Goal: Task Accomplishment & Management: Use online tool/utility

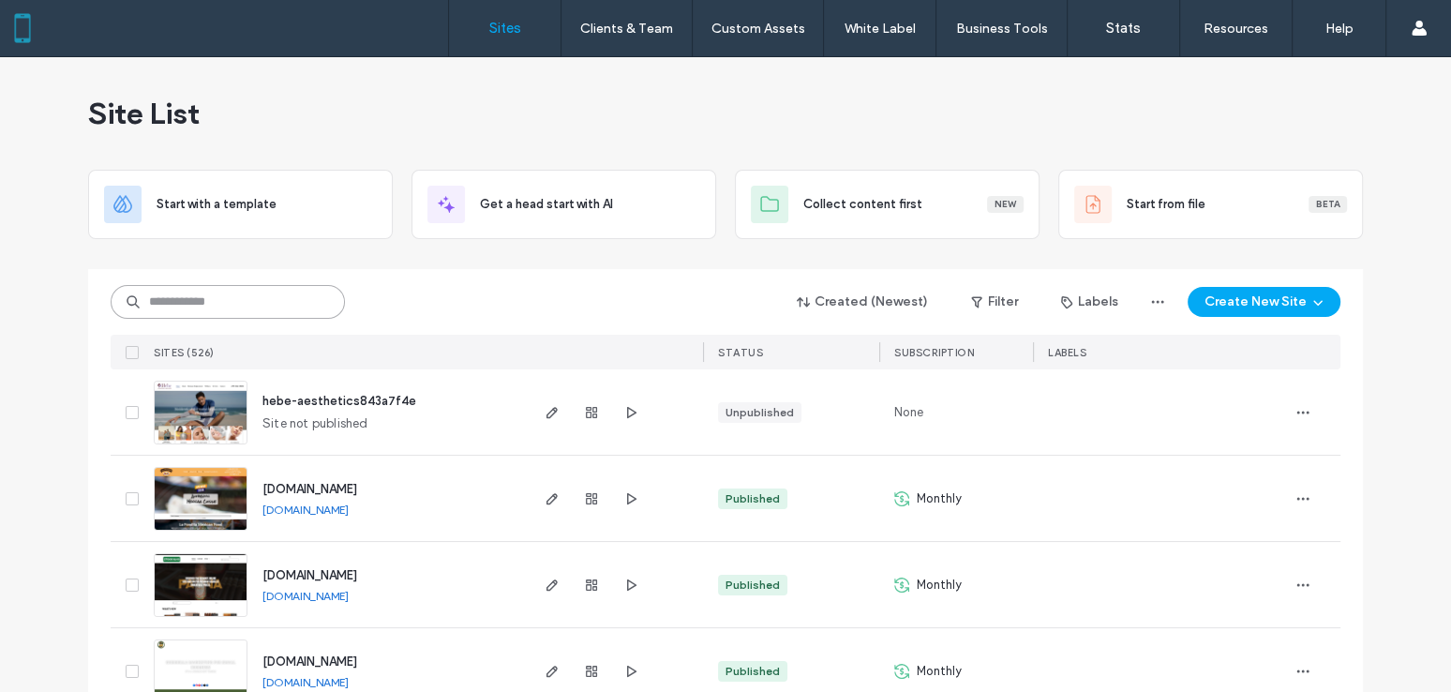
click at [224, 299] on input at bounding box center [228, 302] width 234 height 34
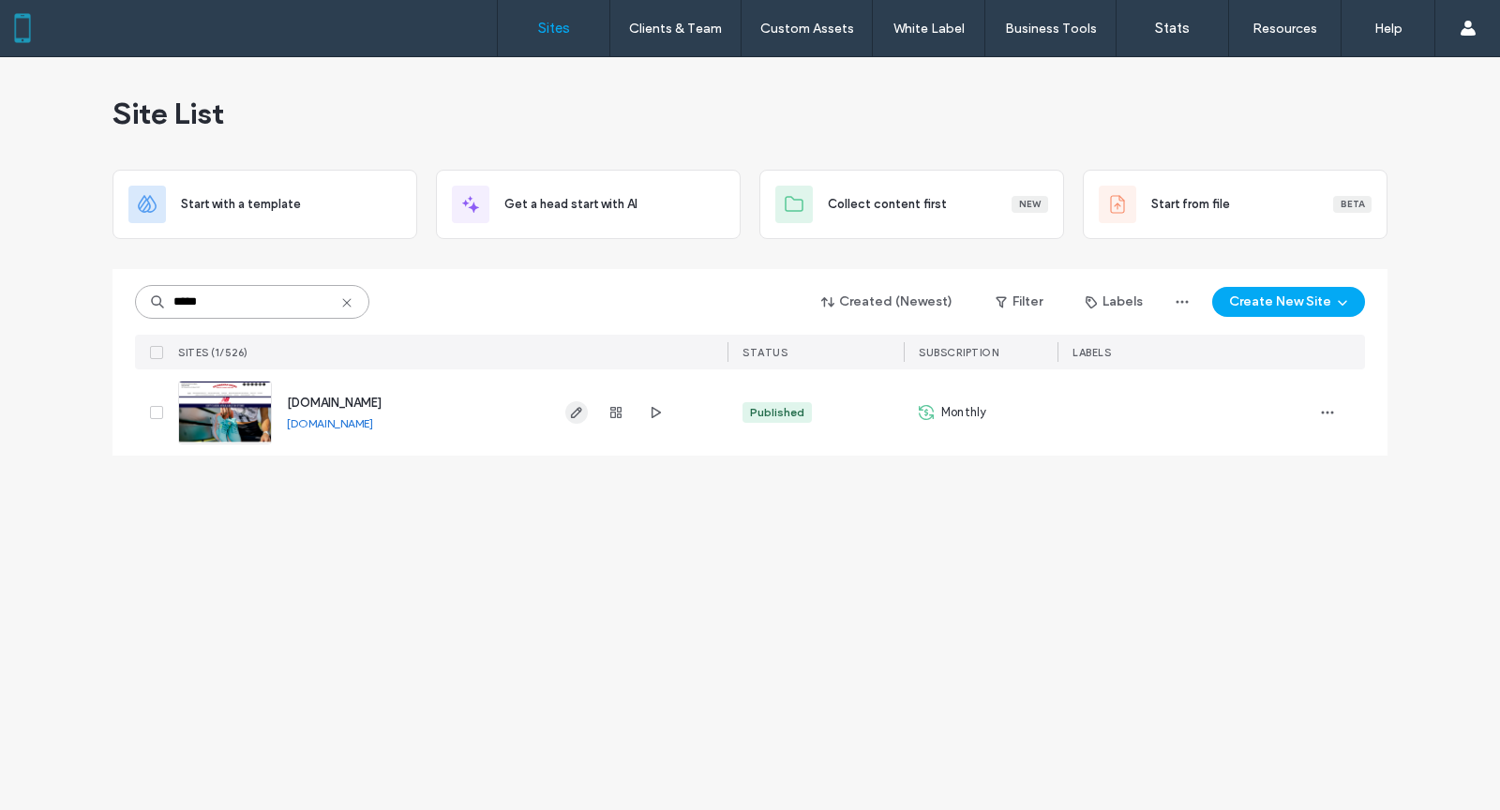
type input "*****"
click at [580, 412] on icon "button" at bounding box center [576, 412] width 15 height 15
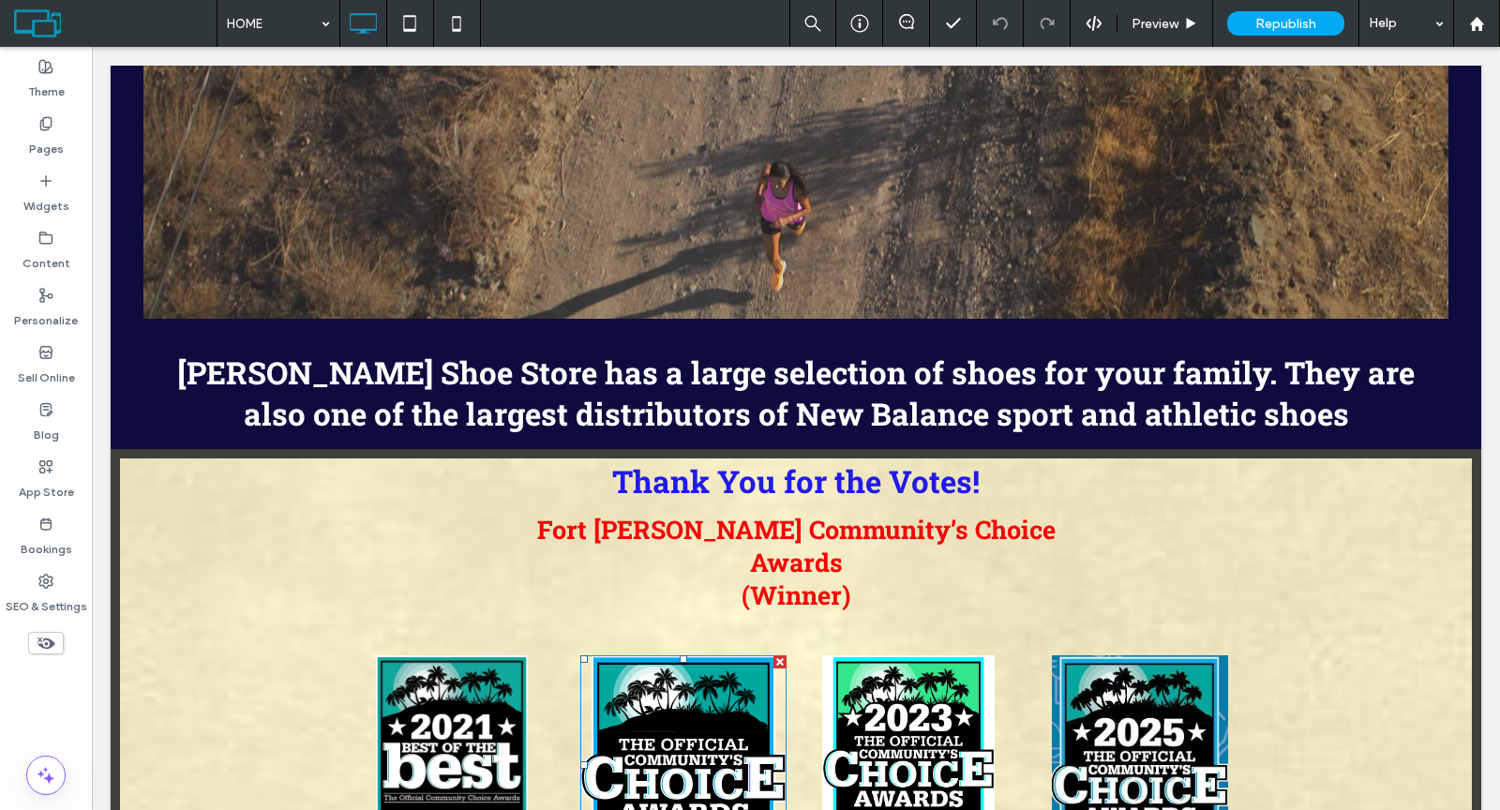
scroll to position [1407, 0]
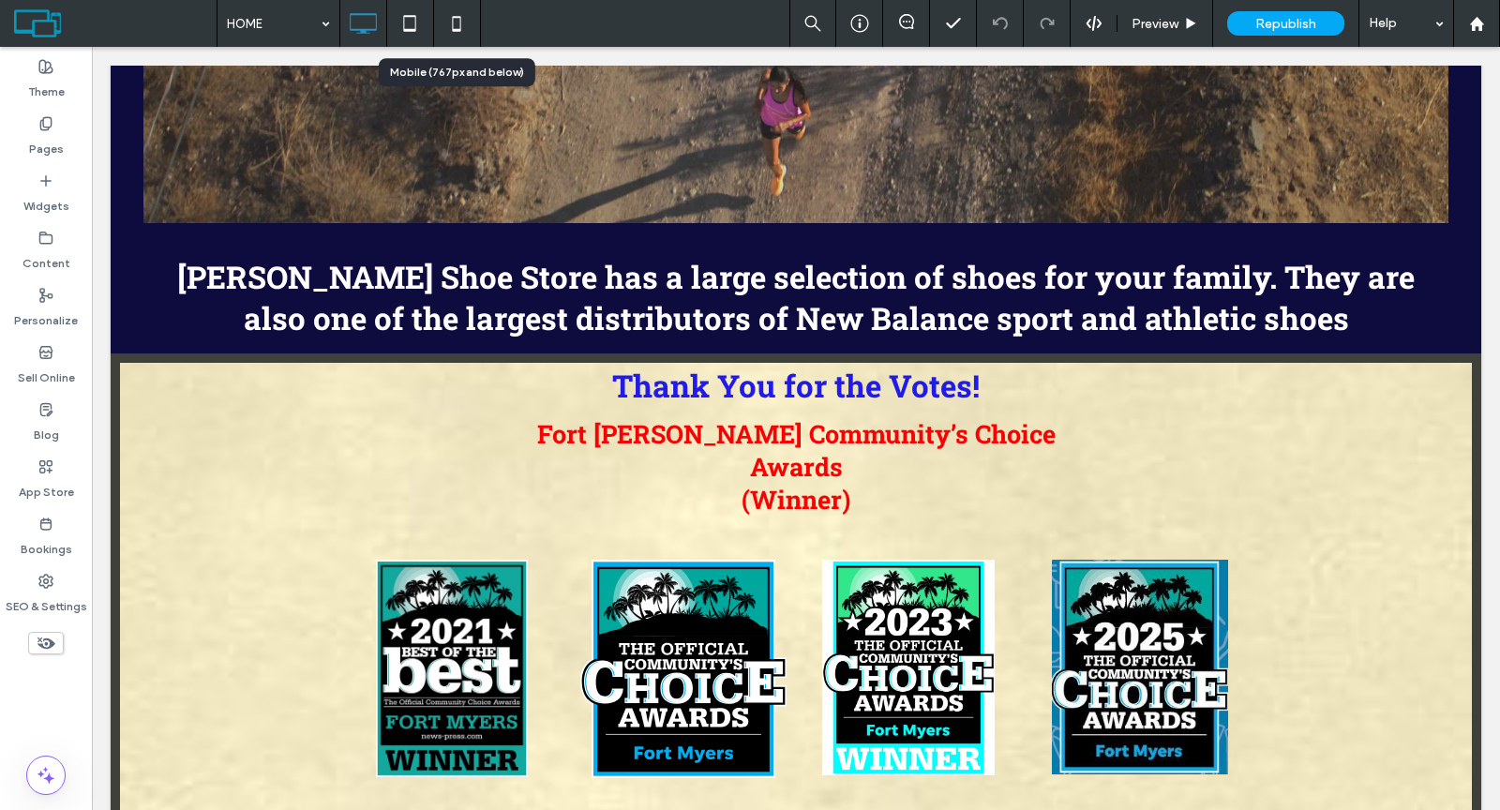
click at [451, 23] on icon at bounding box center [456, 23] width 37 height 37
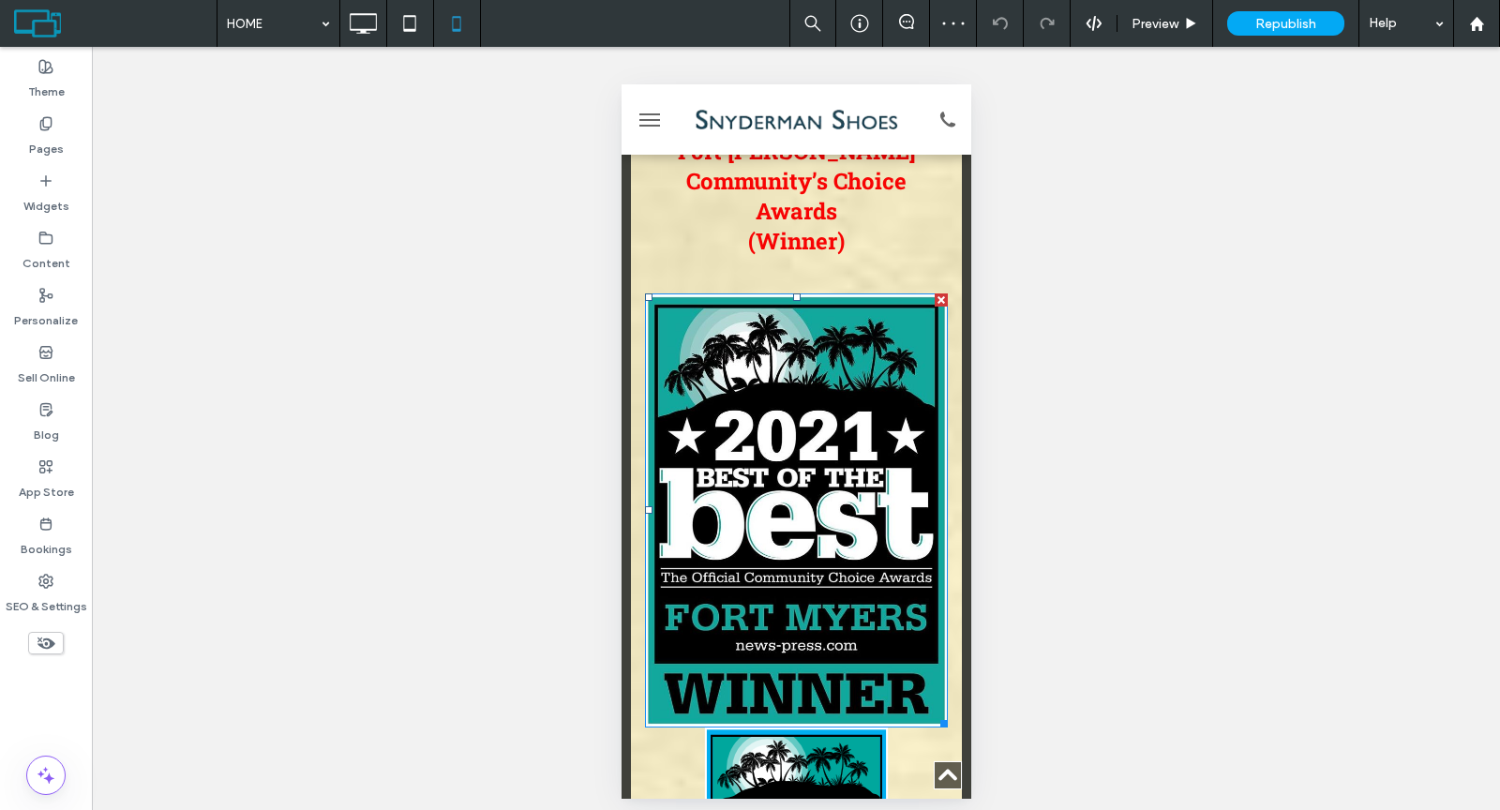
scroll to position [1389, 0]
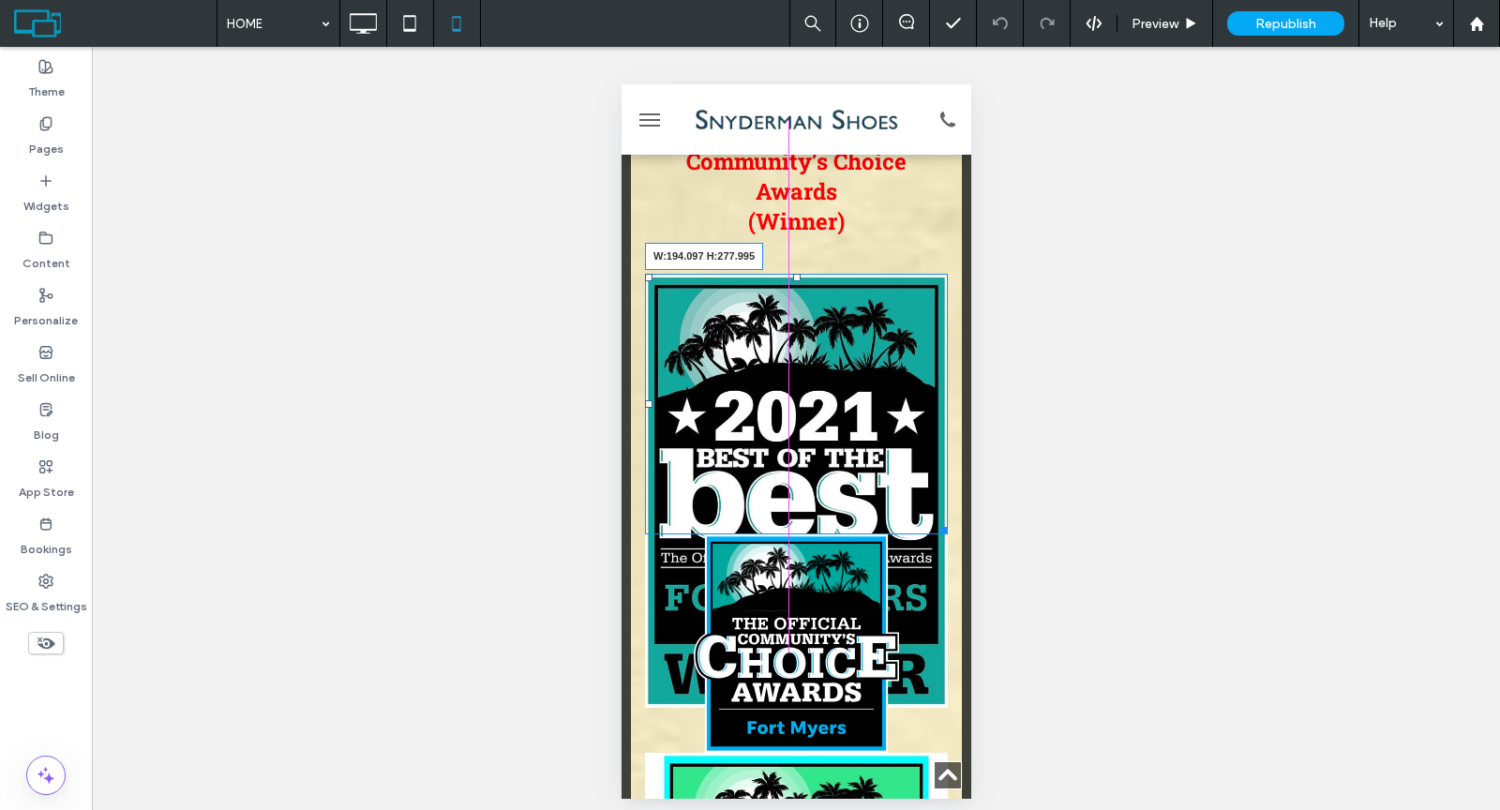
drag, startPoint x: 925, startPoint y: 585, endPoint x: 1492, endPoint y: 621, distance: 568.2
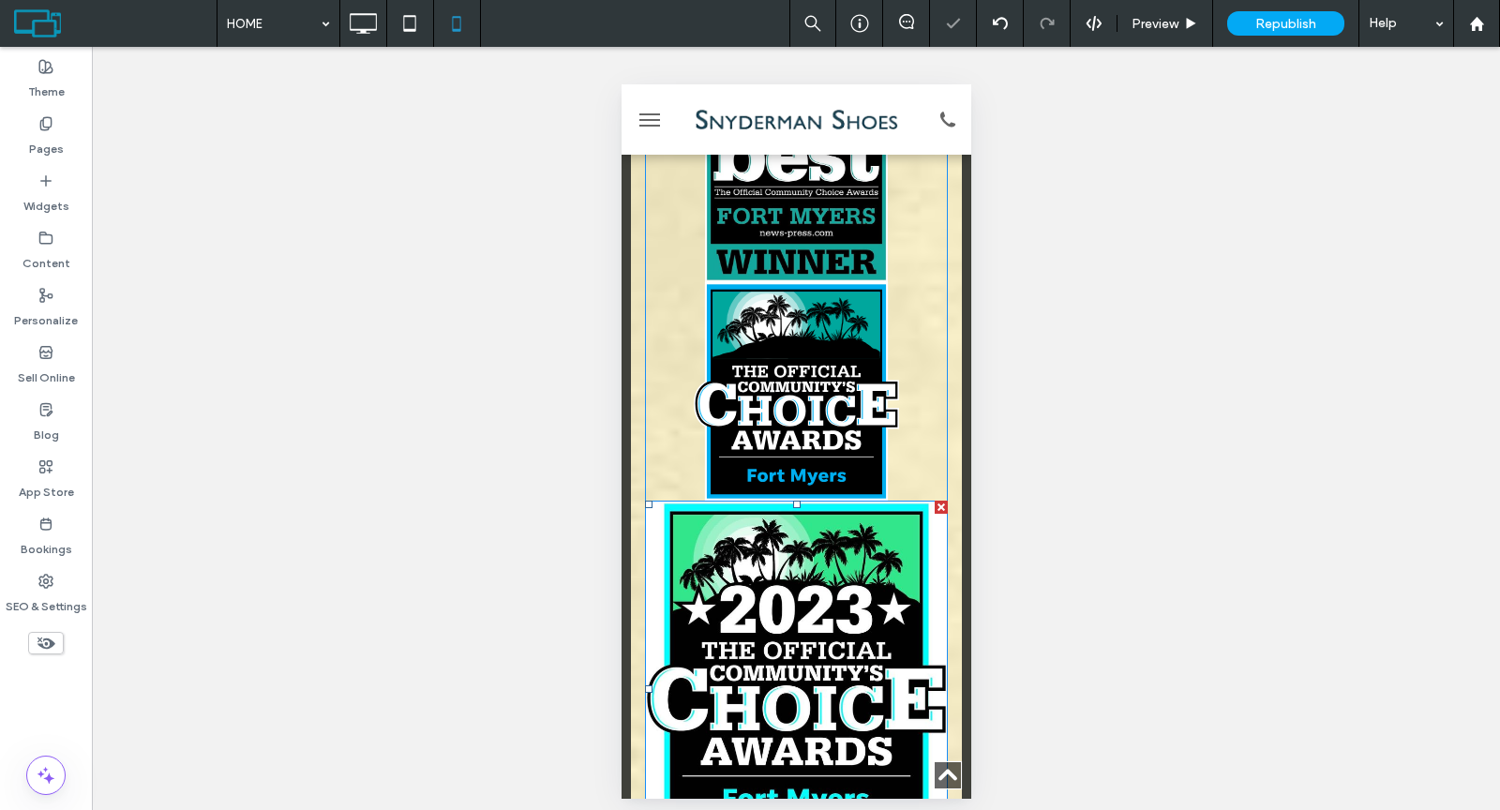
scroll to position [1852, 0]
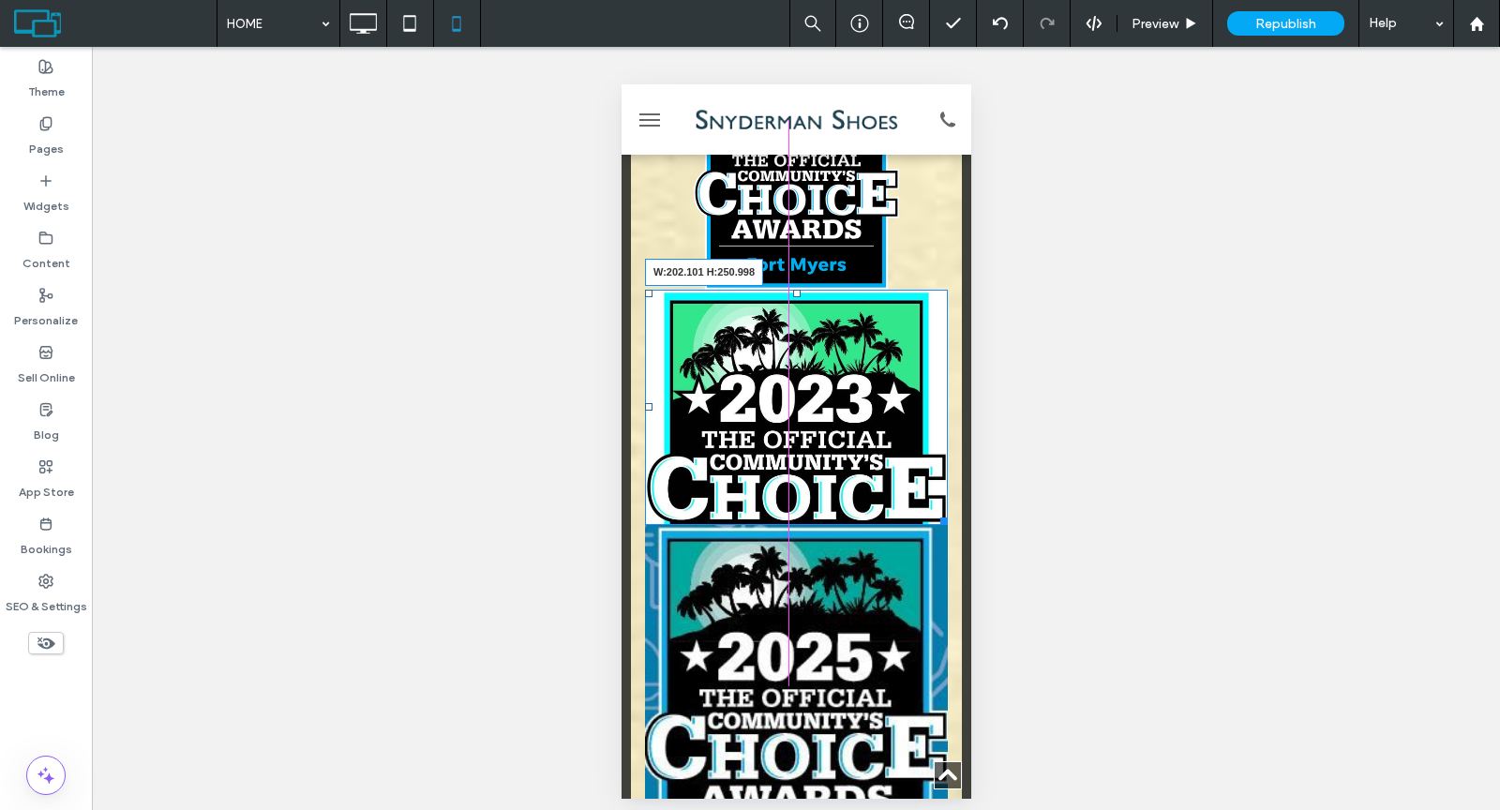
drag, startPoint x: 920, startPoint y: 544, endPoint x: 1501, endPoint y: 605, distance: 584.3
click at [870, 501] on div "Click To Paste Click To Paste W:202.101 H:250.998 Click To Paste Click To Paste" at bounding box center [795, 352] width 303 height 1082
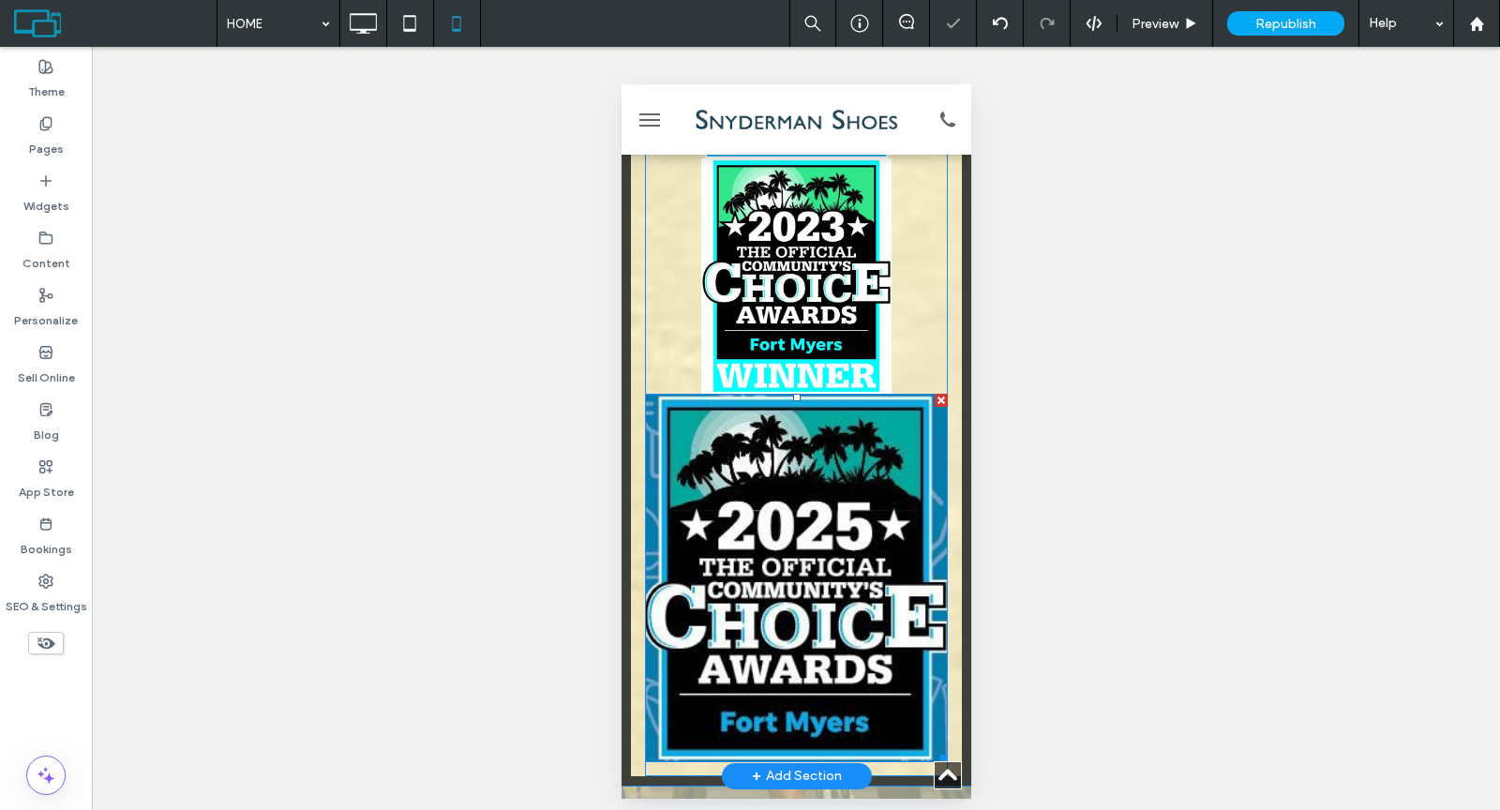
scroll to position [1993, 0]
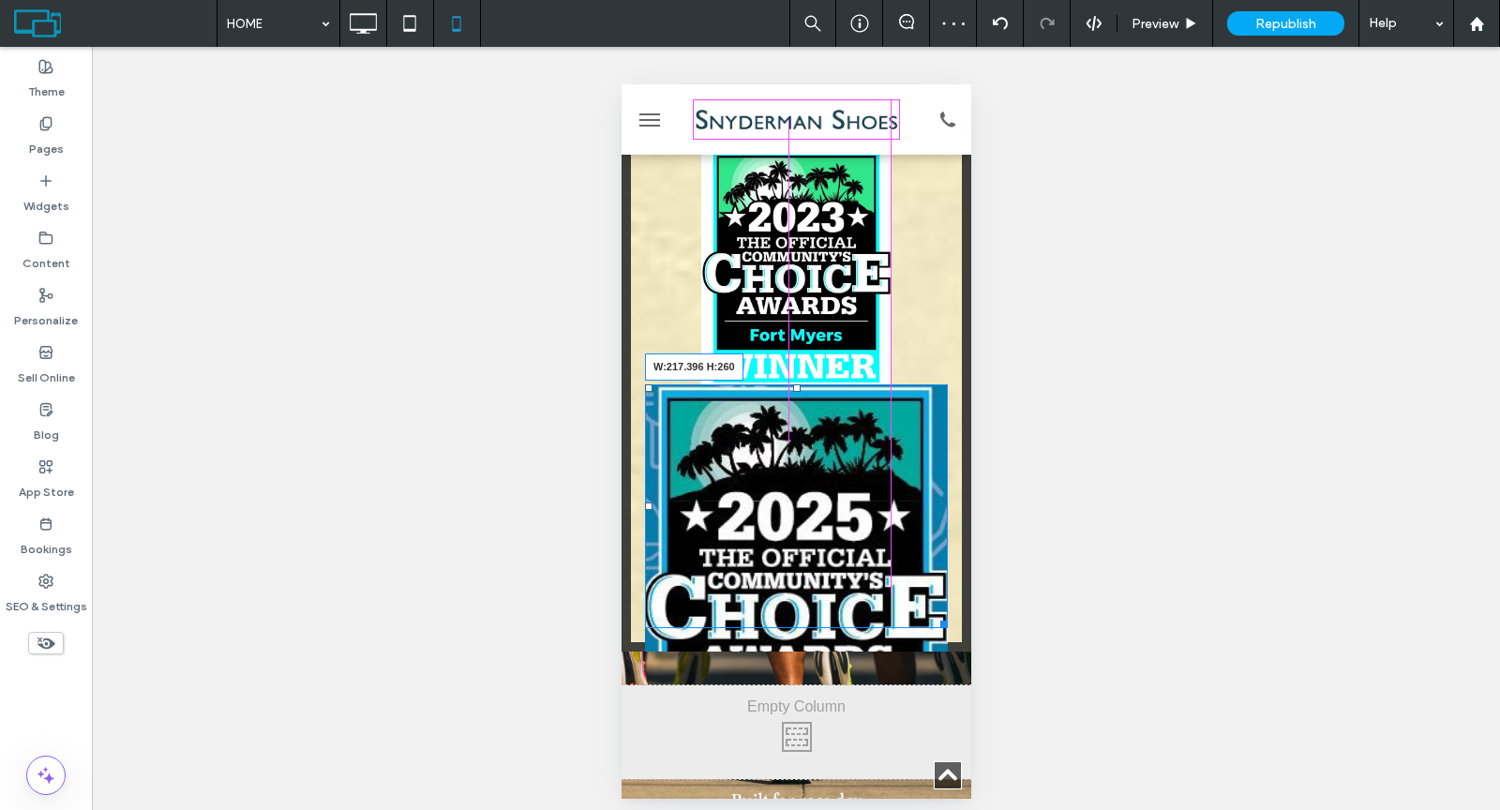
drag, startPoint x: 918, startPoint y: 634, endPoint x: 1497, endPoint y: 671, distance: 580.5
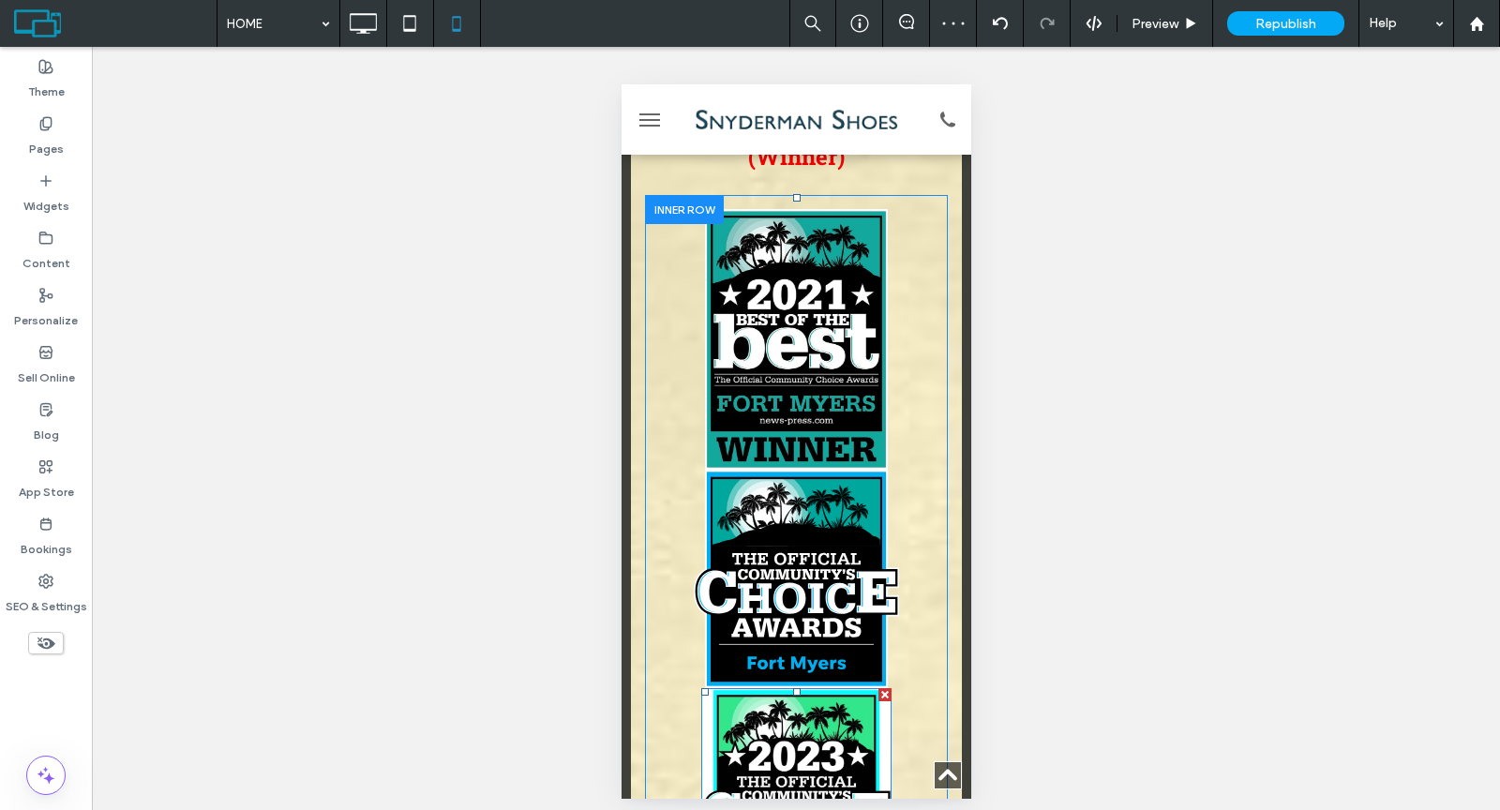
scroll to position [1189, 0]
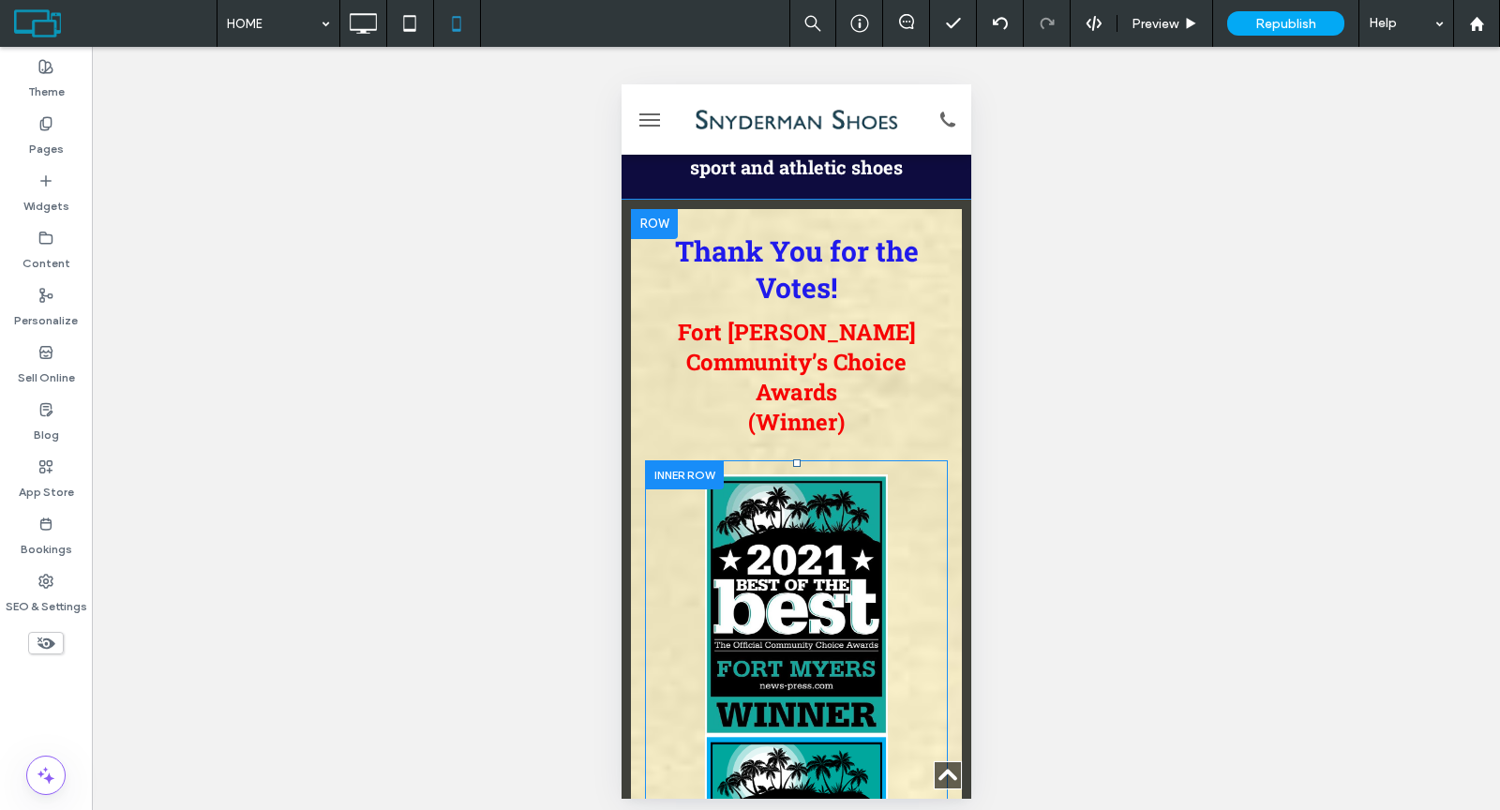
click at [673, 460] on div at bounding box center [683, 474] width 79 height 29
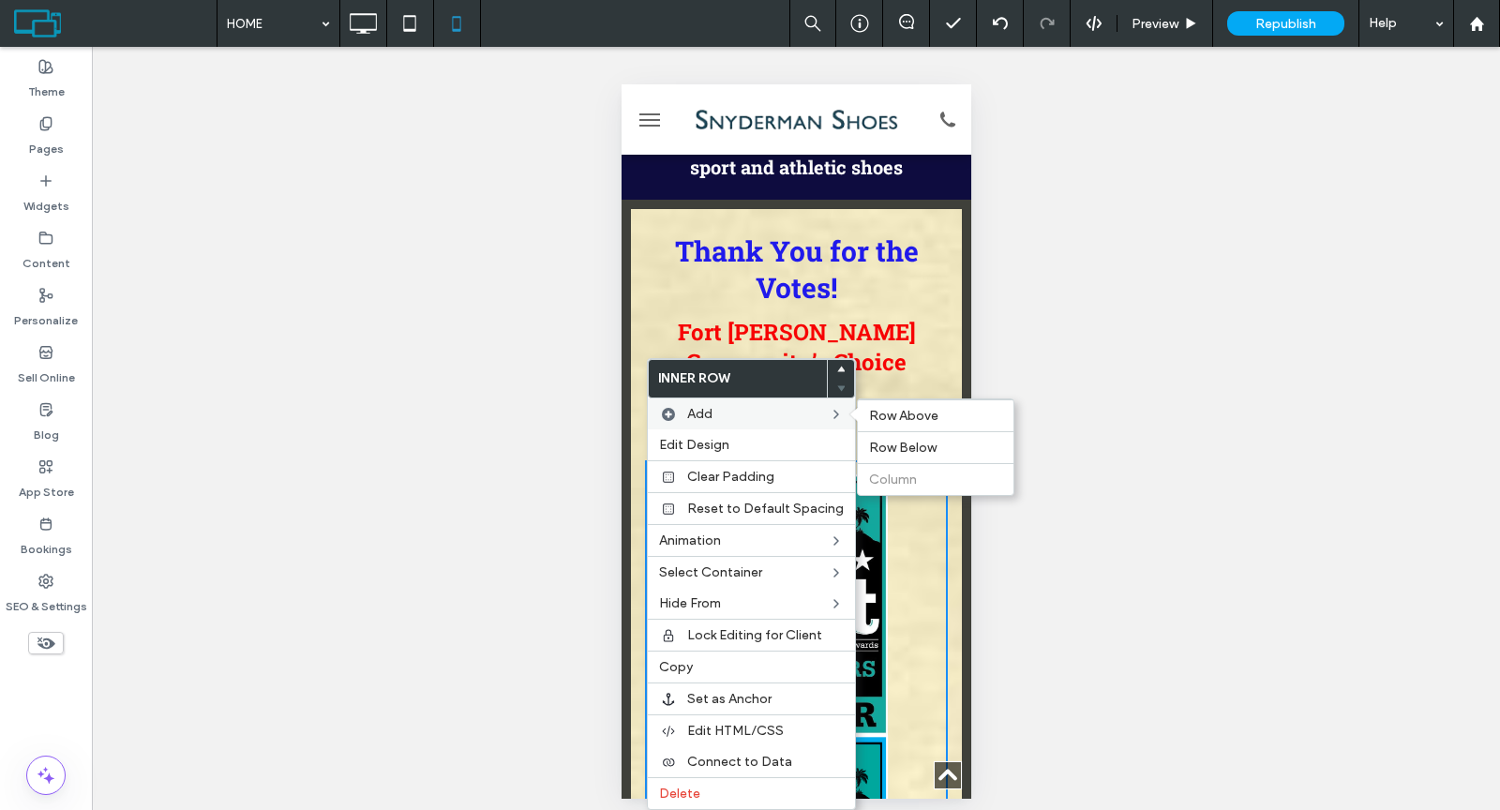
click at [678, 426] on div "Add Row Above Row Below Column" at bounding box center [751, 413] width 207 height 31
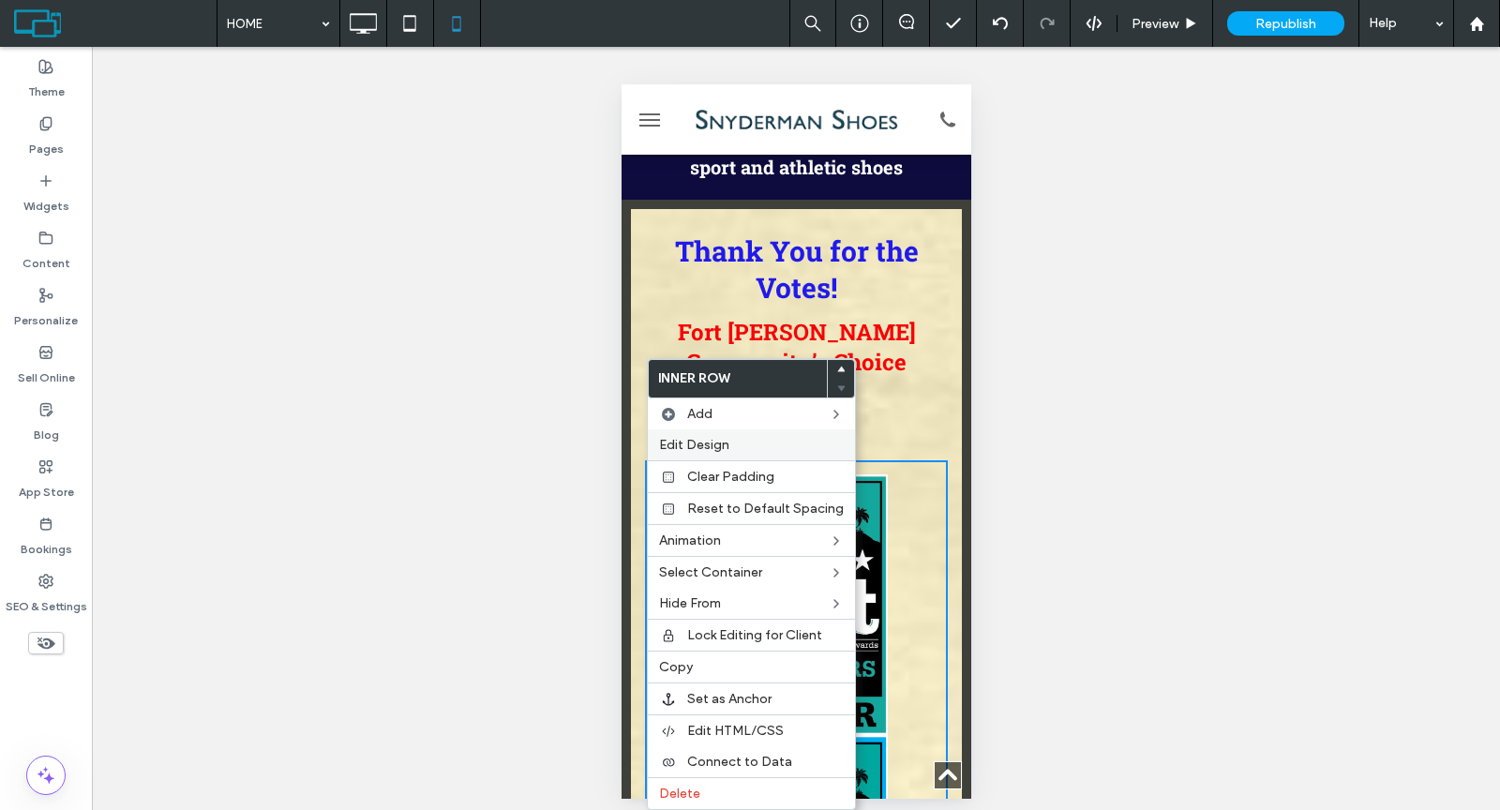
click at [677, 432] on div "Edit Design" at bounding box center [751, 444] width 207 height 31
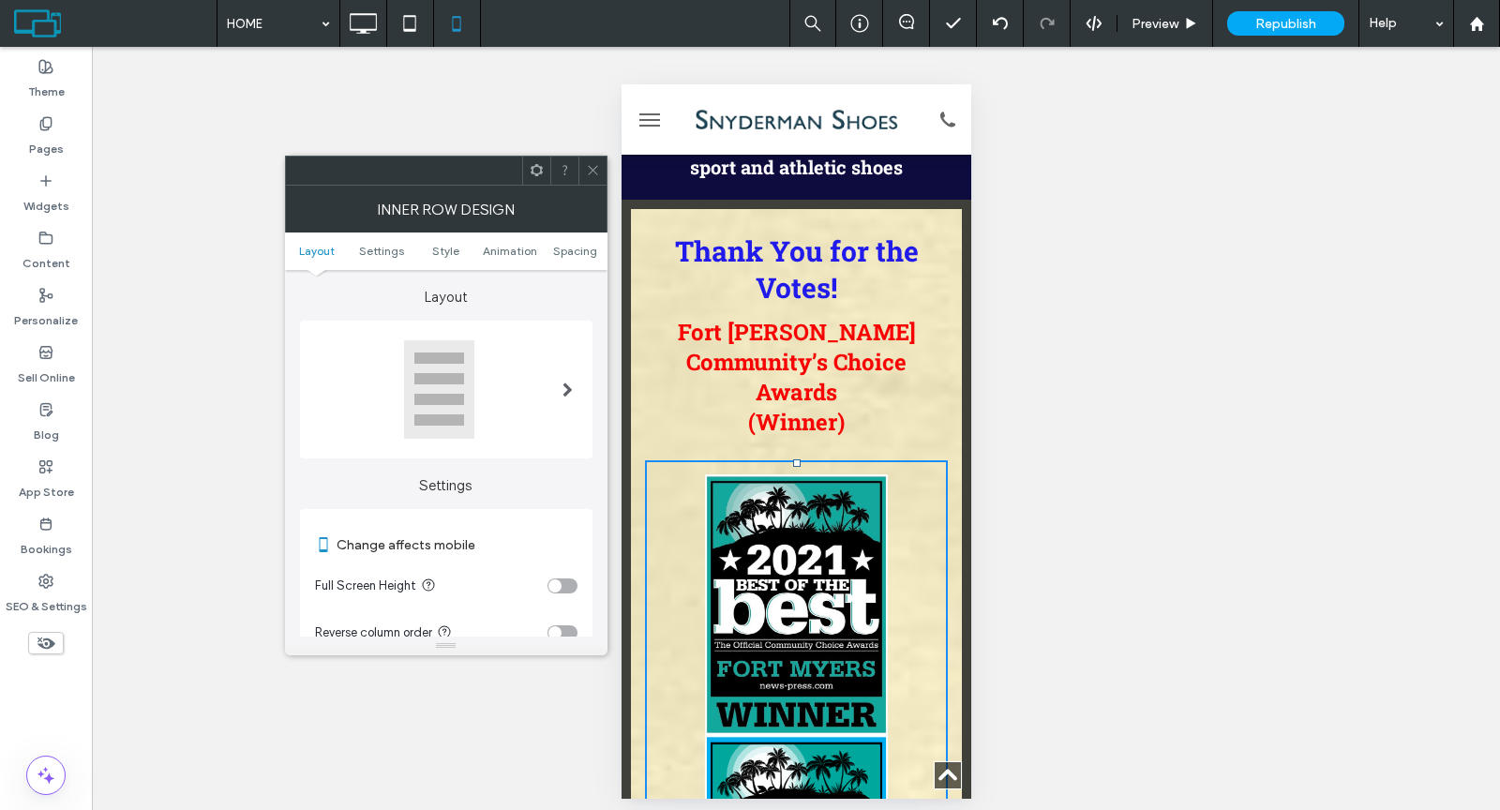
click at [518, 420] on div at bounding box center [446, 389] width 262 height 100
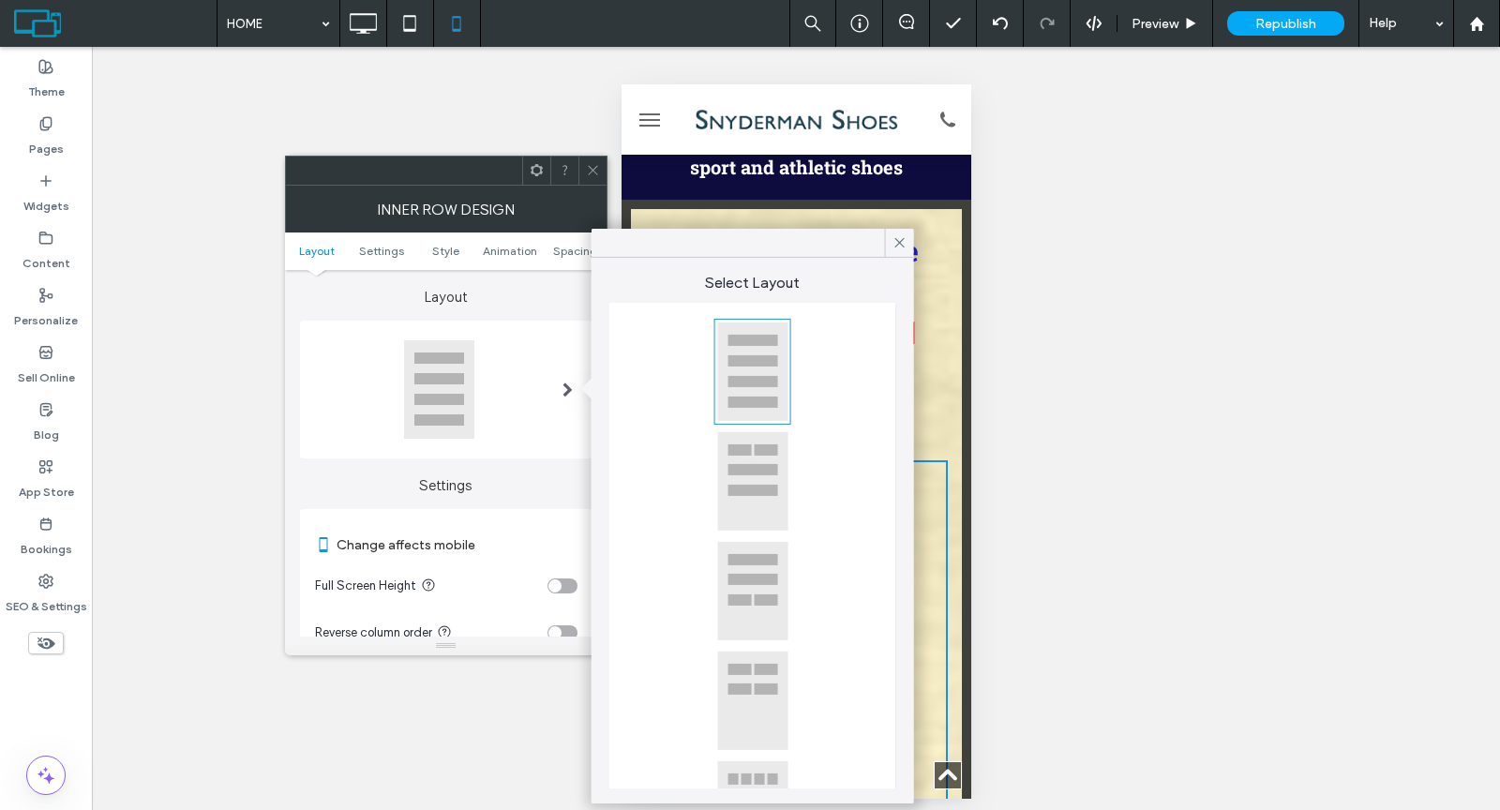
click at [754, 685] on div at bounding box center [752, 701] width 71 height 100
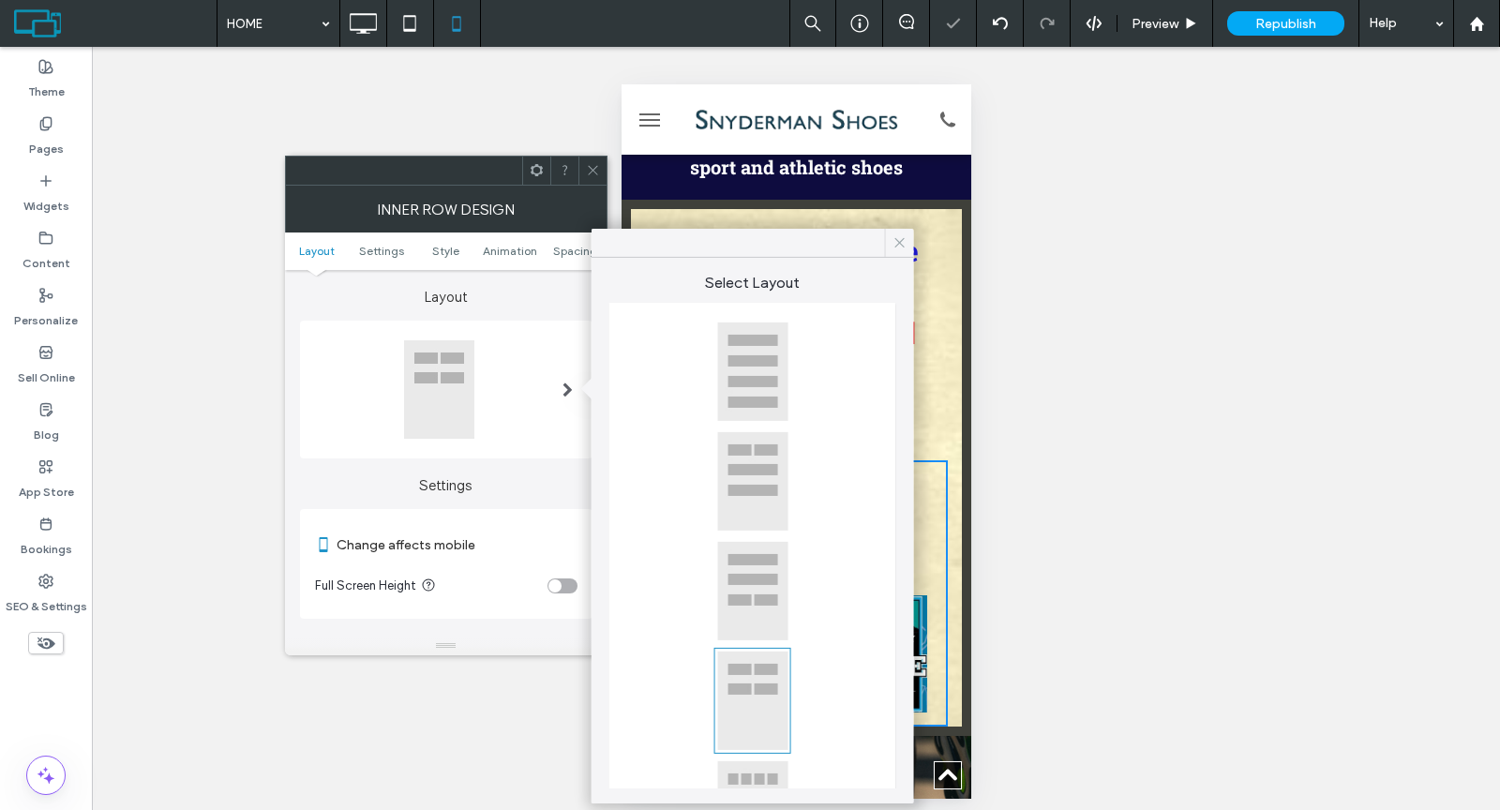
drag, startPoint x: 894, startPoint y: 239, endPoint x: 273, endPoint y: 155, distance: 627.2
click at [893, 239] on icon at bounding box center [899, 242] width 17 height 17
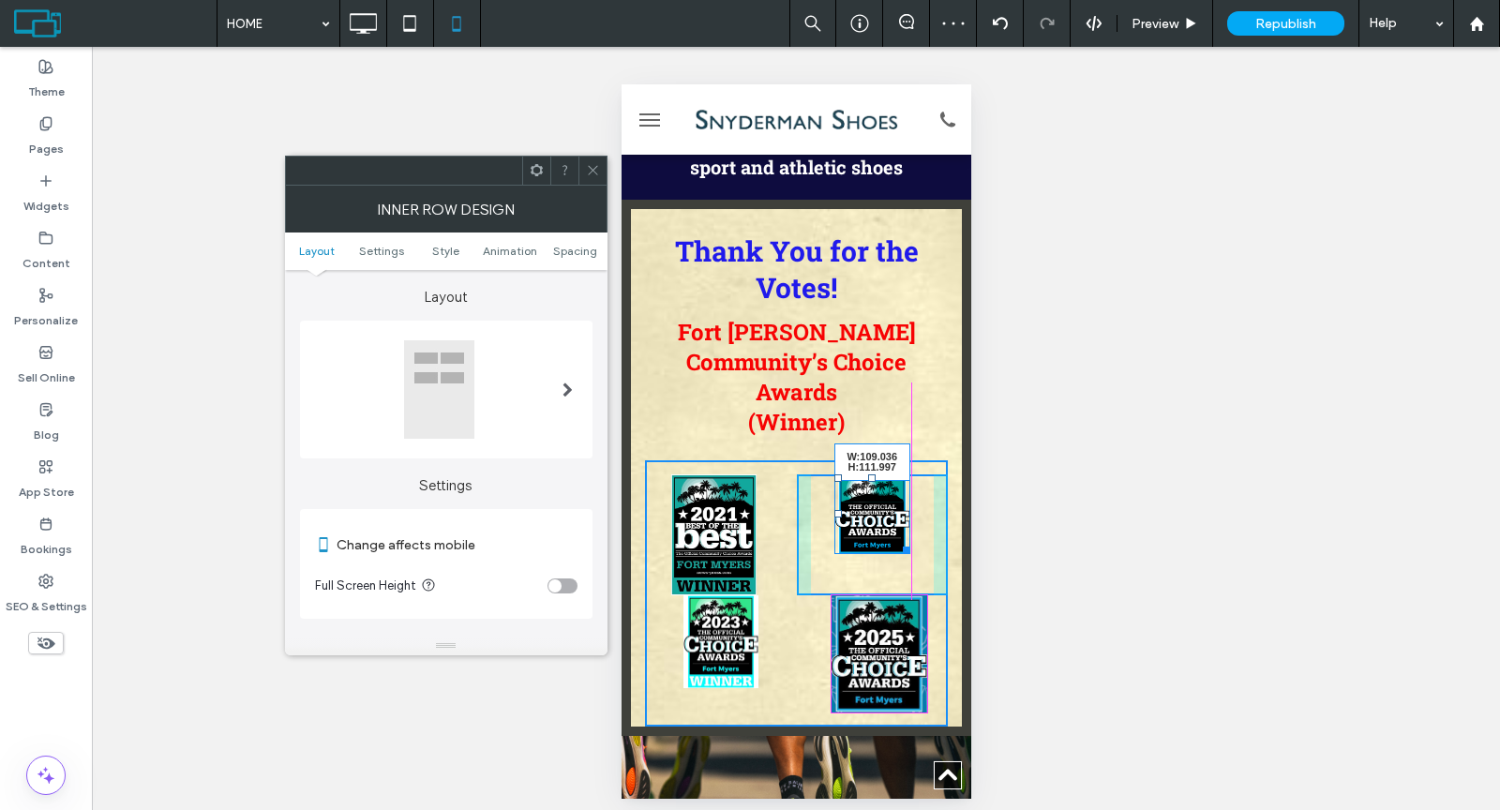
drag, startPoint x: 882, startPoint y: 446, endPoint x: 898, endPoint y: 468, distance: 26.8
click at [898, 474] on div "W:109.036 H:111.997" at bounding box center [871, 514] width 76 height 80
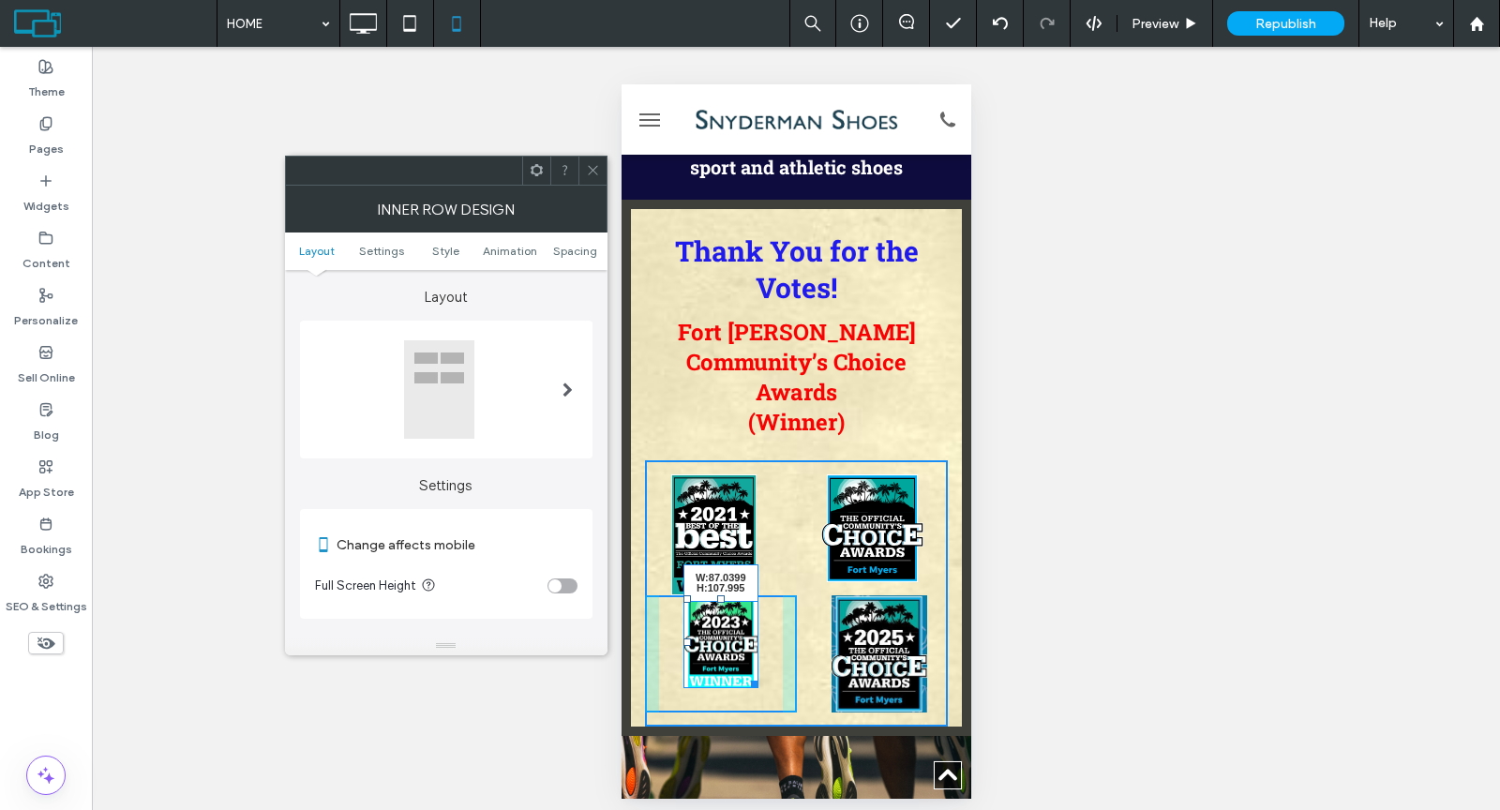
click at [749, 595] on div "W:87.0399 H:107.995" at bounding box center [719, 641] width 75 height 93
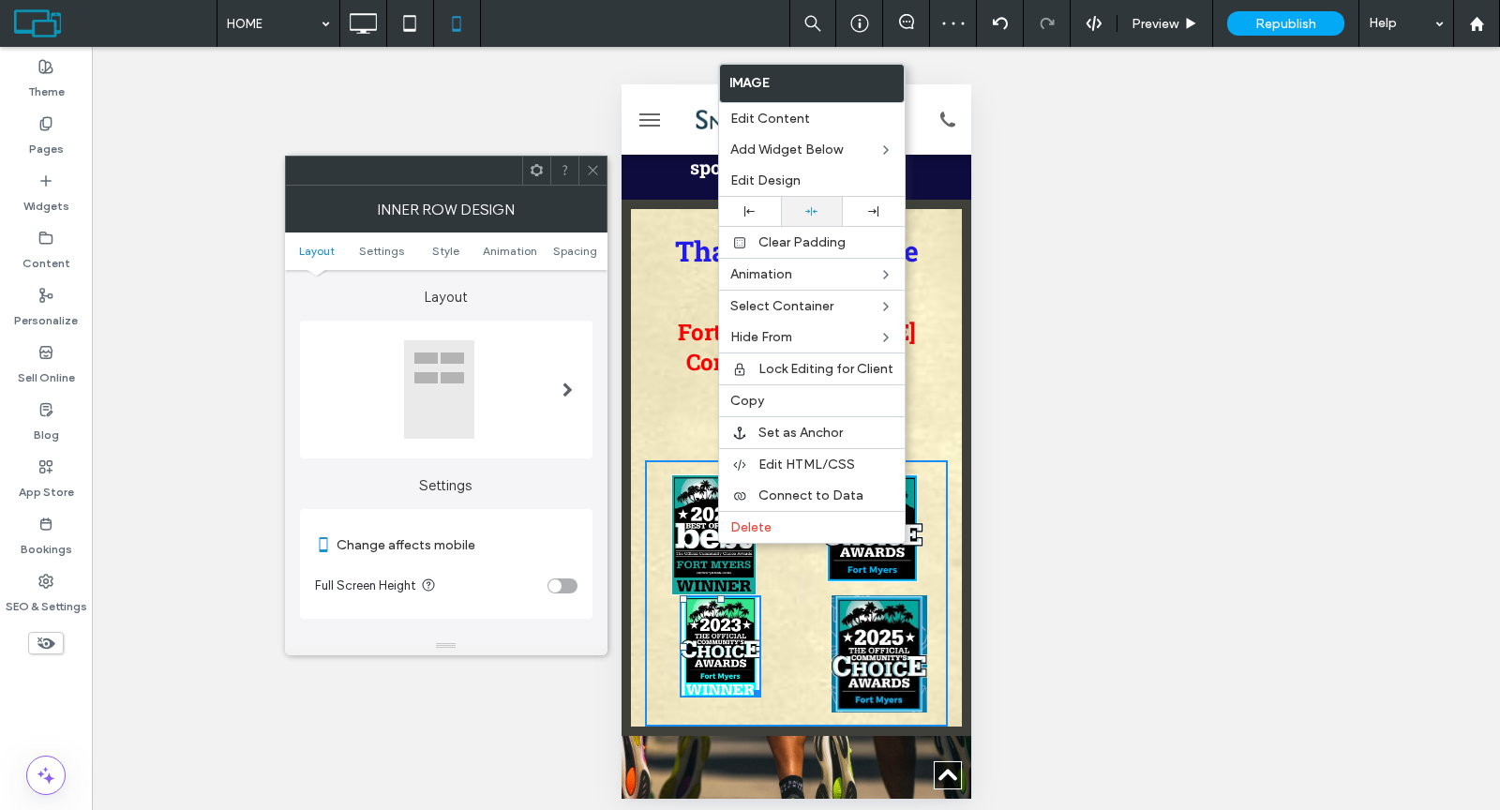
click at [817, 210] on div at bounding box center [811, 211] width 43 height 12
click at [714, 474] on img at bounding box center [712, 535] width 85 height 122
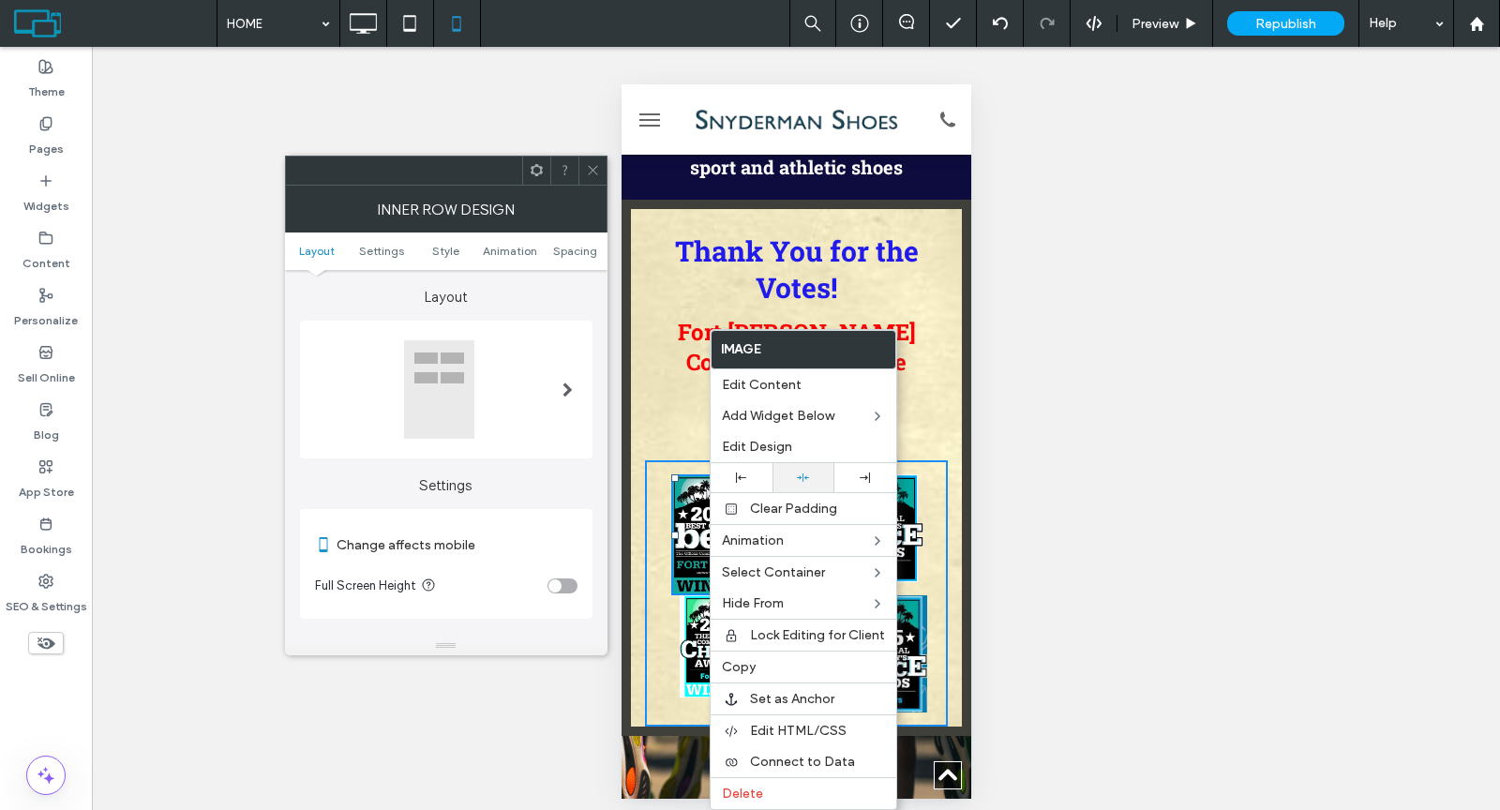
click at [786, 471] on div at bounding box center [803, 477] width 43 height 12
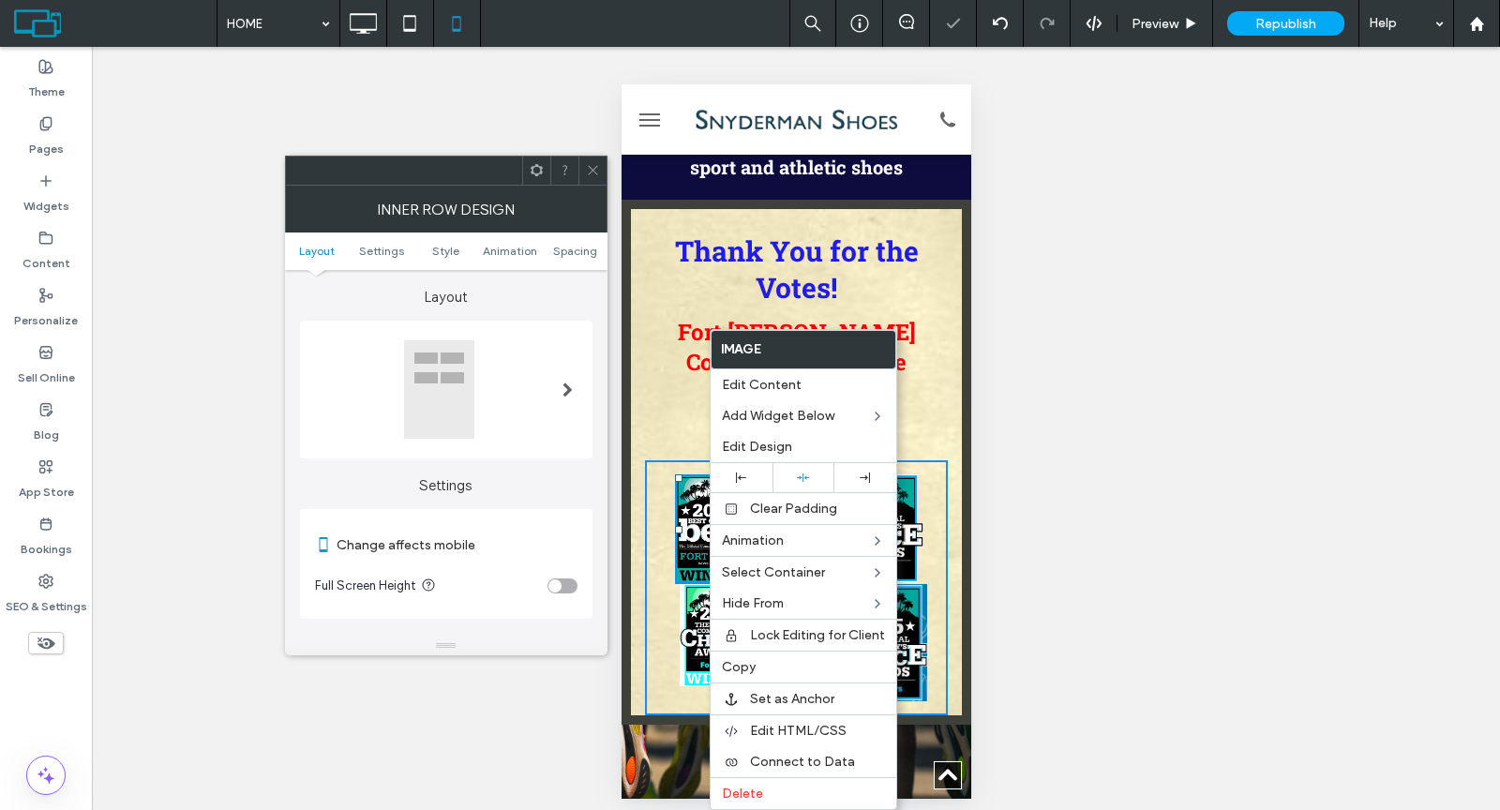
click at [668, 474] on div "Click To Paste" at bounding box center [720, 529] width 152 height 111
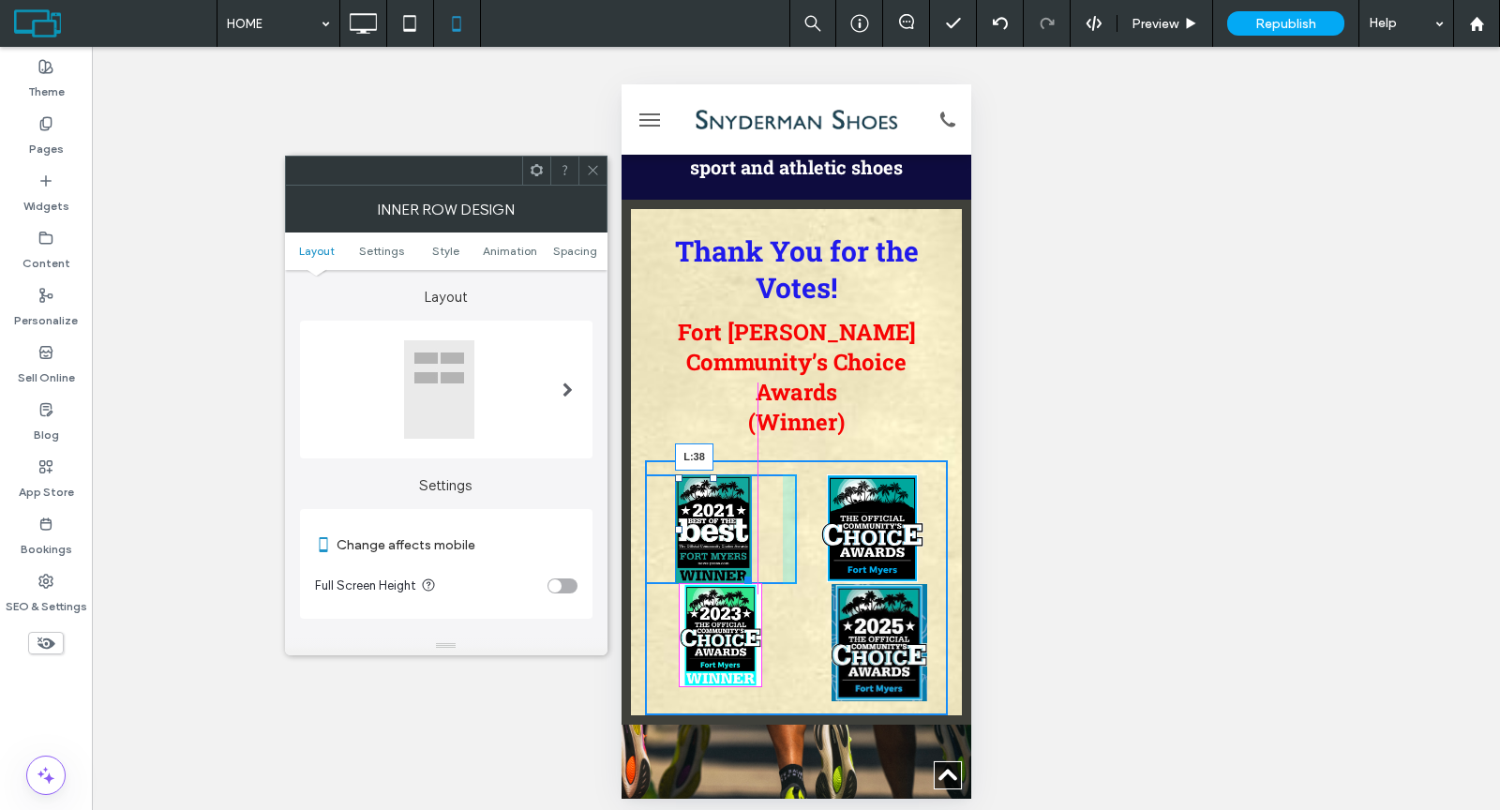
drag, startPoint x: 677, startPoint y: 435, endPoint x: 1309, endPoint y: 505, distance: 635.7
click at [688, 474] on div "L:38" at bounding box center [712, 529] width 77 height 111
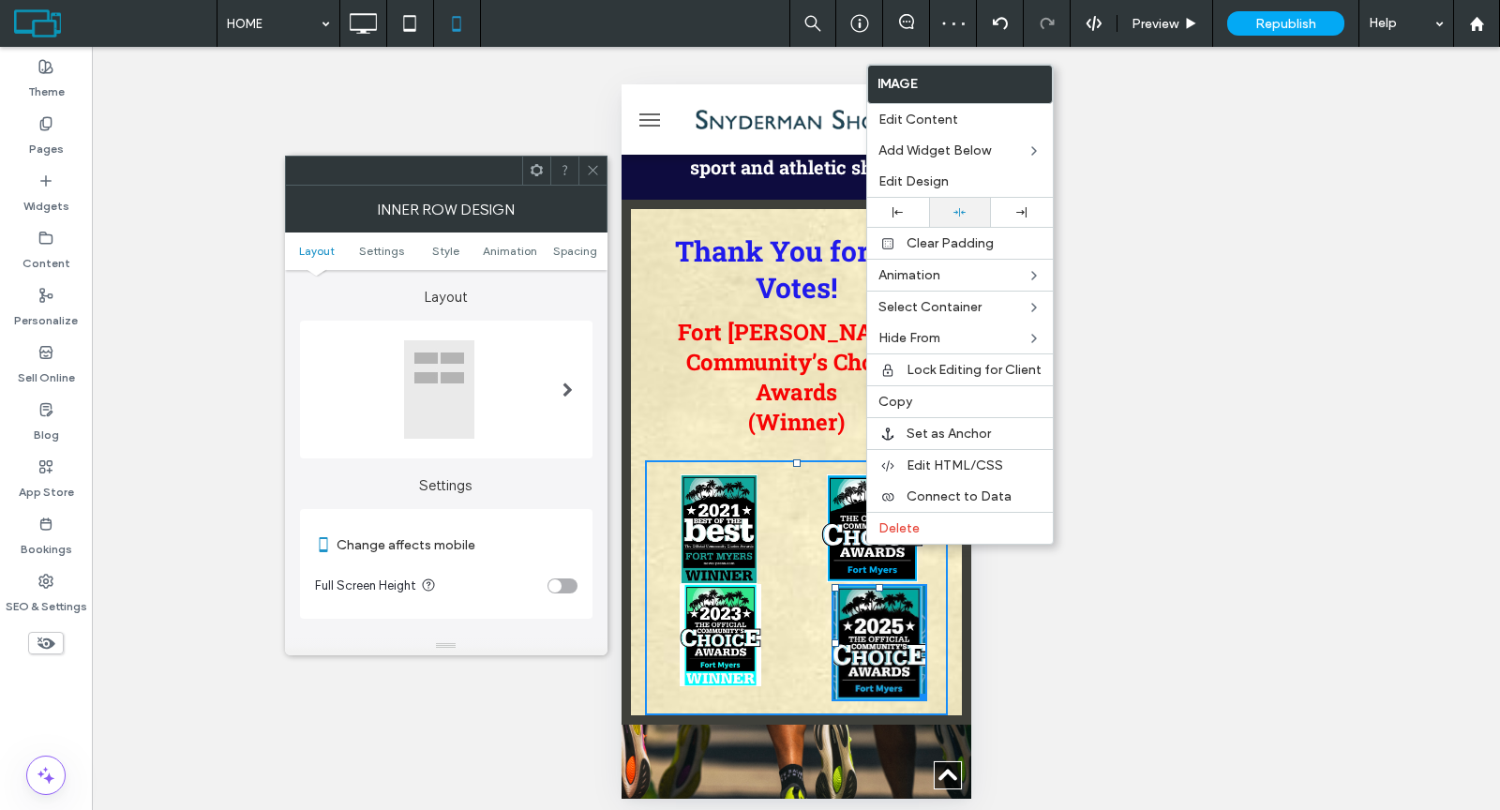
click at [957, 202] on div at bounding box center [960, 212] width 62 height 29
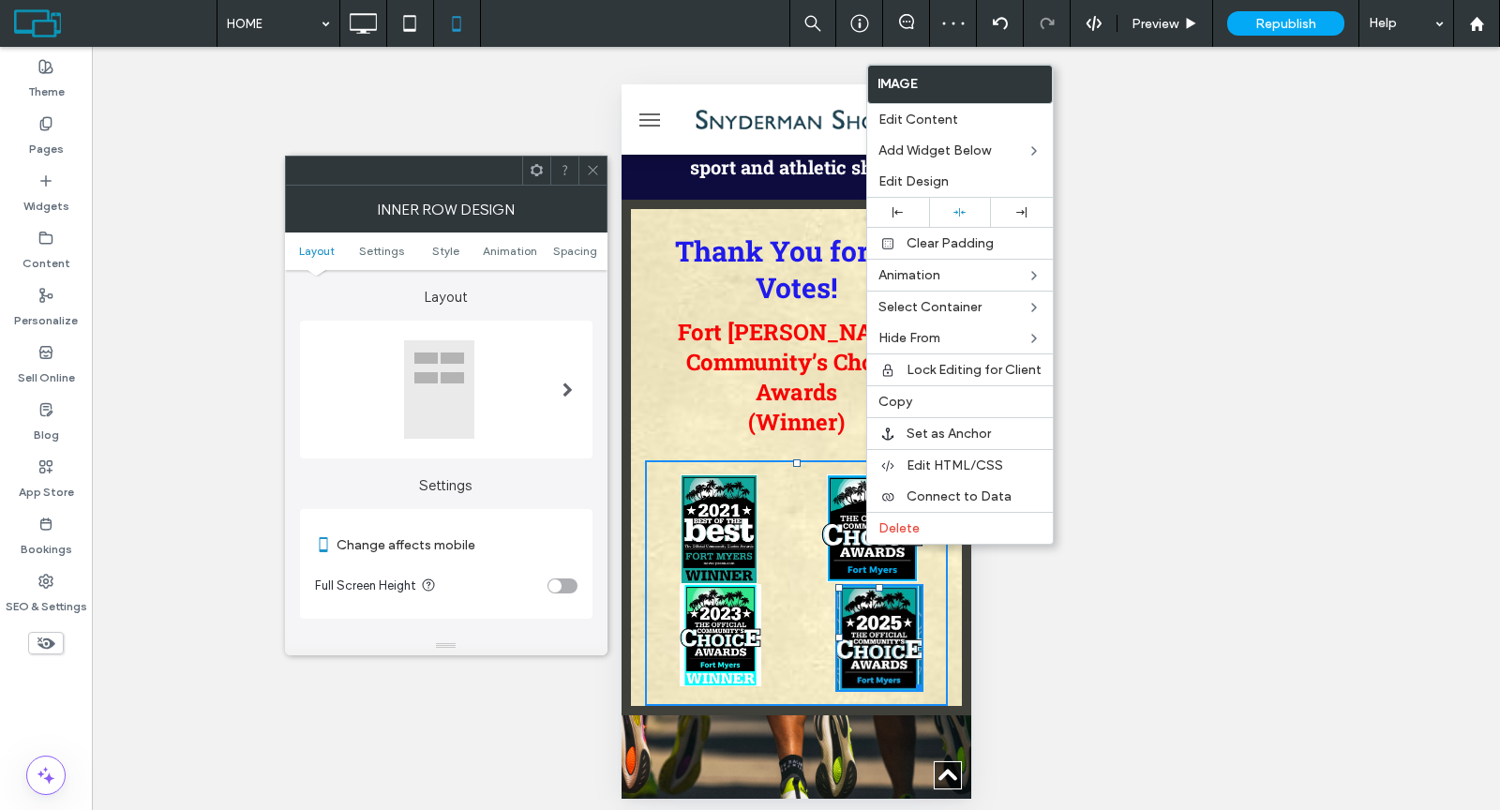
click at [771, 584] on div "Click To Paste" at bounding box center [720, 637] width 152 height 107
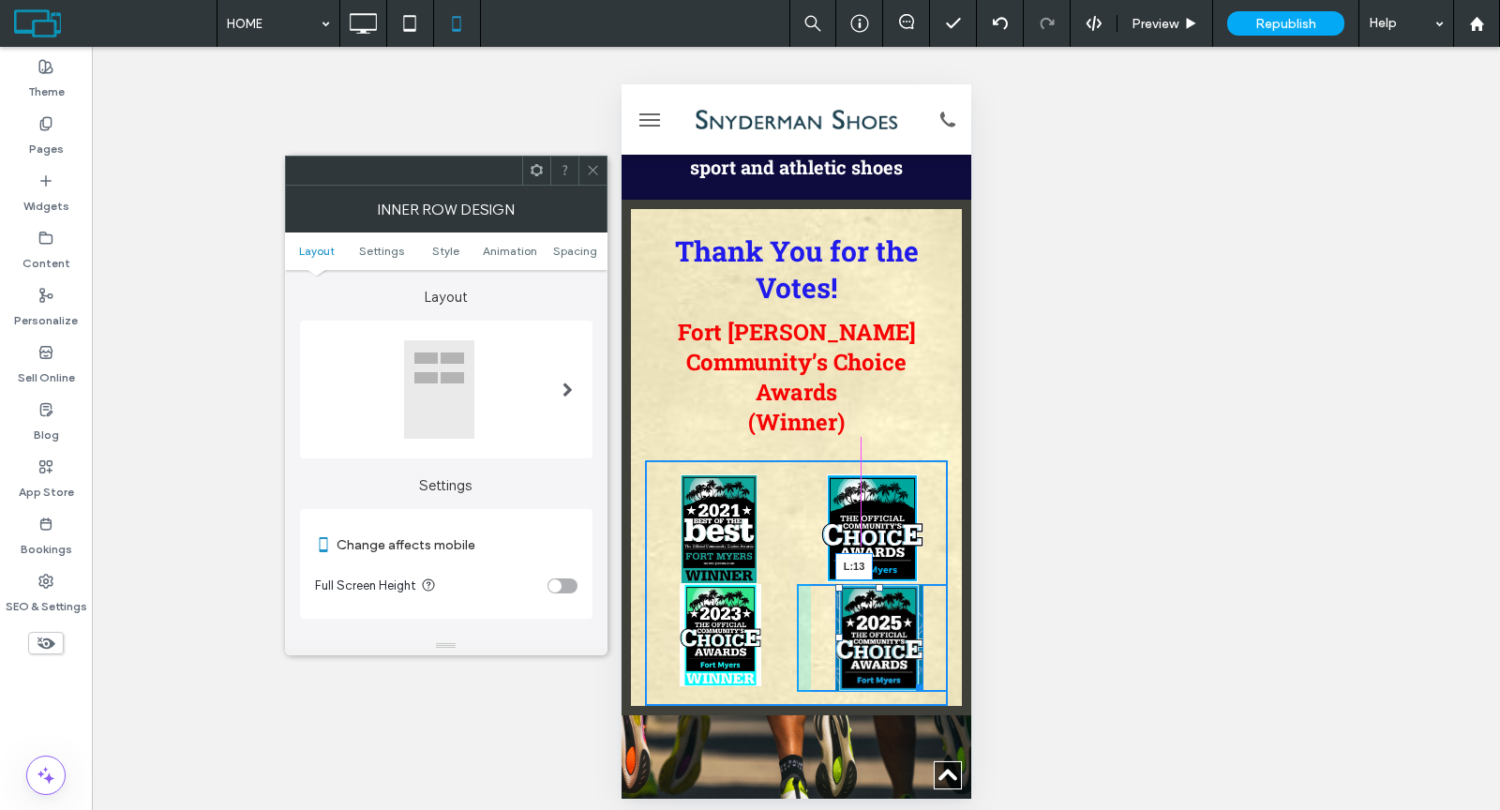
click at [834, 634] on div at bounding box center [837, 637] width 7 height 7
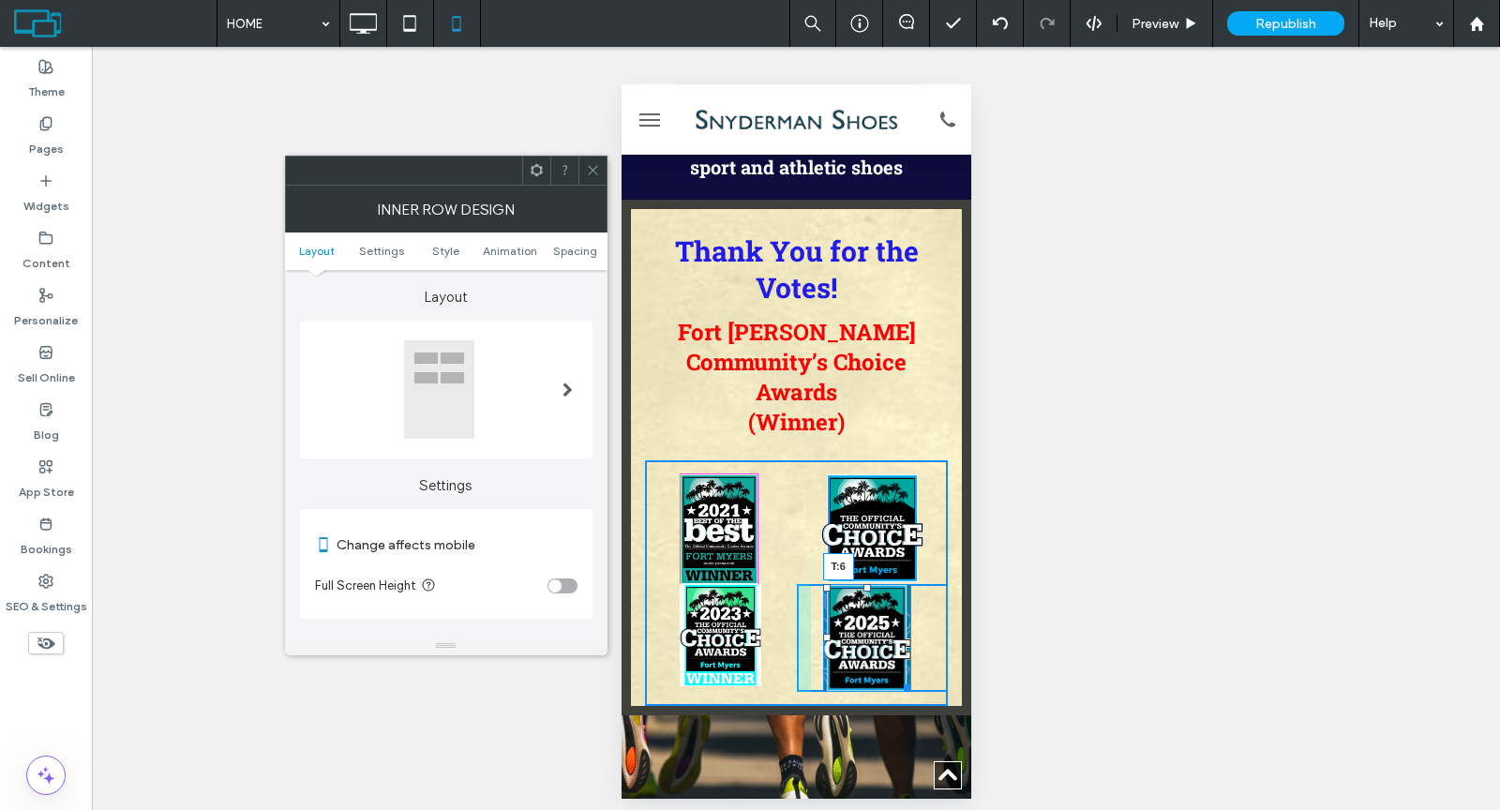
drag, startPoint x: 854, startPoint y: 496, endPoint x: 1445, endPoint y: 591, distance: 599.0
click at [862, 584] on div at bounding box center [865, 587] width 7 height 7
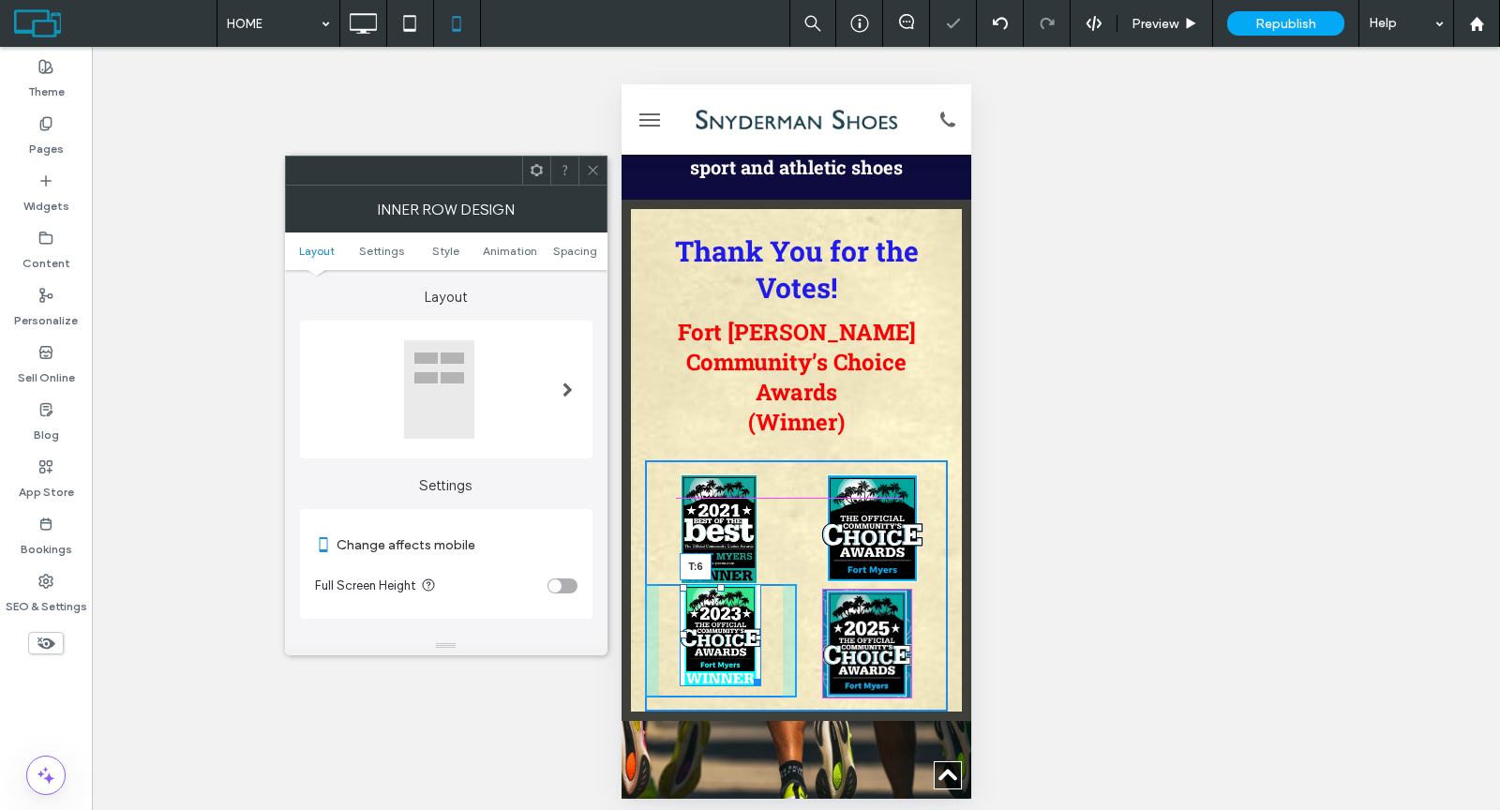
drag, startPoint x: 719, startPoint y: 496, endPoint x: 1354, endPoint y: 588, distance: 642.1
click at [720, 584] on div "T:6" at bounding box center [720, 634] width 82 height 101
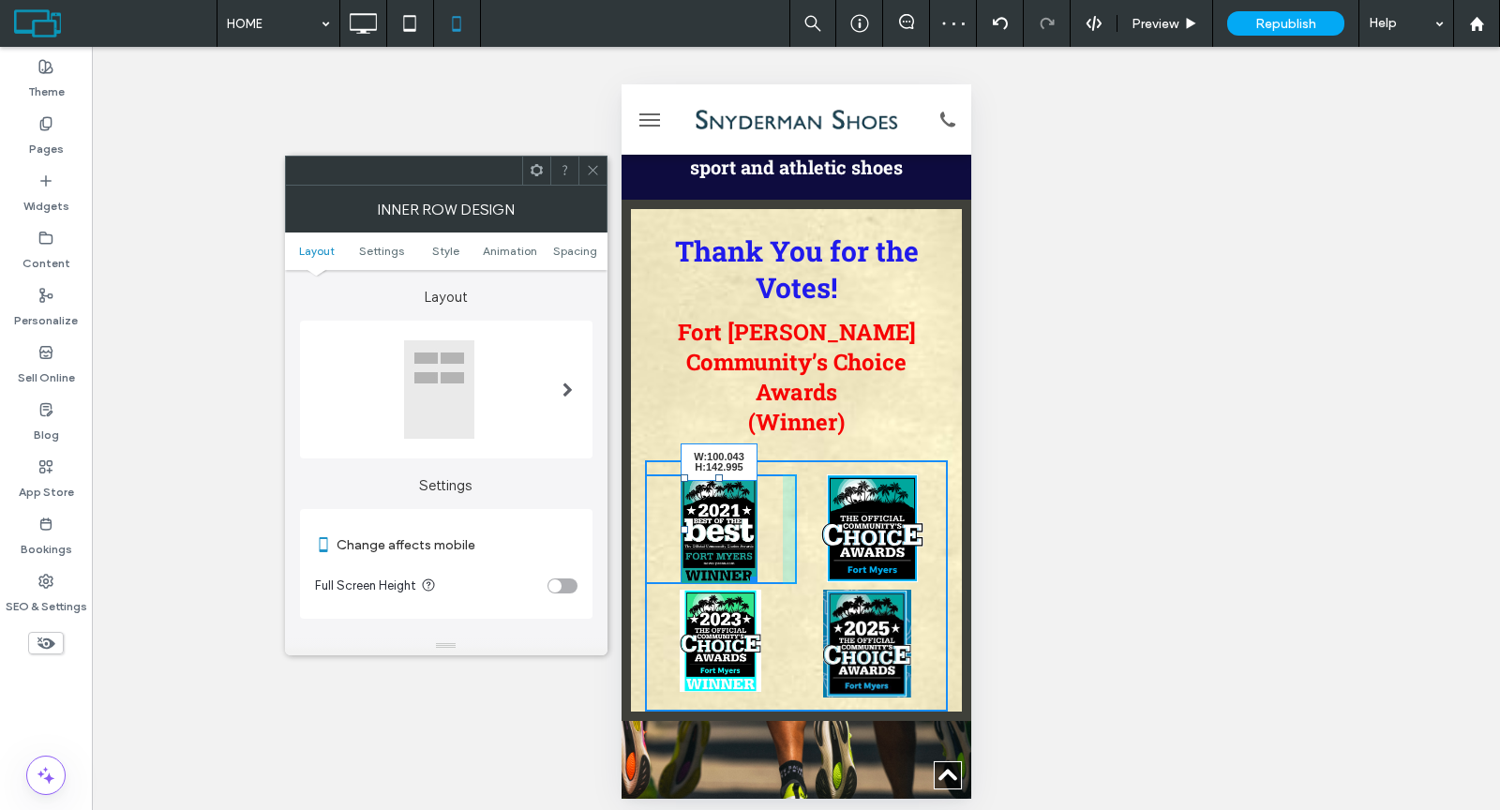
drag, startPoint x: 754, startPoint y: 491, endPoint x: 808, endPoint y: 527, distance: 65.0
click at [808, 527] on div "W:100.043 H:142.995 Click To Paste Click To Paste Click To Paste Click To Paste" at bounding box center [795, 585] width 303 height 223
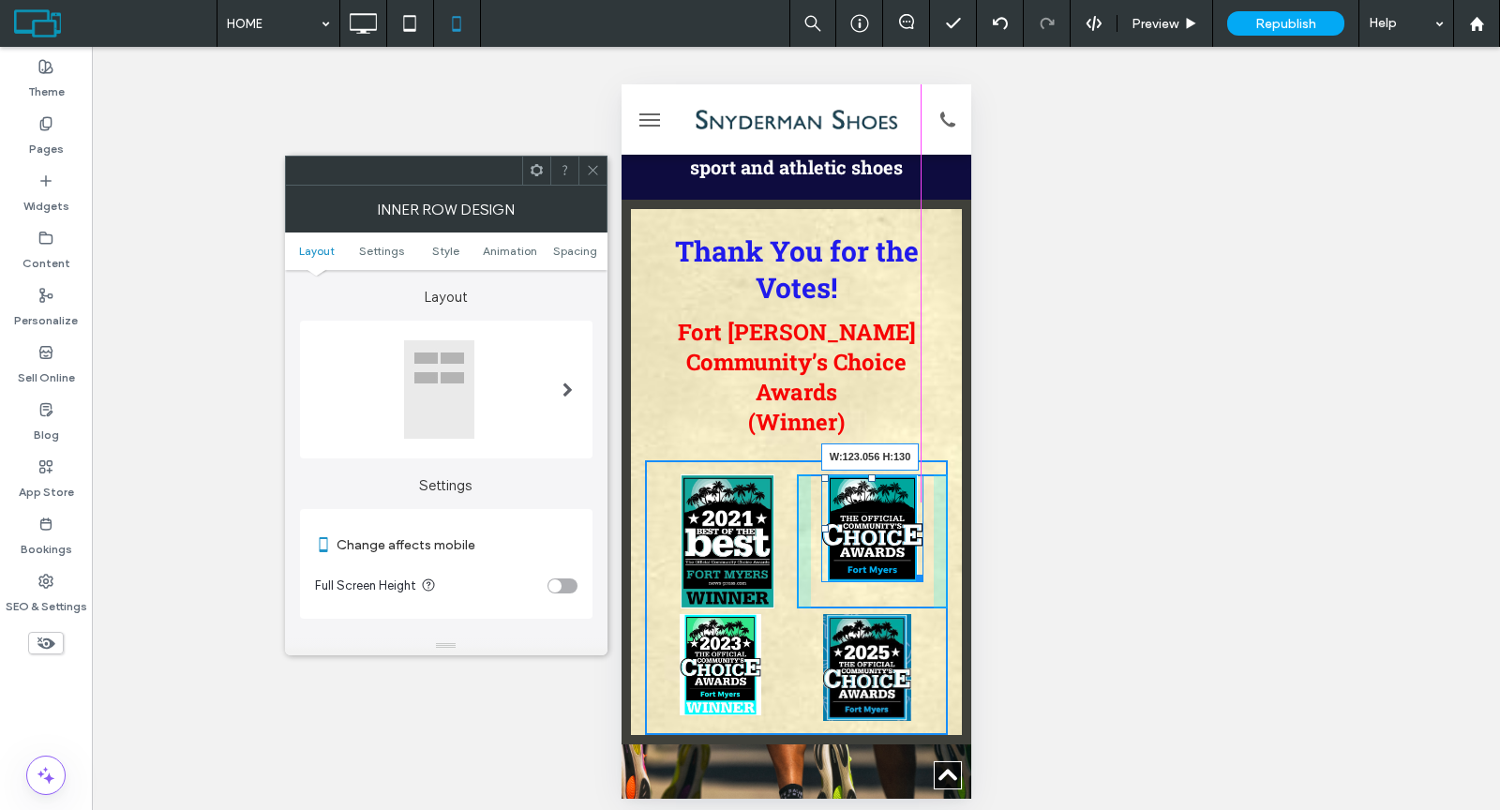
drag, startPoint x: 901, startPoint y: 486, endPoint x: 1547, endPoint y: 604, distance: 656.5
click at [929, 518] on div "Click To Paste W:123.056 H:130 Click To Paste Click To Paste Click To Paste" at bounding box center [795, 597] width 303 height 247
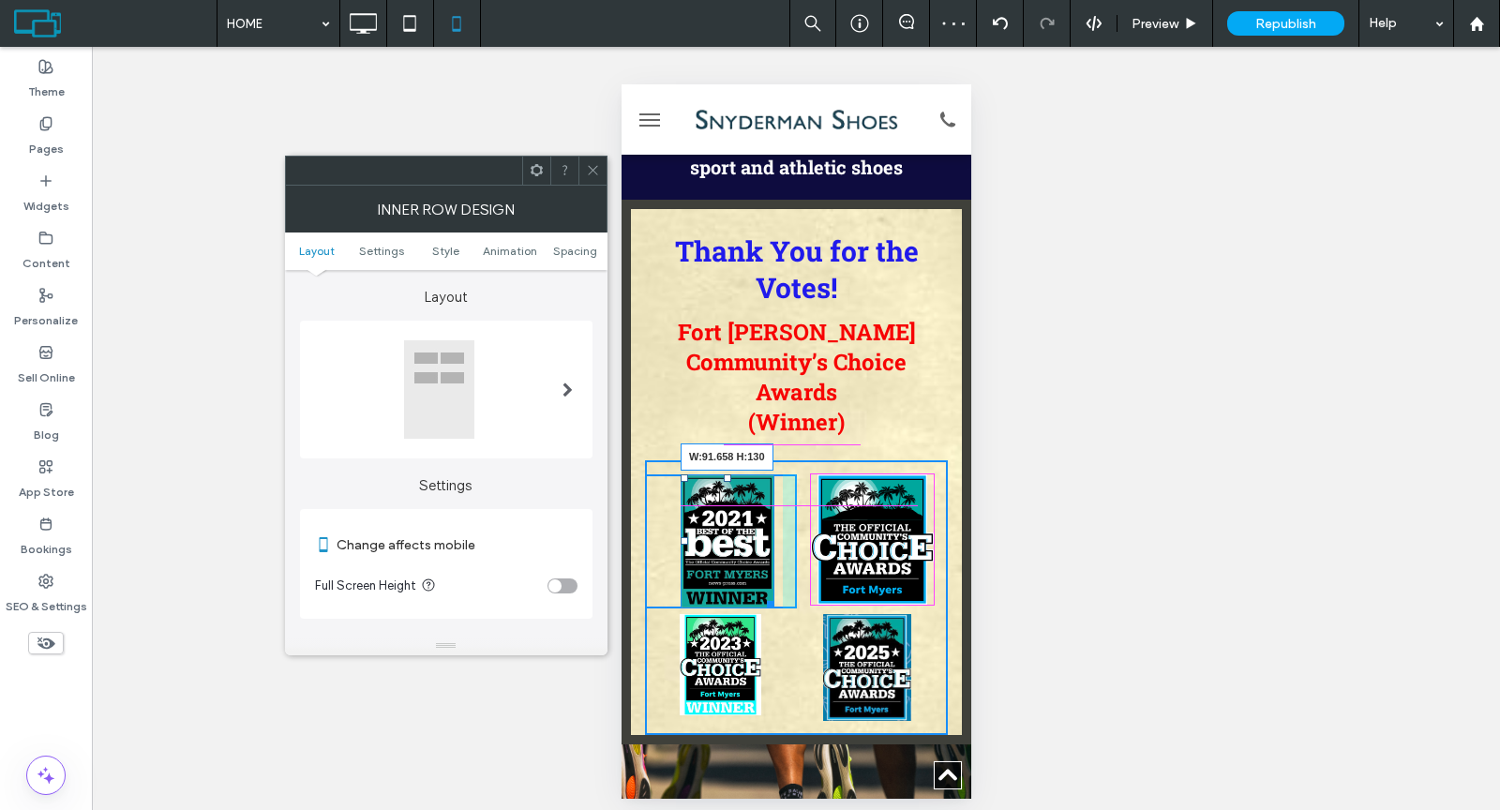
drag, startPoint x: 768, startPoint y: 511, endPoint x: 1383, endPoint y: 585, distance: 619.3
click at [763, 594] on div at bounding box center [766, 601] width 14 height 14
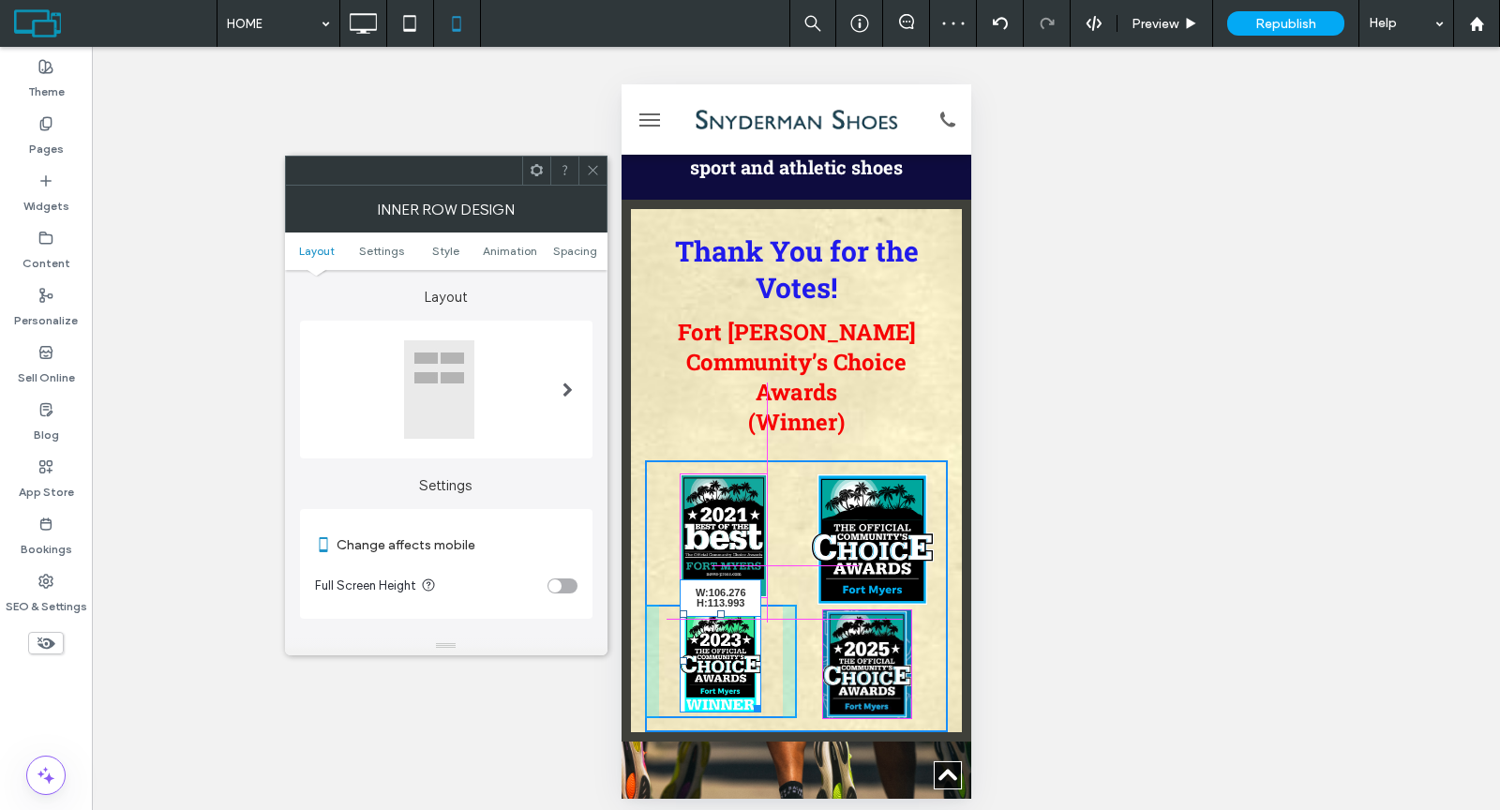
drag, startPoint x: 750, startPoint y: 604, endPoint x: 1384, endPoint y: 697, distance: 640.5
click at [760, 698] on div at bounding box center [753, 705] width 14 height 14
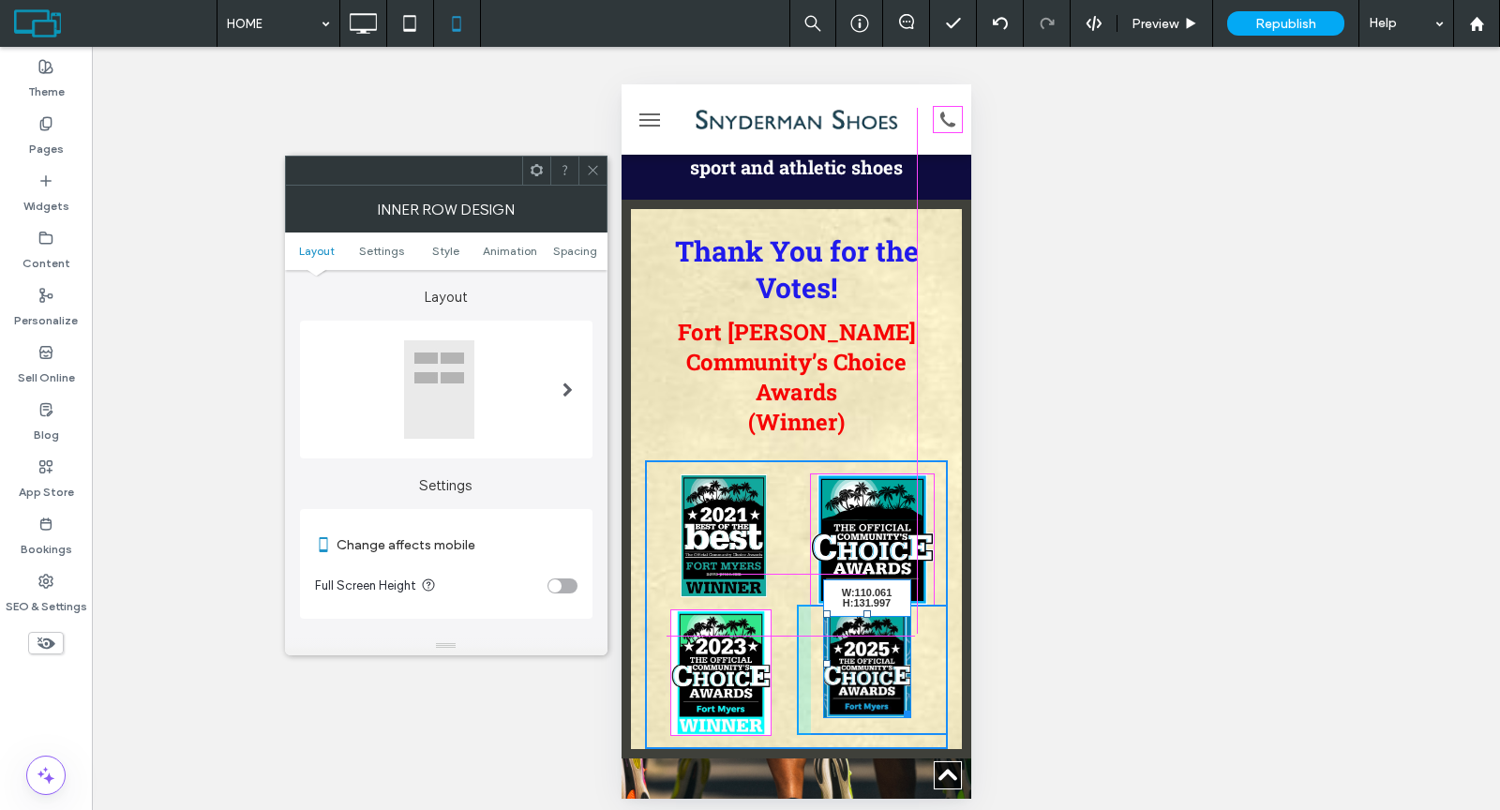
drag, startPoint x: 893, startPoint y: 612, endPoint x: 915, endPoint y: 627, distance: 26.3
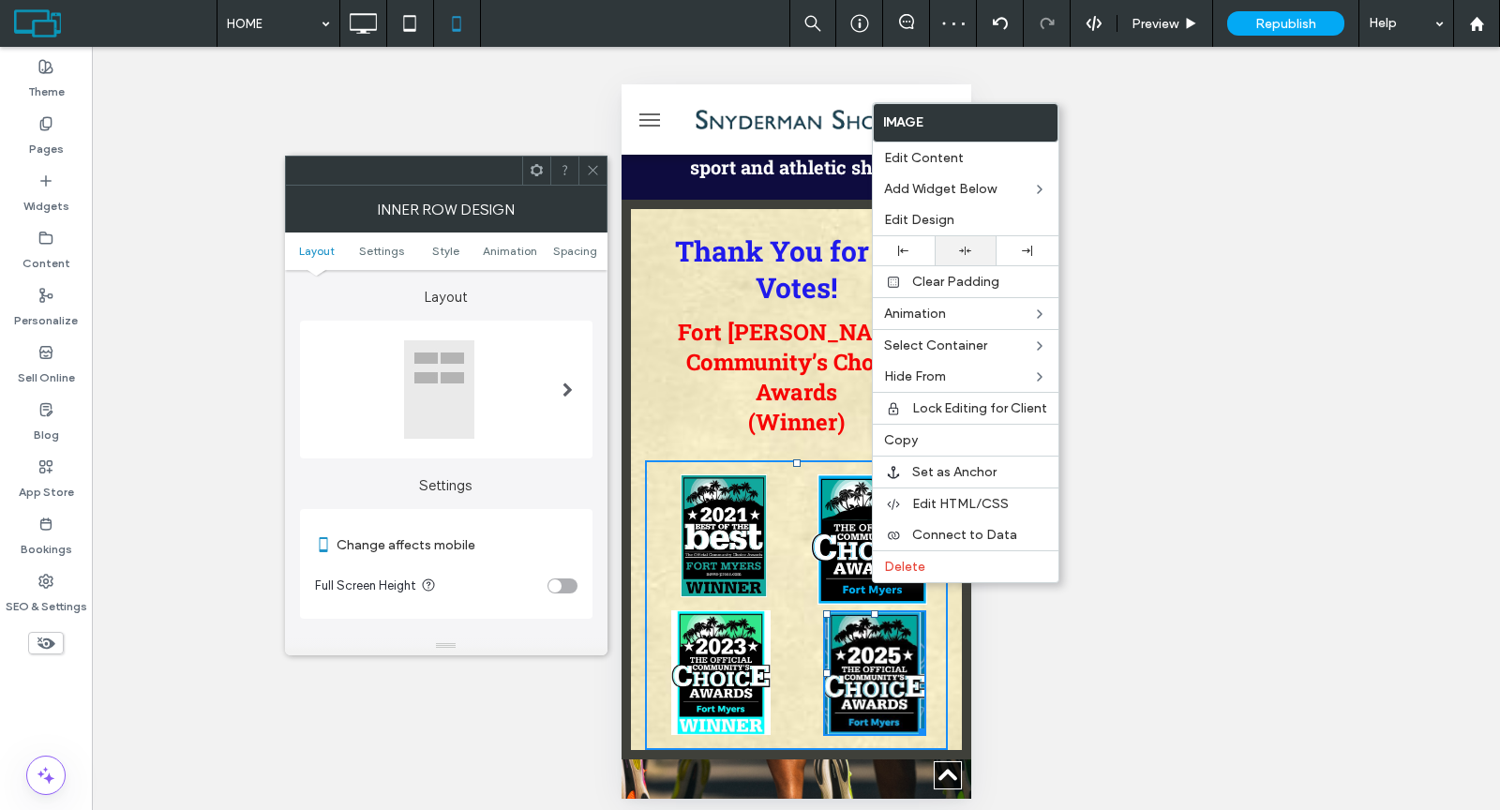
click at [980, 250] on div at bounding box center [965, 251] width 43 height 12
click at [822, 474] on img at bounding box center [872, 539] width 124 height 131
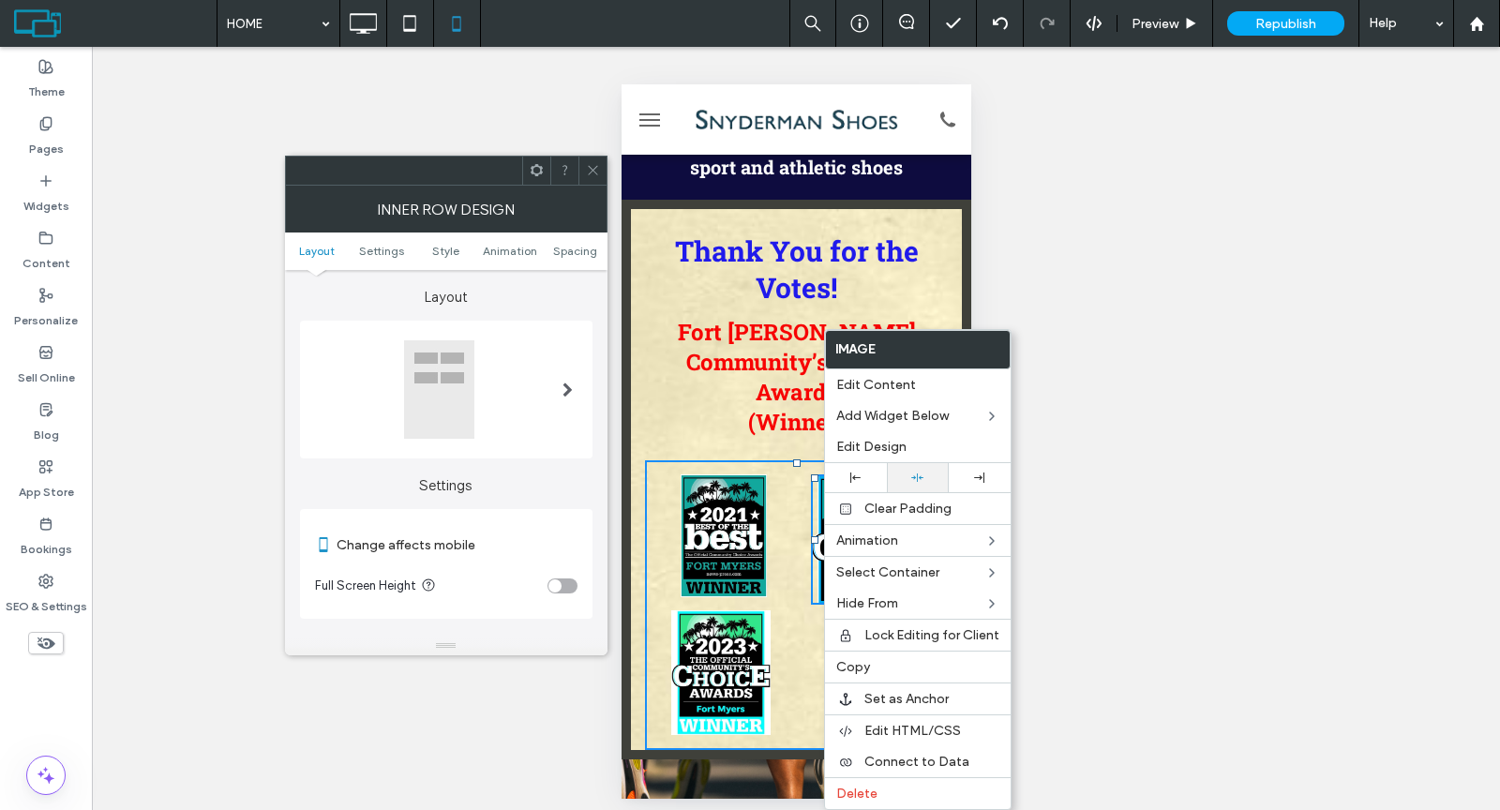
click at [916, 471] on icon at bounding box center [917, 477] width 12 height 12
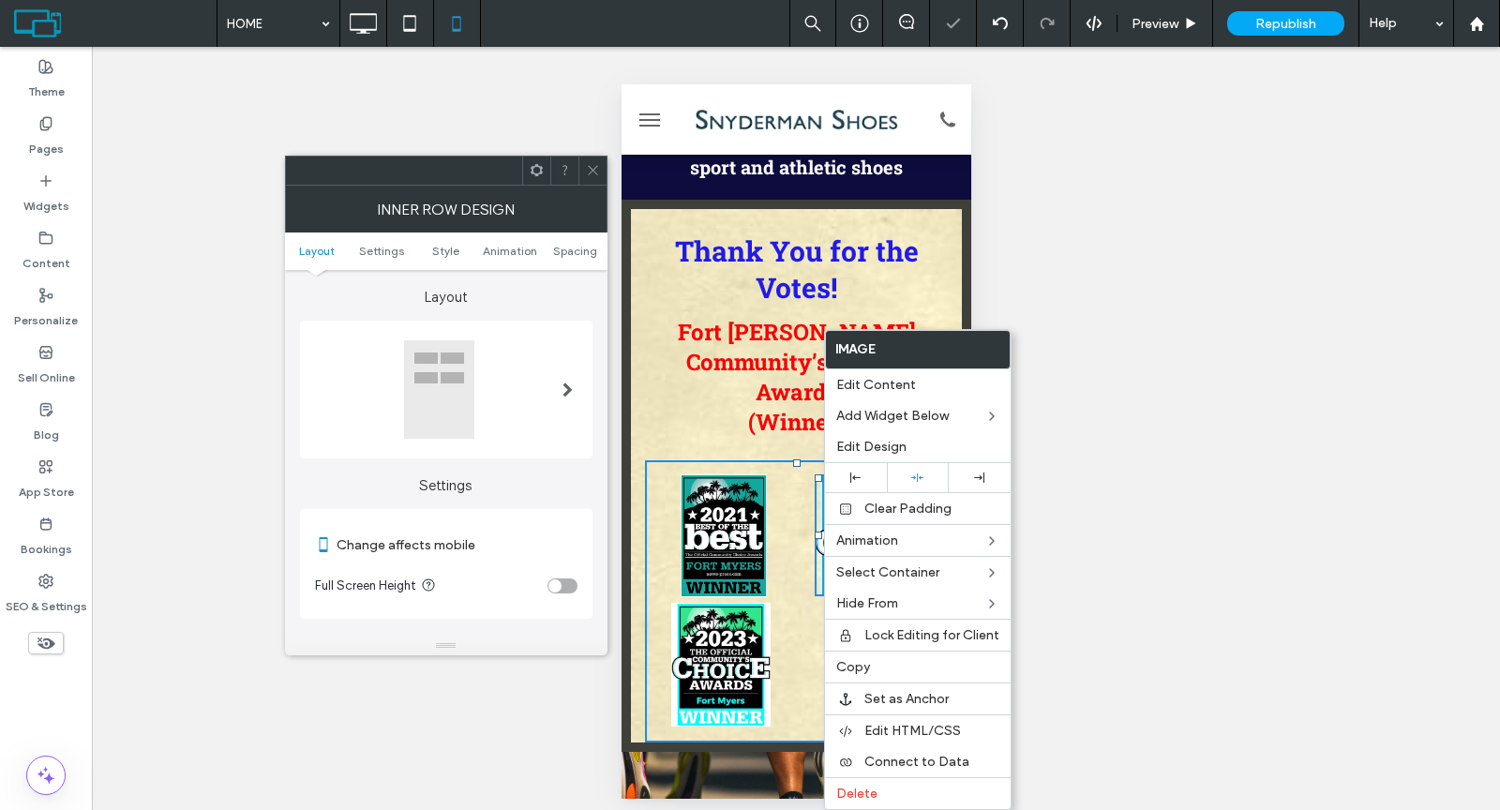
click at [784, 474] on div "Click To Paste" at bounding box center [720, 535] width 152 height 123
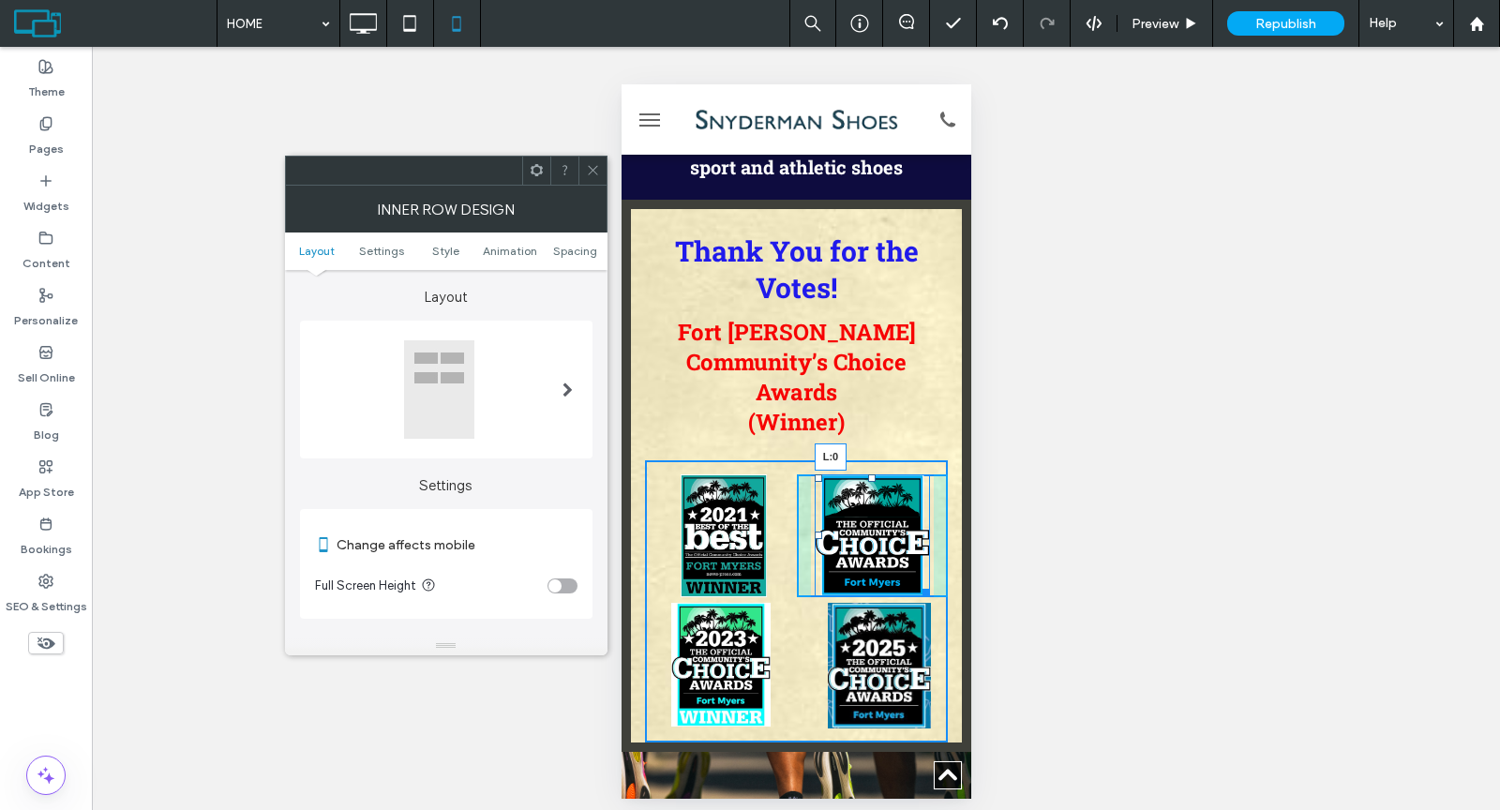
drag, startPoint x: 806, startPoint y: 443, endPoint x: 1480, endPoint y: 524, distance: 678.8
click at [859, 474] on div "L:0" at bounding box center [871, 535] width 115 height 123
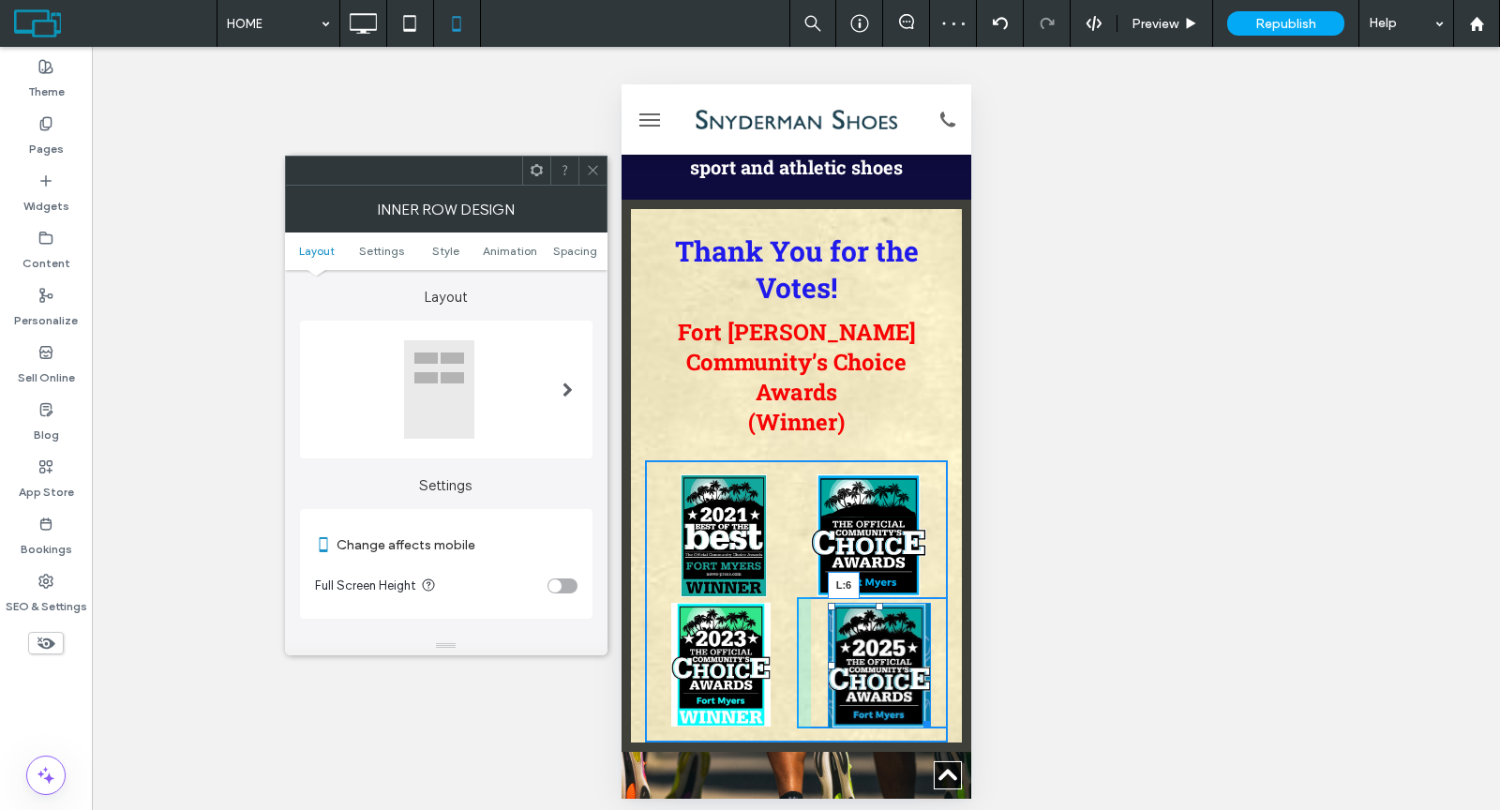
drag, startPoint x: 818, startPoint y: 570, endPoint x: 1435, endPoint y: 654, distance: 622.5
click at [827, 603] on div "L:6" at bounding box center [878, 666] width 103 height 126
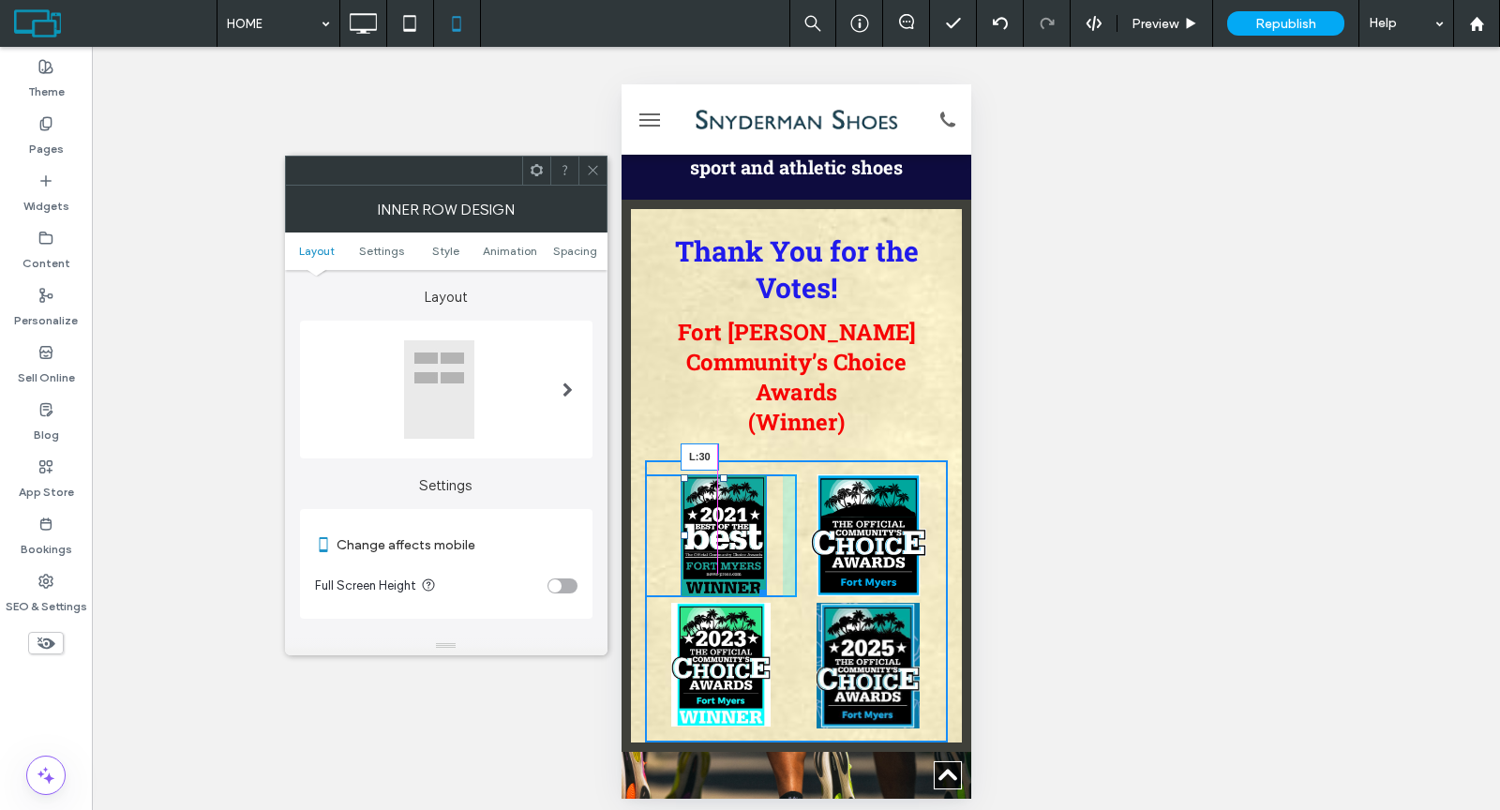
click at [680, 531] on div at bounding box center [683, 534] width 7 height 7
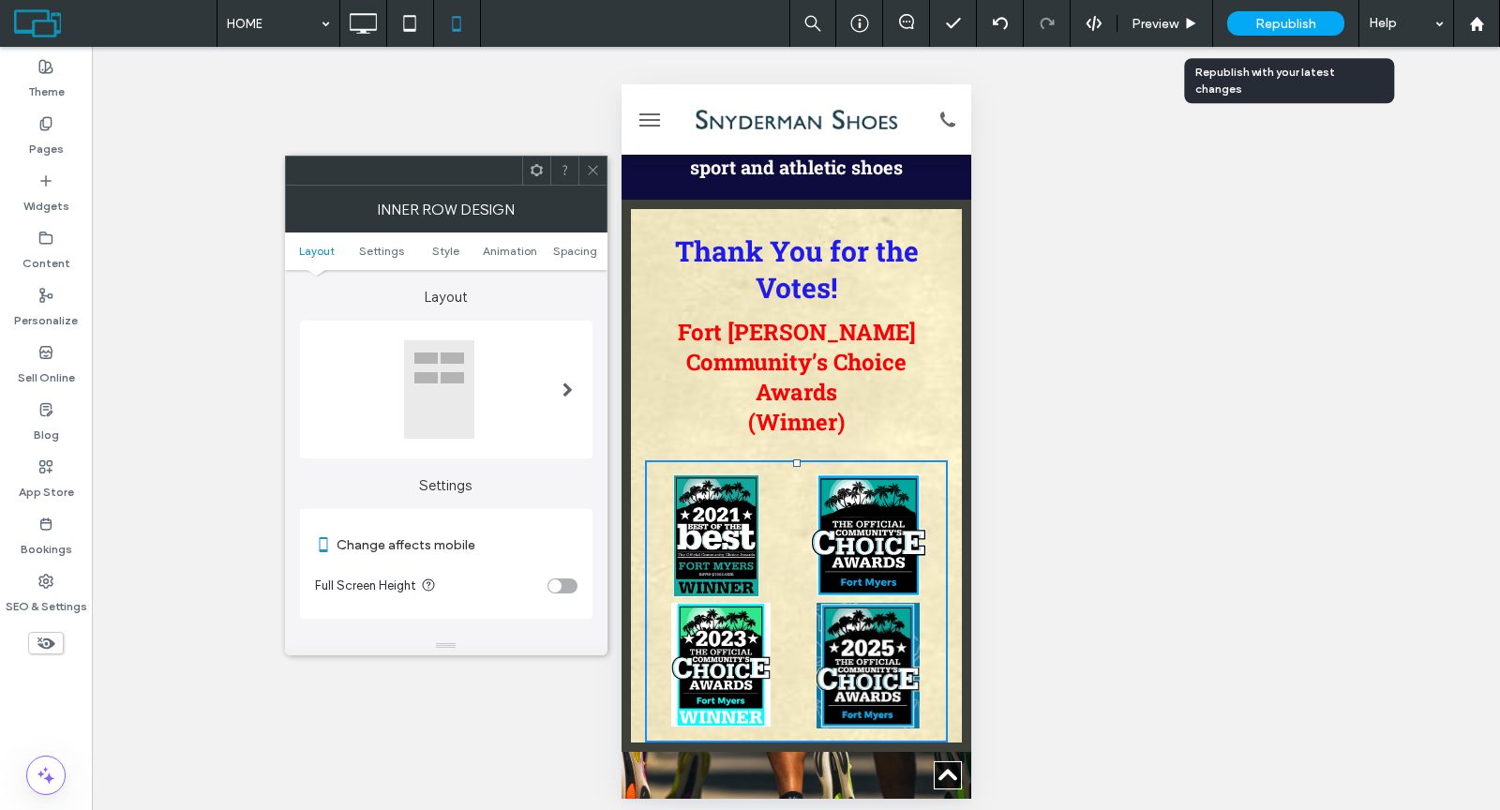
click at [1250, 21] on div "Republish" at bounding box center [1285, 23] width 117 height 24
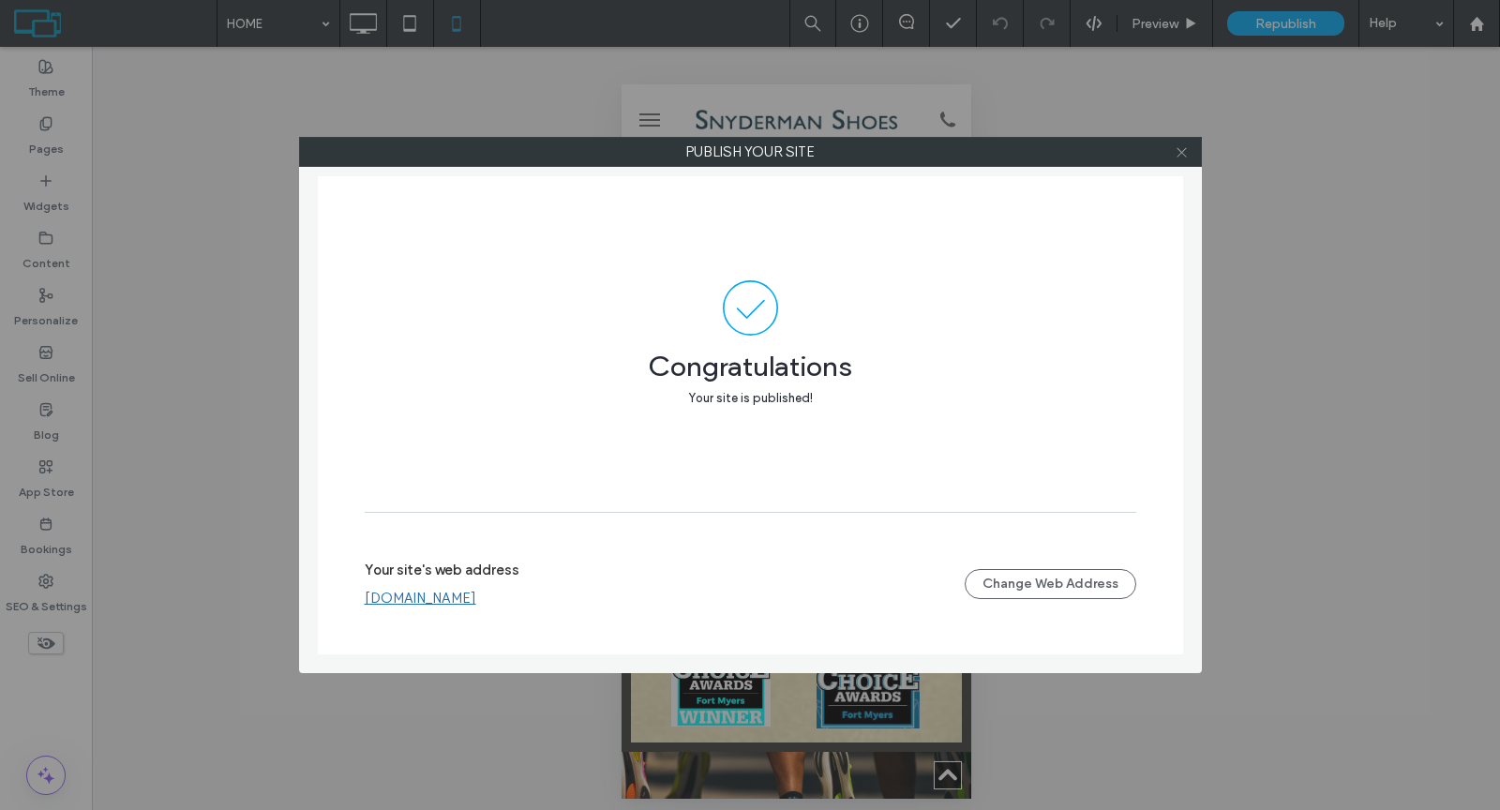
click at [1184, 150] on icon at bounding box center [1181, 152] width 14 height 14
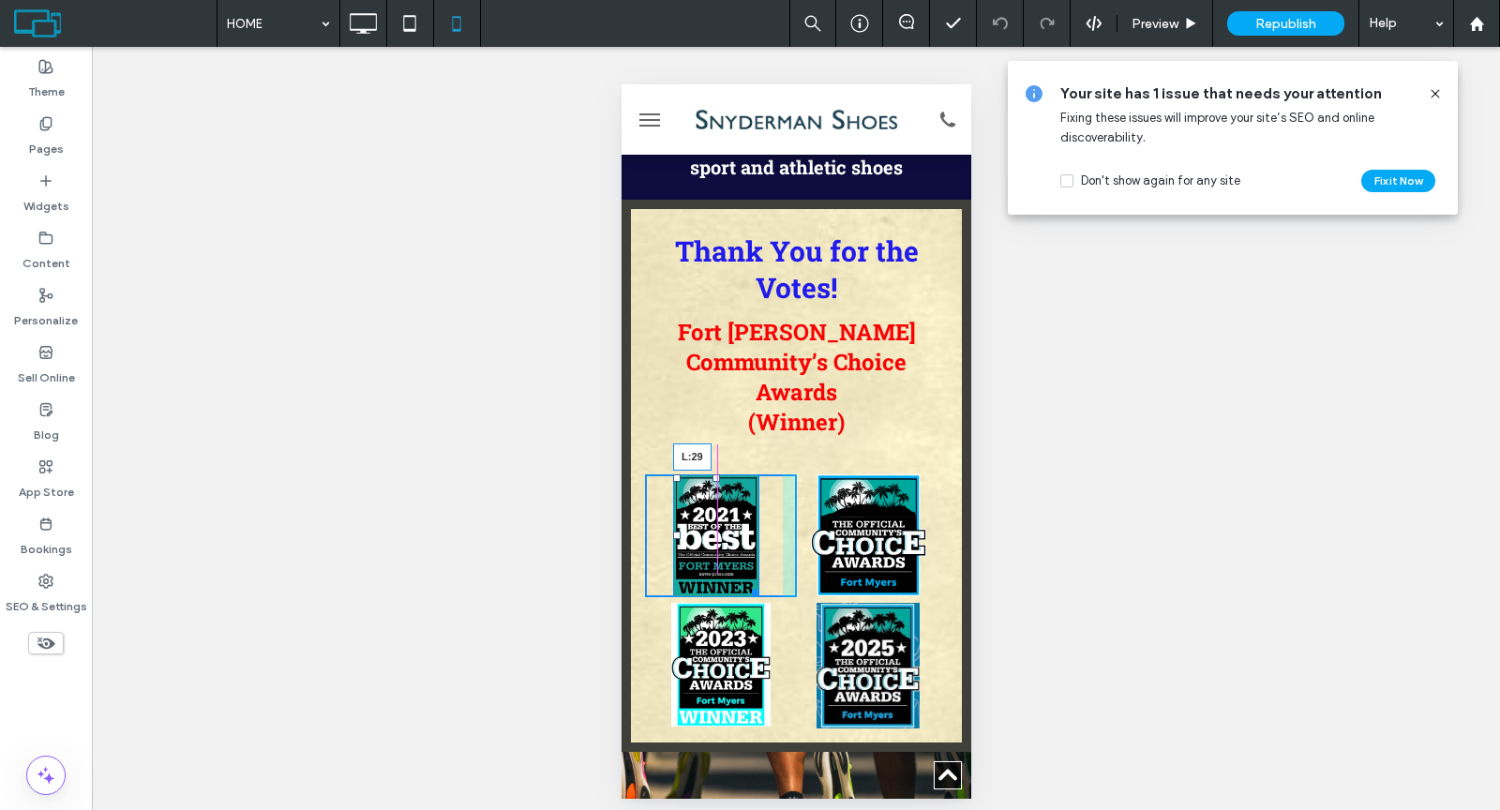
click at [676, 531] on div at bounding box center [675, 534] width 7 height 7
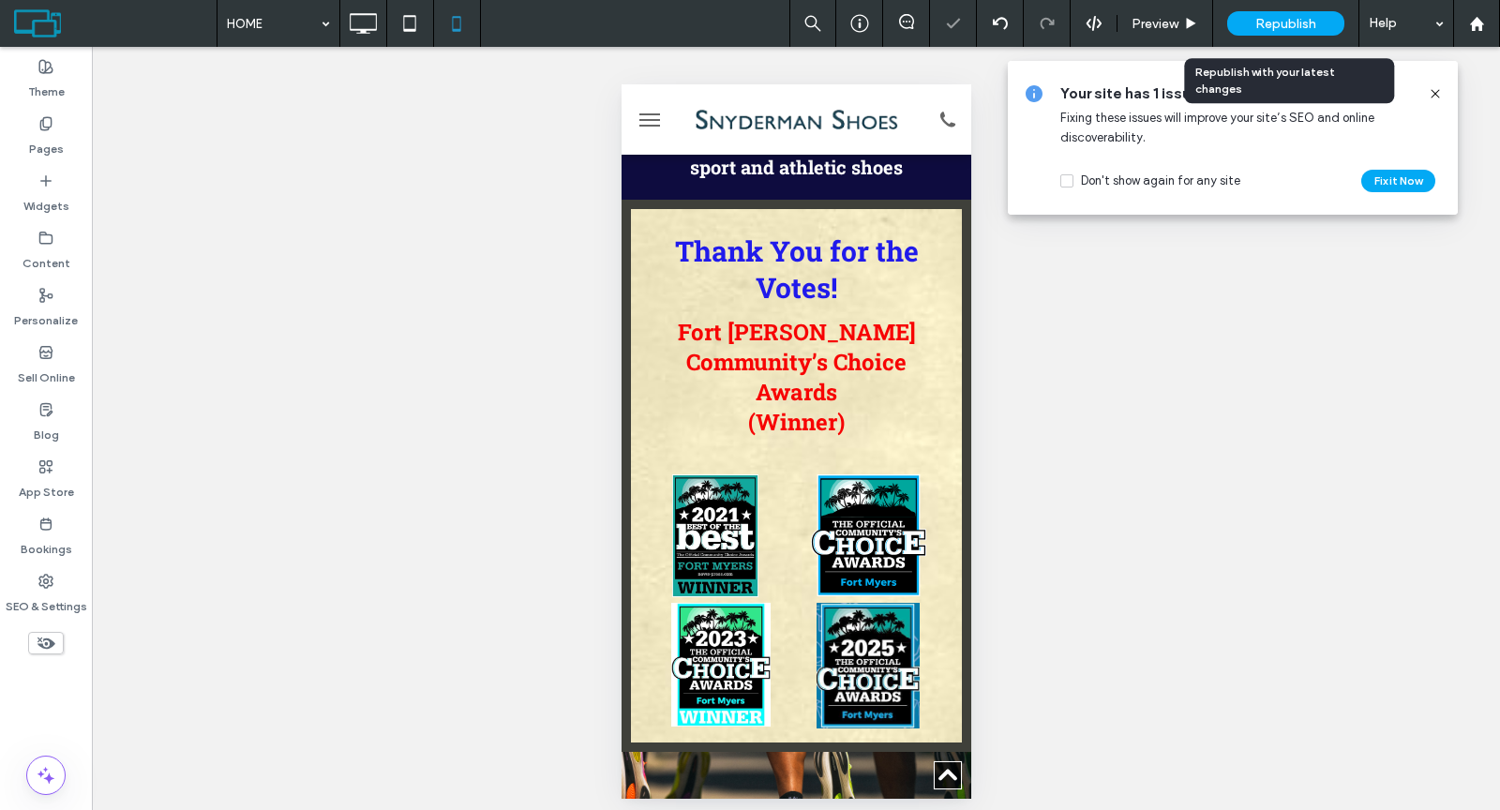
click at [1255, 24] on span "Republish" at bounding box center [1285, 24] width 61 height 16
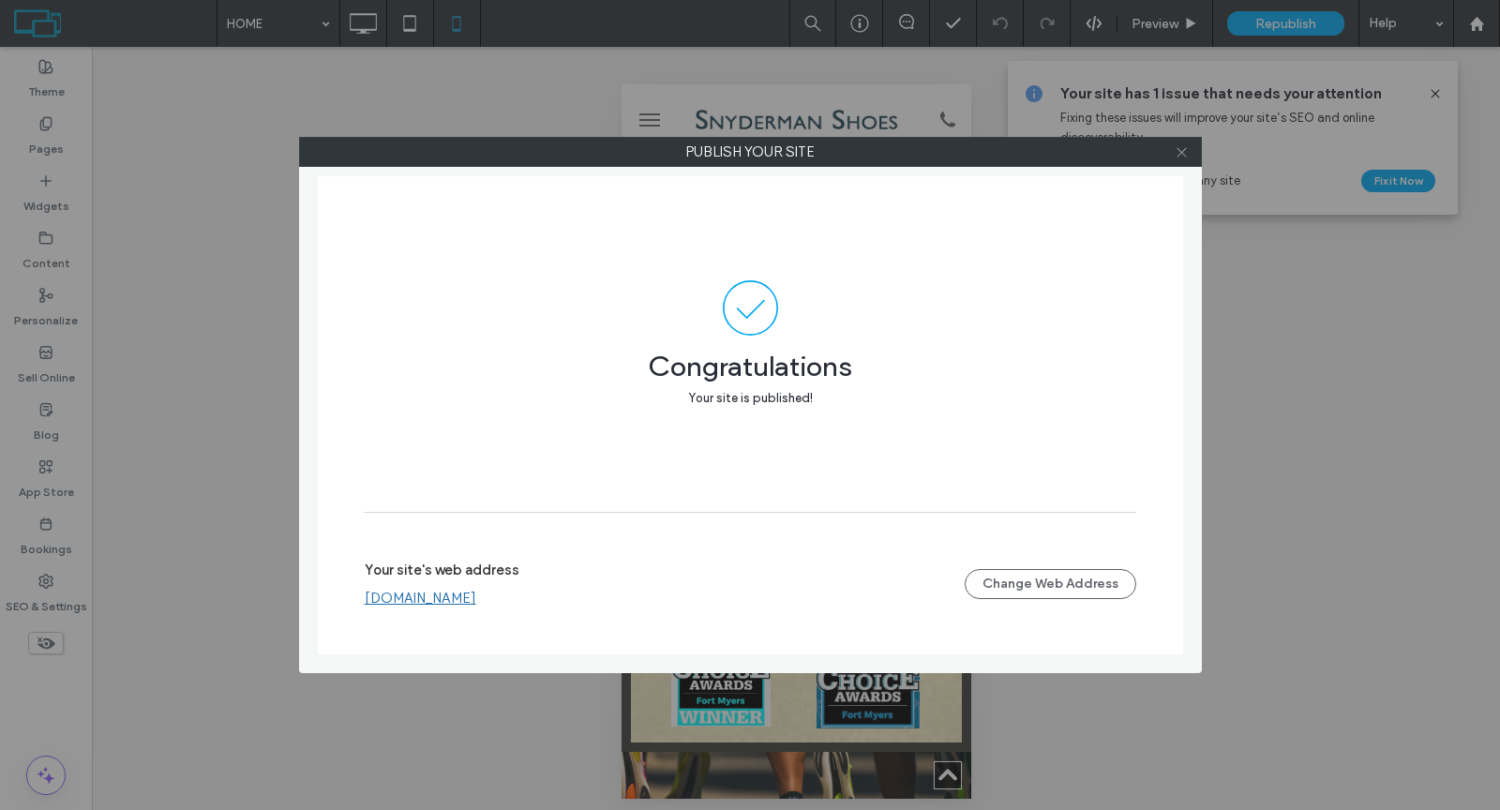
click at [1175, 156] on icon at bounding box center [1181, 152] width 14 height 14
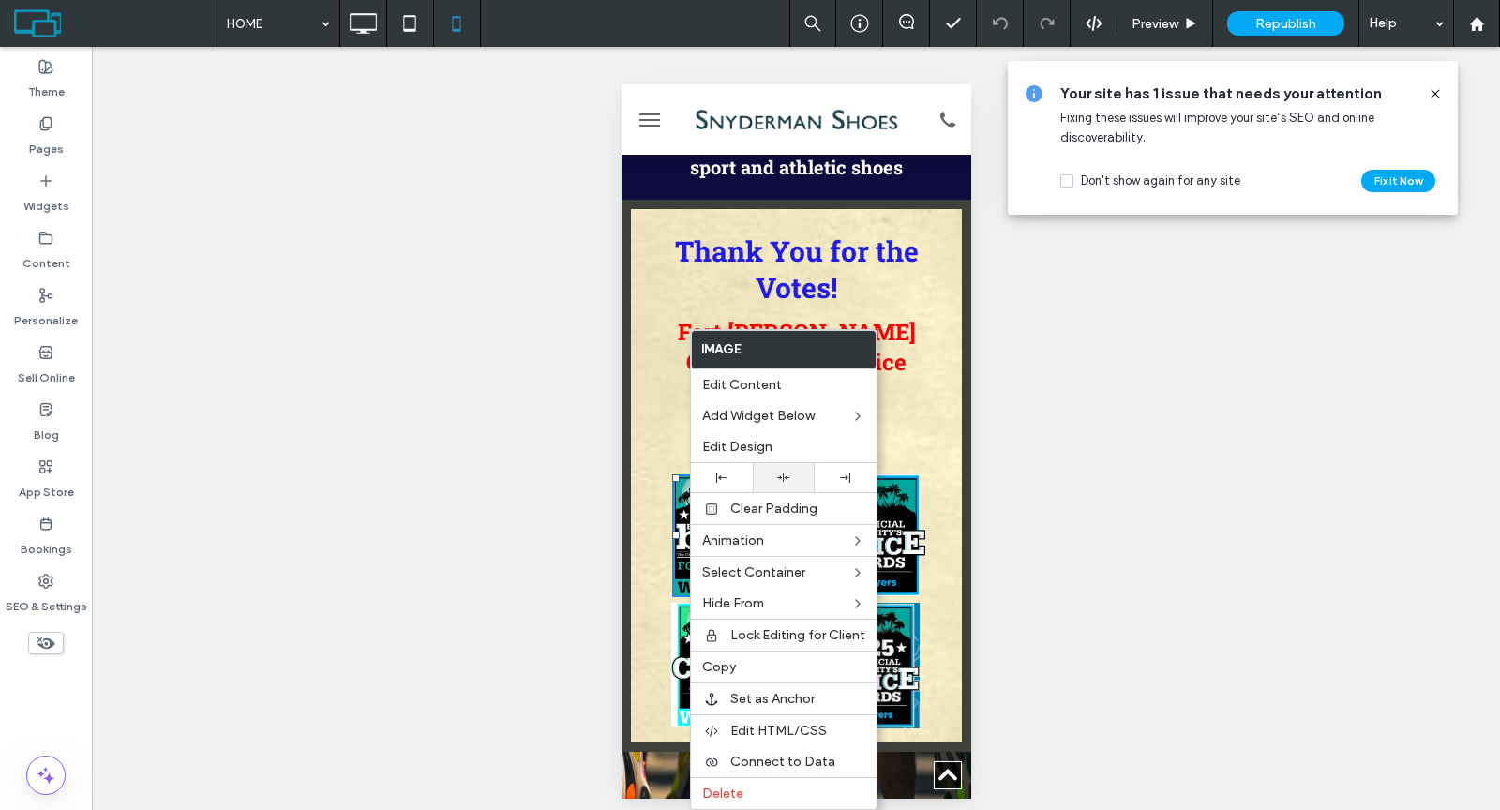
click at [775, 471] on div at bounding box center [783, 477] width 43 height 12
click at [616, 432] on div "Unhide? Yes Unhide? Yes Unhide? Yes Unhide? Yes" at bounding box center [796, 434] width 1408 height 775
click at [647, 474] on div "Click To Paste" at bounding box center [720, 535] width 152 height 123
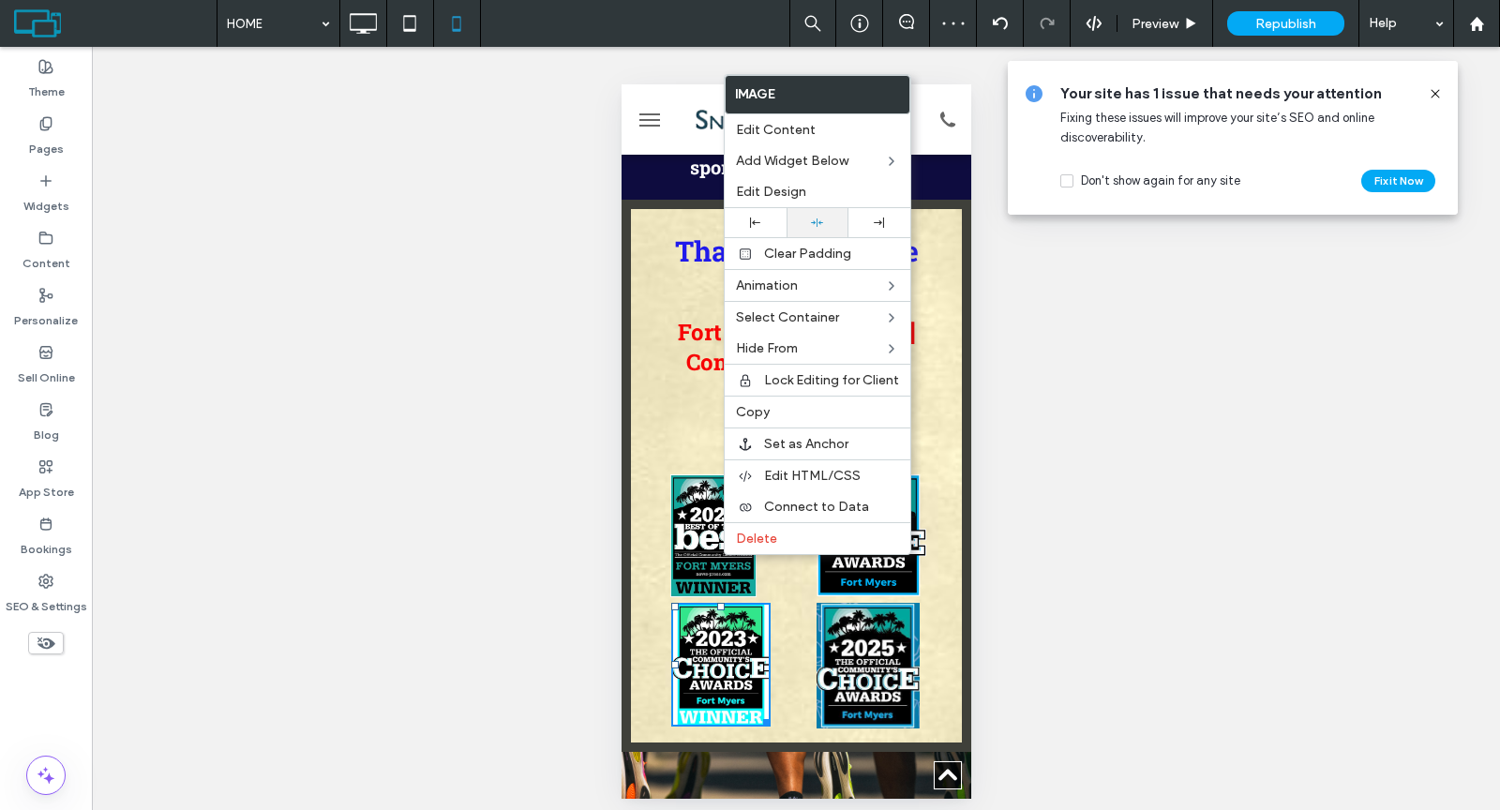
click at [822, 218] on div at bounding box center [817, 223] width 43 height 12
click at [1299, 19] on span "Republish" at bounding box center [1285, 24] width 61 height 16
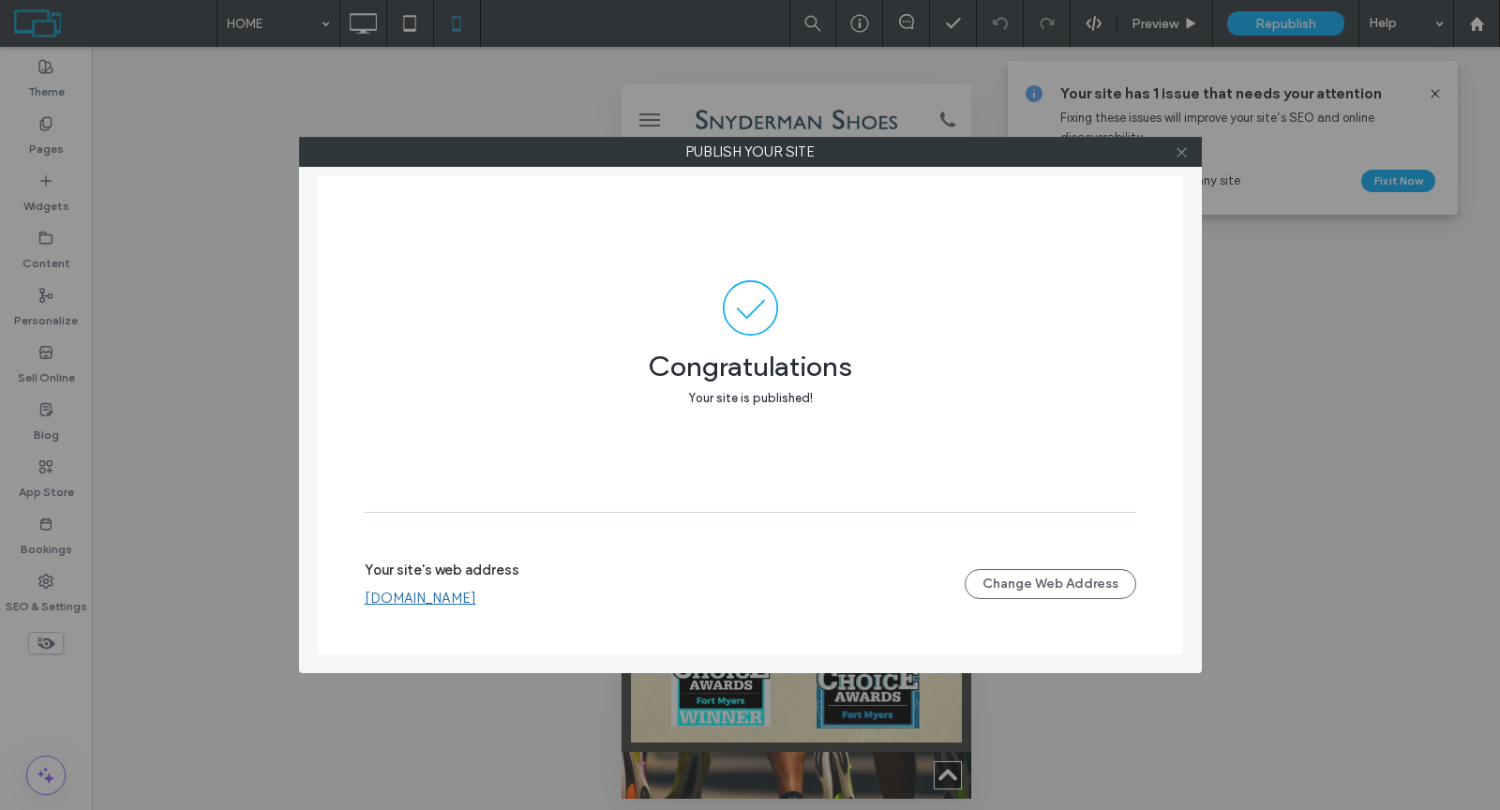
click at [1183, 157] on icon at bounding box center [1181, 152] width 14 height 14
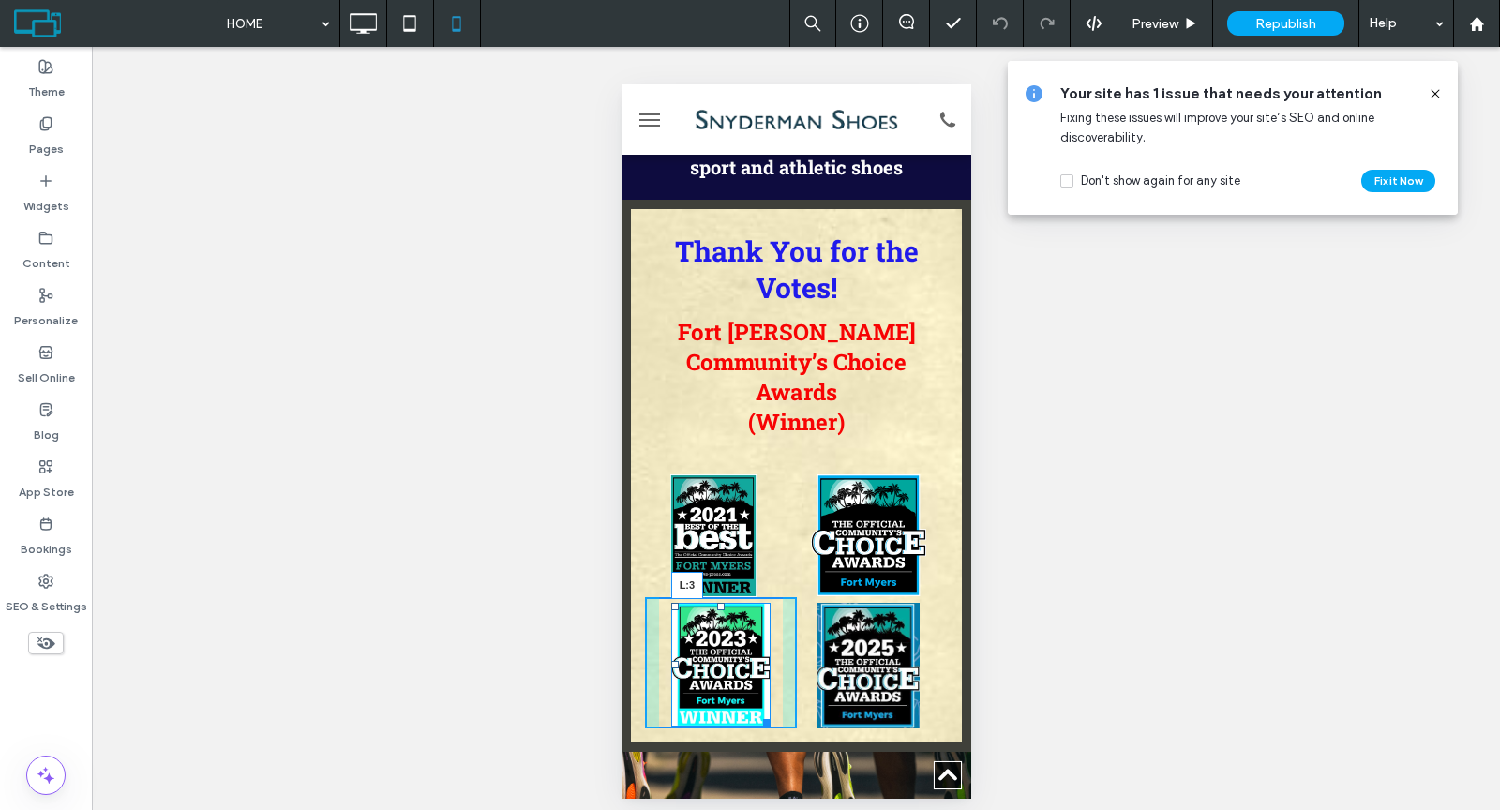
drag, startPoint x: 666, startPoint y: 574, endPoint x: 1291, endPoint y: 656, distance: 630.6
click at [670, 661] on div at bounding box center [673, 664] width 7 height 7
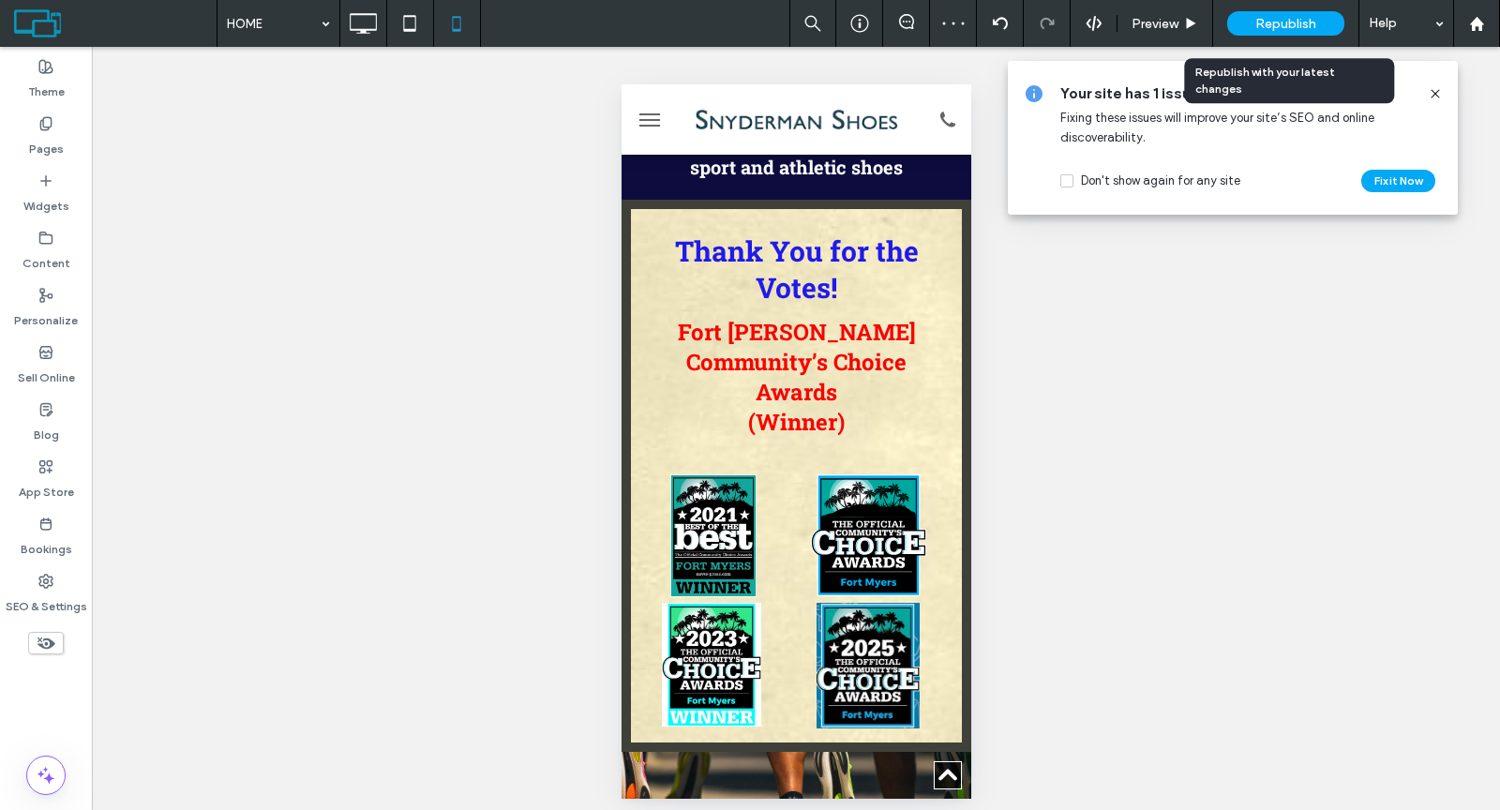
click at [1243, 30] on div "Republish" at bounding box center [1285, 23] width 117 height 24
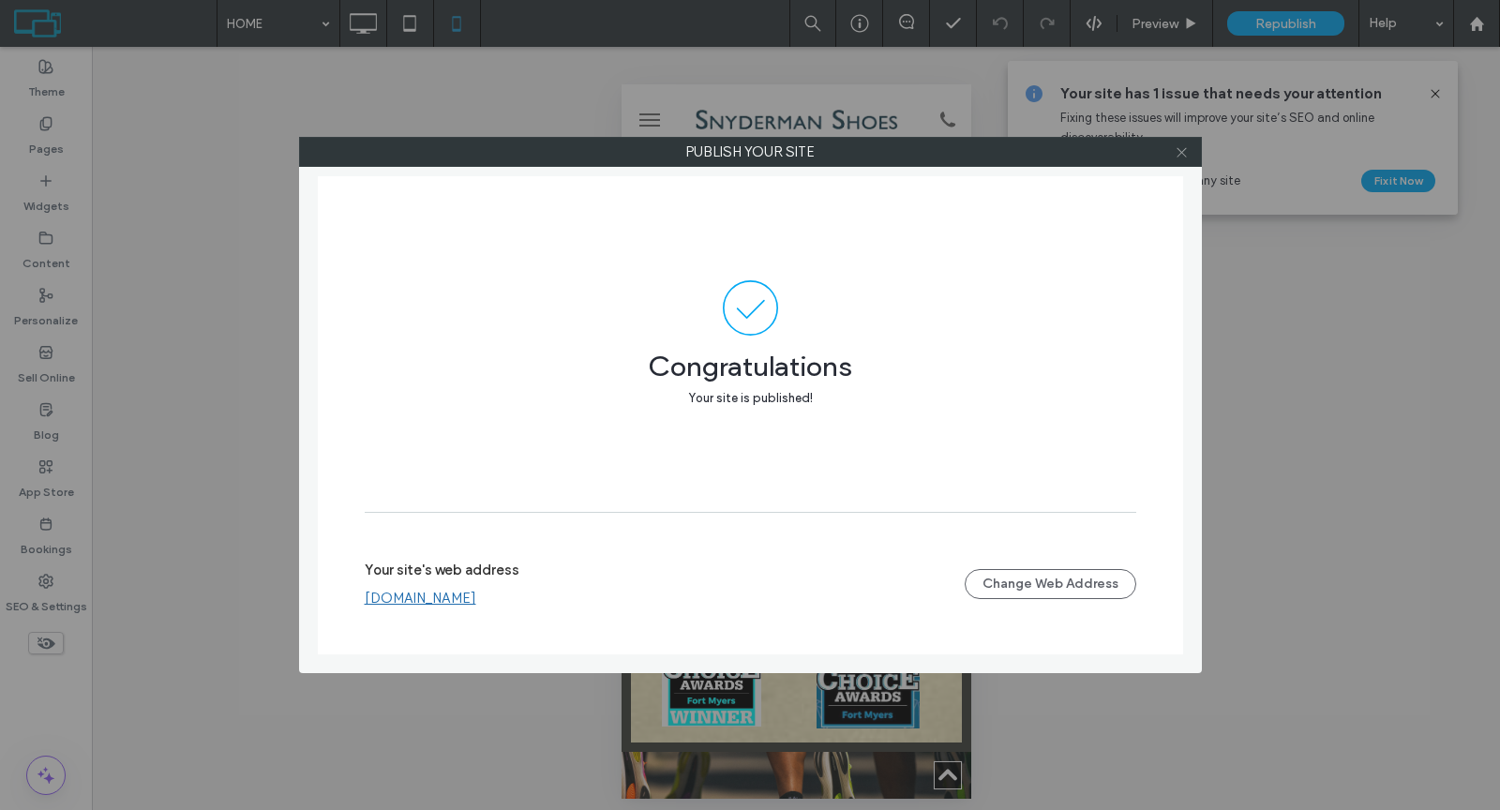
click at [1175, 157] on icon at bounding box center [1181, 152] width 14 height 14
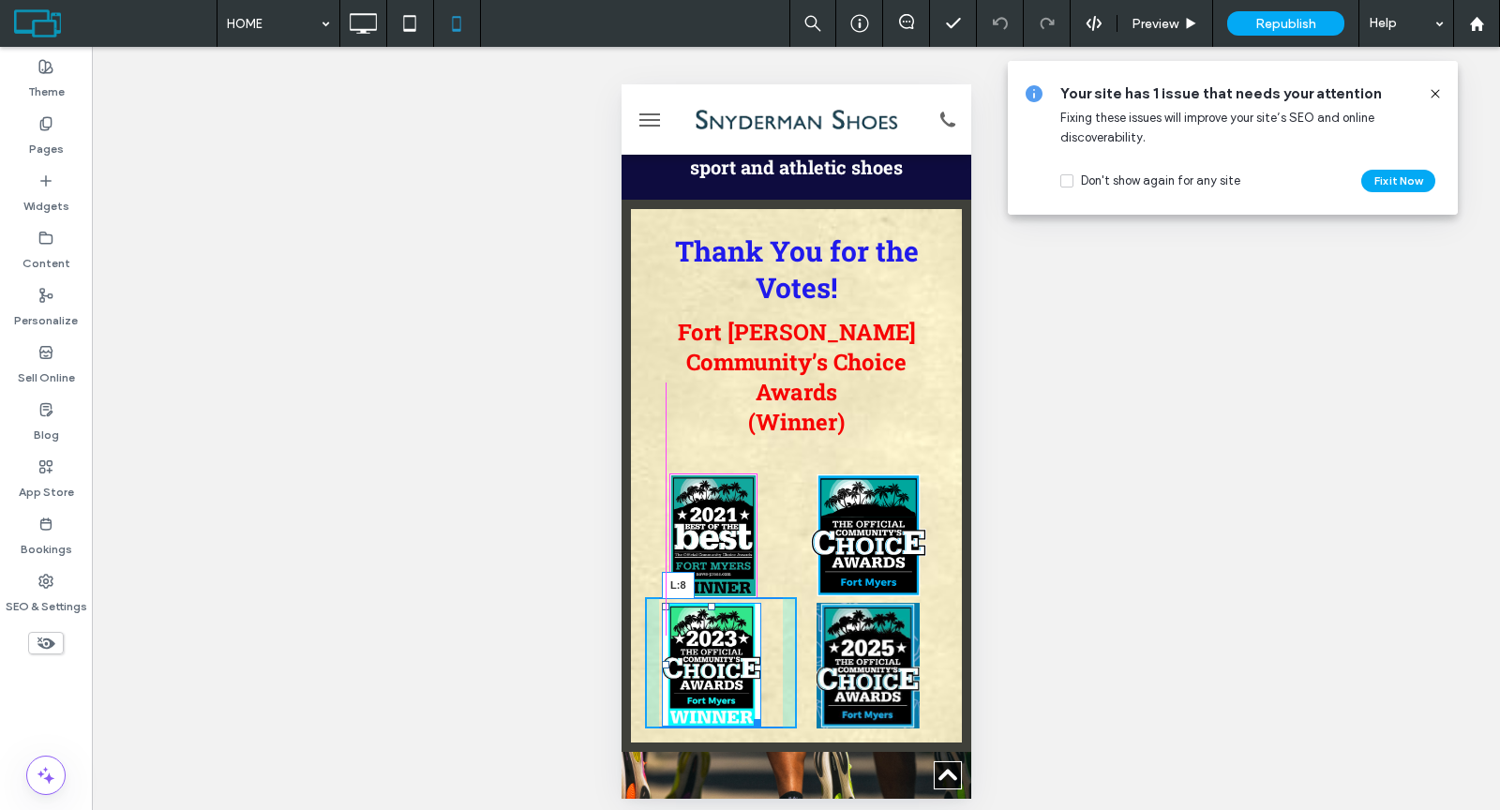
click at [668, 661] on div at bounding box center [664, 664] width 7 height 7
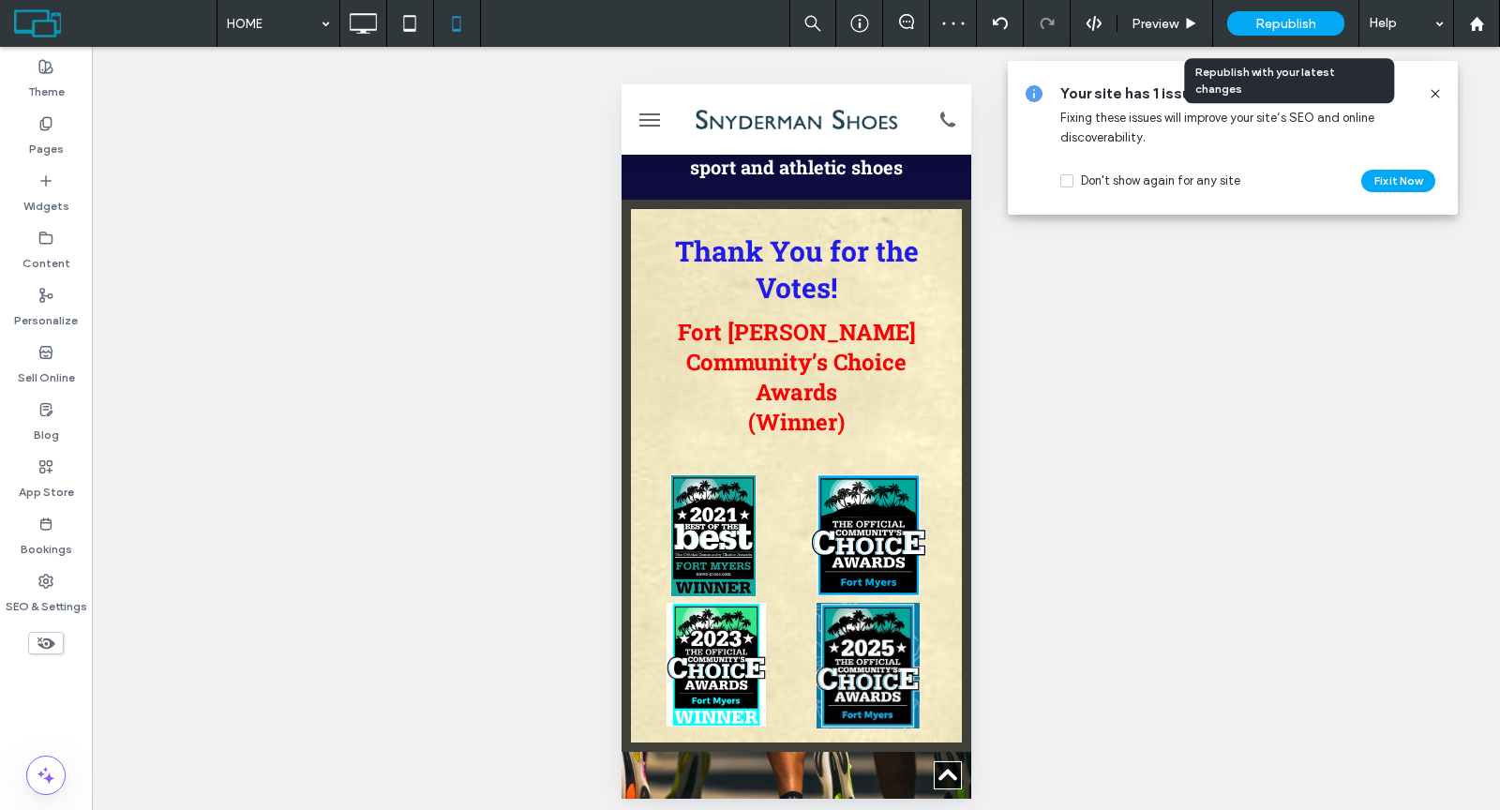
click at [1257, 13] on div "Republish" at bounding box center [1285, 23] width 117 height 24
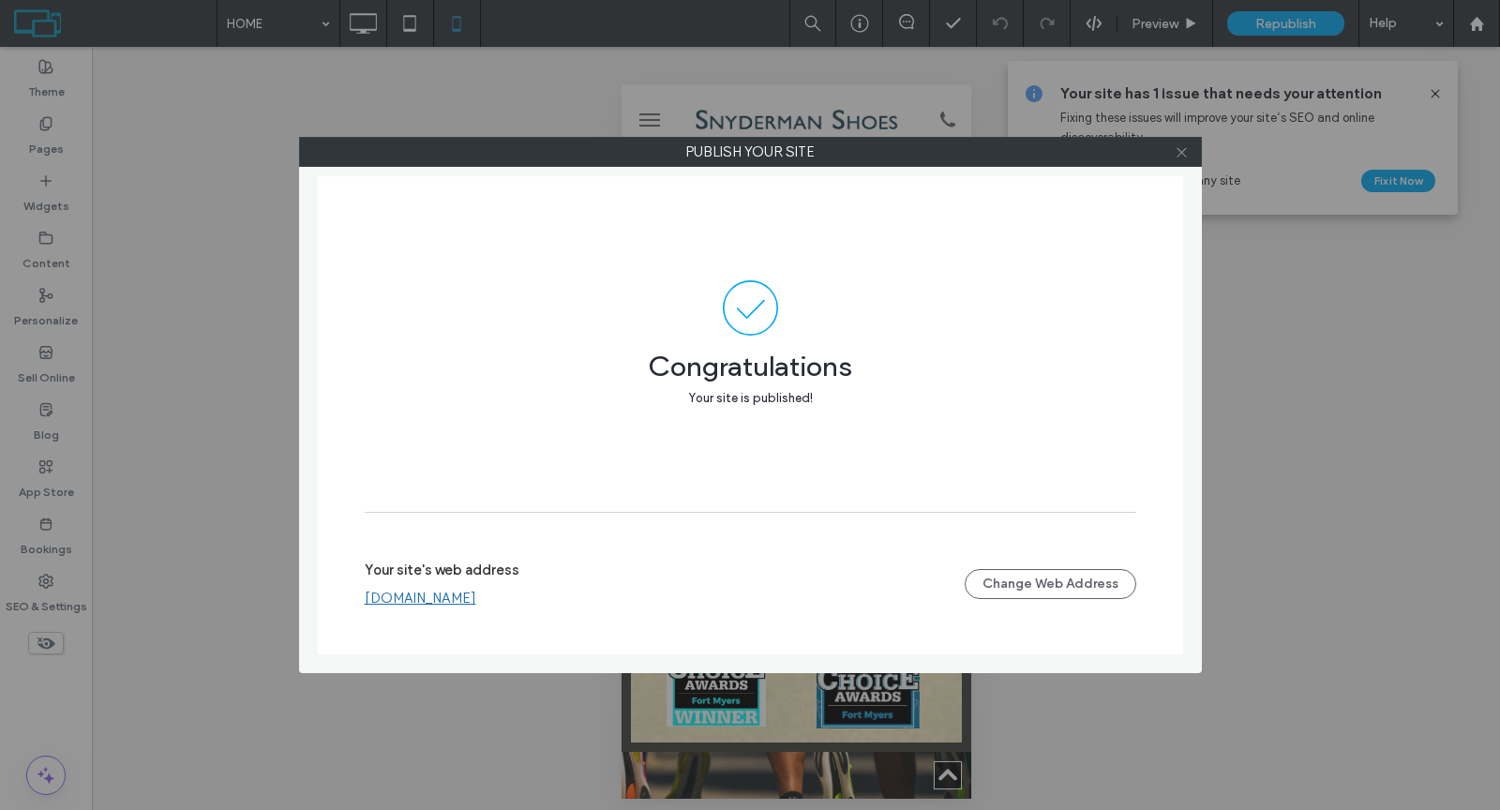
click at [1180, 155] on icon at bounding box center [1181, 152] width 14 height 14
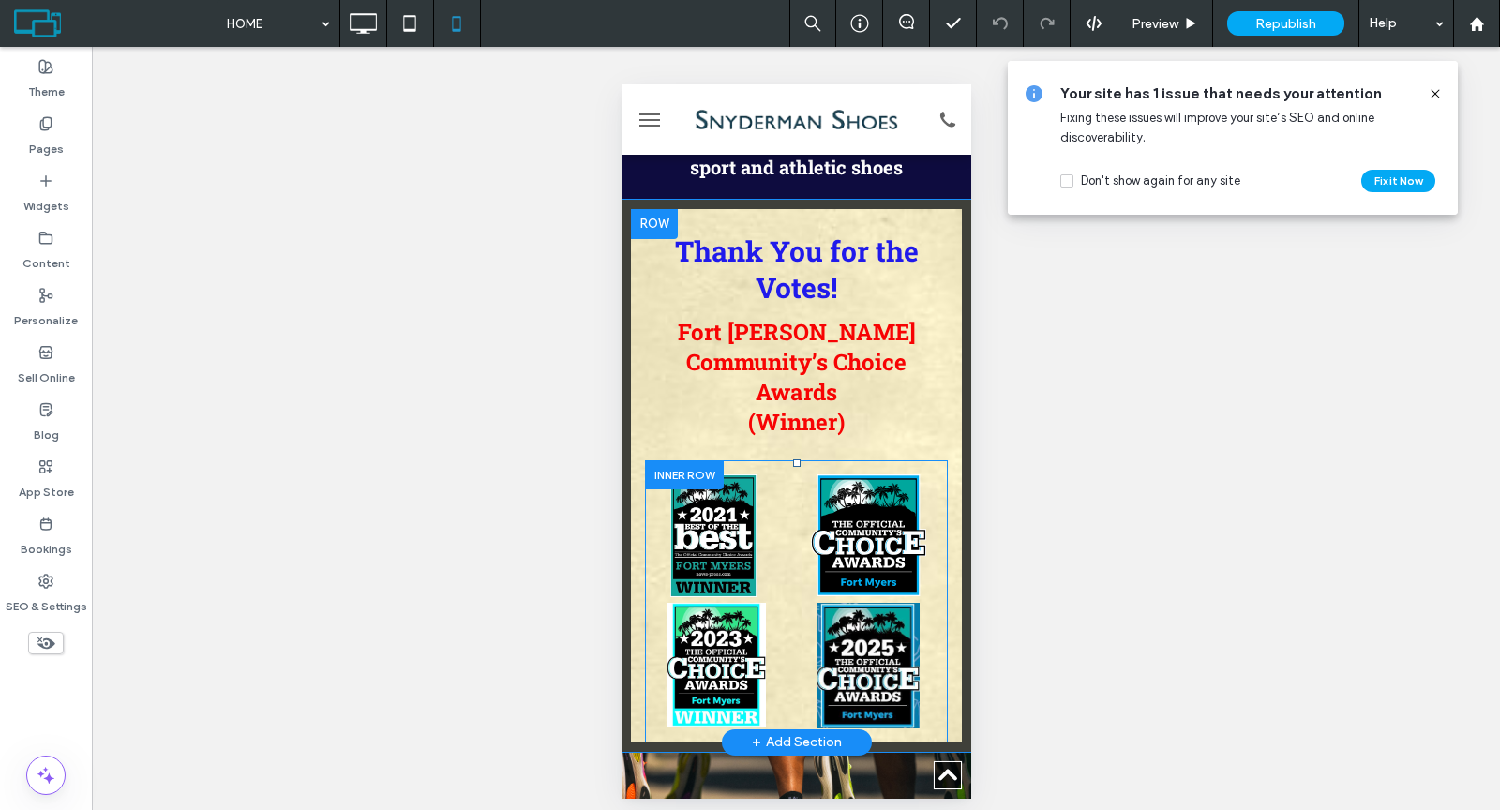
click at [666, 460] on div at bounding box center [683, 474] width 79 height 29
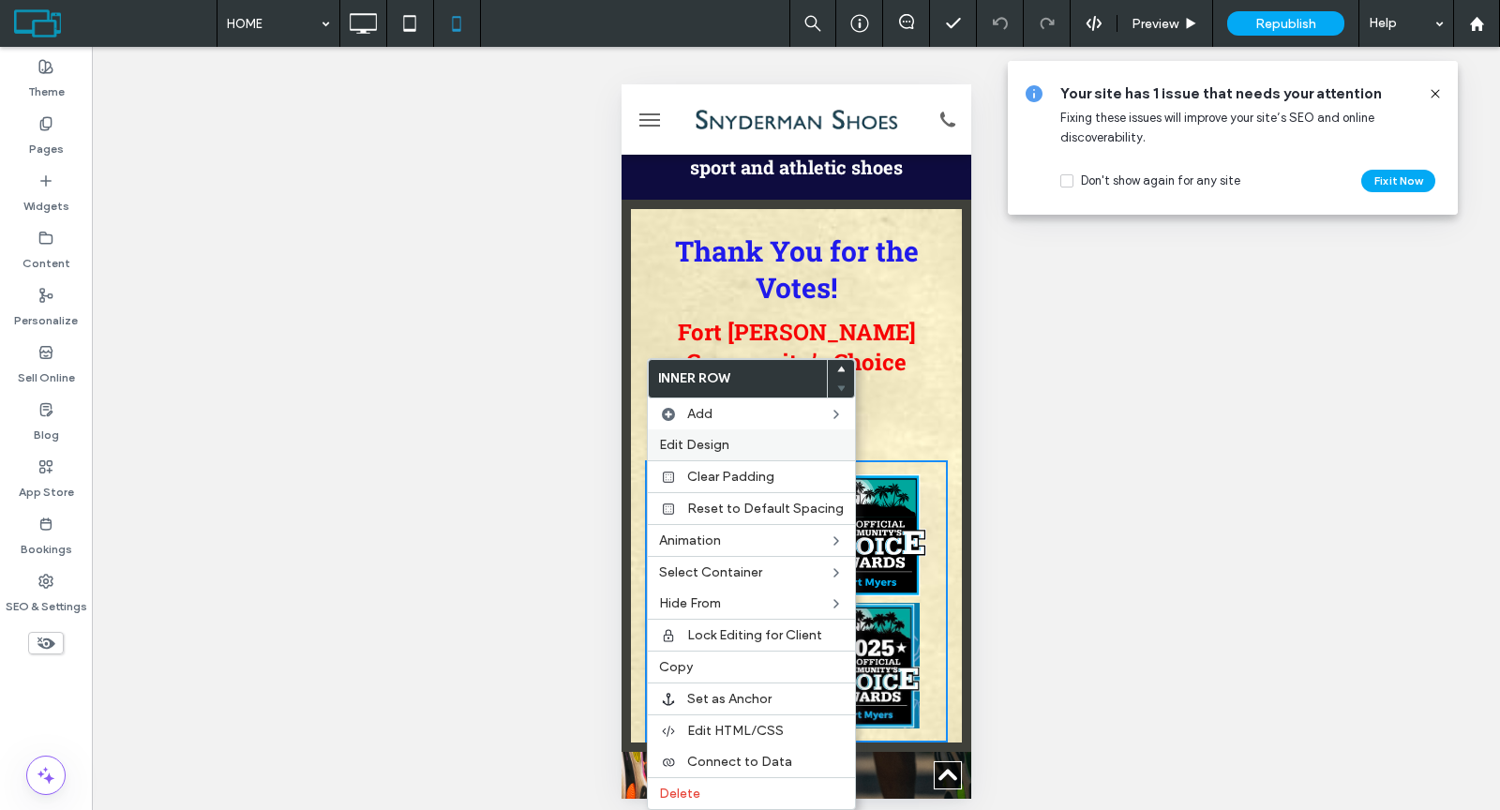
click at [675, 430] on div "Edit Design" at bounding box center [751, 444] width 207 height 31
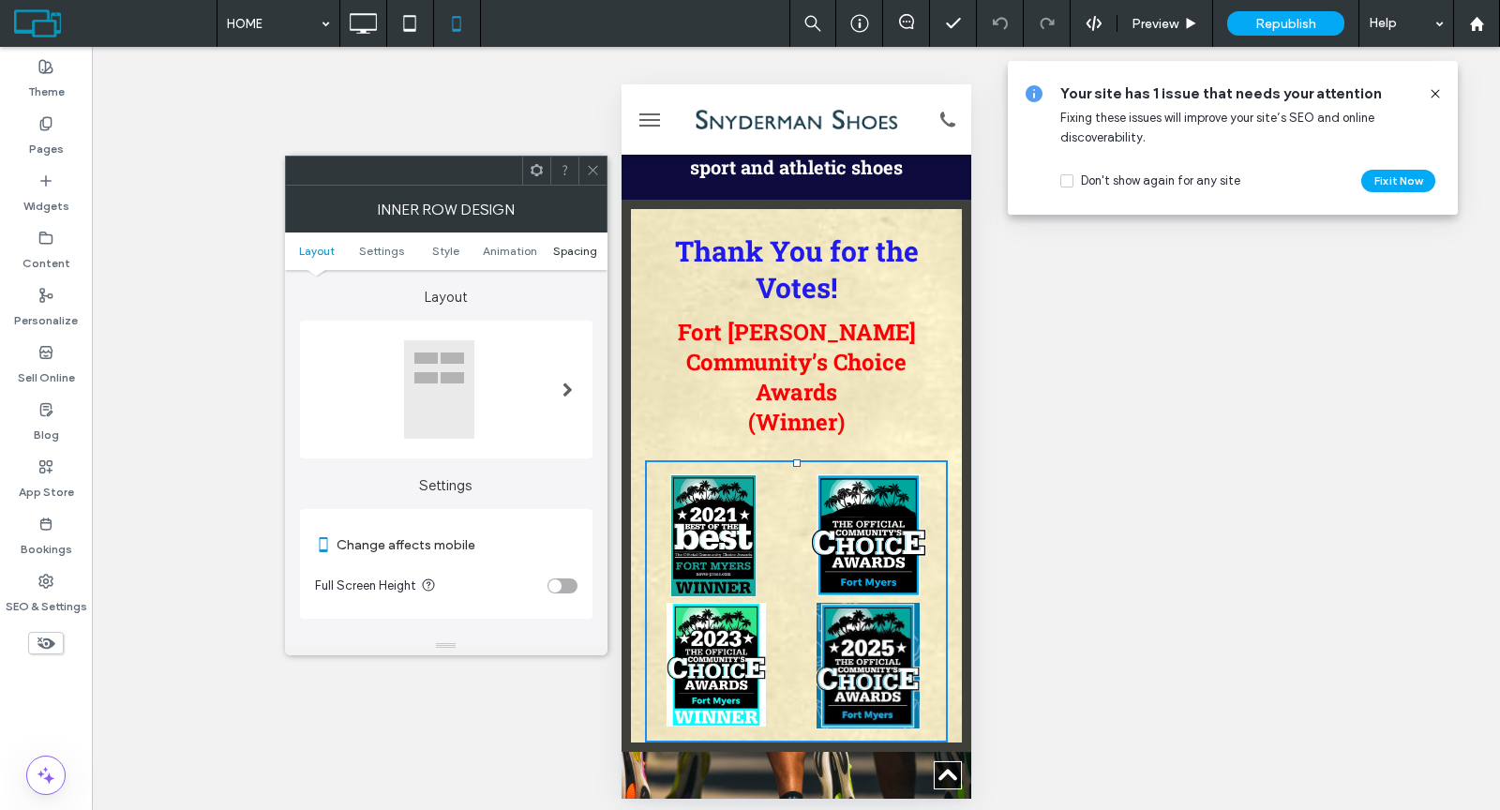
click at [563, 251] on span "Spacing" at bounding box center [575, 251] width 44 height 14
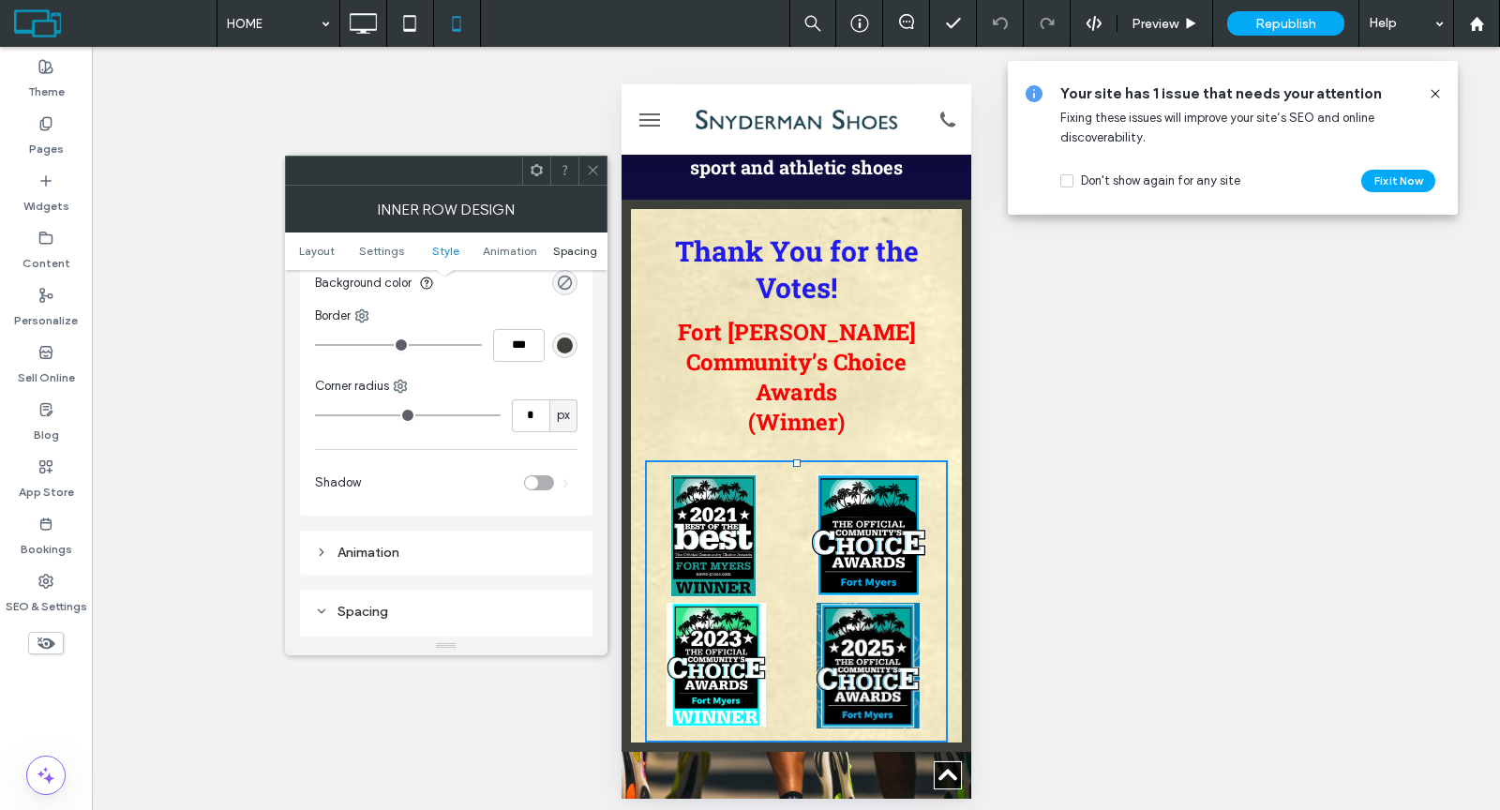
scroll to position [787, 0]
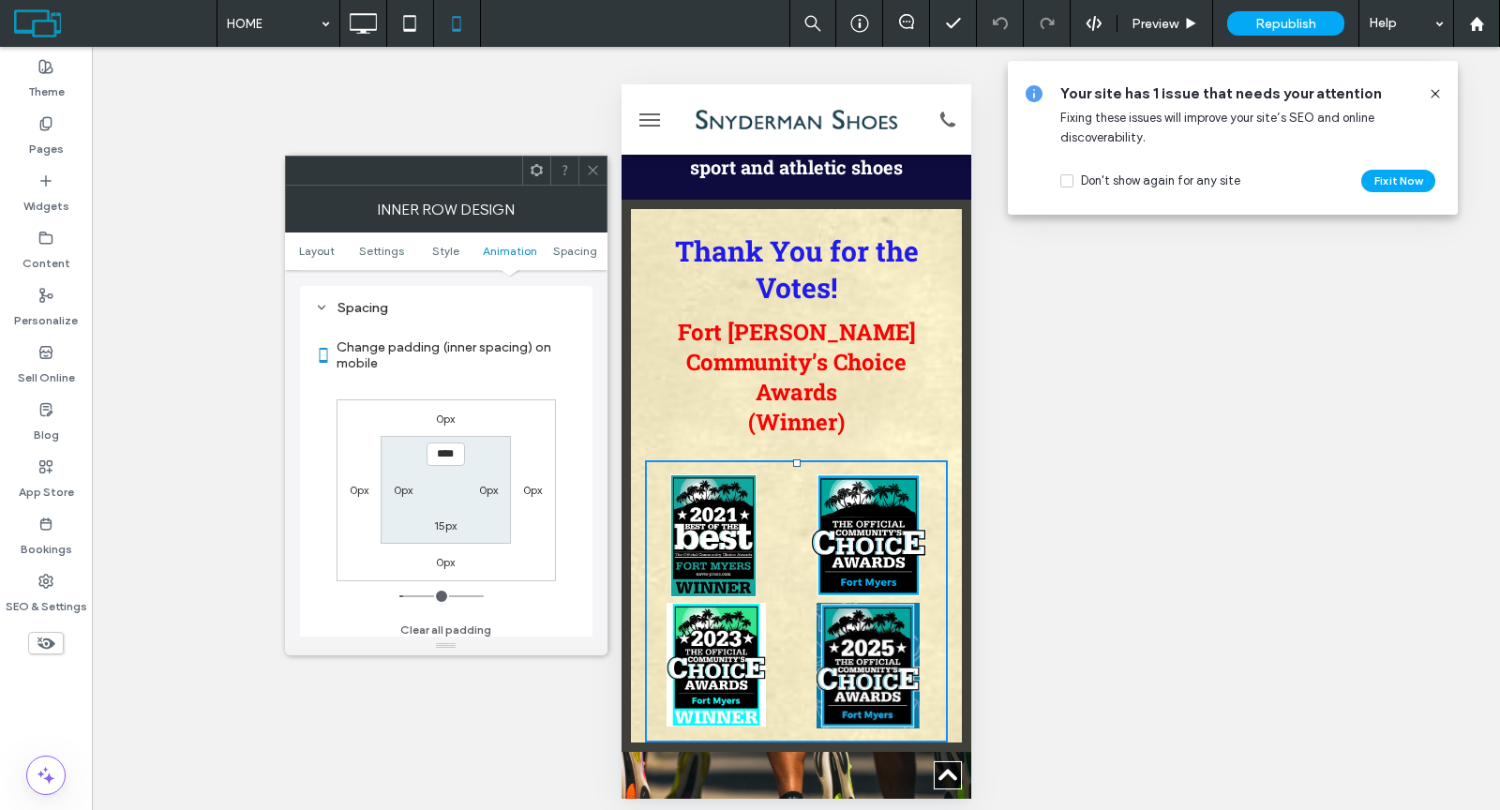
click at [589, 178] on span at bounding box center [593, 171] width 14 height 28
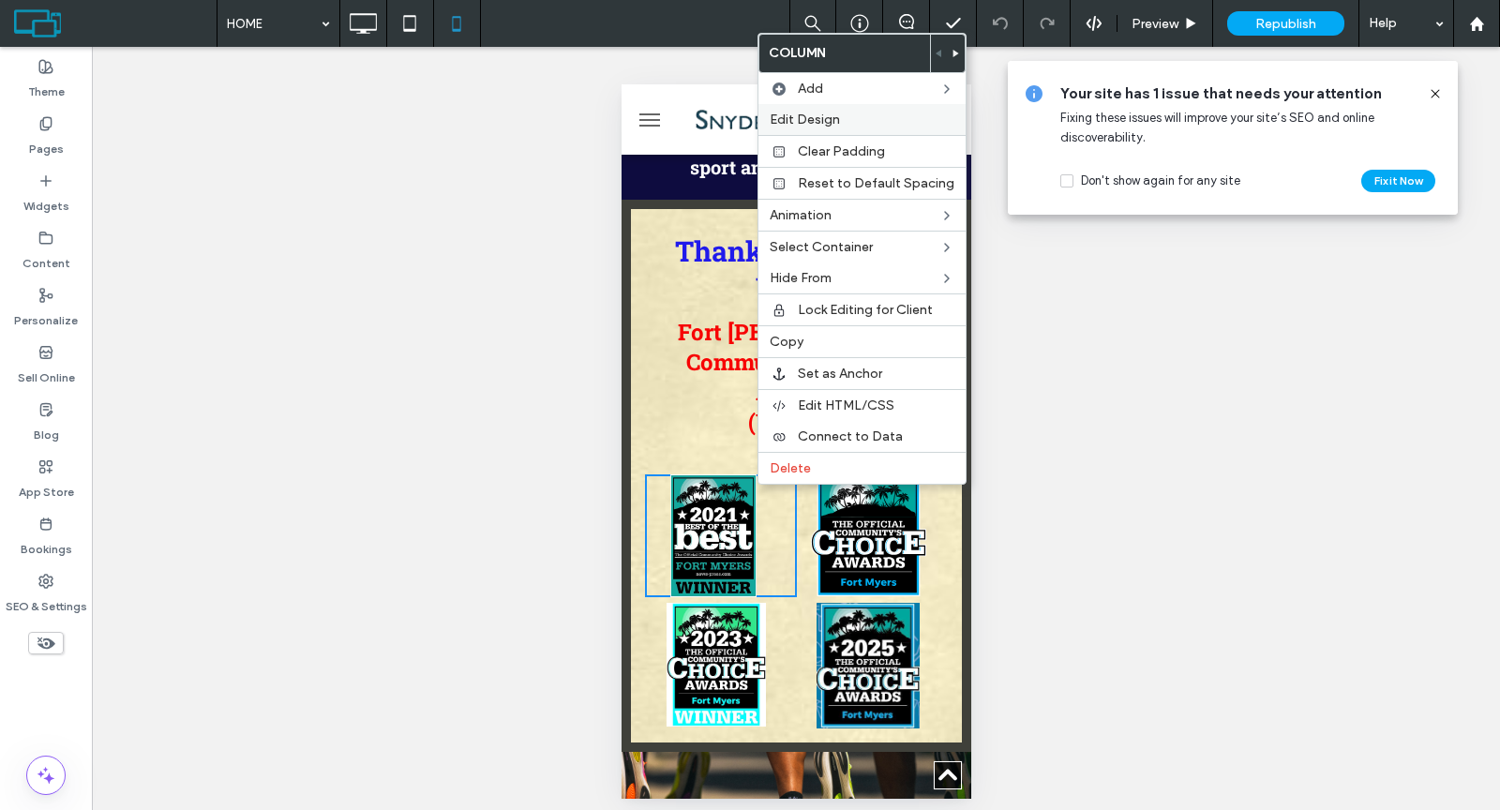
click at [786, 121] on span "Edit Design" at bounding box center [805, 120] width 70 height 16
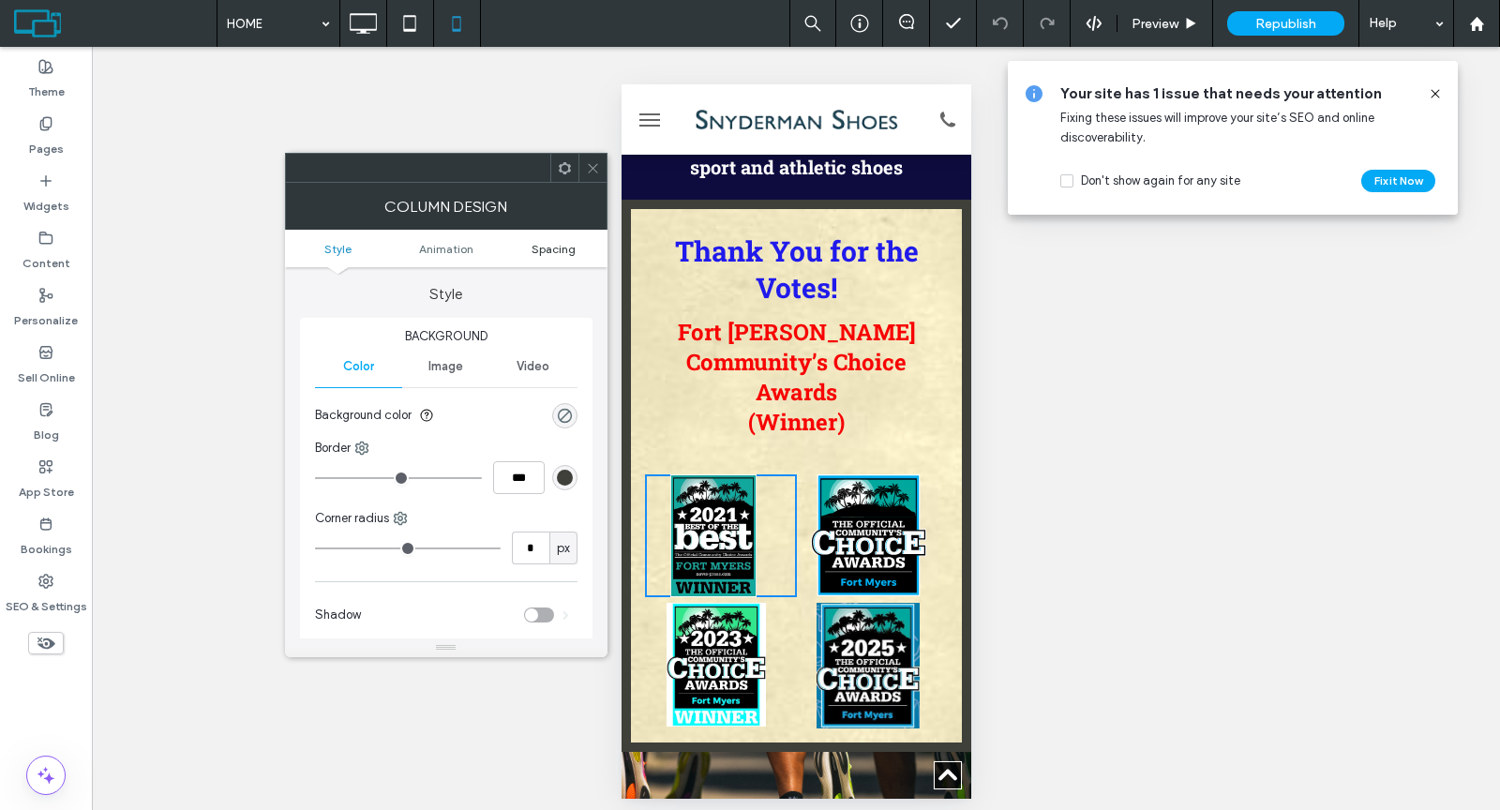
click at [556, 251] on span "Spacing" at bounding box center [553, 249] width 44 height 14
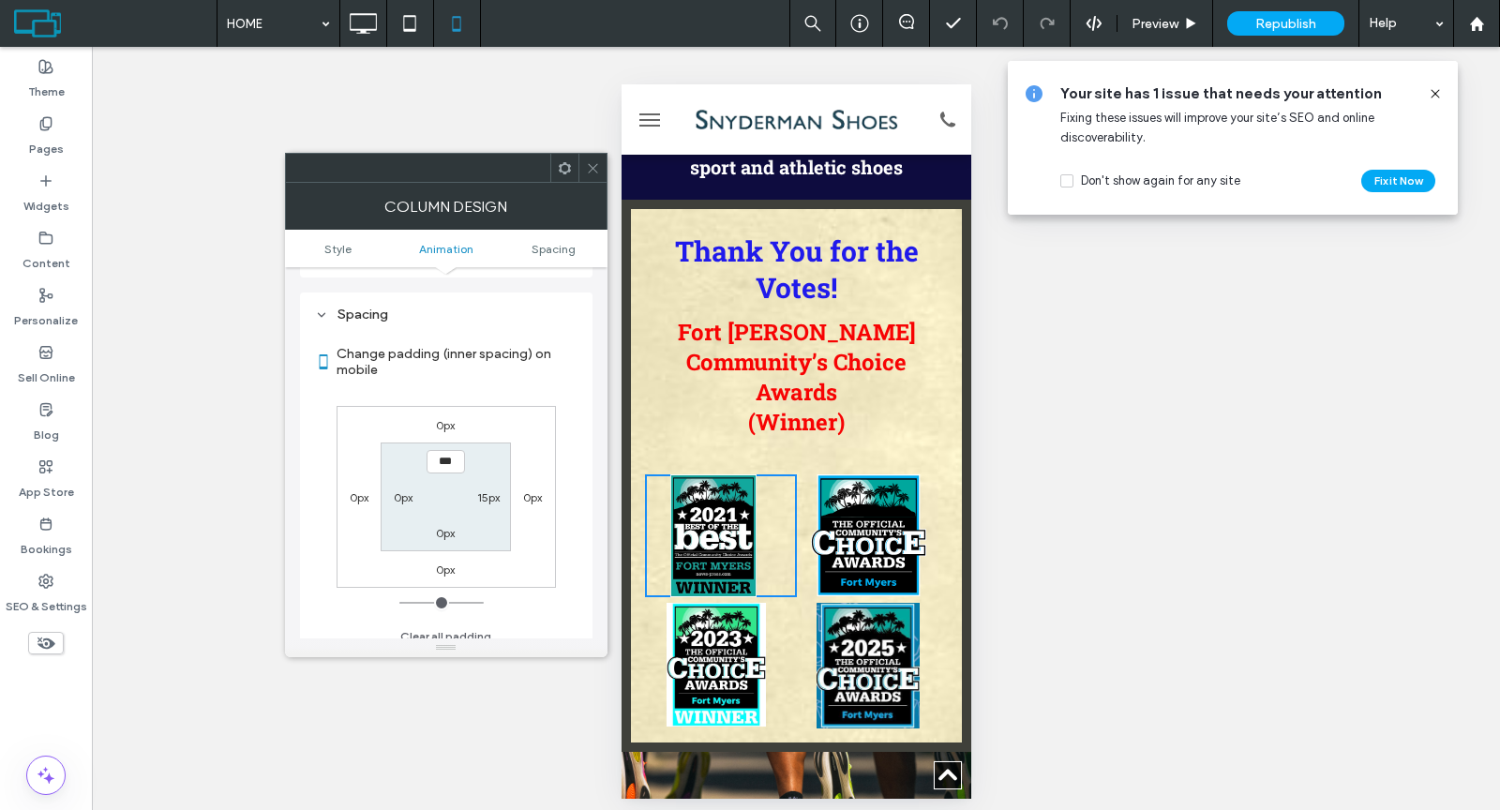
scroll to position [438, 0]
click at [486, 487] on label "15px" at bounding box center [488, 489] width 22 height 14
type input "**"
type input "*"
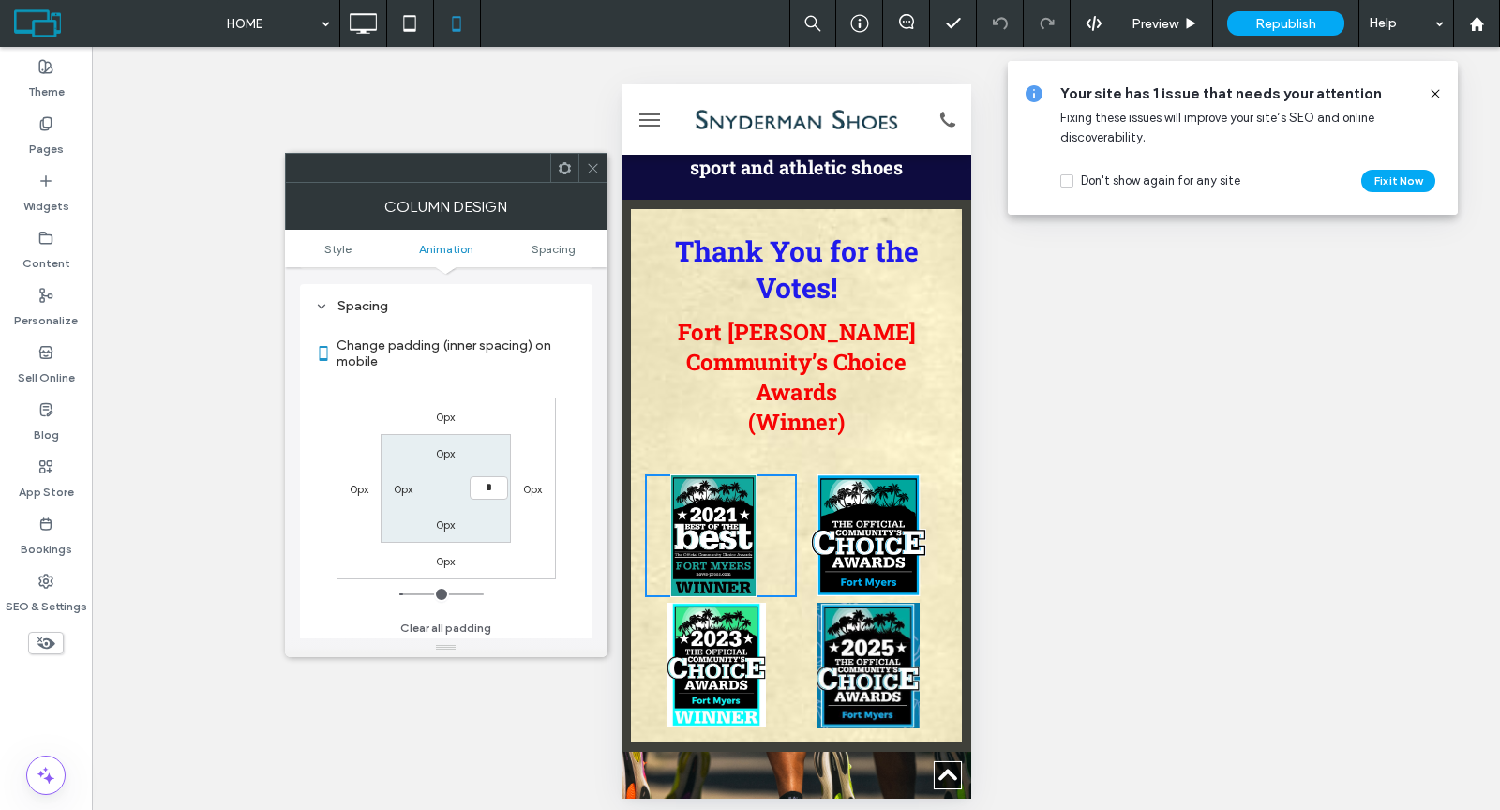
type input "***"
drag, startPoint x: 581, startPoint y: 168, endPoint x: 591, endPoint y: 174, distance: 12.2
click at [581, 167] on div at bounding box center [592, 168] width 28 height 28
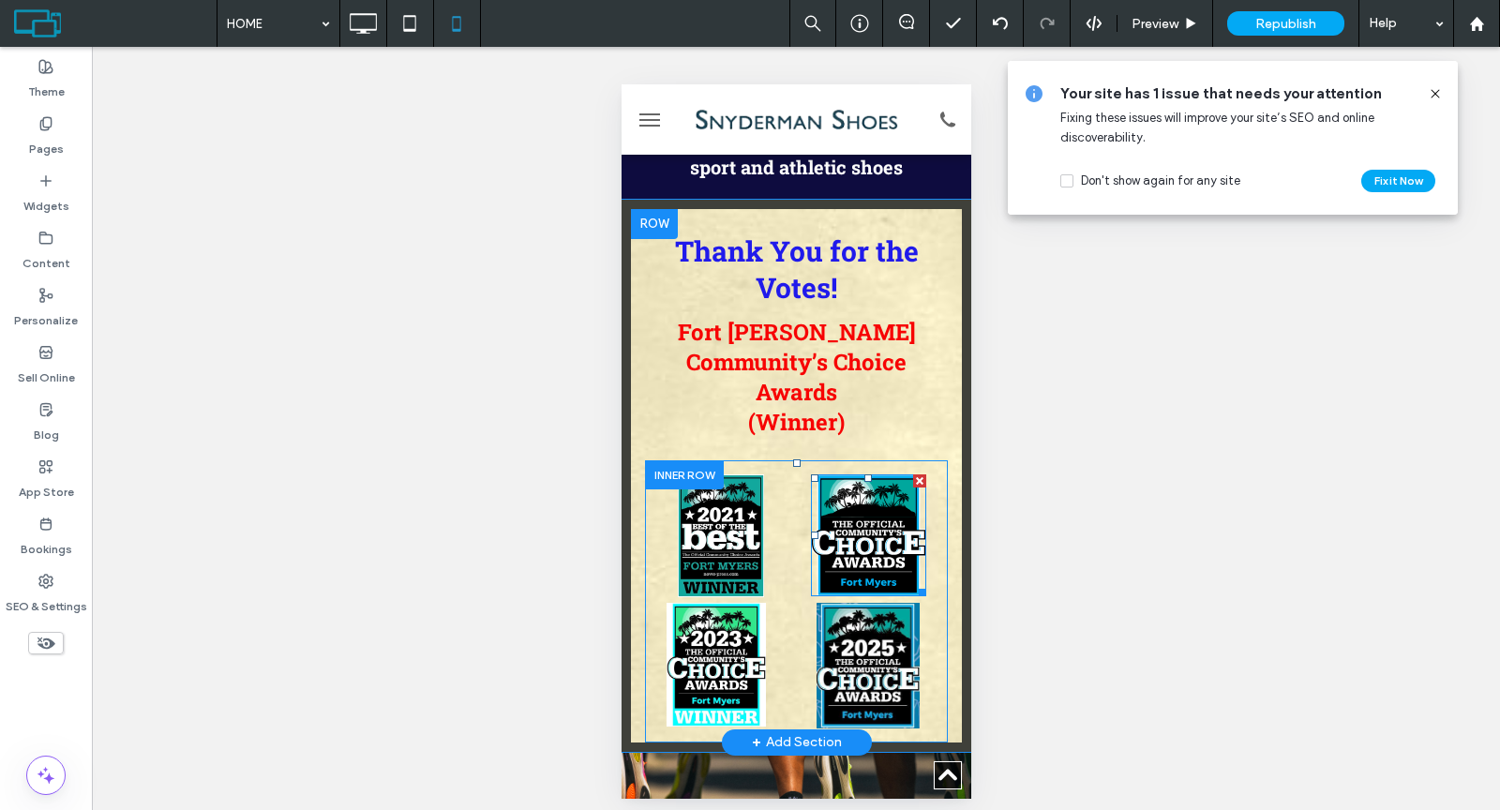
click at [914, 474] on img at bounding box center [867, 535] width 115 height 123
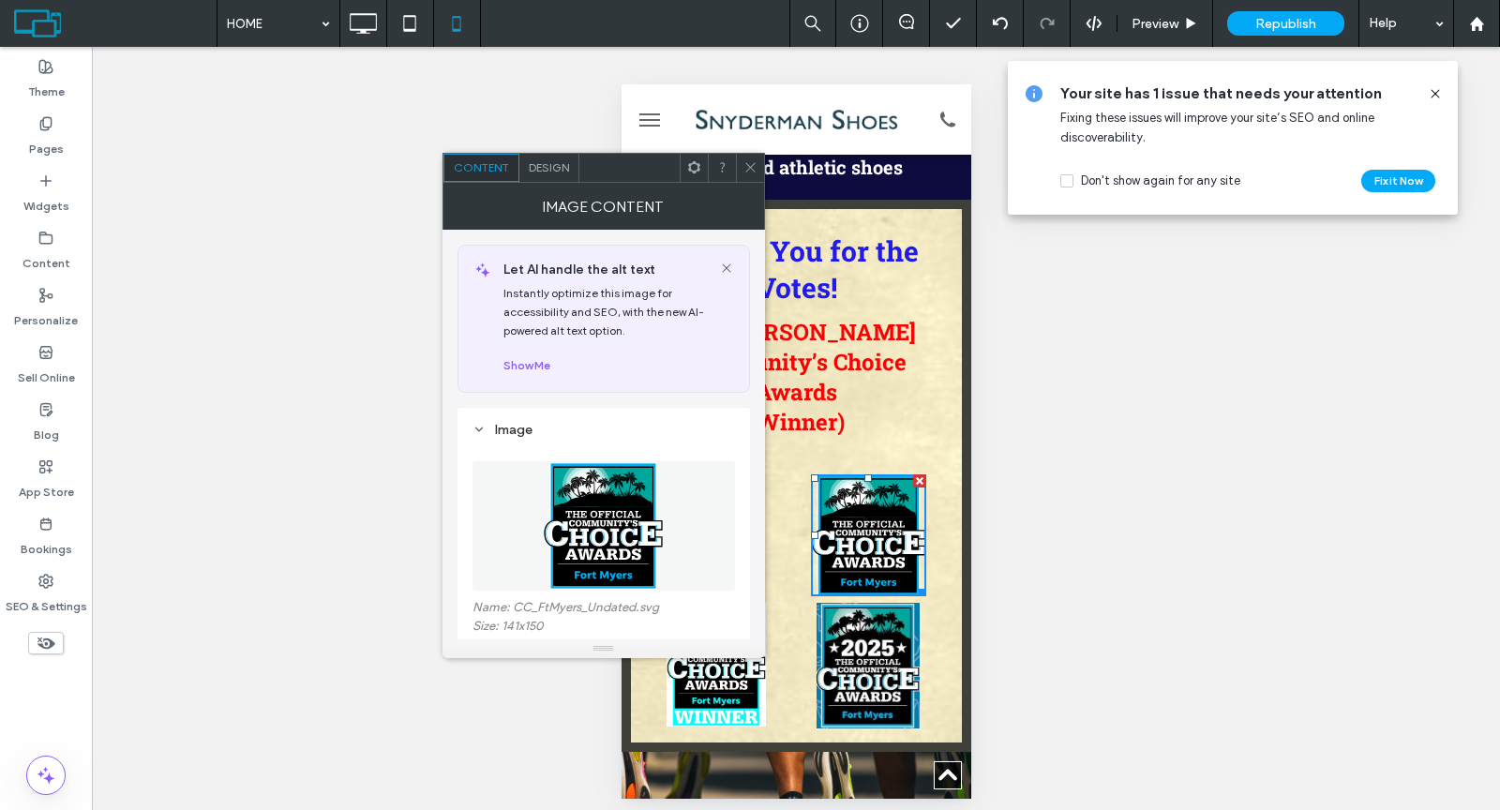
click at [741, 164] on div at bounding box center [750, 168] width 28 height 28
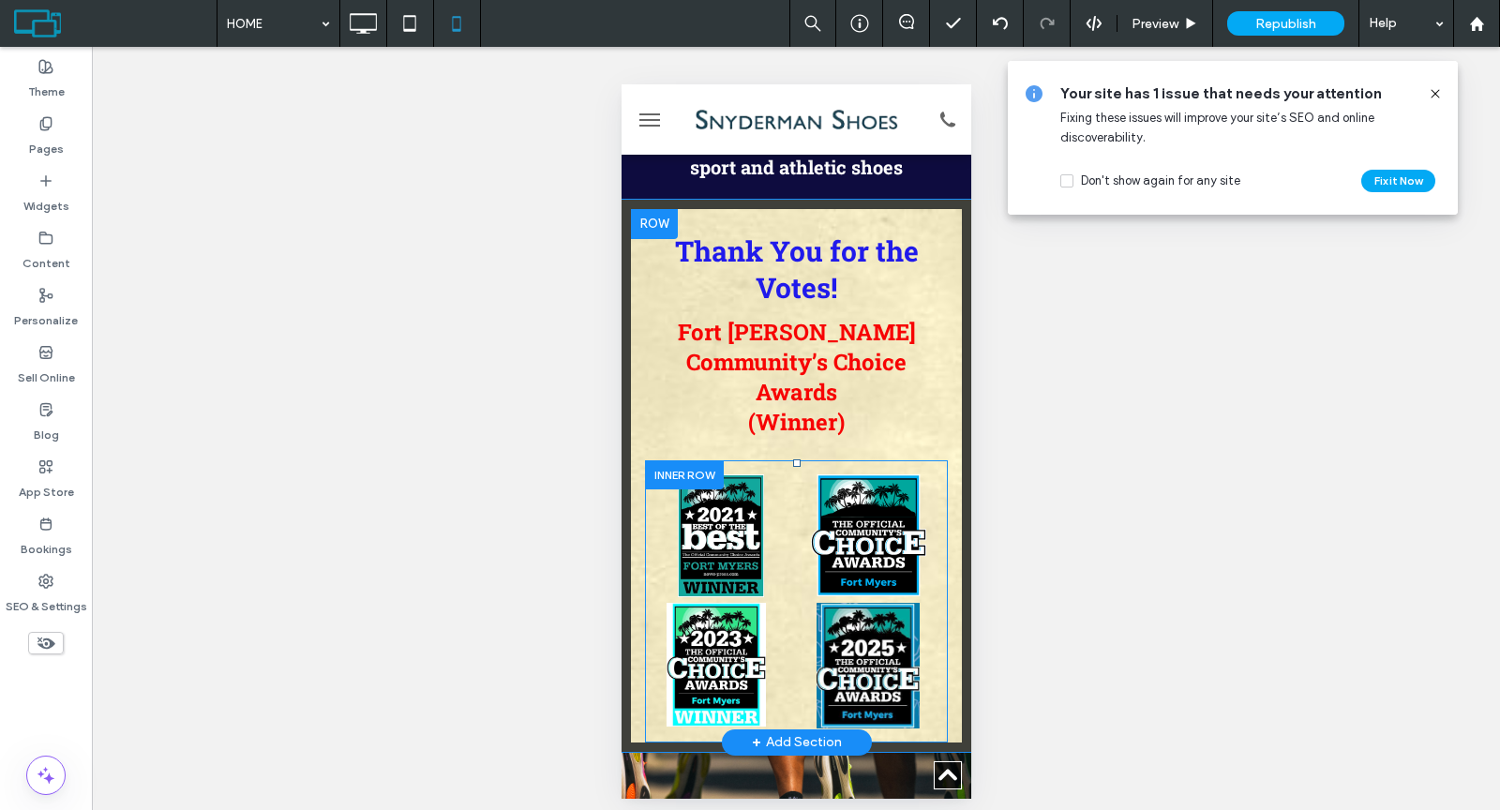
click at [925, 474] on div "Click To Paste" at bounding box center [872, 535] width 152 height 123
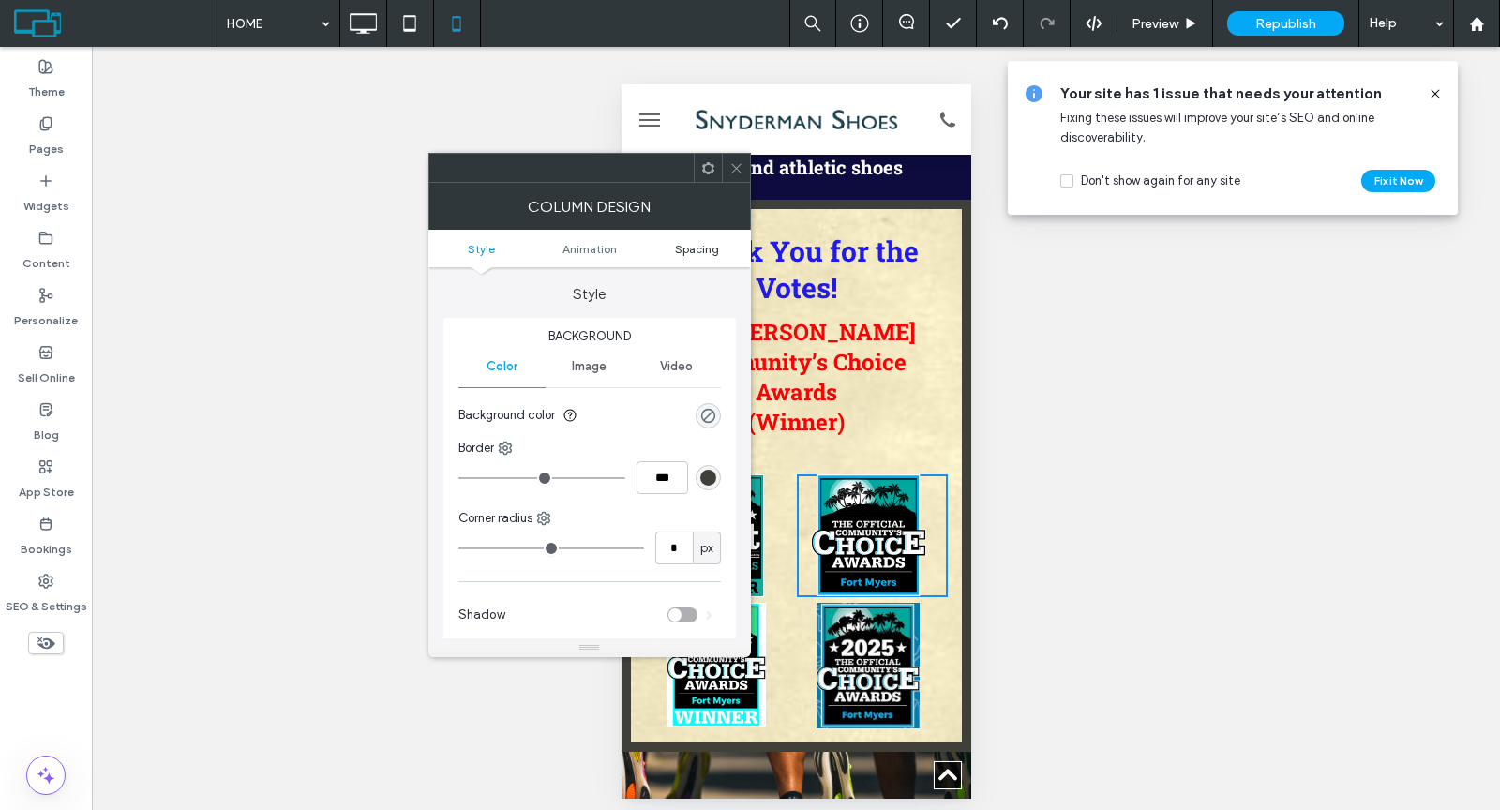
click at [685, 248] on span "Spacing" at bounding box center [697, 249] width 44 height 14
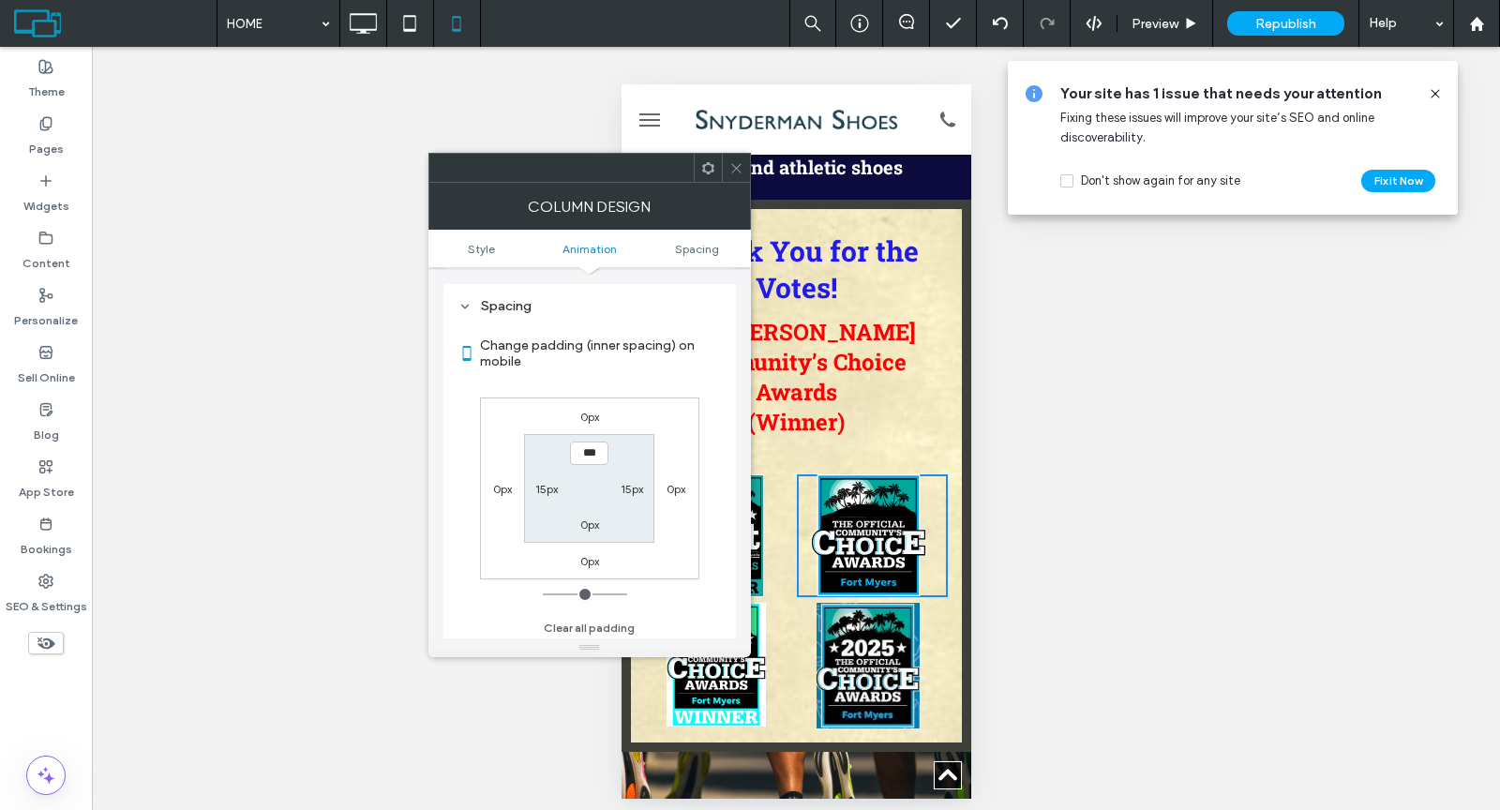
click at [545, 483] on label "15px" at bounding box center [546, 489] width 22 height 14
type input "**"
type input "*"
type input "***"
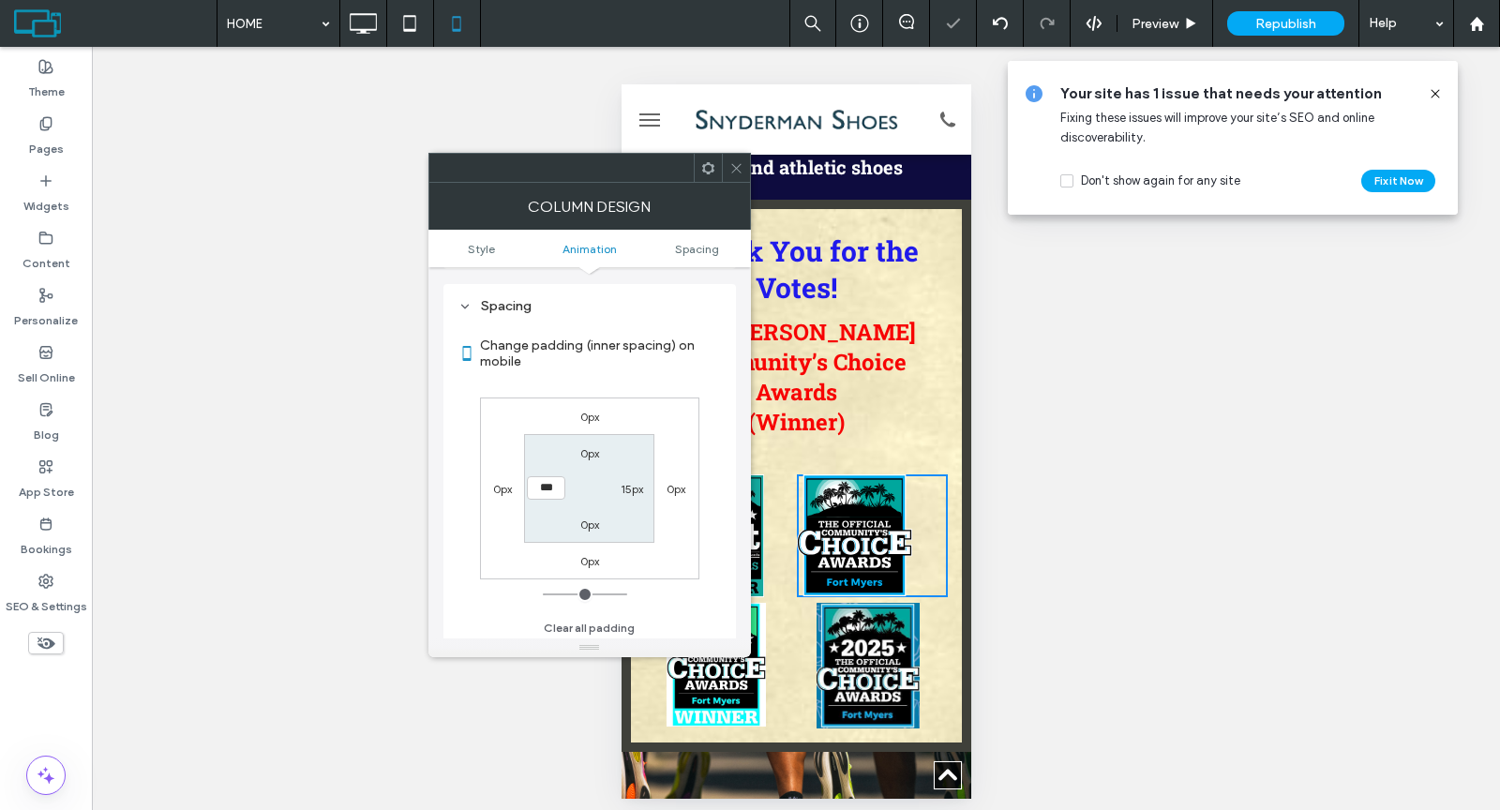
click at [630, 485] on label "15px" at bounding box center [632, 489] width 22 height 14
type input "**"
type input "*"
type input "***"
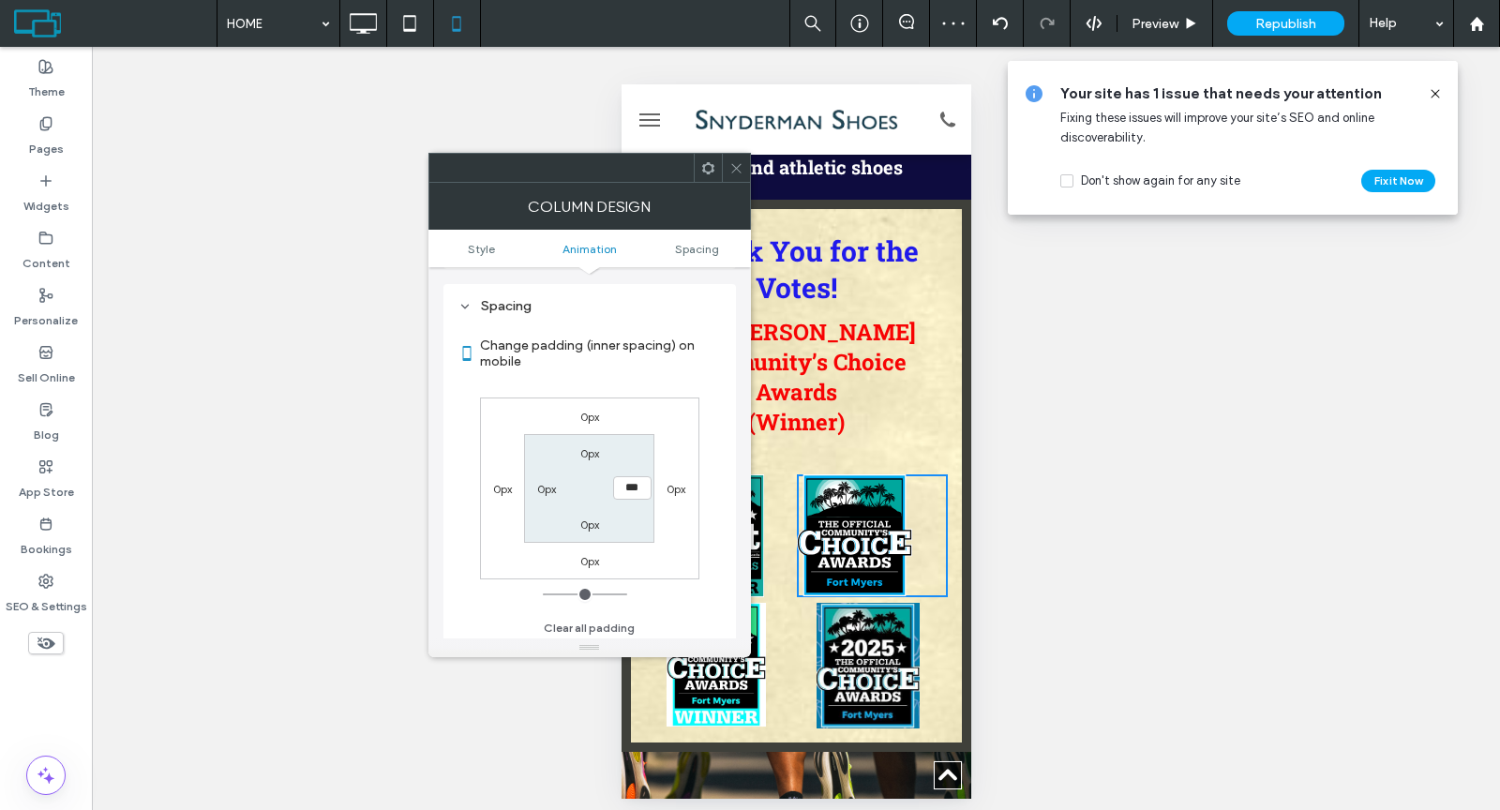
click at [729, 172] on icon at bounding box center [736, 168] width 14 height 14
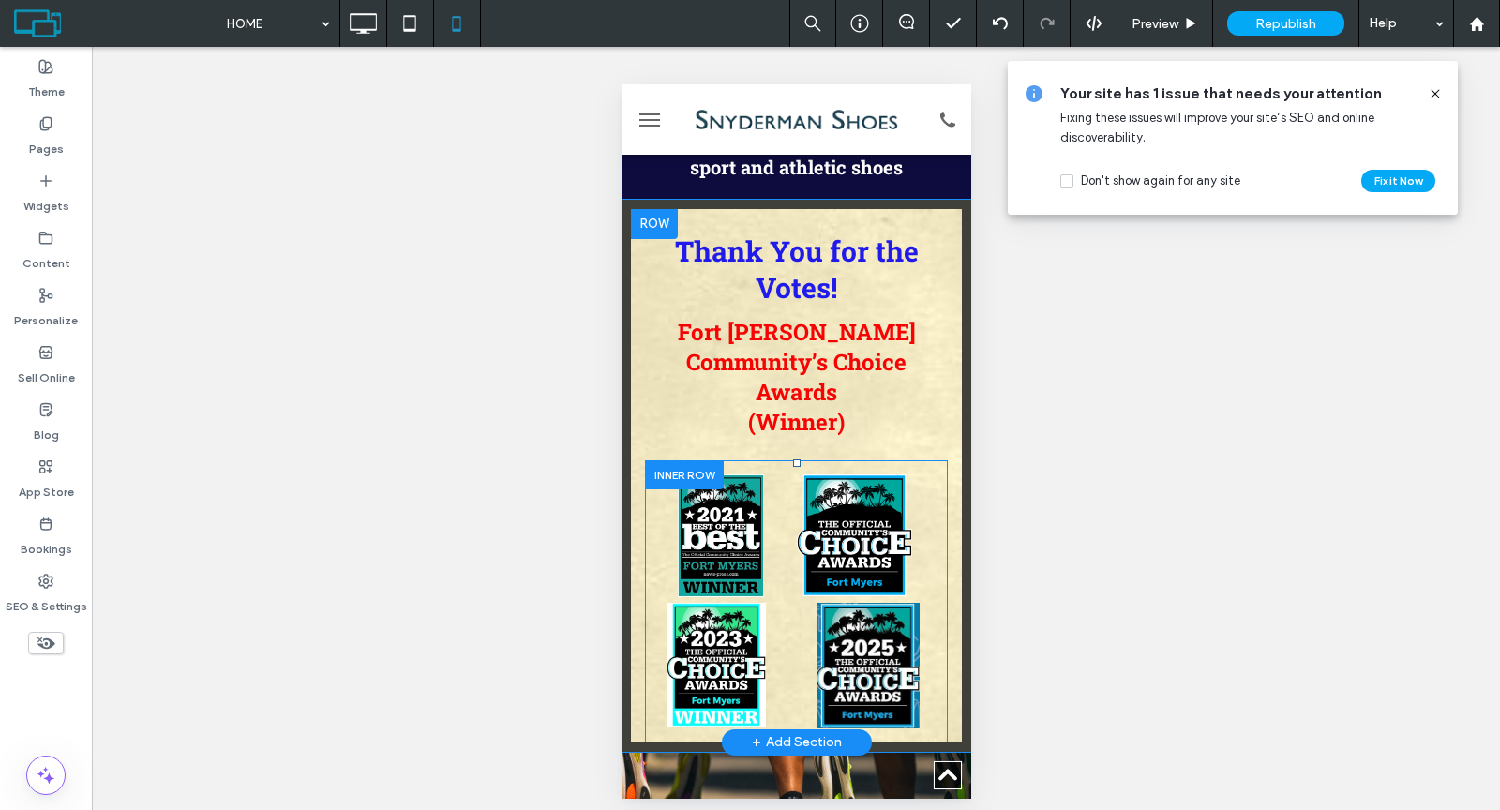
click at [769, 597] on div "Click To Paste" at bounding box center [720, 662] width 152 height 131
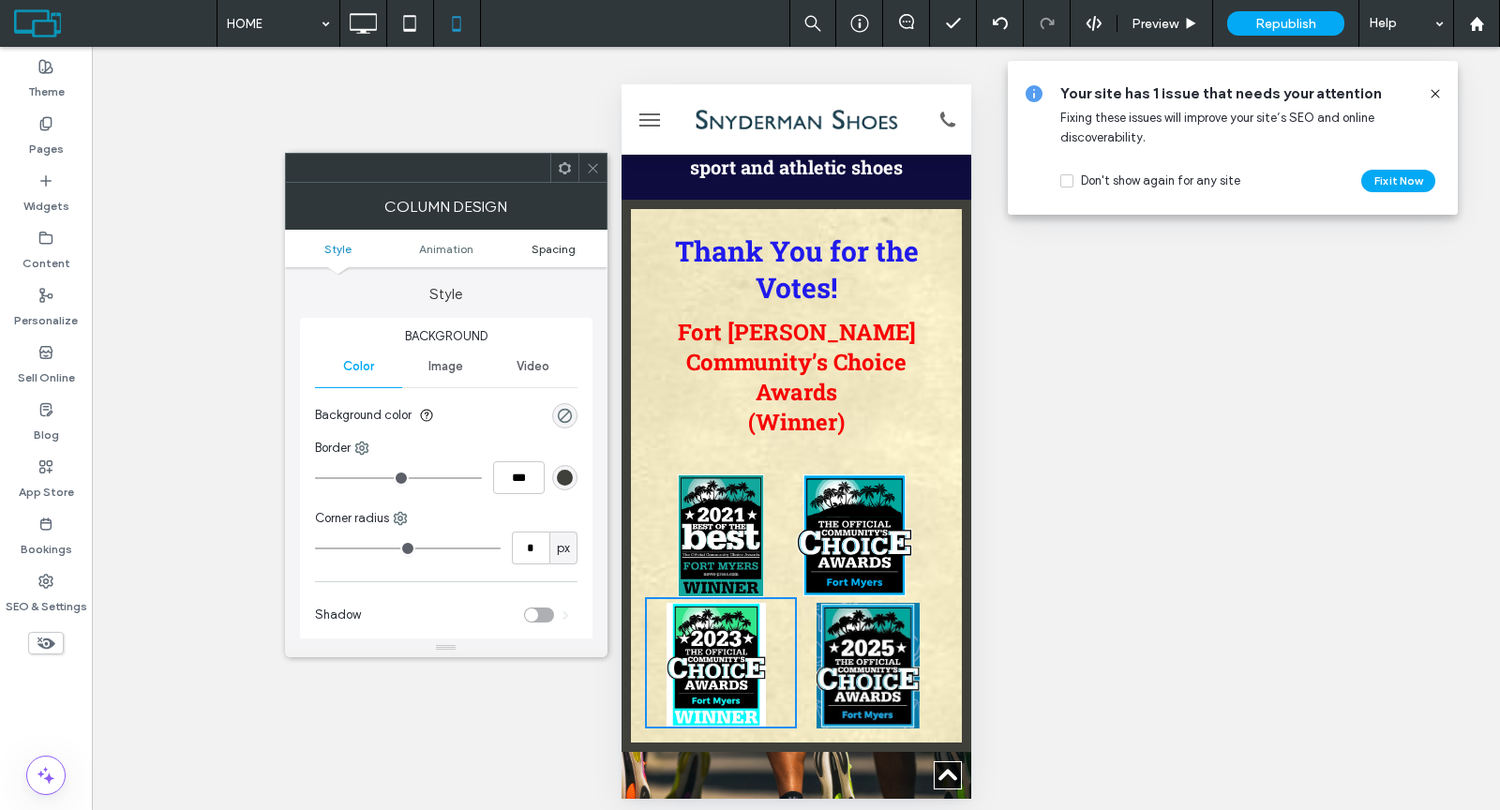
click at [537, 245] on span "Spacing" at bounding box center [553, 249] width 44 height 14
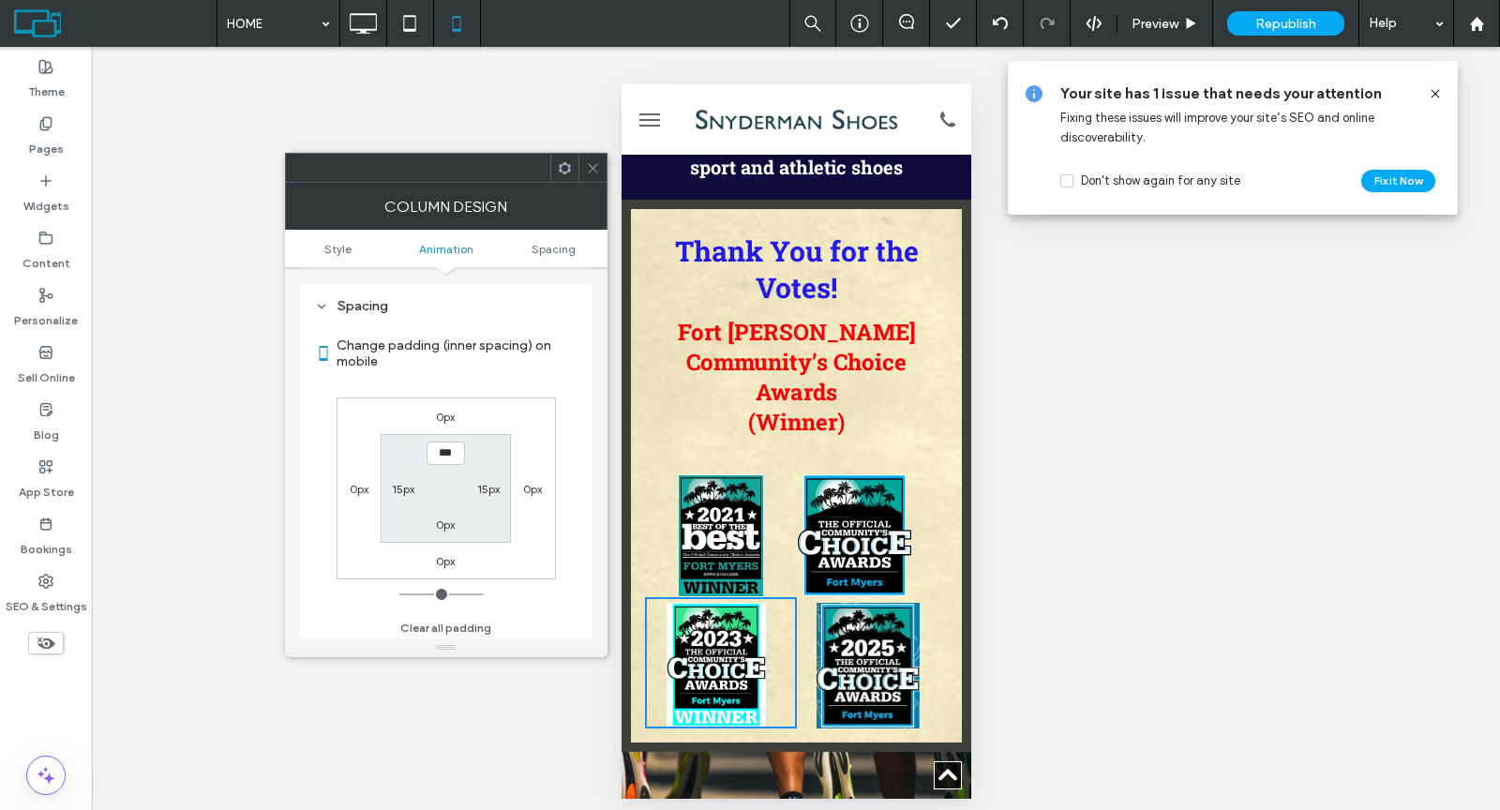
click at [396, 489] on label "15px" at bounding box center [403, 489] width 22 height 14
type input "**"
type input "*"
type input "***"
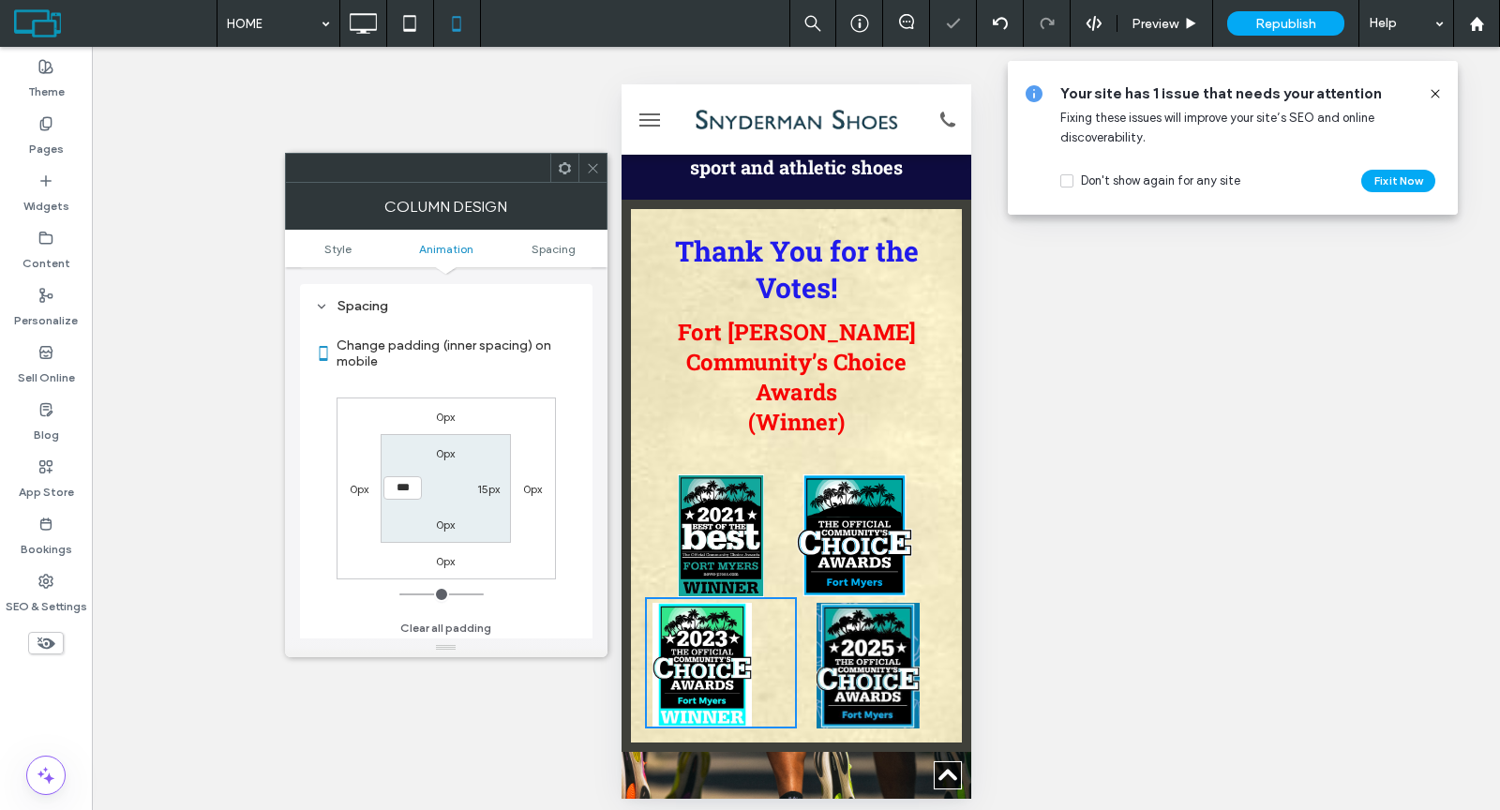
click at [493, 483] on label "15px" at bounding box center [488, 489] width 22 height 14
type input "**"
type input "*"
type input "***"
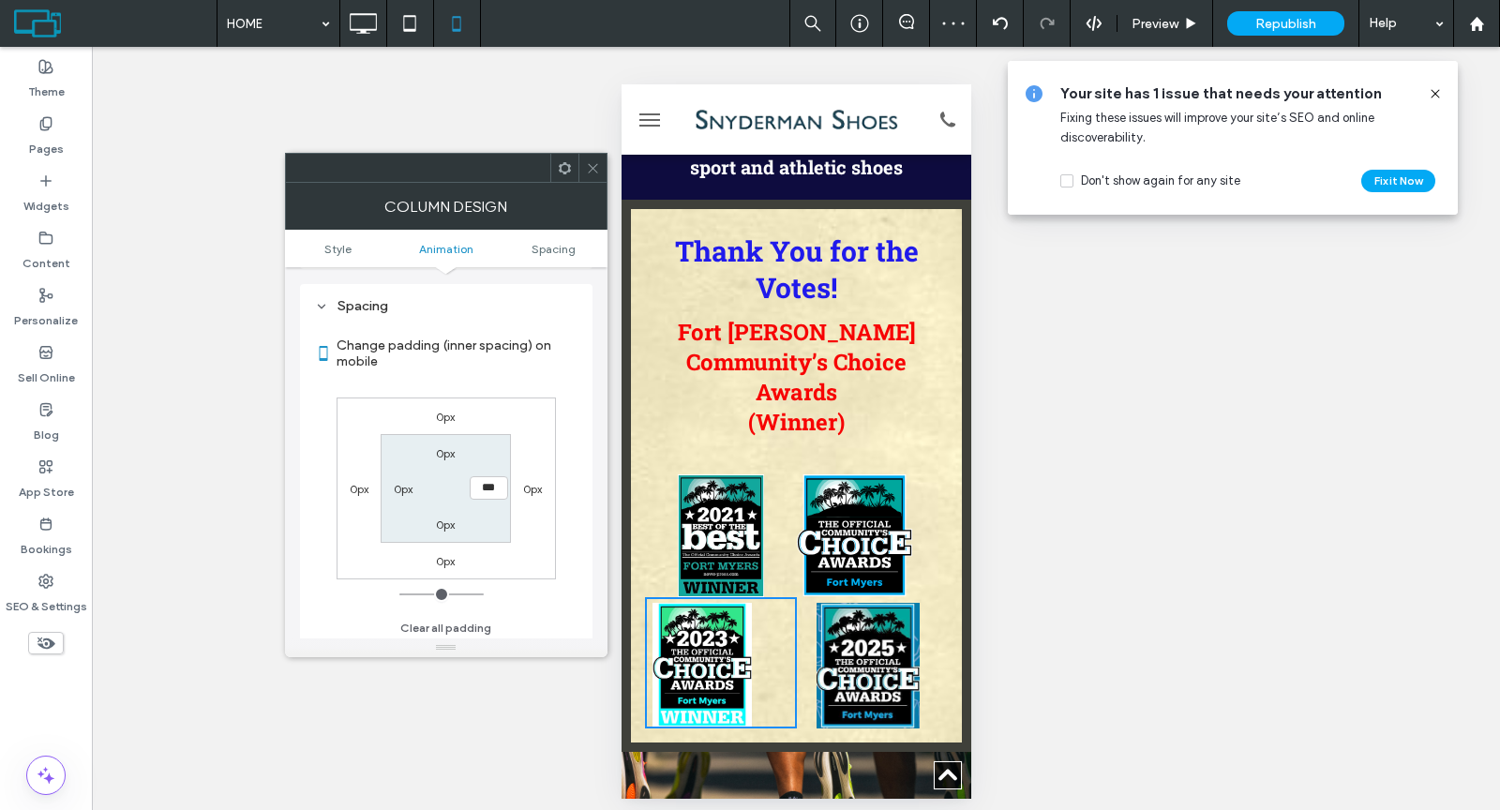
click at [586, 169] on icon at bounding box center [593, 168] width 14 height 14
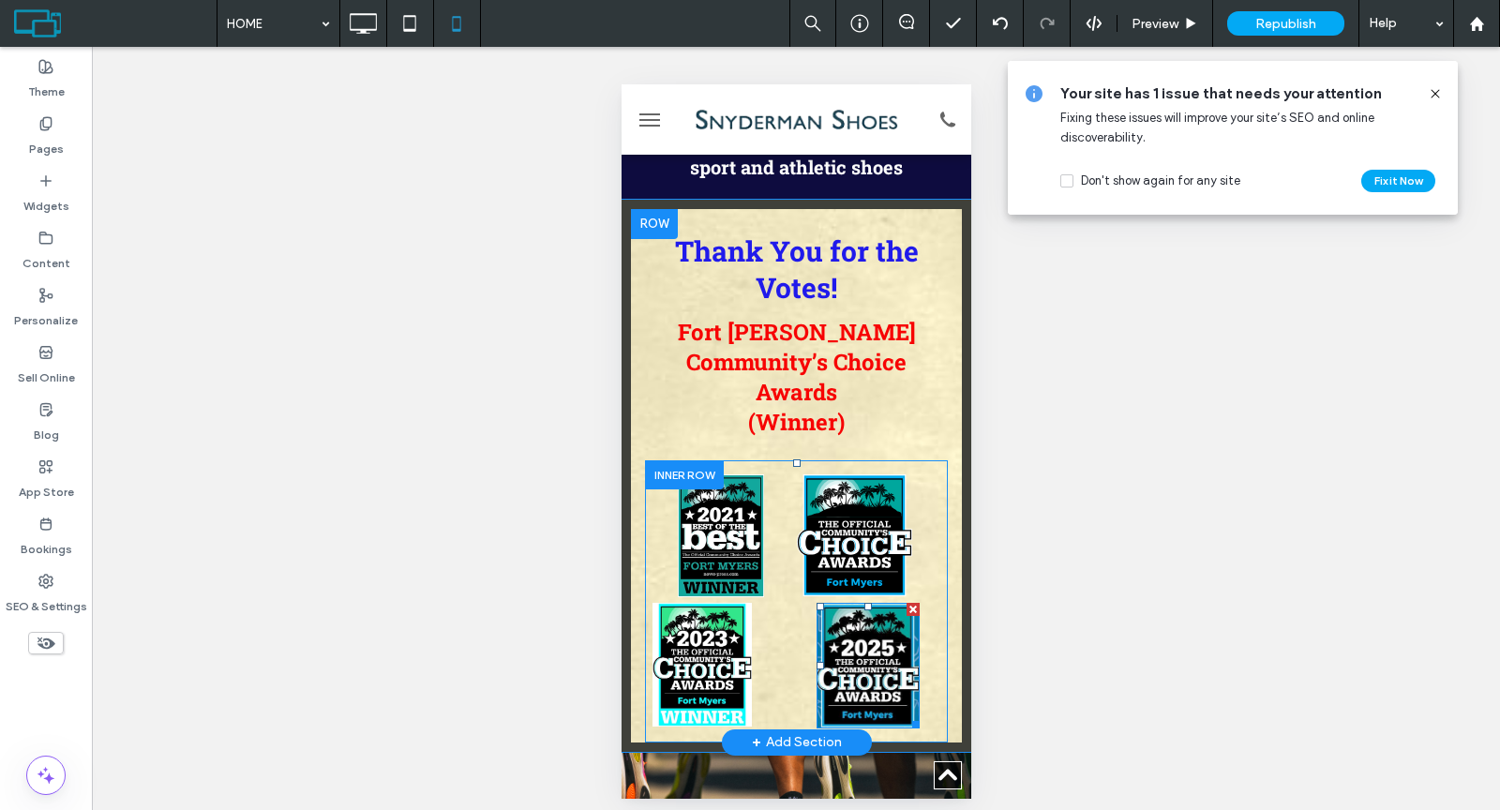
click at [909, 603] on img at bounding box center [866, 666] width 103 height 126
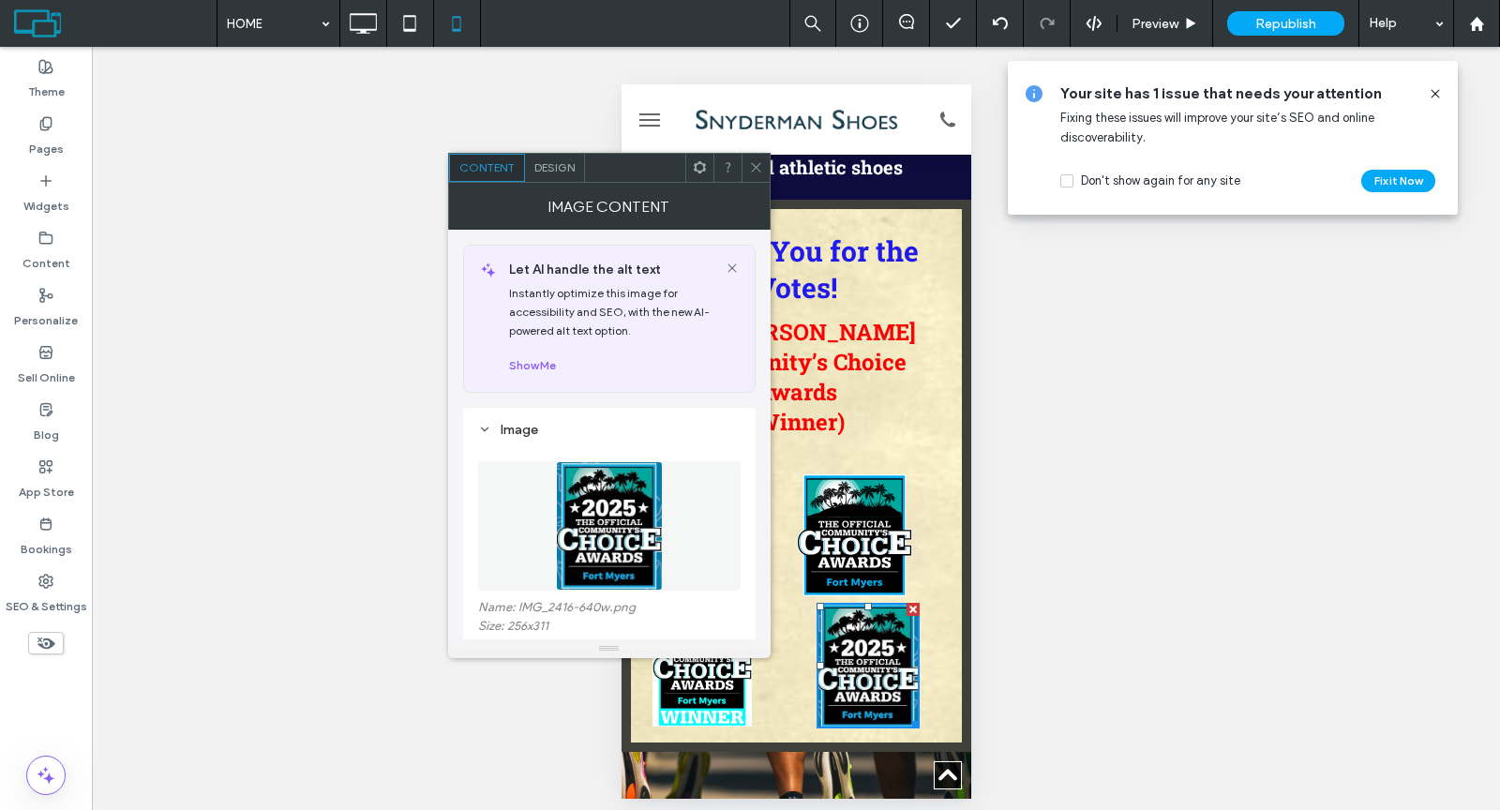
click at [747, 164] on div at bounding box center [755, 168] width 28 height 28
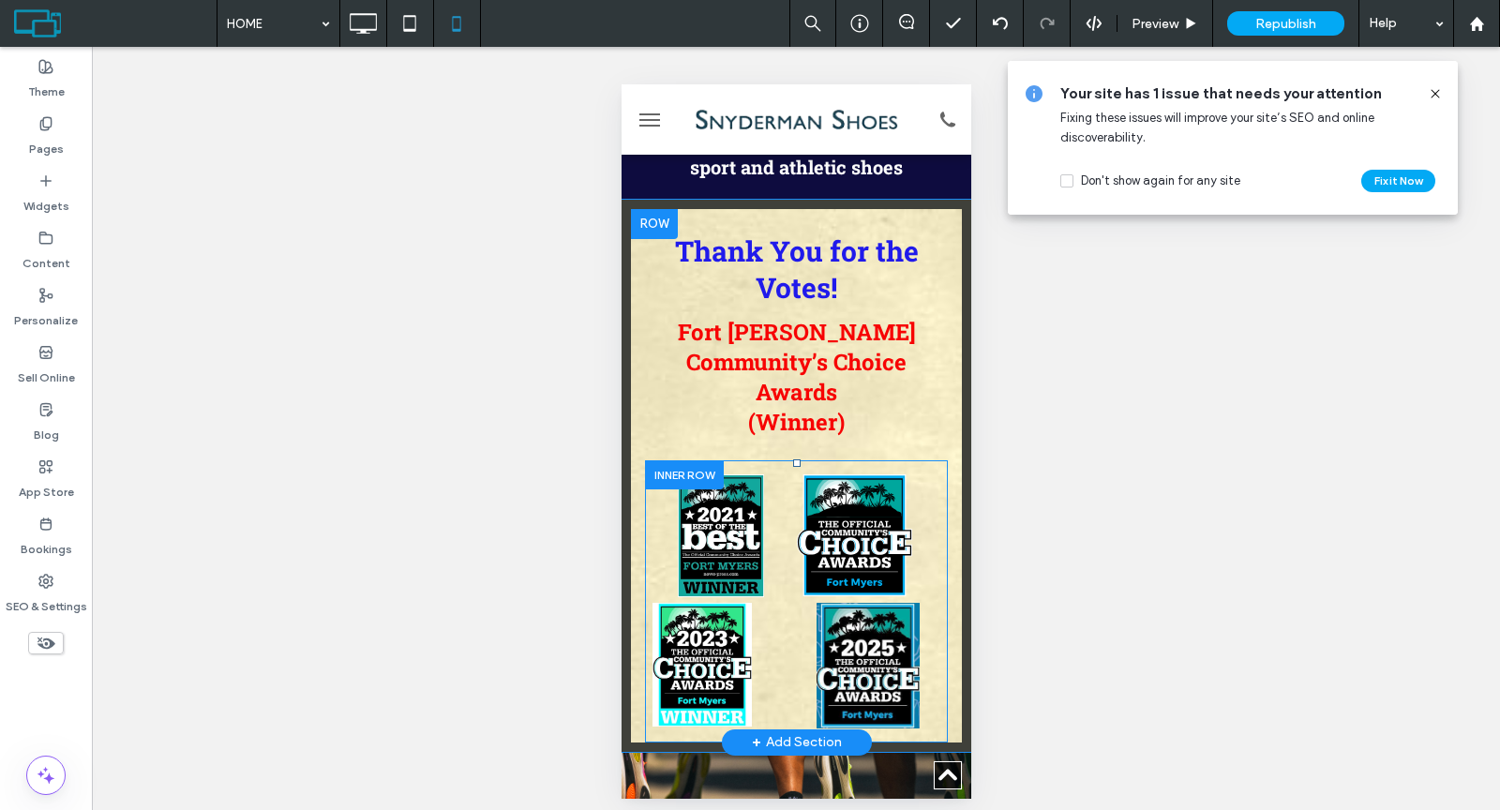
click at [920, 597] on div "Click To Paste" at bounding box center [872, 662] width 152 height 131
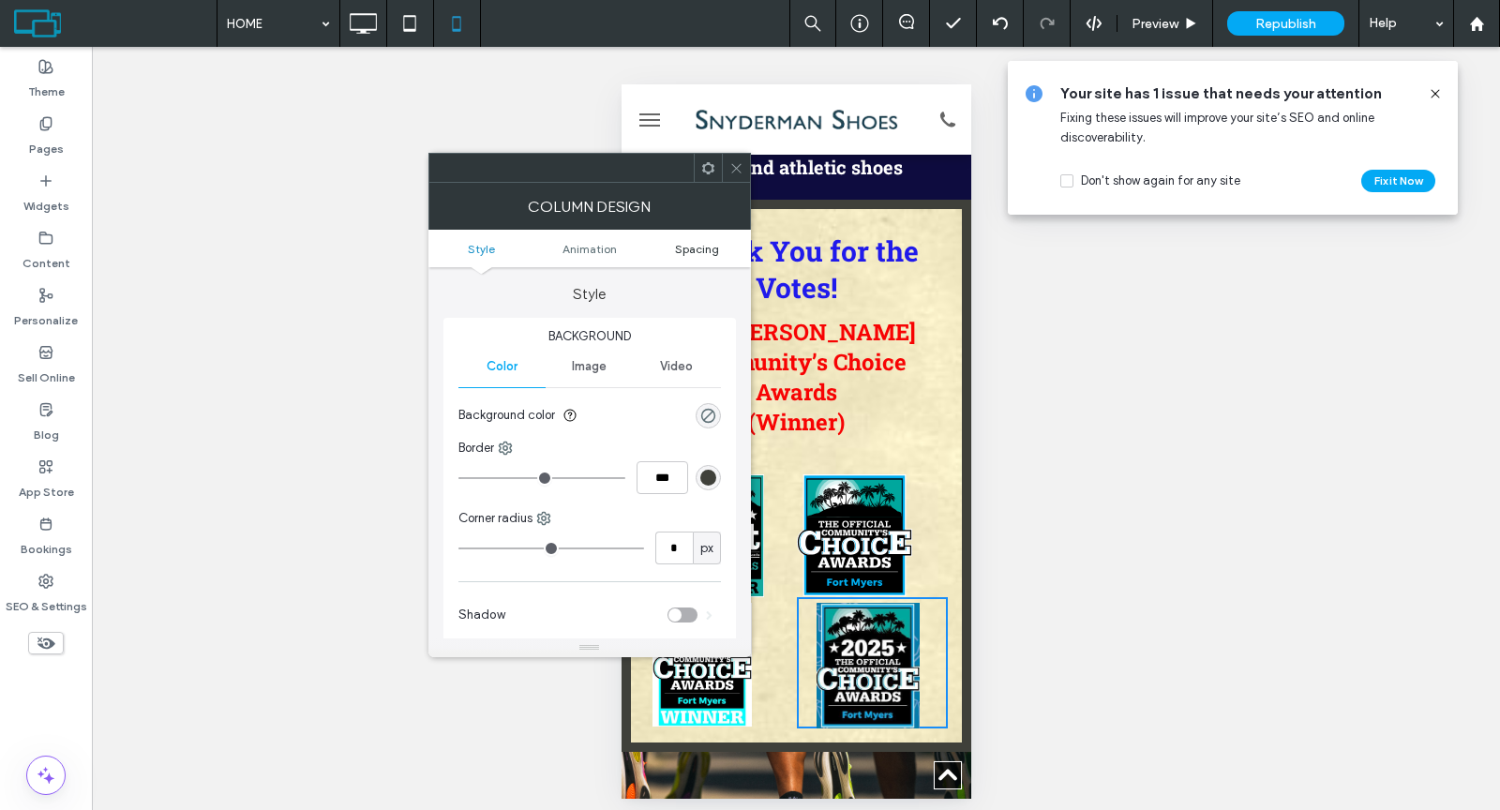
click at [709, 244] on span "Spacing" at bounding box center [697, 249] width 44 height 14
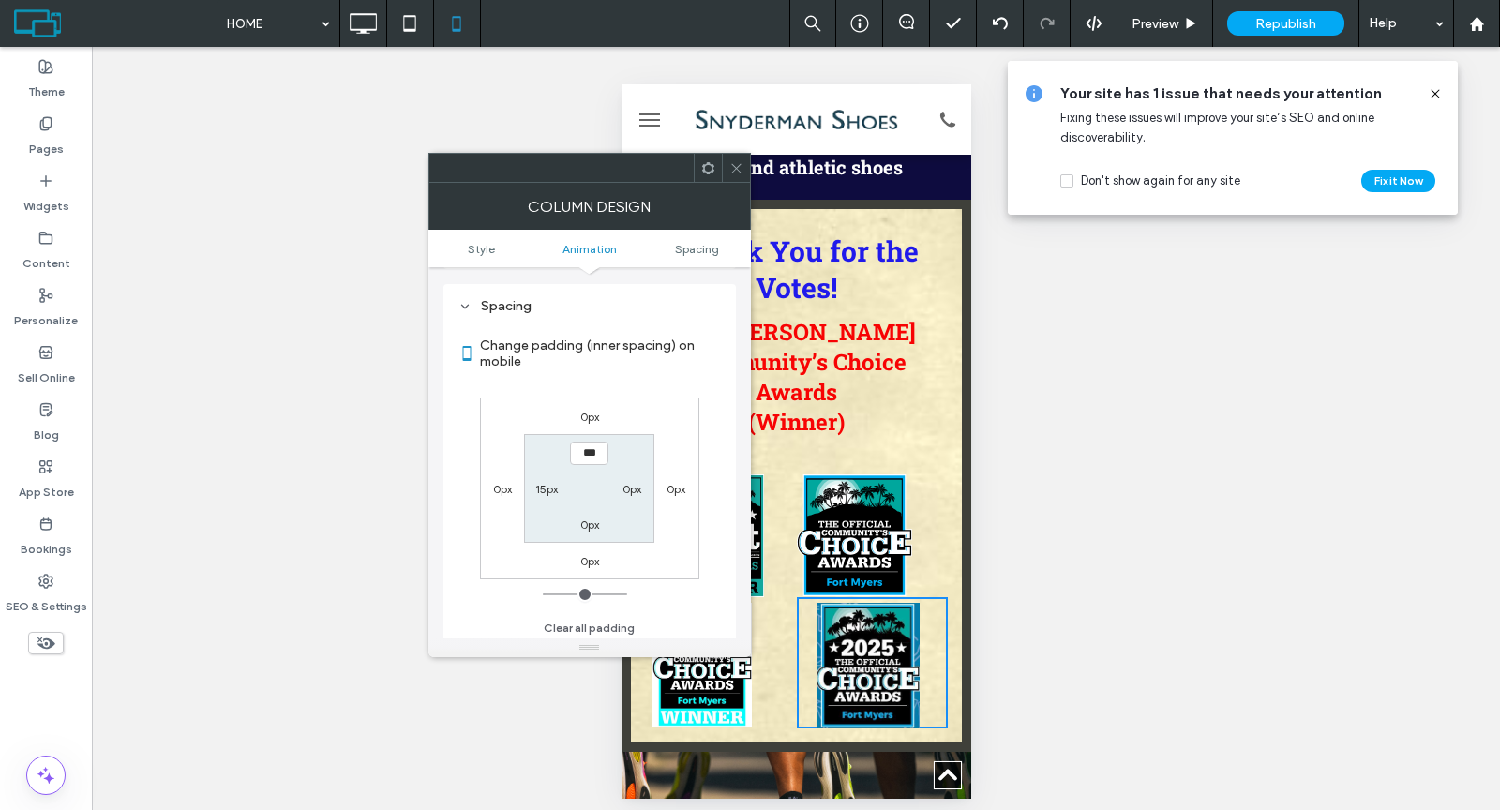
click at [546, 489] on label "15px" at bounding box center [546, 489] width 22 height 14
type input "**"
type input "*"
type input "***"
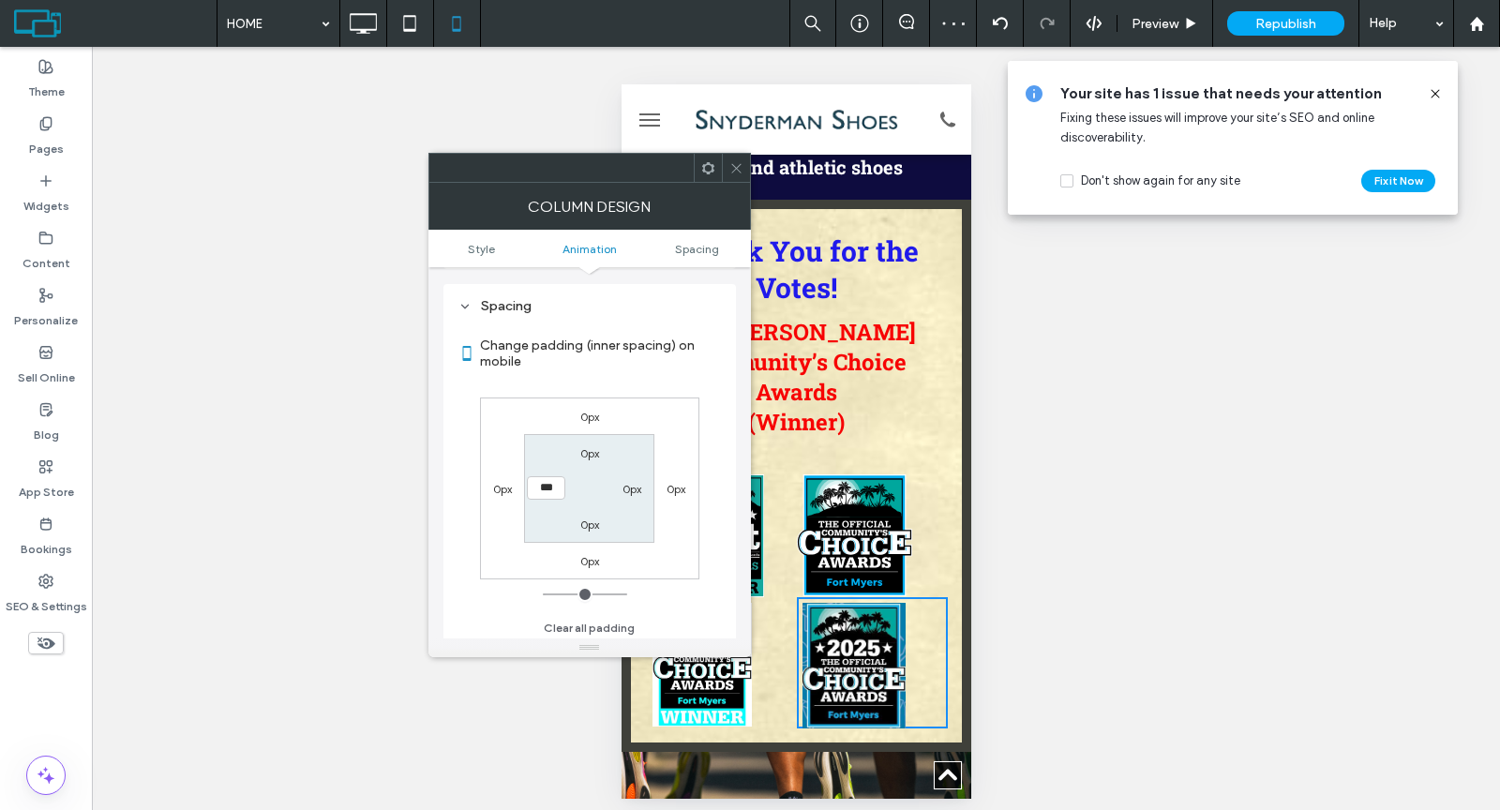
click at [733, 172] on icon at bounding box center [736, 168] width 14 height 14
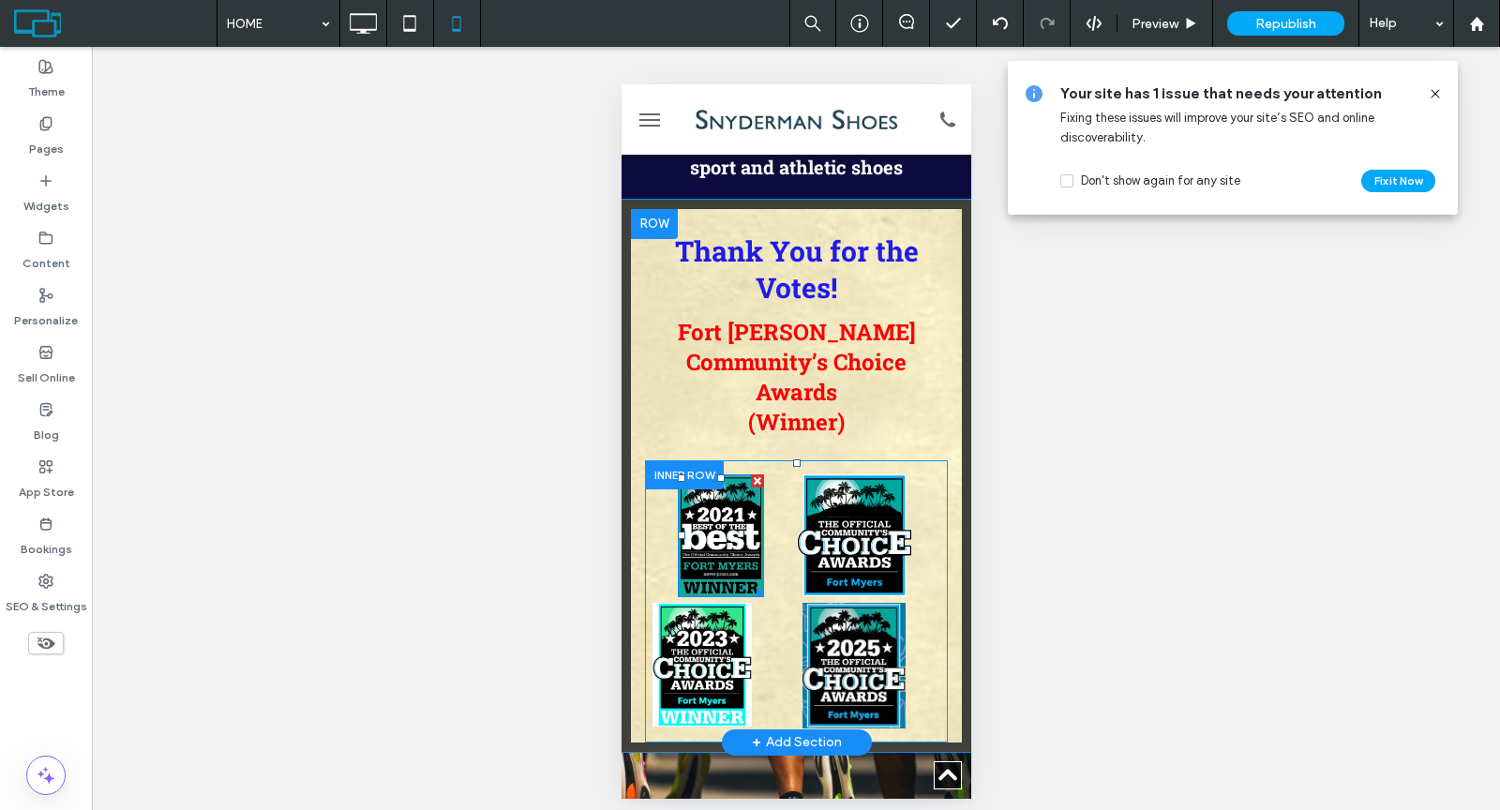
click at [677, 474] on img at bounding box center [720, 535] width 86 height 123
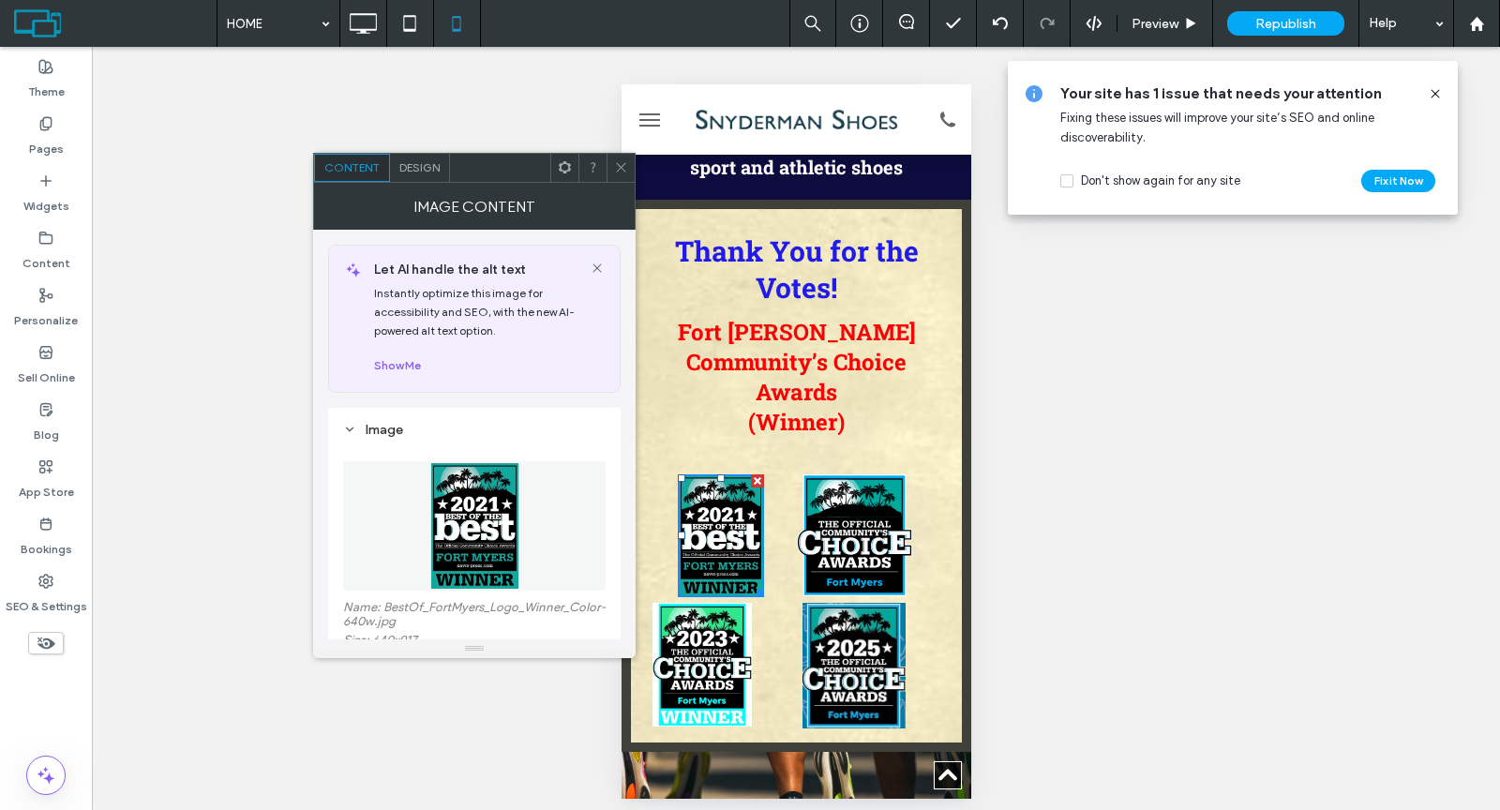
click at [561, 172] on icon at bounding box center [565, 167] width 14 height 14
click at [613, 164] on div at bounding box center [620, 168] width 28 height 28
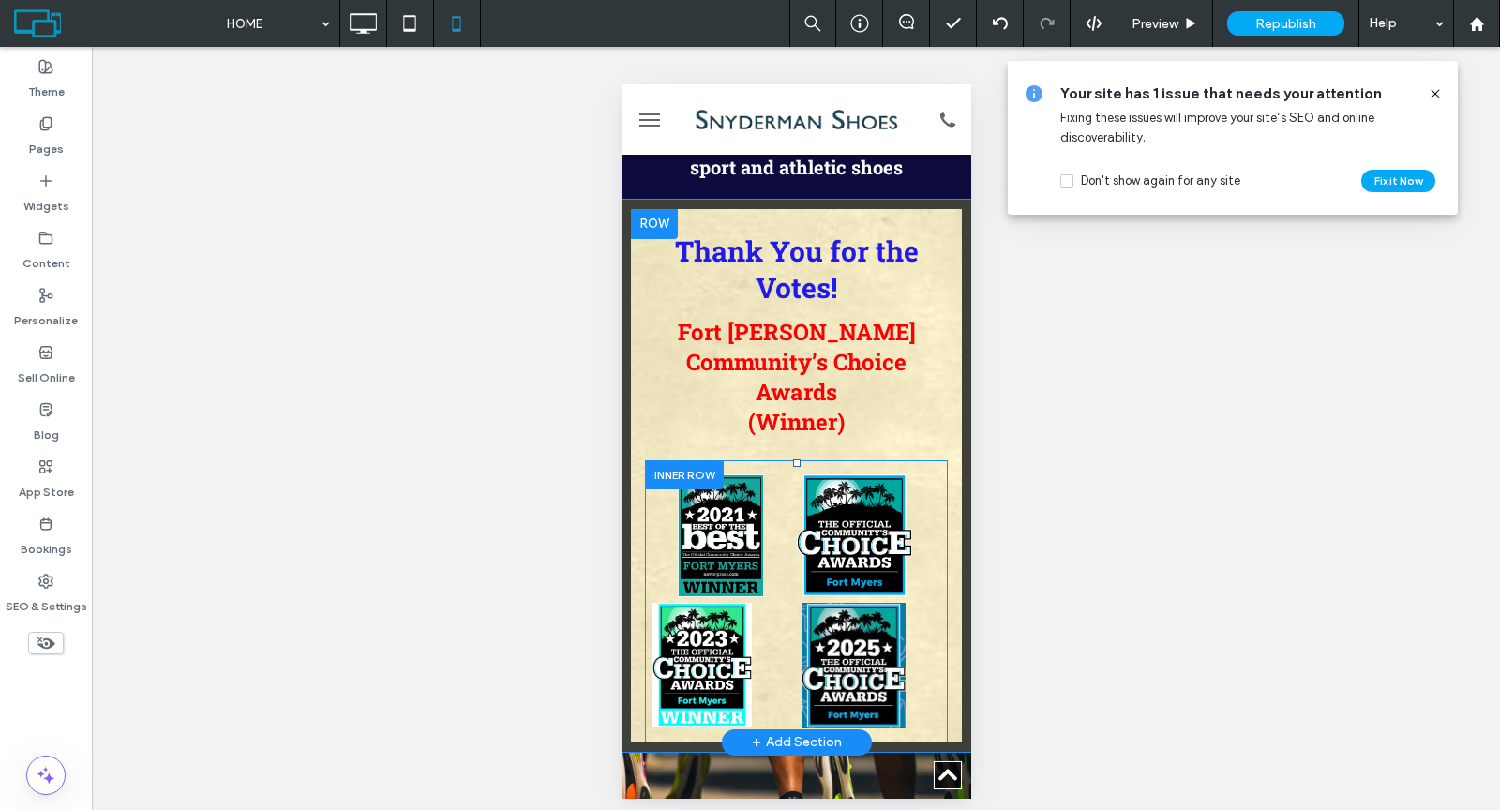
click at [659, 474] on div "Click To Paste" at bounding box center [720, 535] width 152 height 123
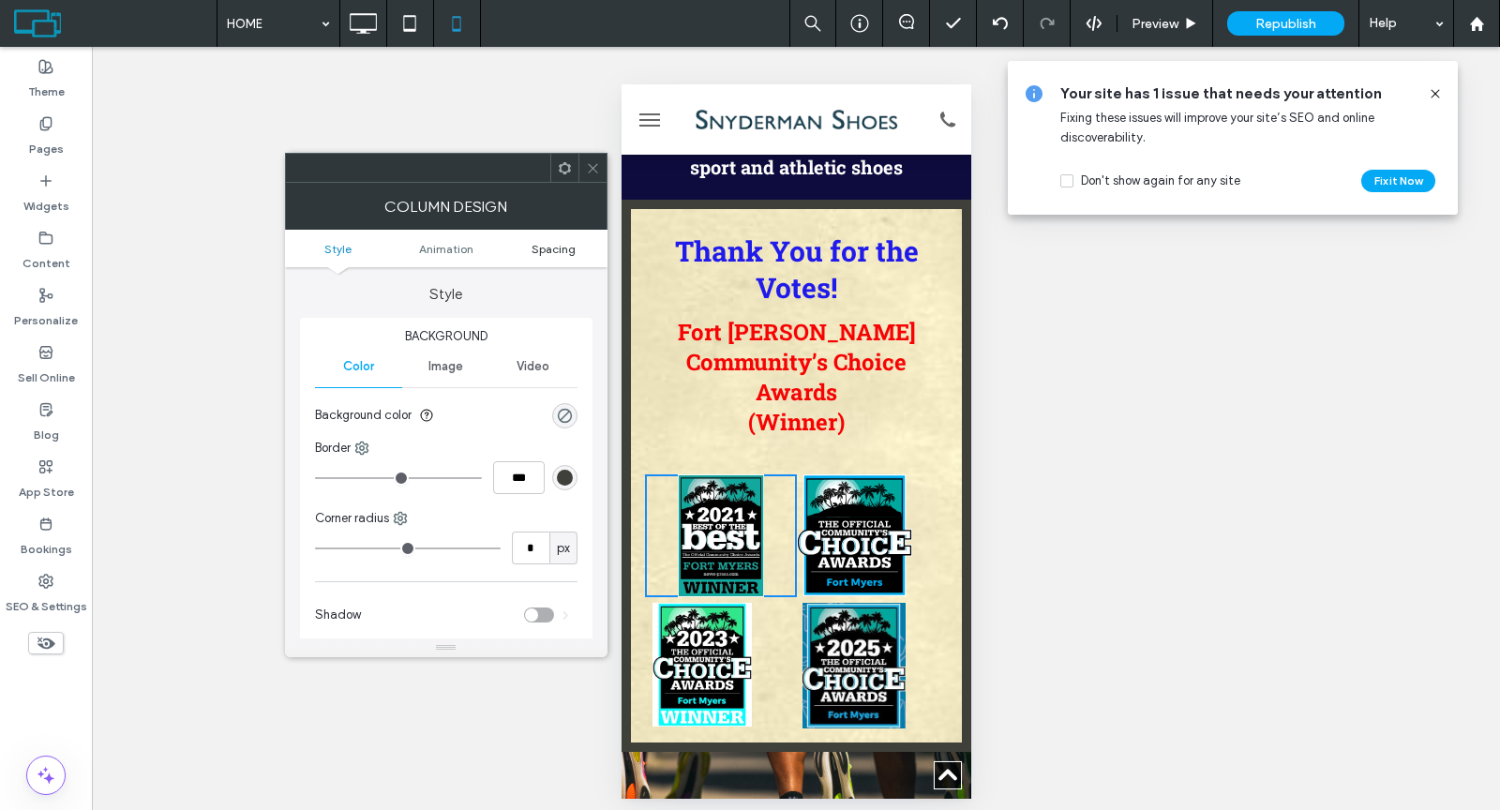
click at [561, 253] on span "Spacing" at bounding box center [553, 249] width 44 height 14
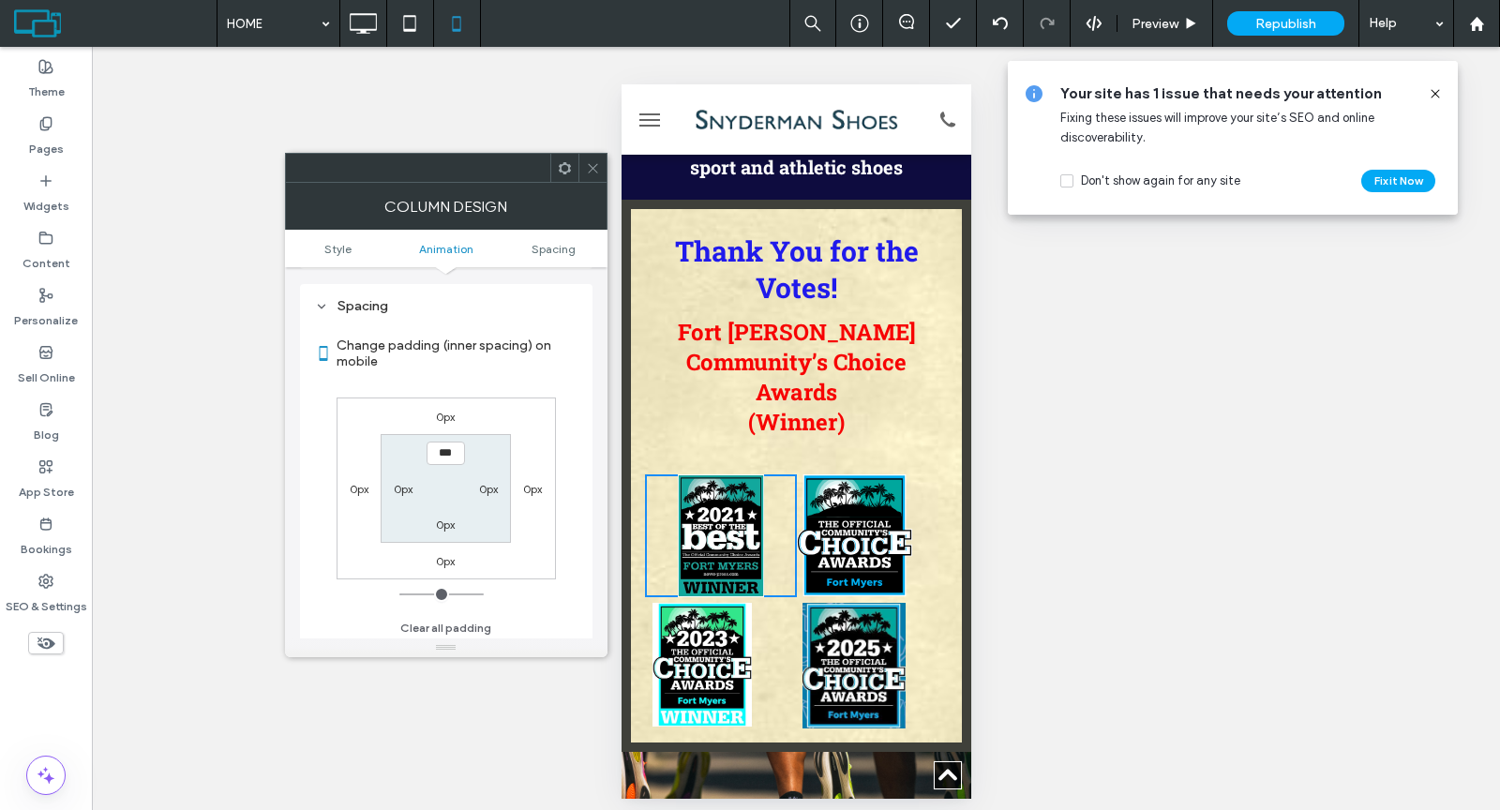
click at [589, 168] on icon at bounding box center [593, 168] width 14 height 14
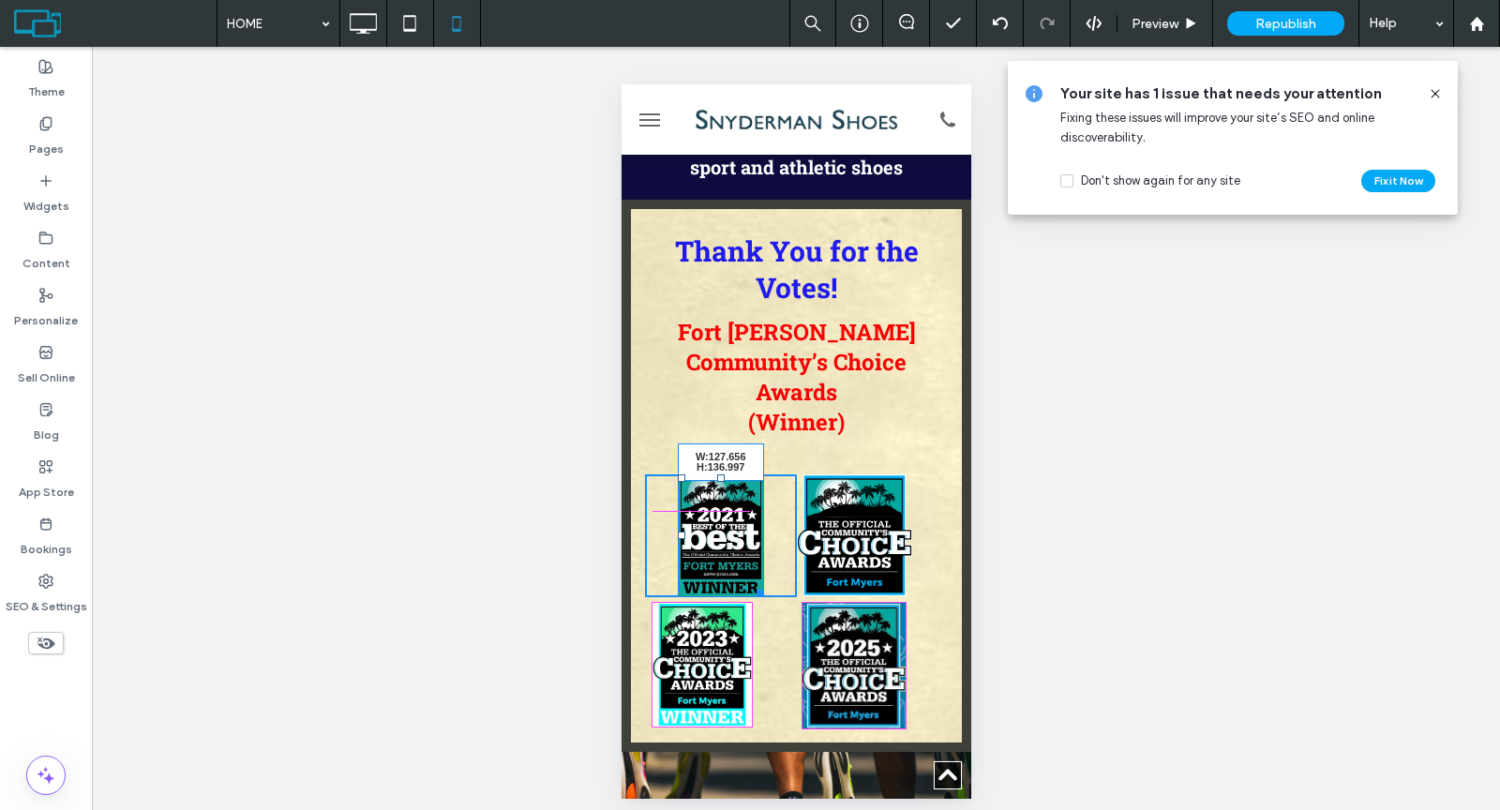
drag, startPoint x: 756, startPoint y: 498, endPoint x: 1398, endPoint y: 587, distance: 648.2
click at [763, 583] on div at bounding box center [756, 590] width 14 height 14
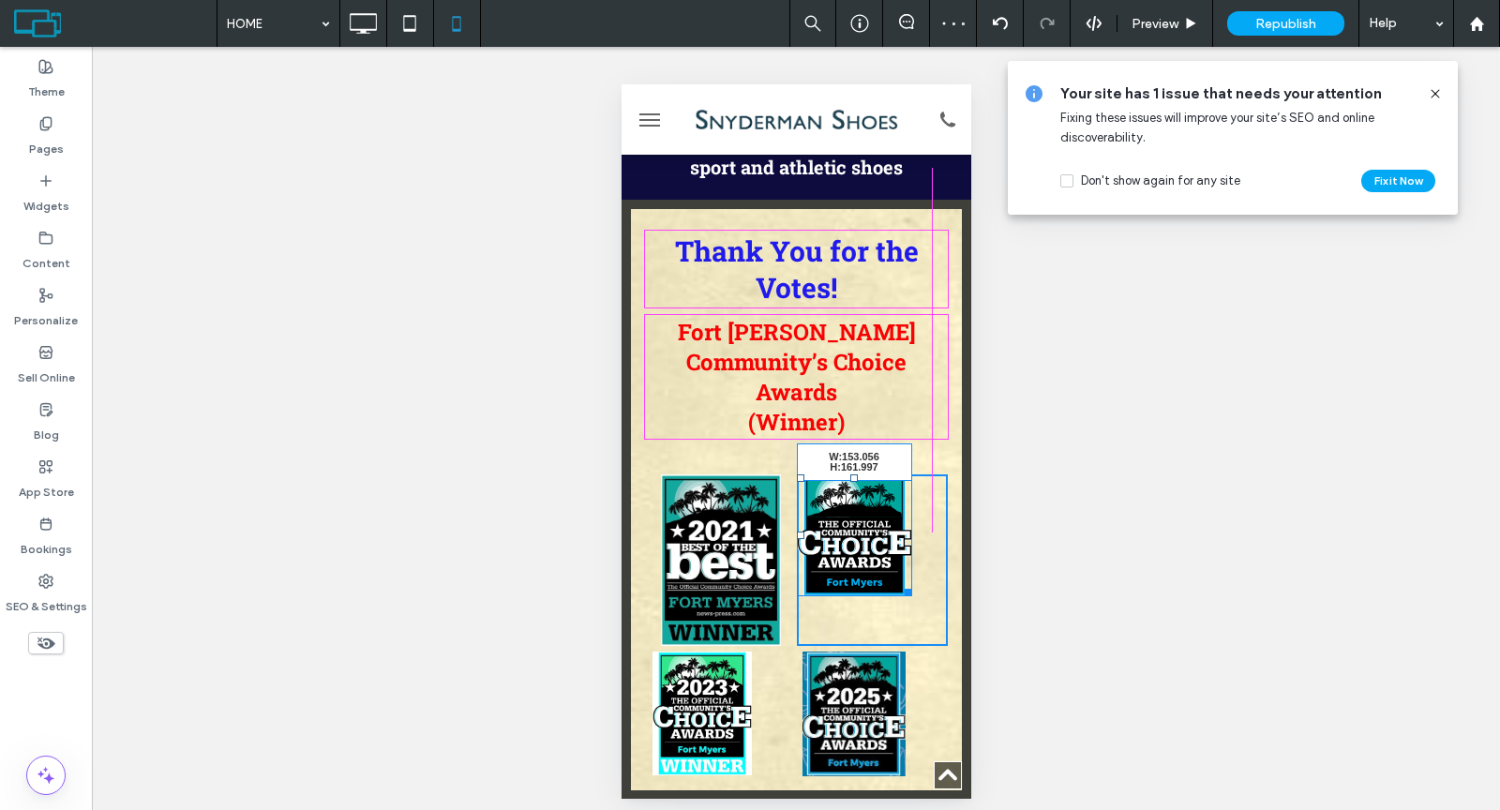
drag, startPoint x: 893, startPoint y: 500, endPoint x: 1562, endPoint y: 631, distance: 681.1
click at [940, 547] on div "Thank You for the Votes! Fort Myers Community’s Choice Awards (Winner) Click To…" at bounding box center [795, 500] width 331 height 582
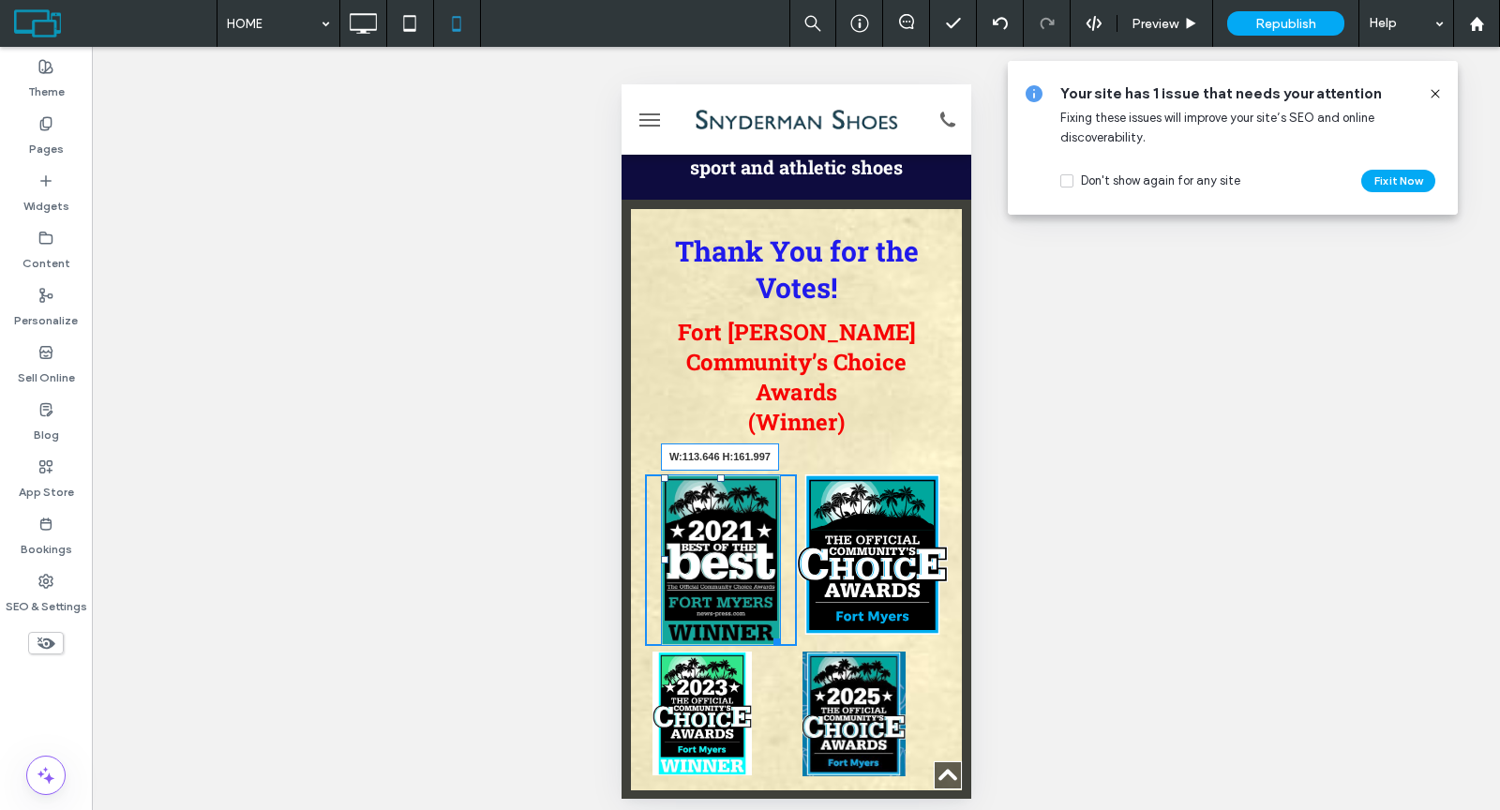
click at [766, 538] on div "W:113.646 H:161.997 Click To Paste Click To Paste Click To Paste Click To Paste" at bounding box center [795, 625] width 303 height 303
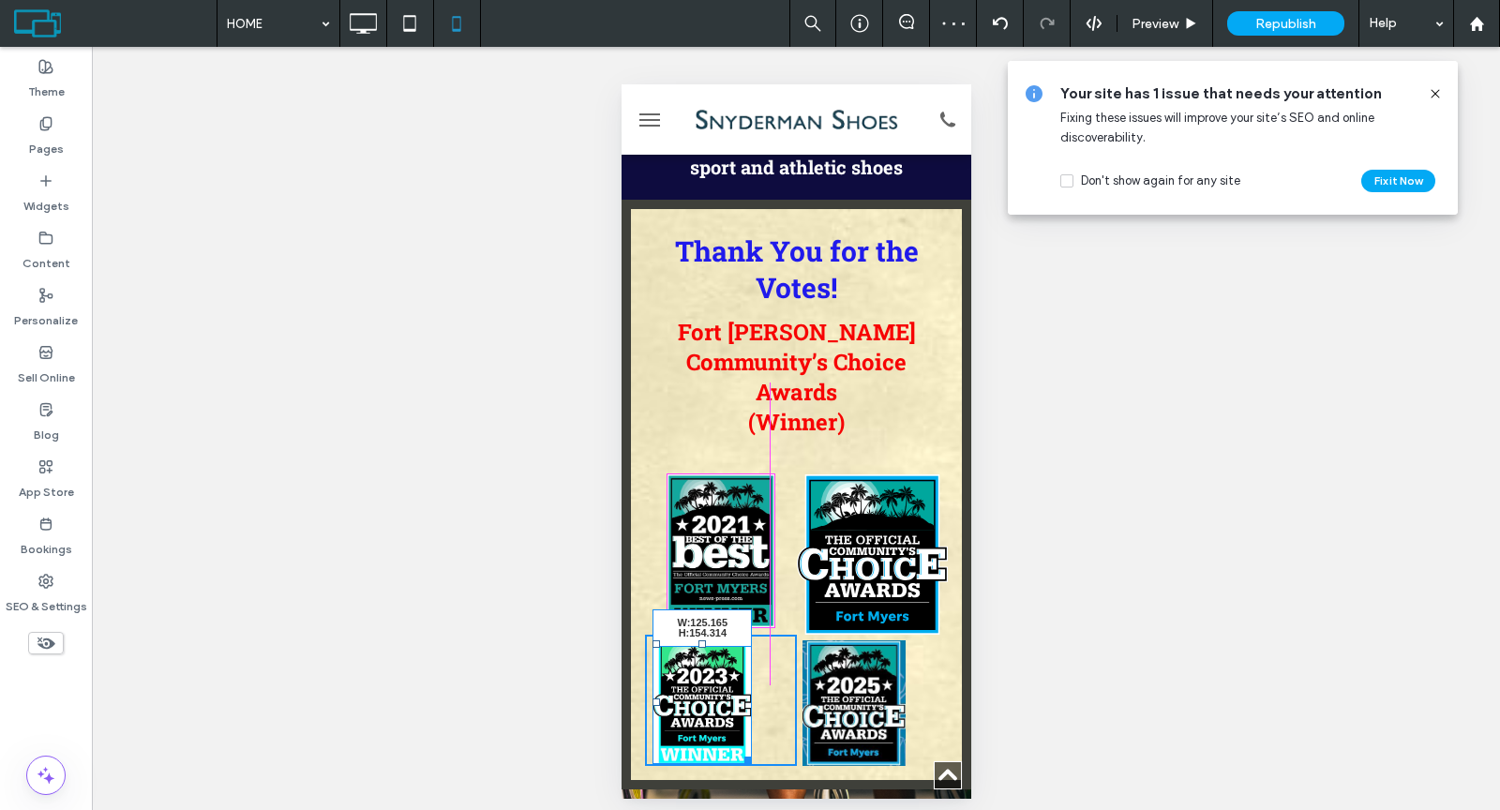
drag, startPoint x: 747, startPoint y: 663, endPoint x: 1504, endPoint y: 760, distance: 763.6
click at [804, 683] on div "Click To Paste Click To Paste W:125.165 H:154.314 Click To Paste Click To Paste" at bounding box center [795, 620] width 303 height 292
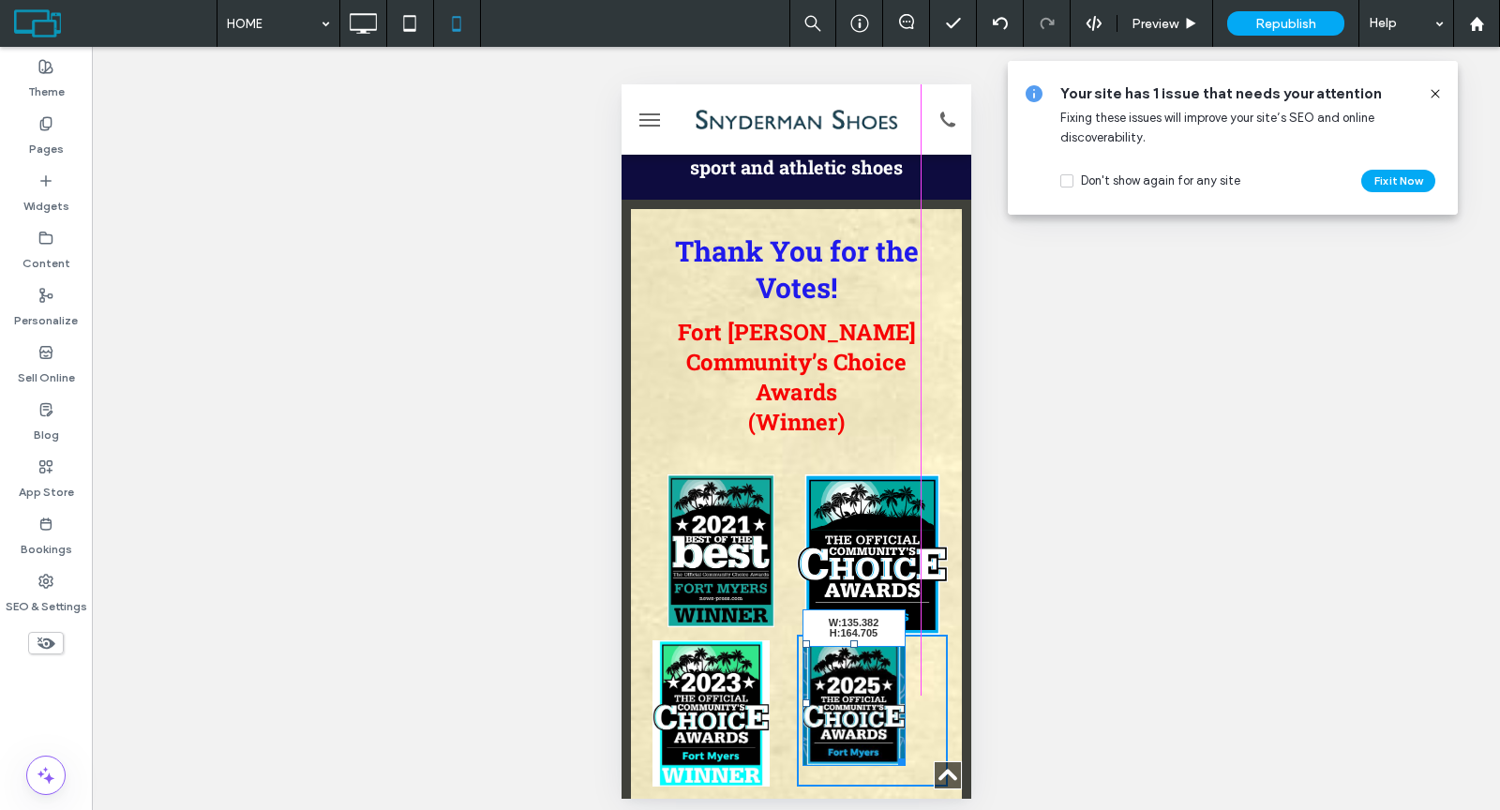
drag, startPoint x: 890, startPoint y: 658, endPoint x: 932, endPoint y: 686, distance: 49.9
click at [932, 686] on div "Thank You for the Votes! Fort Myers Community’s Choice Awards (Winner) Click To…" at bounding box center [795, 504] width 331 height 591
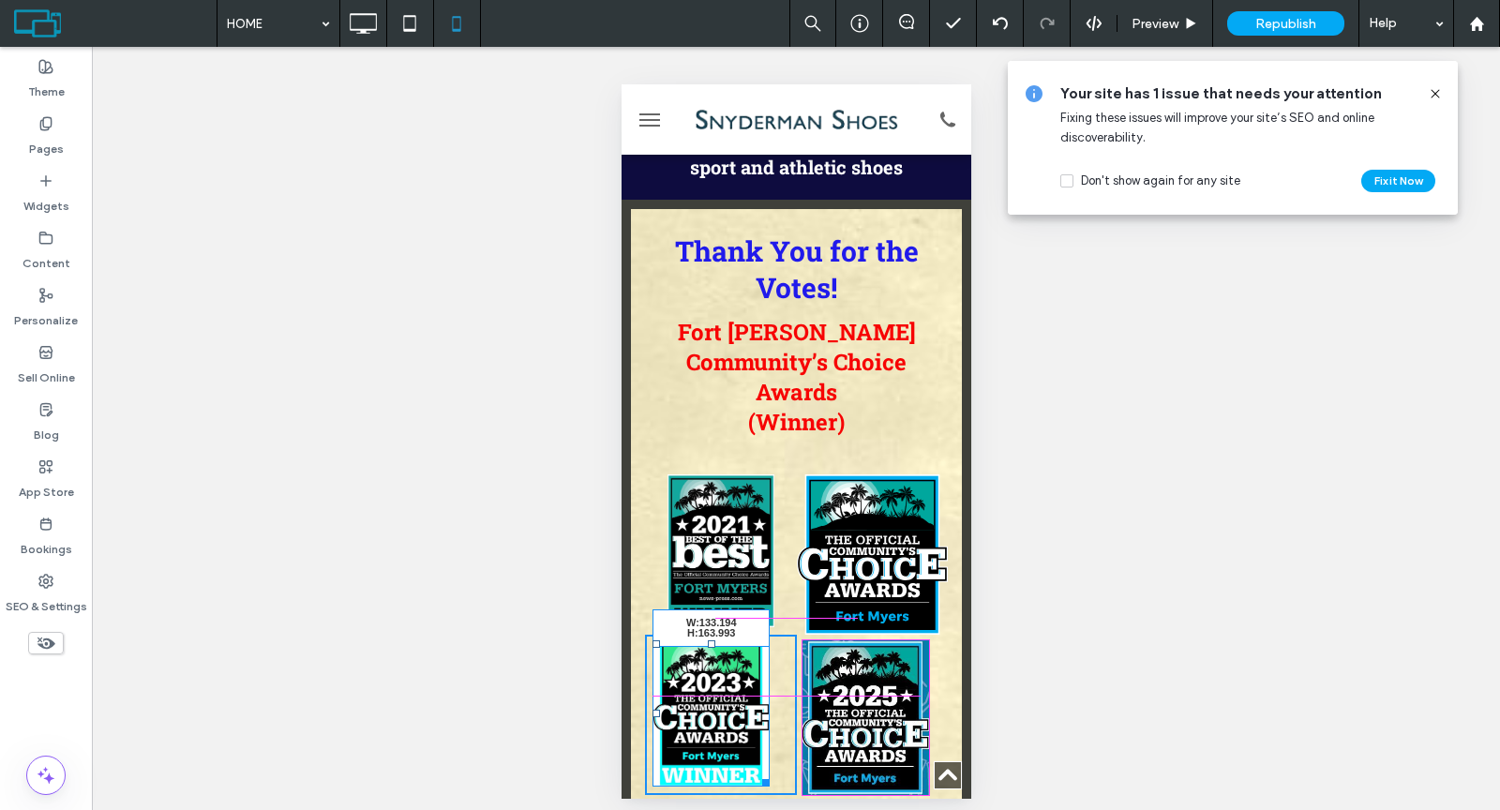
drag, startPoint x: 763, startPoint y: 679, endPoint x: 779, endPoint y: 688, distance: 18.5
click at [779, 688] on div "W:133.194 H:163.993 Click To Paste" at bounding box center [720, 714] width 152 height 159
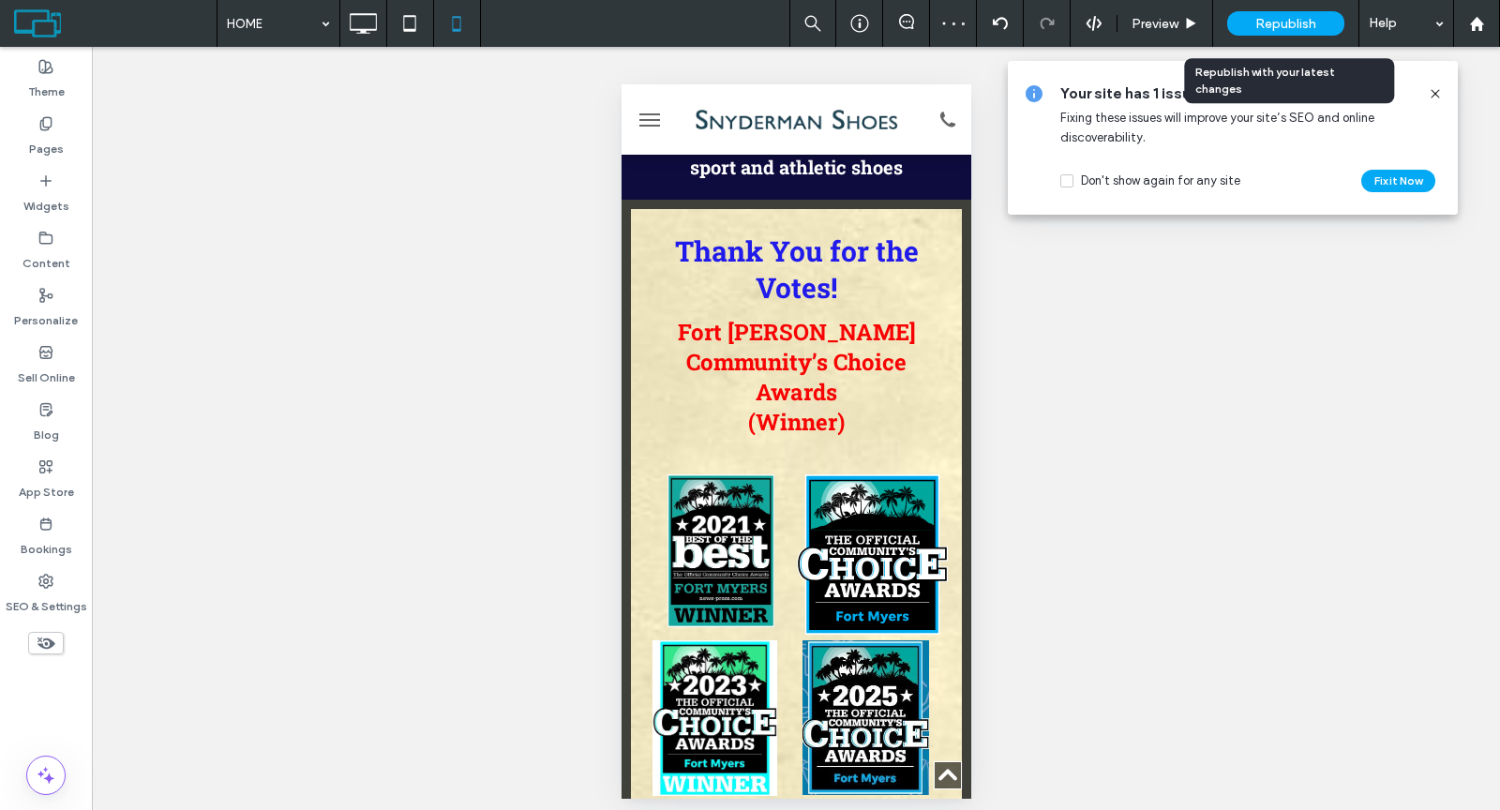
click at [1249, 11] on div "Republish" at bounding box center [1285, 23] width 117 height 47
click at [1258, 23] on span "Republish" at bounding box center [1285, 24] width 61 height 16
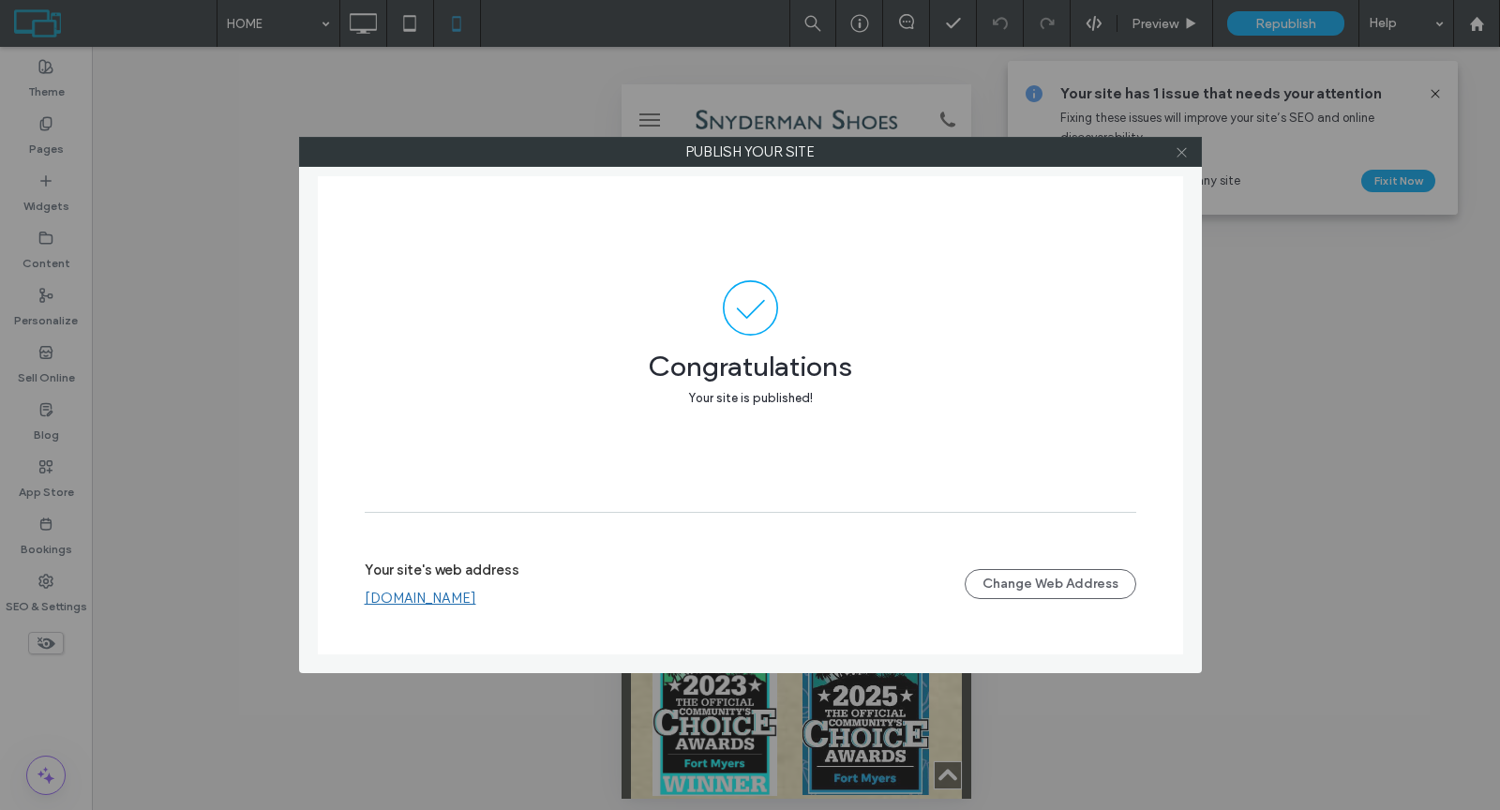
click at [1183, 151] on icon at bounding box center [1181, 152] width 14 height 14
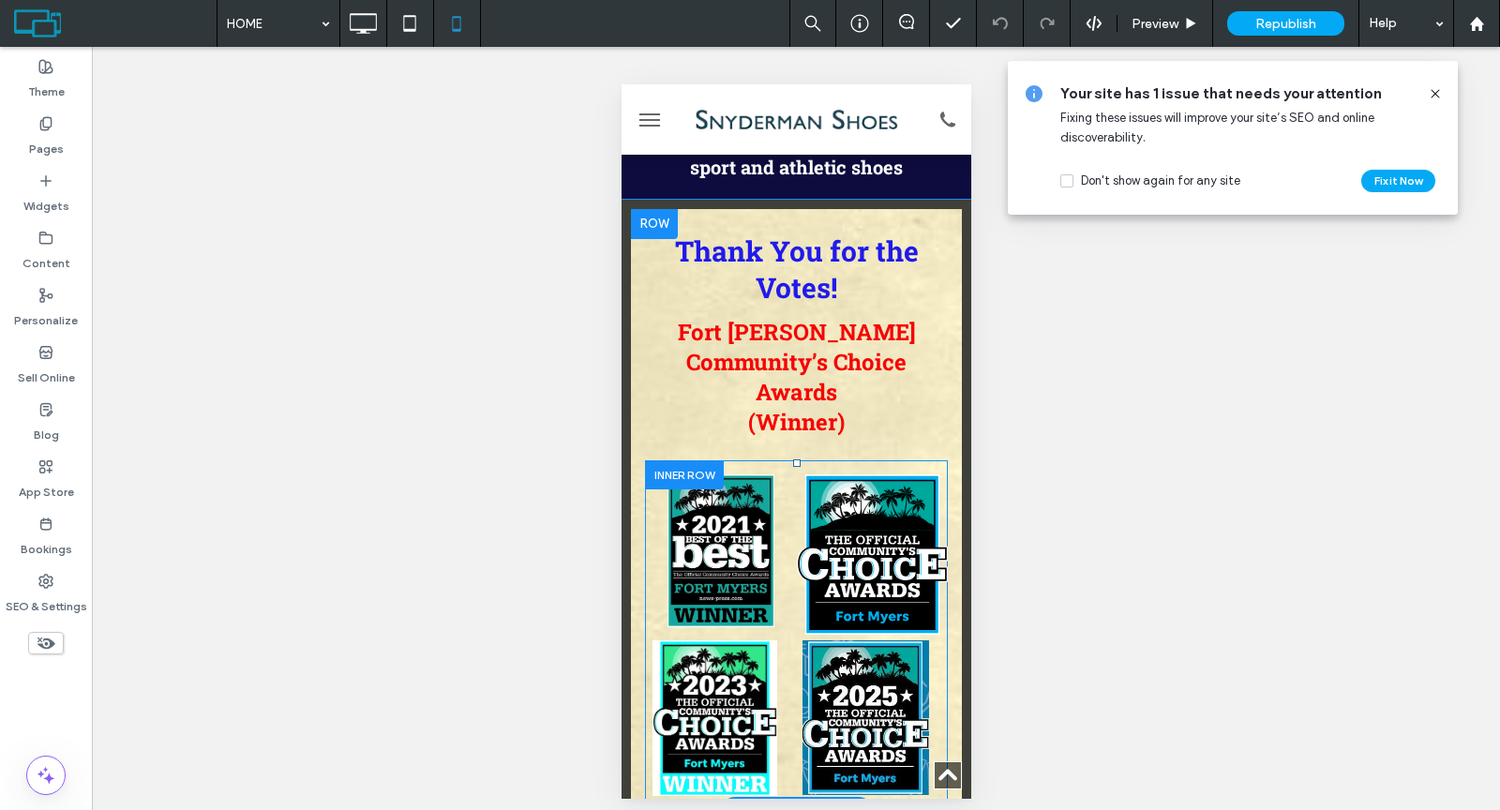
click at [652, 460] on div at bounding box center [683, 474] width 79 height 29
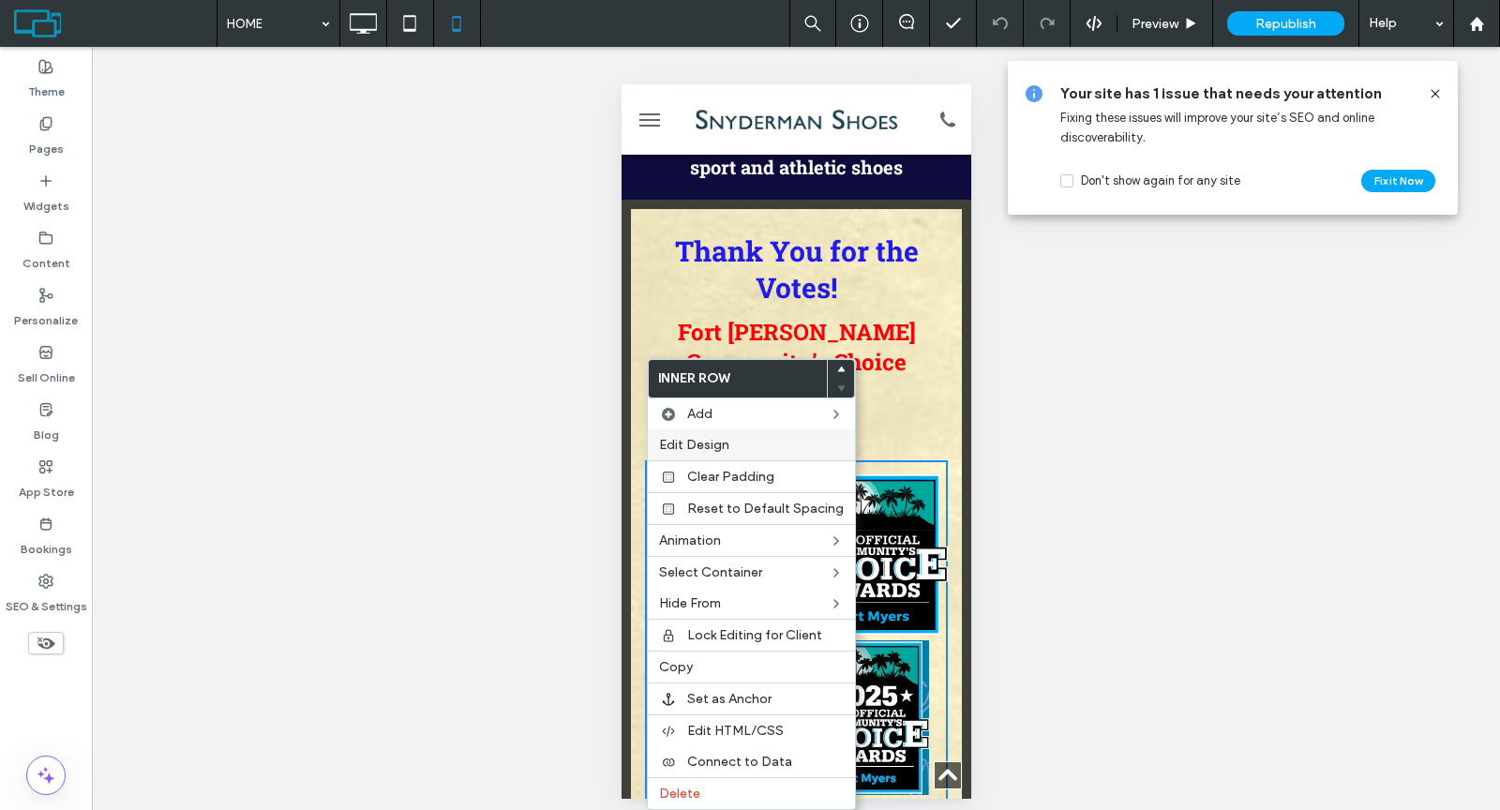
click at [686, 431] on div "Edit Design" at bounding box center [751, 444] width 207 height 31
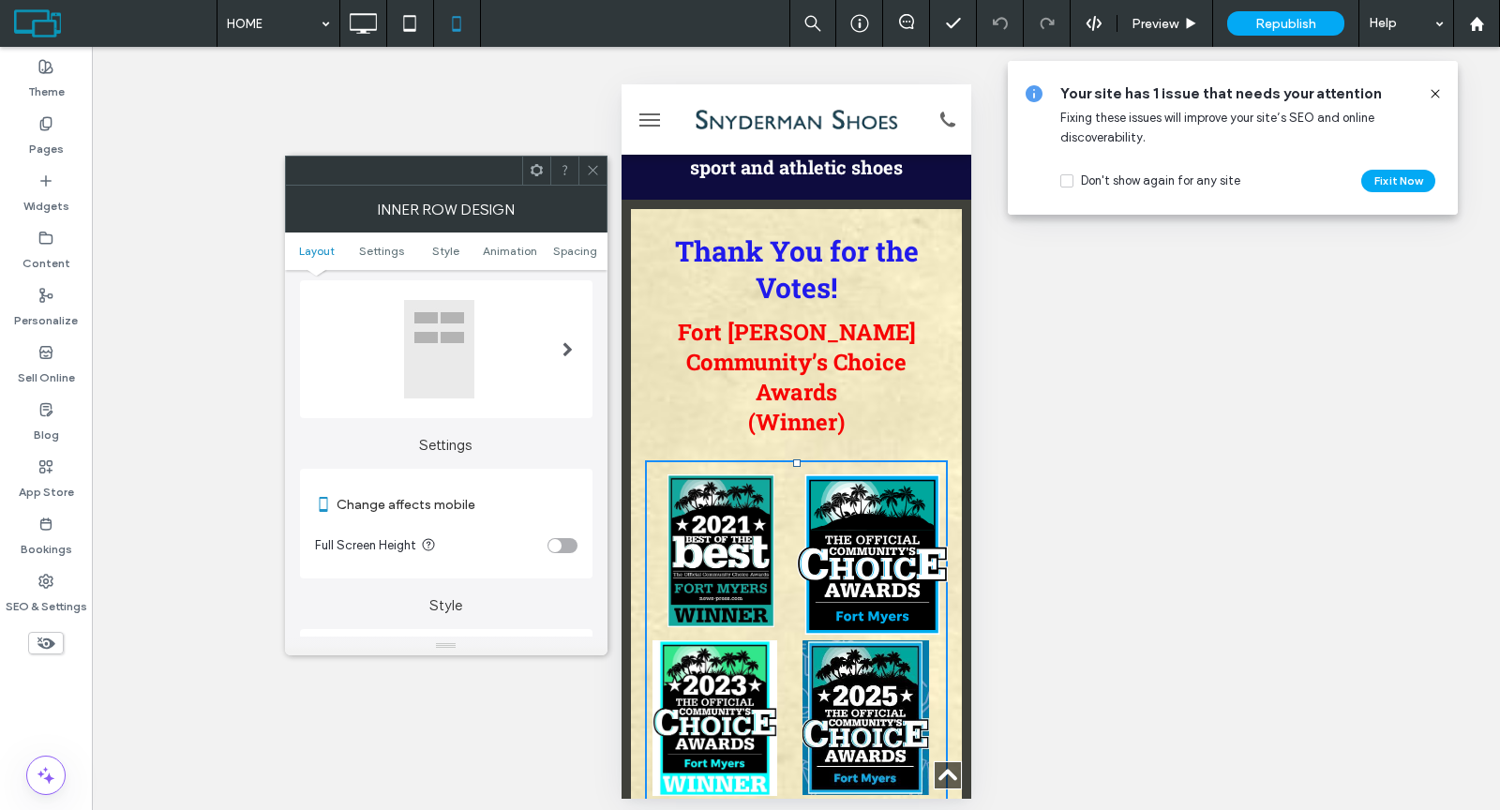
scroll to position [141, 0]
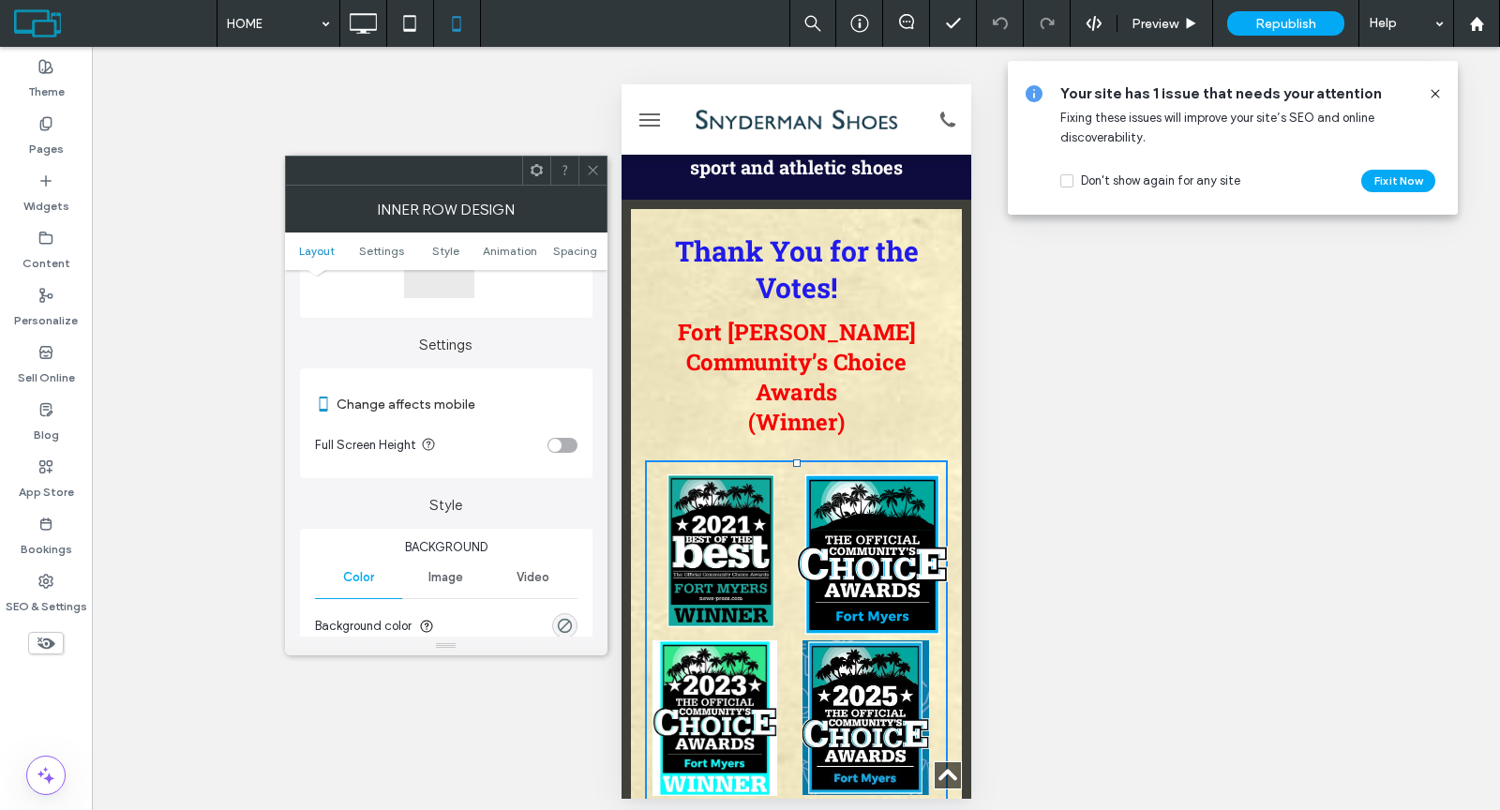
click at [586, 173] on icon at bounding box center [593, 170] width 14 height 14
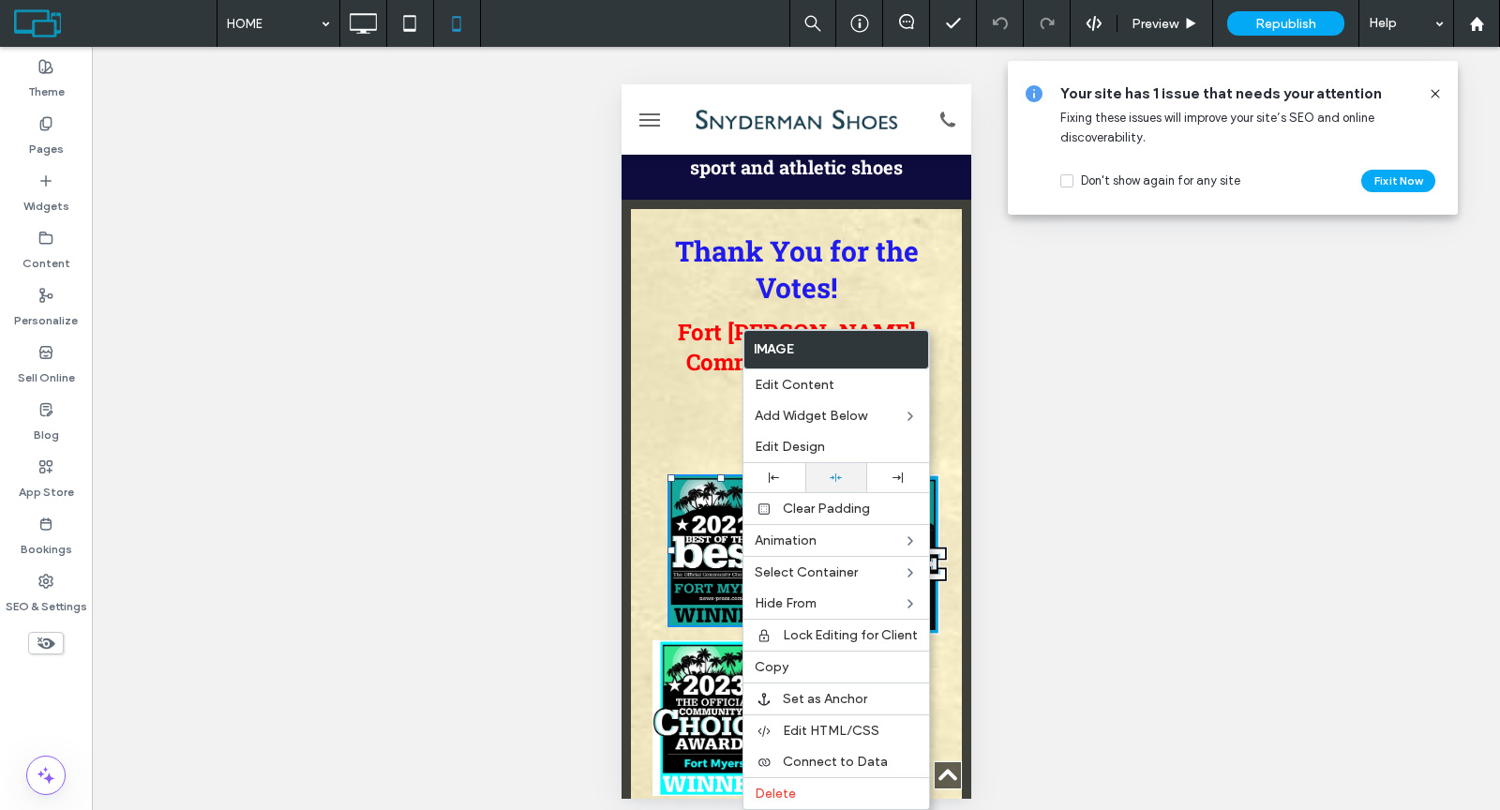
click at [832, 466] on div at bounding box center [836, 477] width 62 height 29
click at [698, 640] on img at bounding box center [713, 718] width 125 height 156
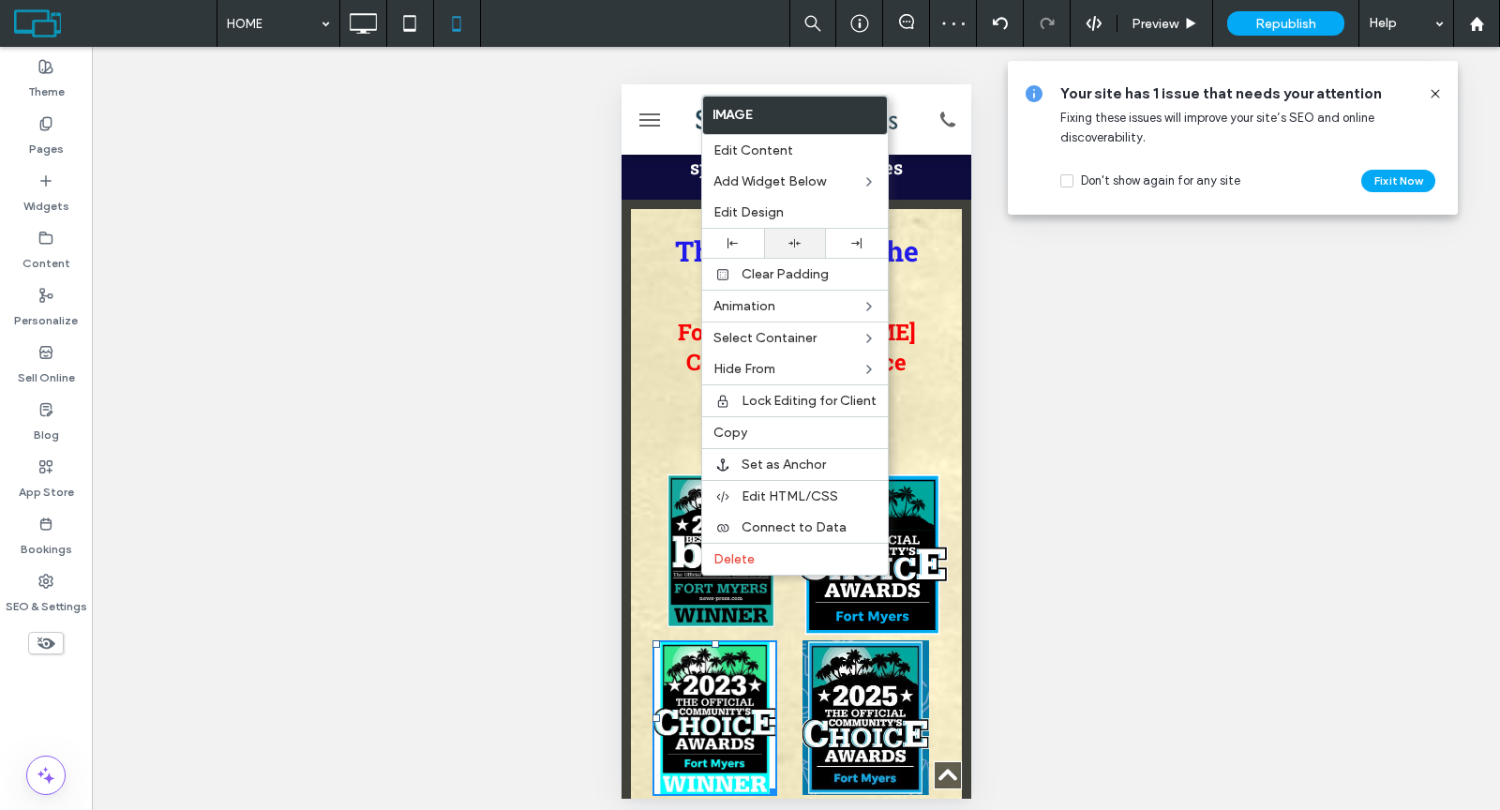
click at [800, 237] on div at bounding box center [794, 243] width 43 height 12
drag, startPoint x: 643, startPoint y: 460, endPoint x: 666, endPoint y: 456, distance: 22.8
click at [644, 474] on div "Click To Paste" at bounding box center [720, 554] width 152 height 160
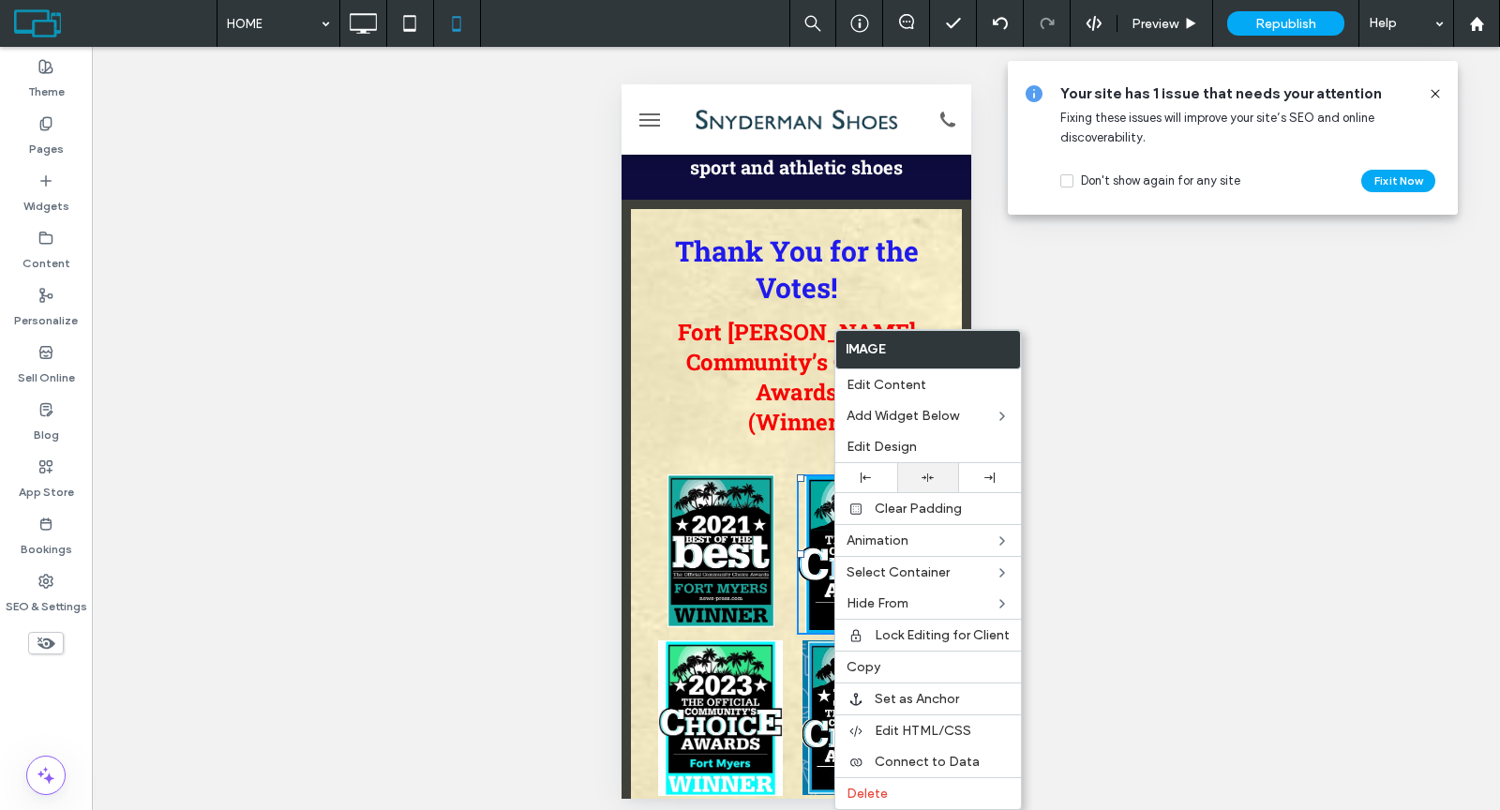
click at [936, 471] on div at bounding box center [927, 477] width 43 height 12
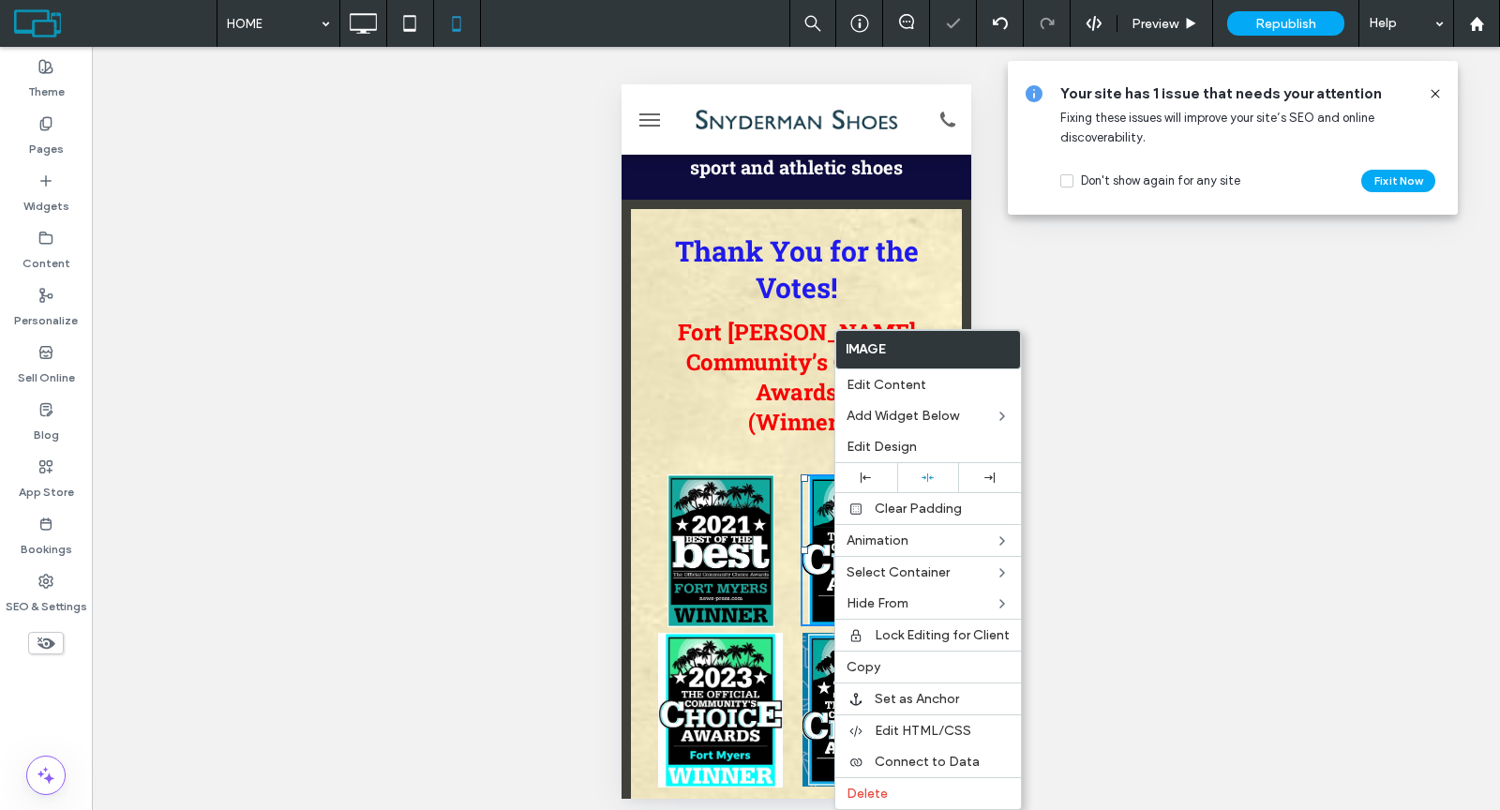
click at [826, 633] on img at bounding box center [864, 710] width 127 height 154
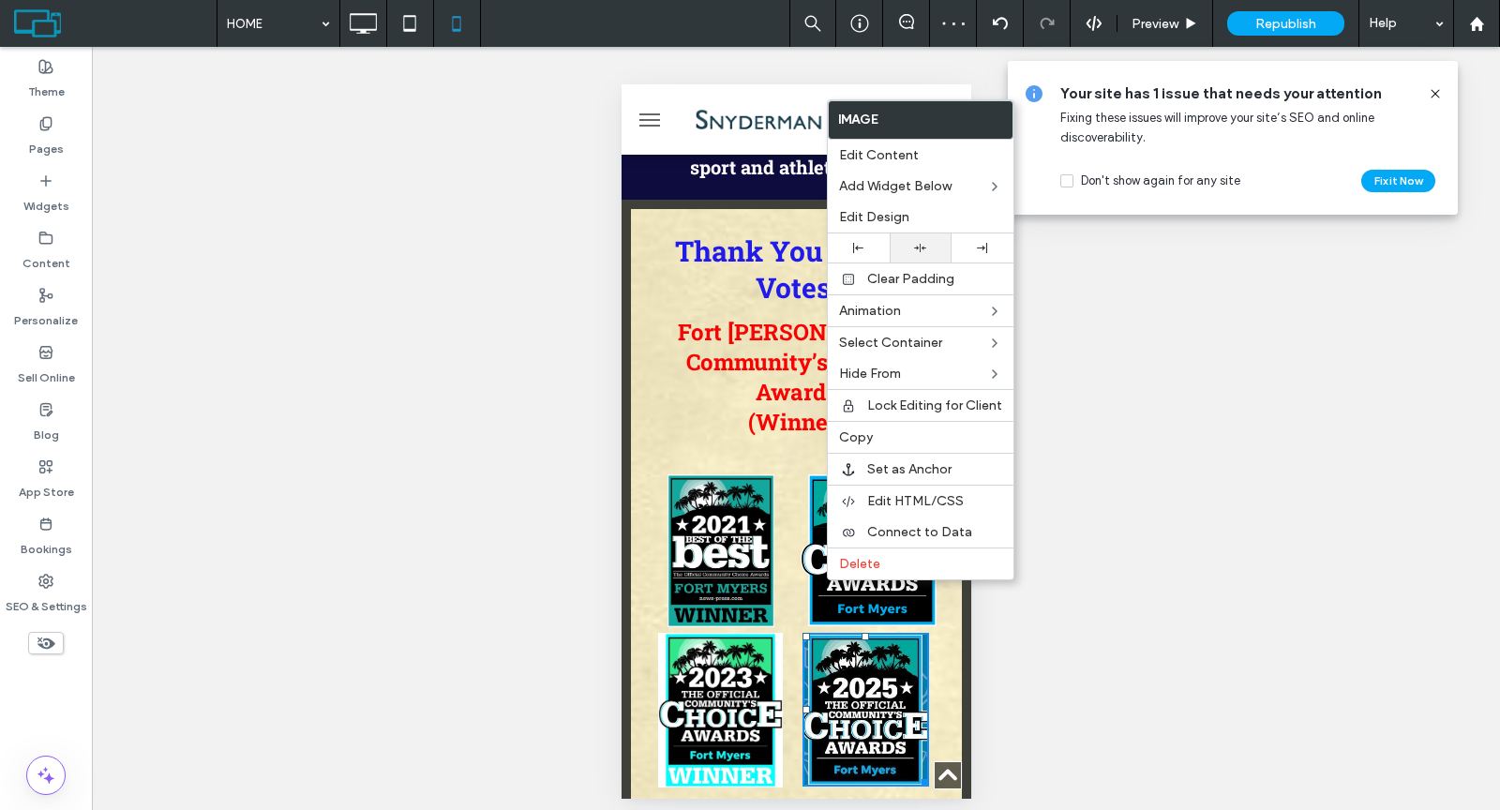
click at [926, 243] on div at bounding box center [920, 248] width 43 height 12
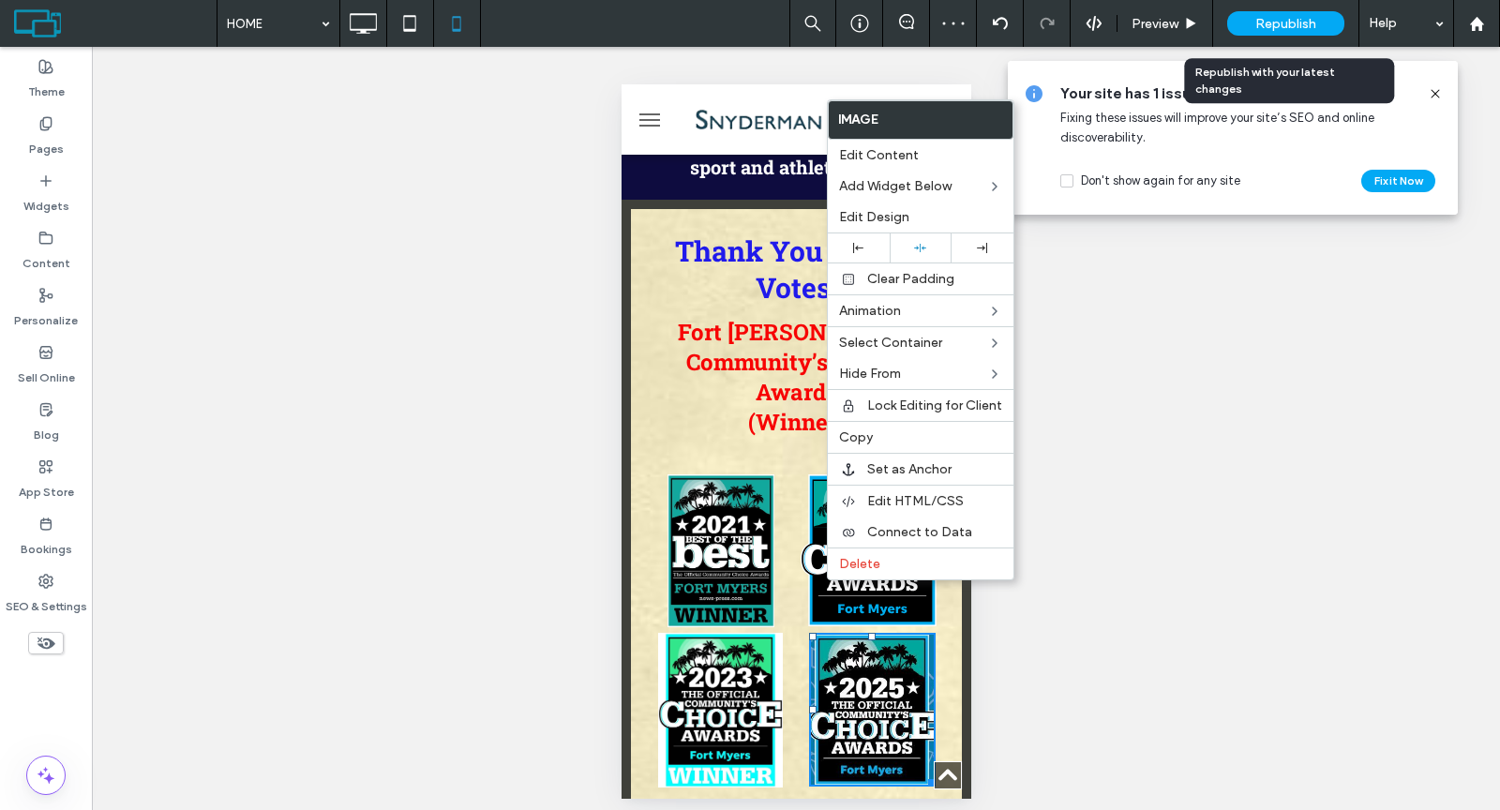
click at [1269, 26] on span "Republish" at bounding box center [1285, 24] width 61 height 16
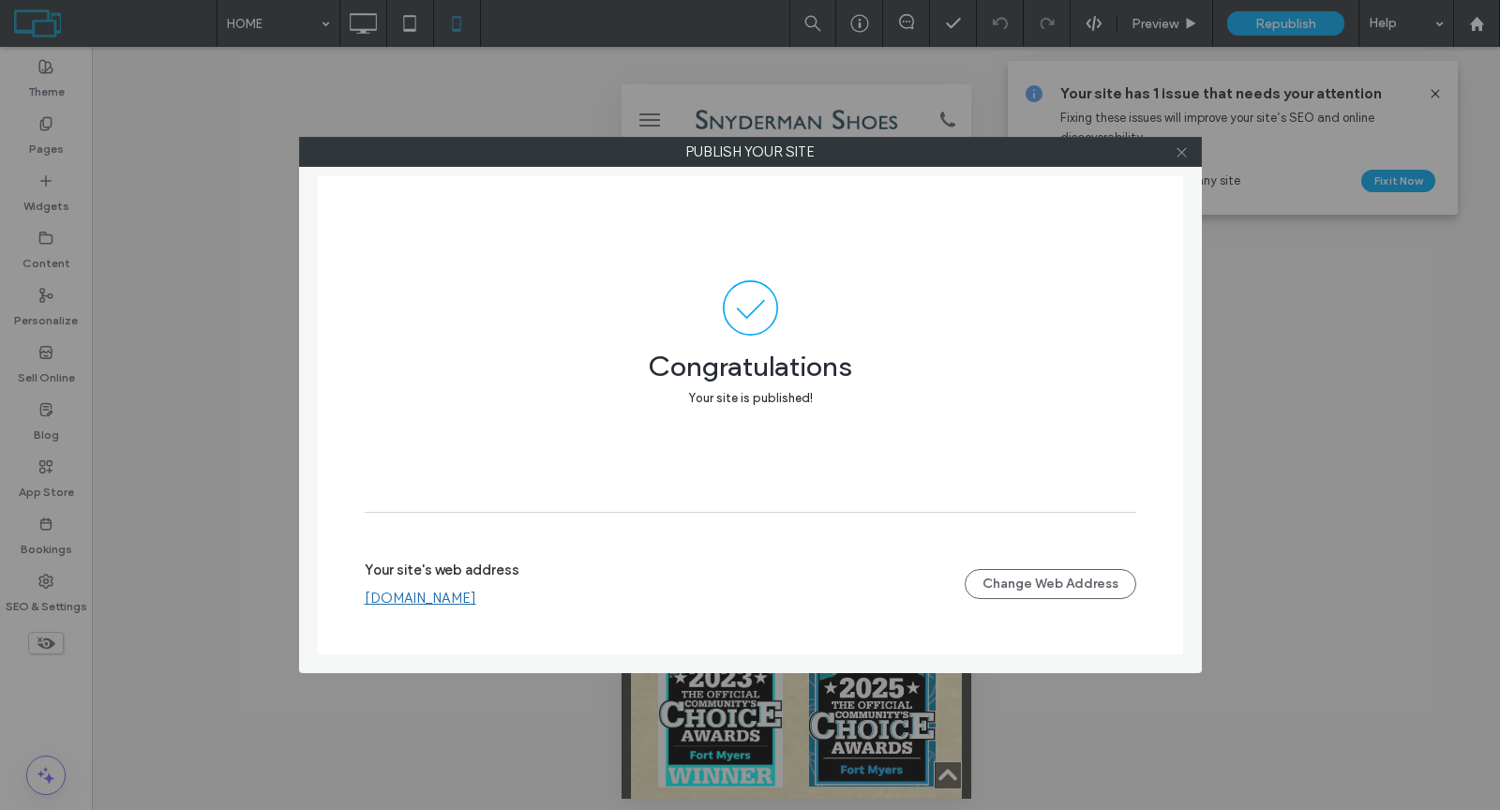
click at [1187, 157] on icon at bounding box center [1181, 152] width 14 height 14
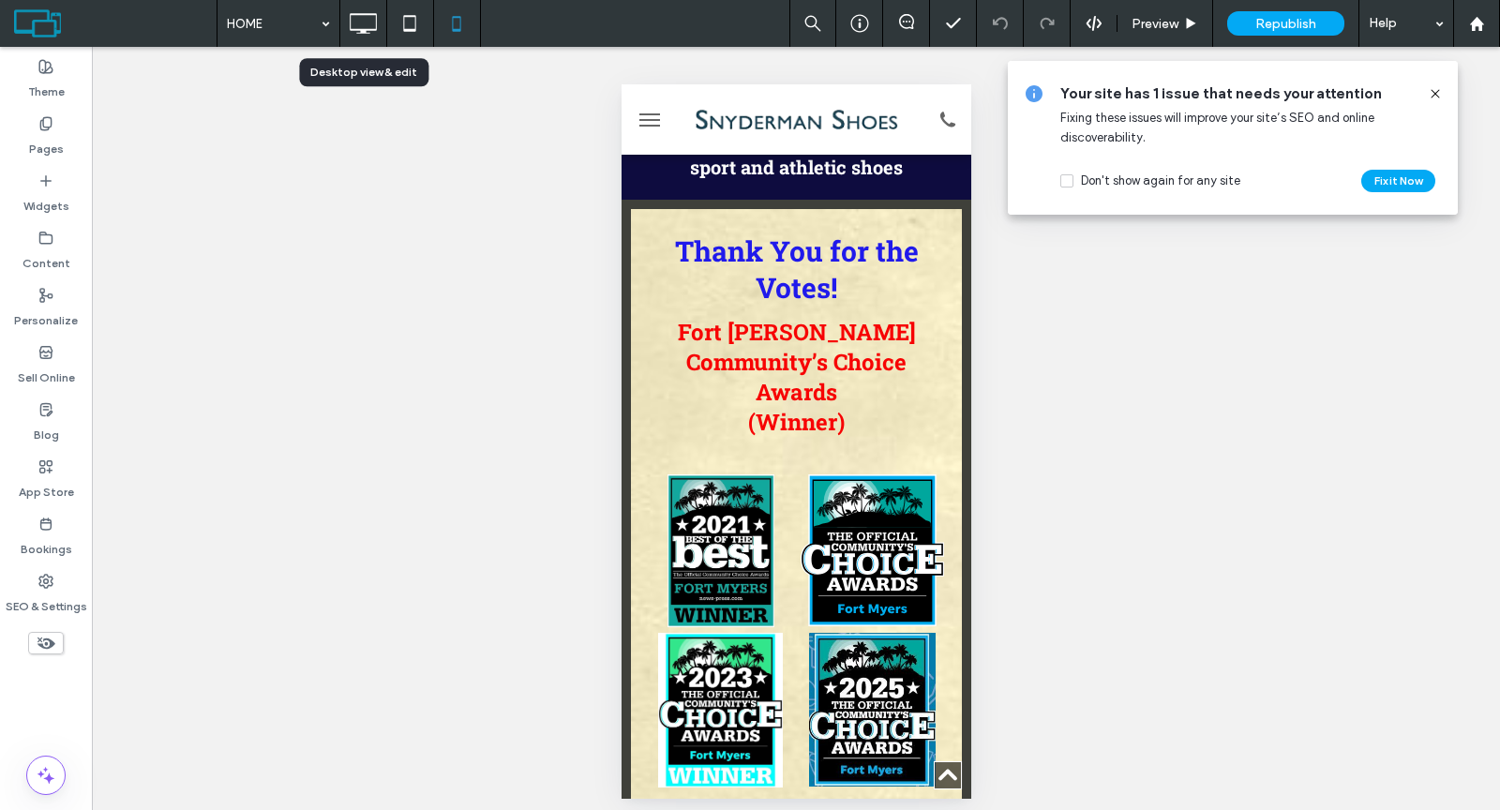
click at [368, 23] on icon at bounding box center [362, 23] width 37 height 37
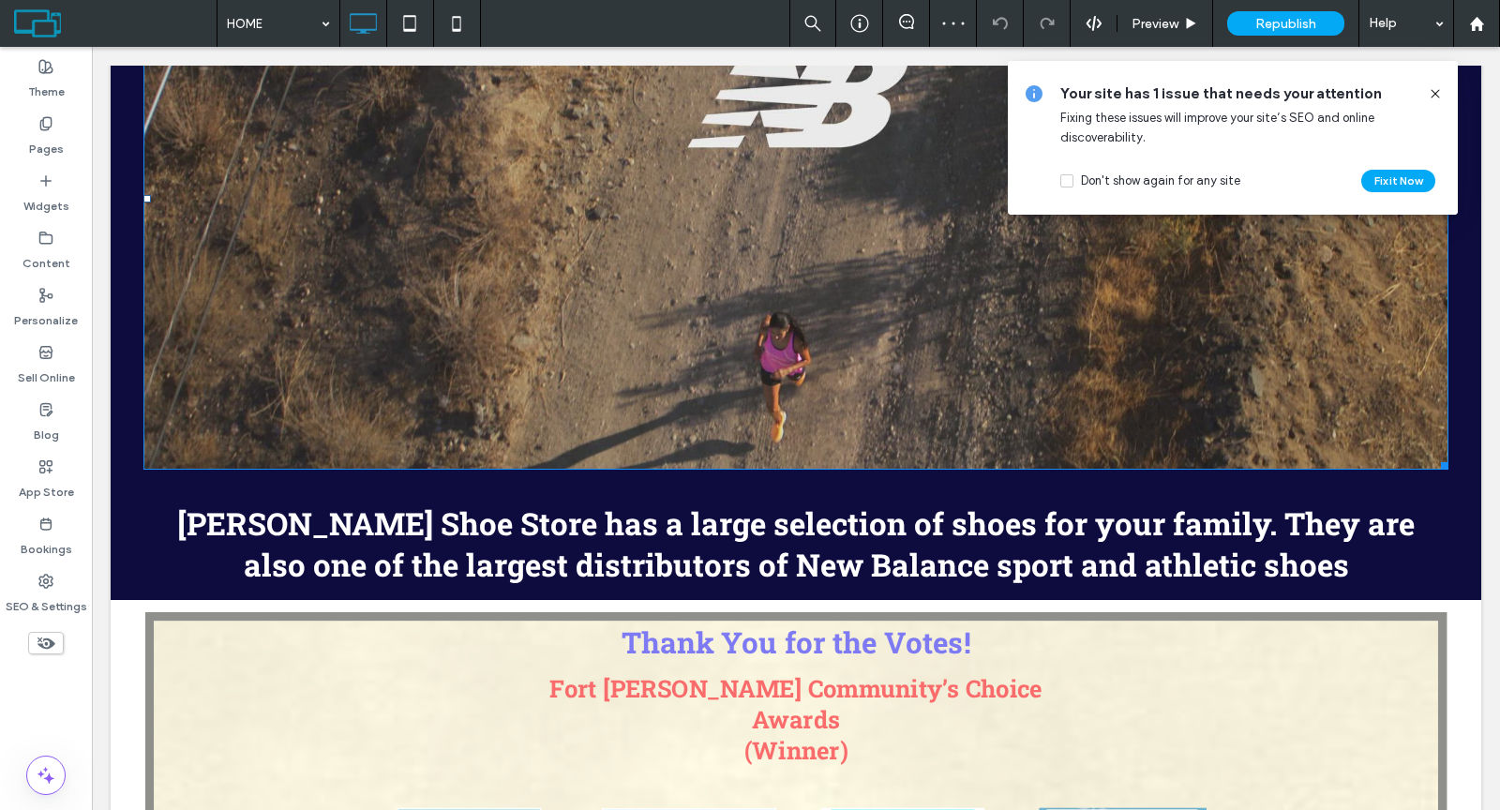
scroll to position [1713, 0]
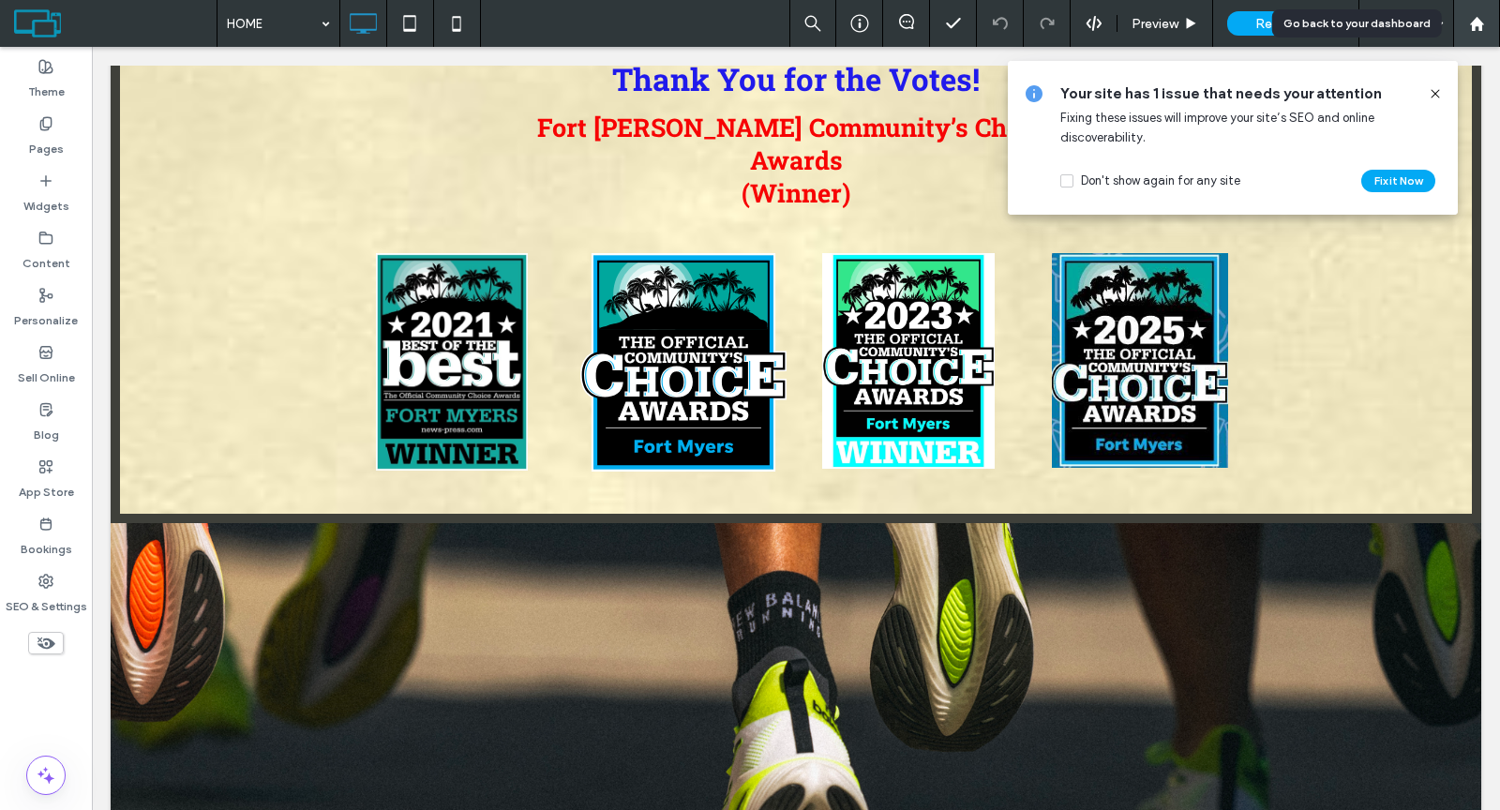
click at [1480, 19] on icon at bounding box center [1477, 24] width 16 height 16
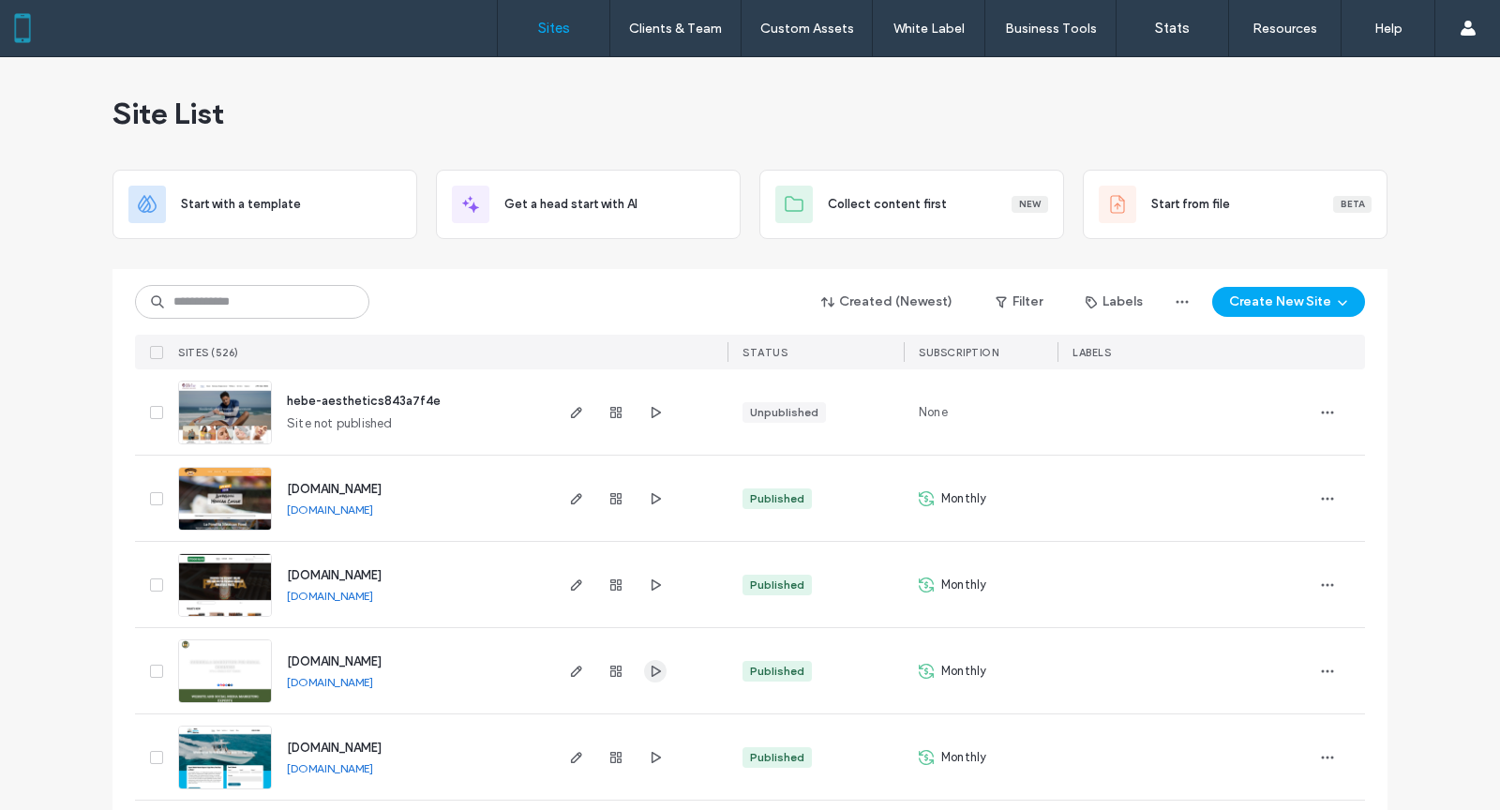
click at [651, 674] on icon "button" at bounding box center [655, 671] width 15 height 15
click at [311, 304] on input at bounding box center [252, 302] width 234 height 34
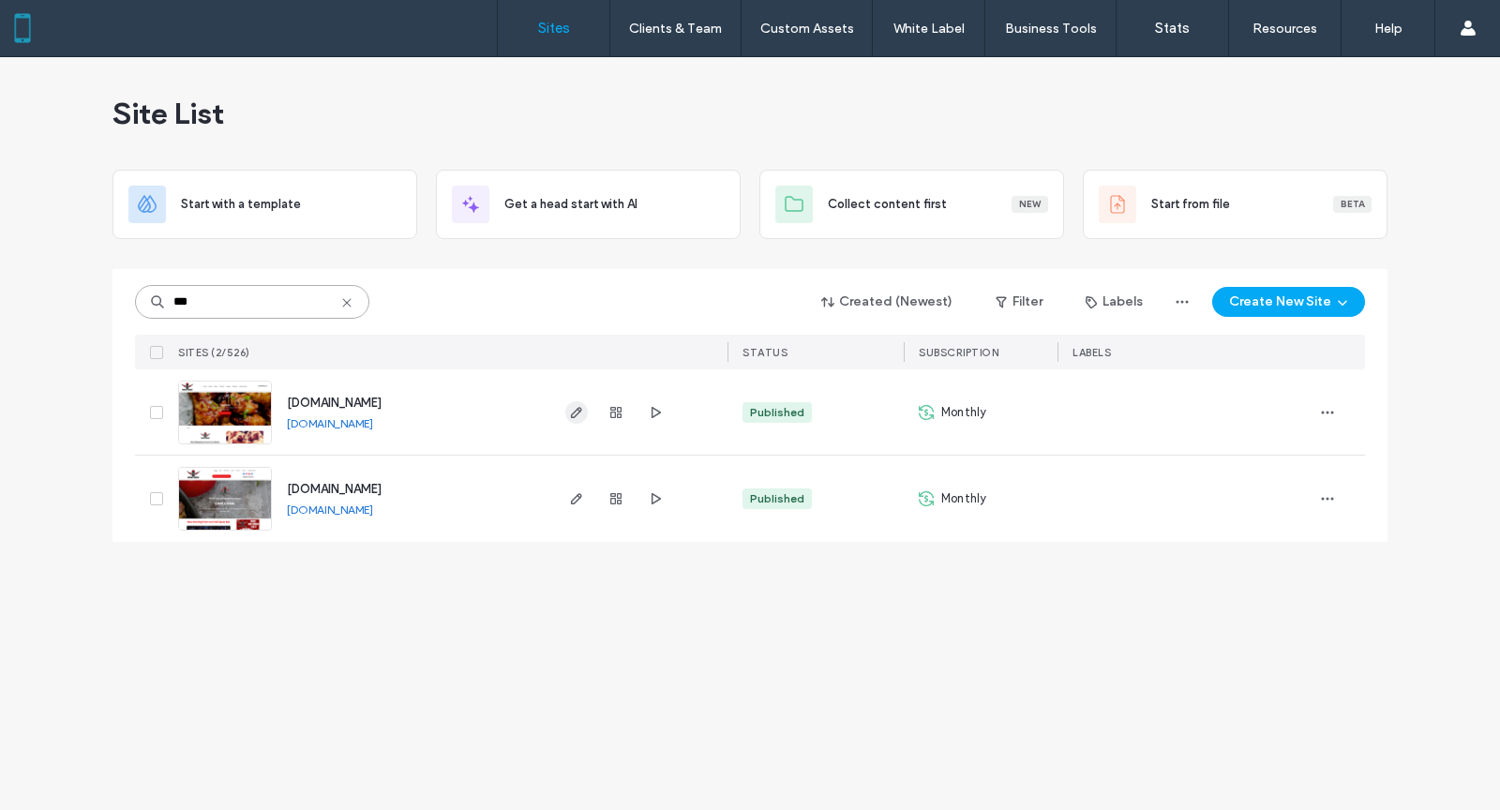
type input "***"
click at [577, 411] on icon "button" at bounding box center [576, 412] width 15 height 15
type input "***"
click at [581, 405] on icon "button" at bounding box center [576, 412] width 15 height 15
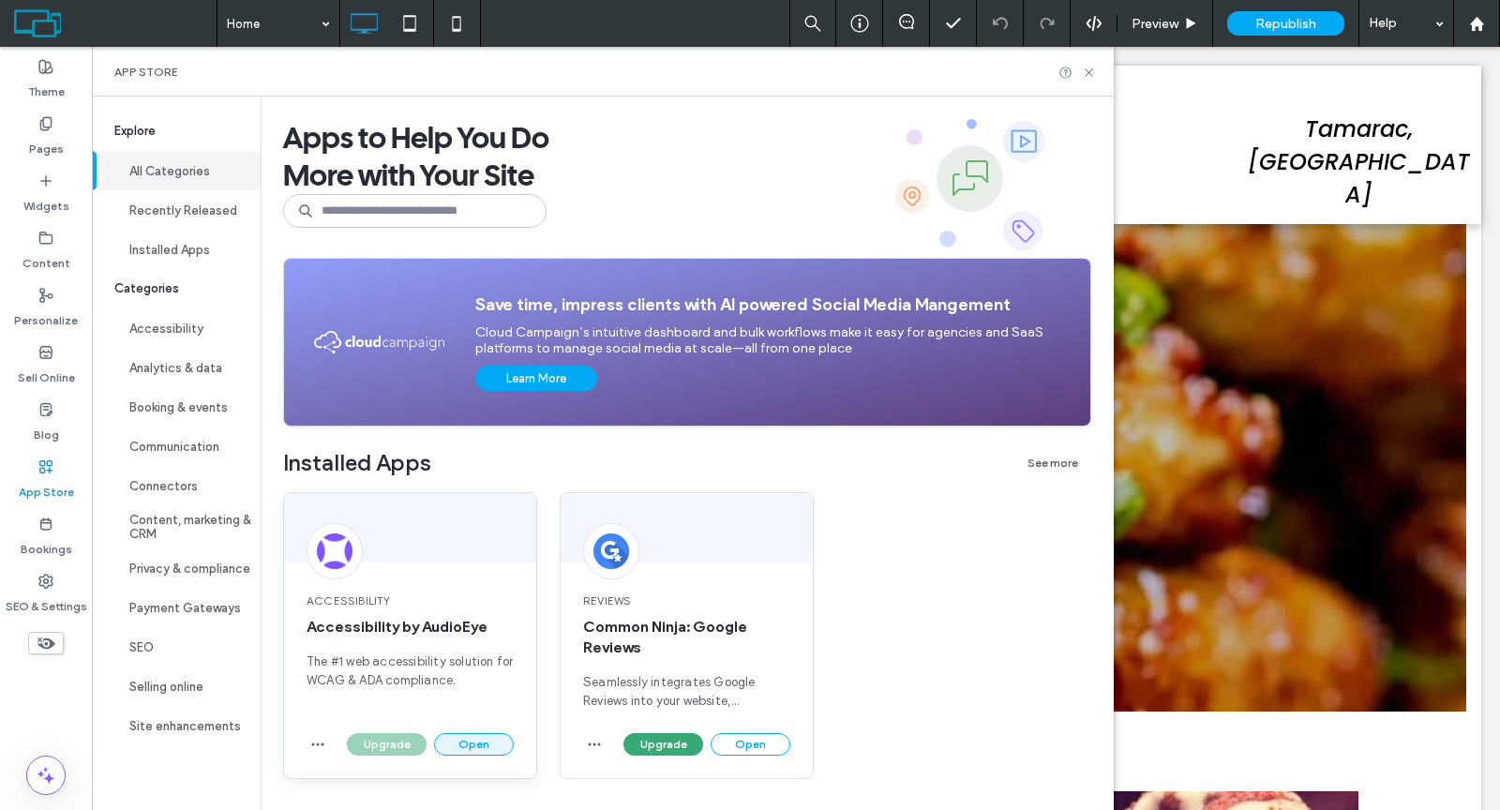
click at [472, 746] on button "Open" at bounding box center [474, 744] width 80 height 22
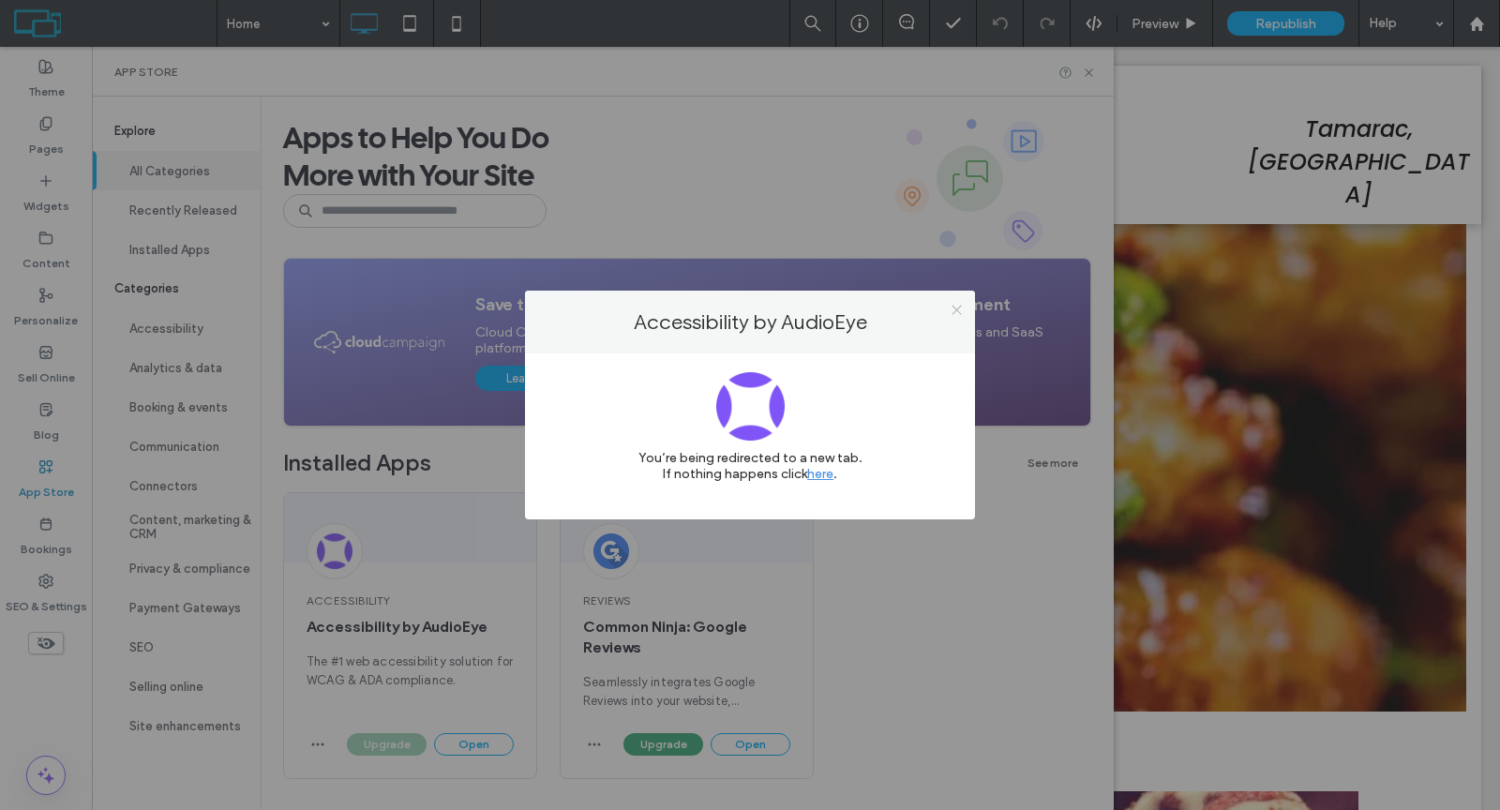
click at [954, 315] on icon at bounding box center [957, 310] width 14 height 14
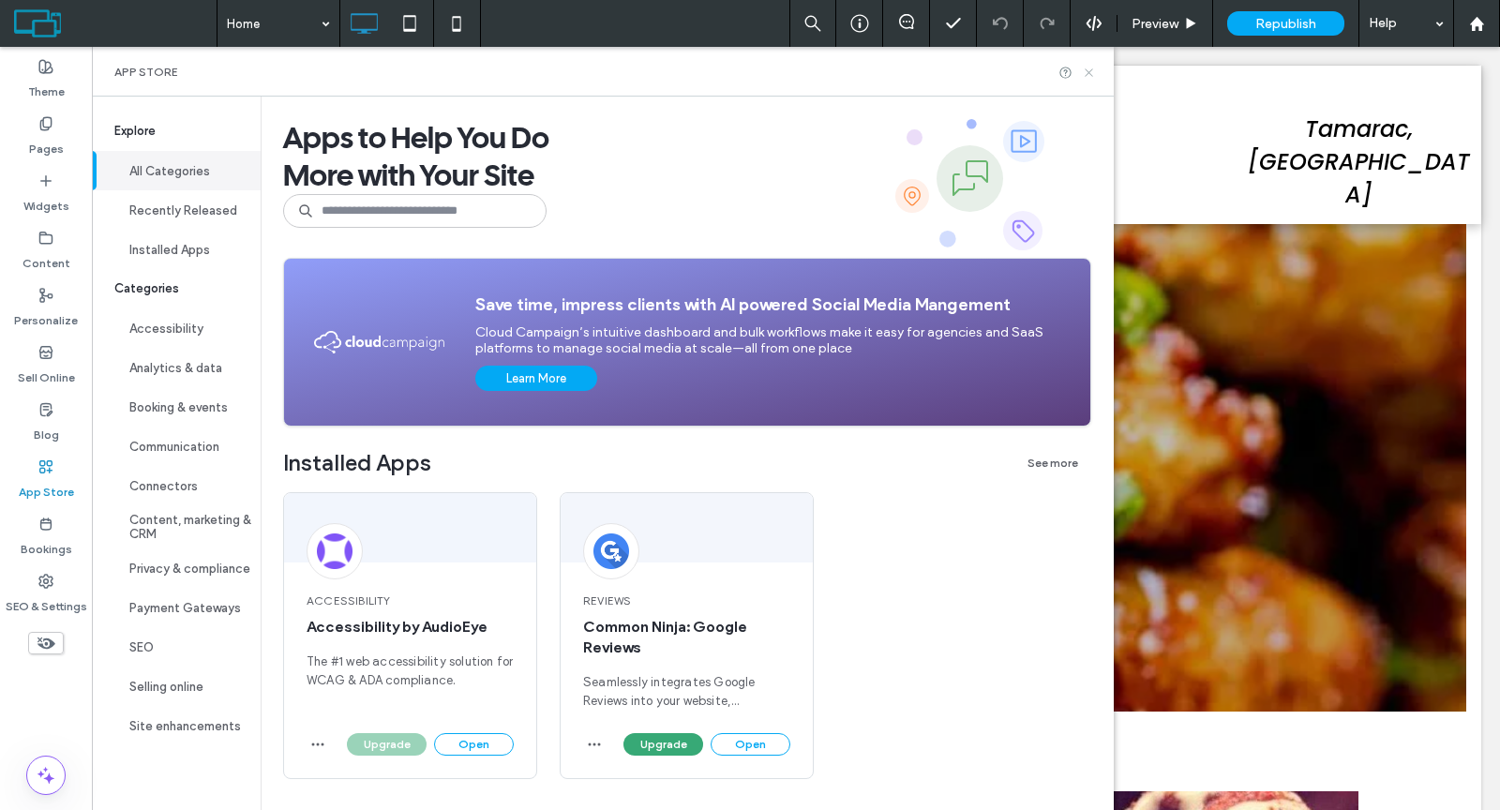
click at [1096, 69] on icon at bounding box center [1089, 73] width 14 height 14
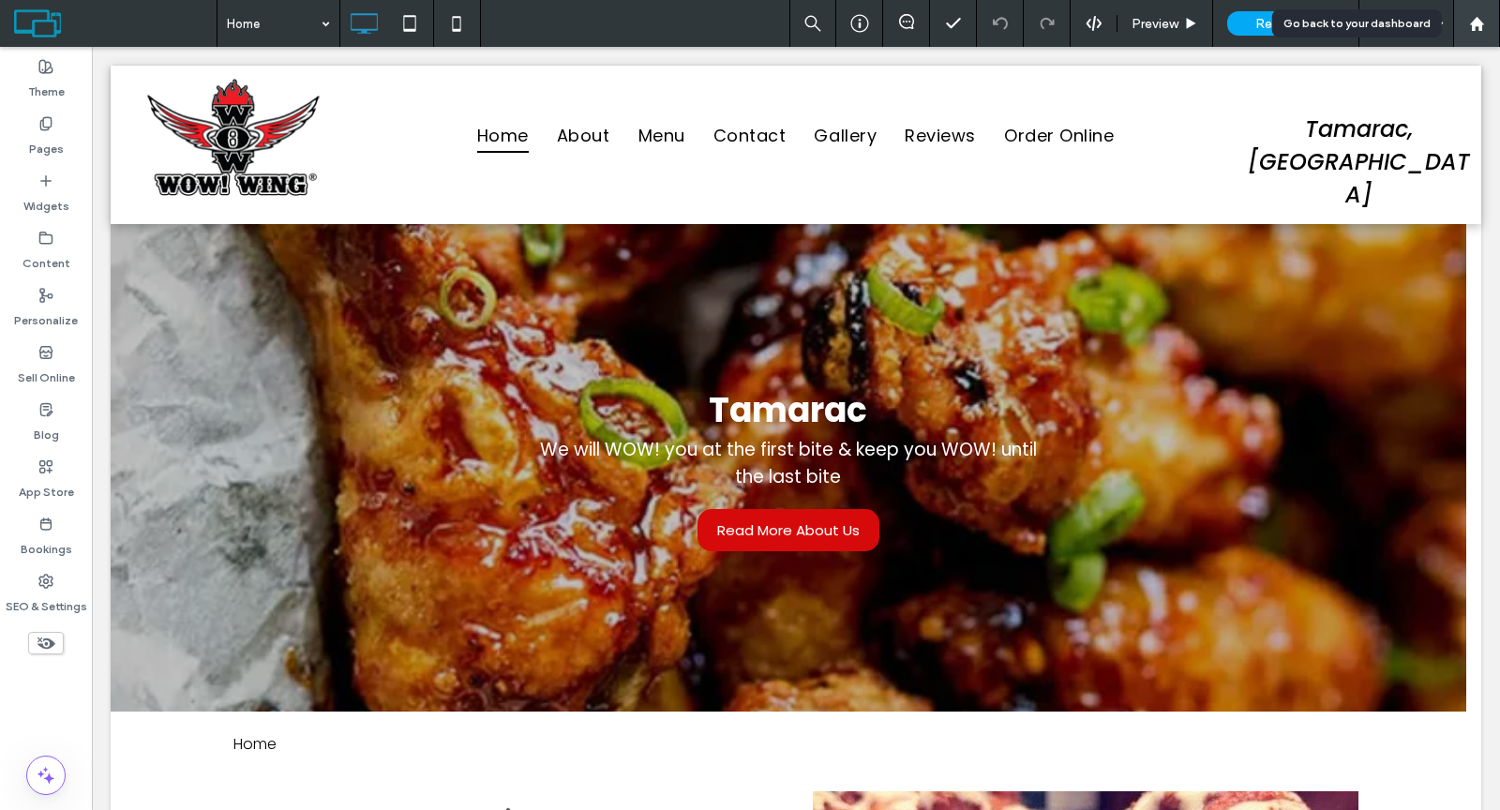
click at [1482, 23] on use at bounding box center [1476, 23] width 14 height 14
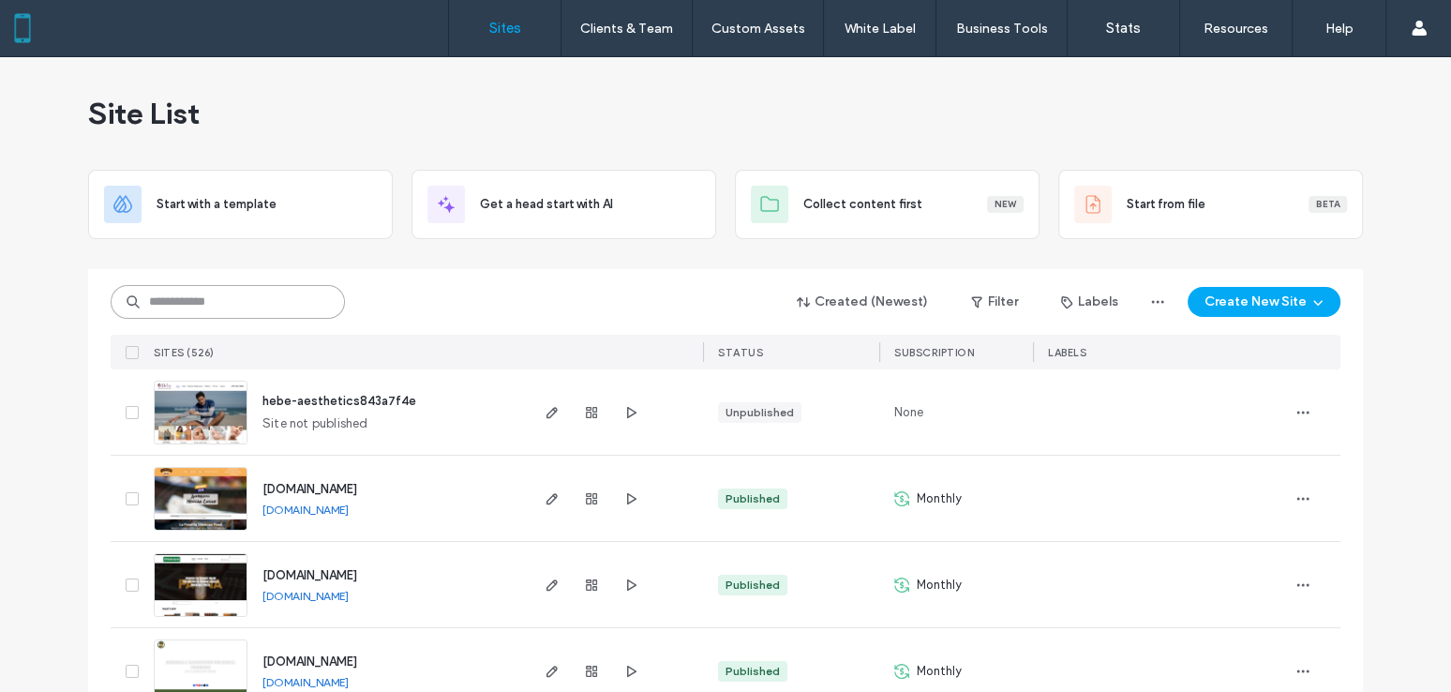
click at [274, 310] on input at bounding box center [228, 302] width 234 height 34
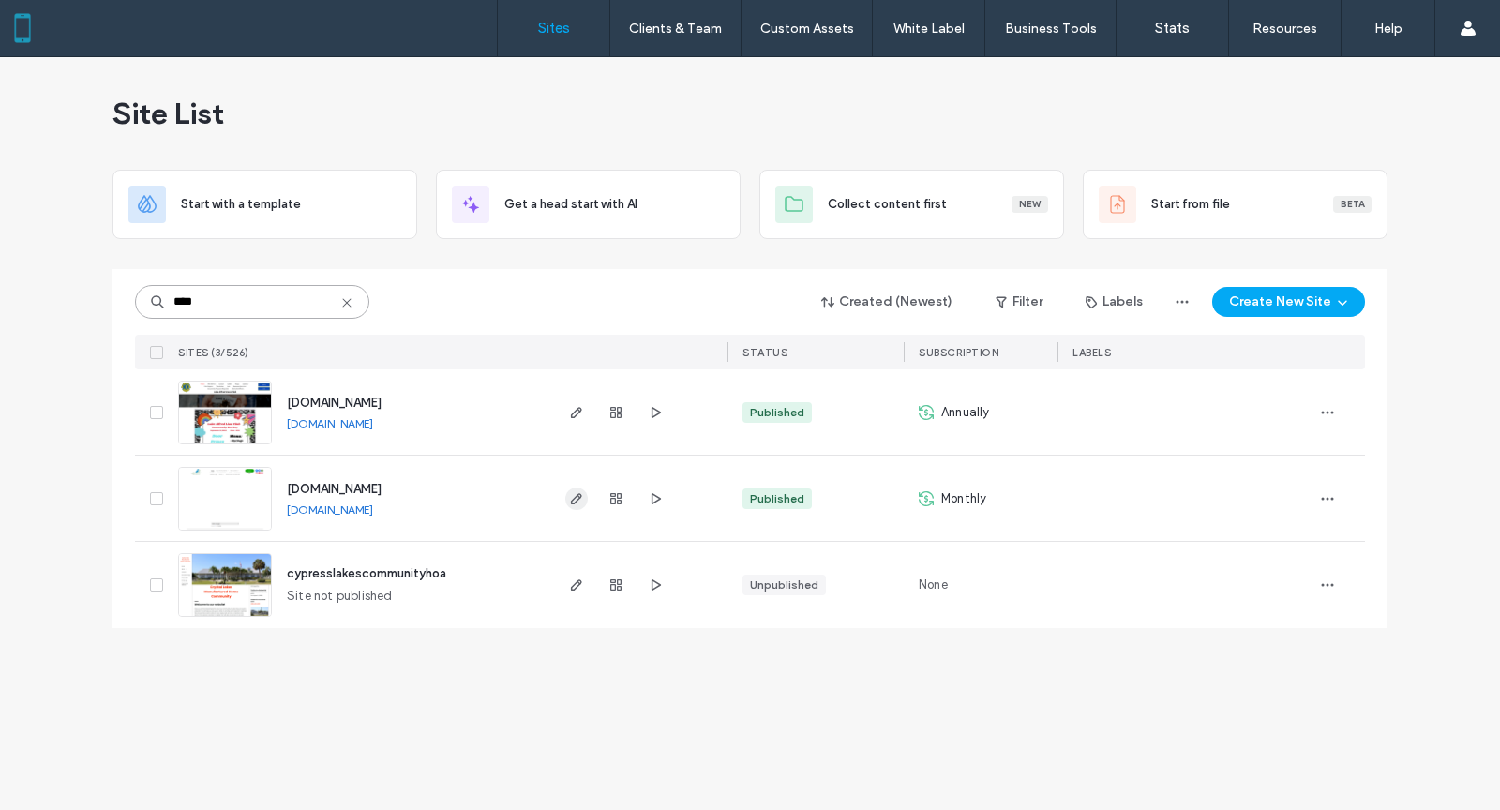
type input "****"
click at [572, 498] on icon "button" at bounding box center [576, 498] width 15 height 15
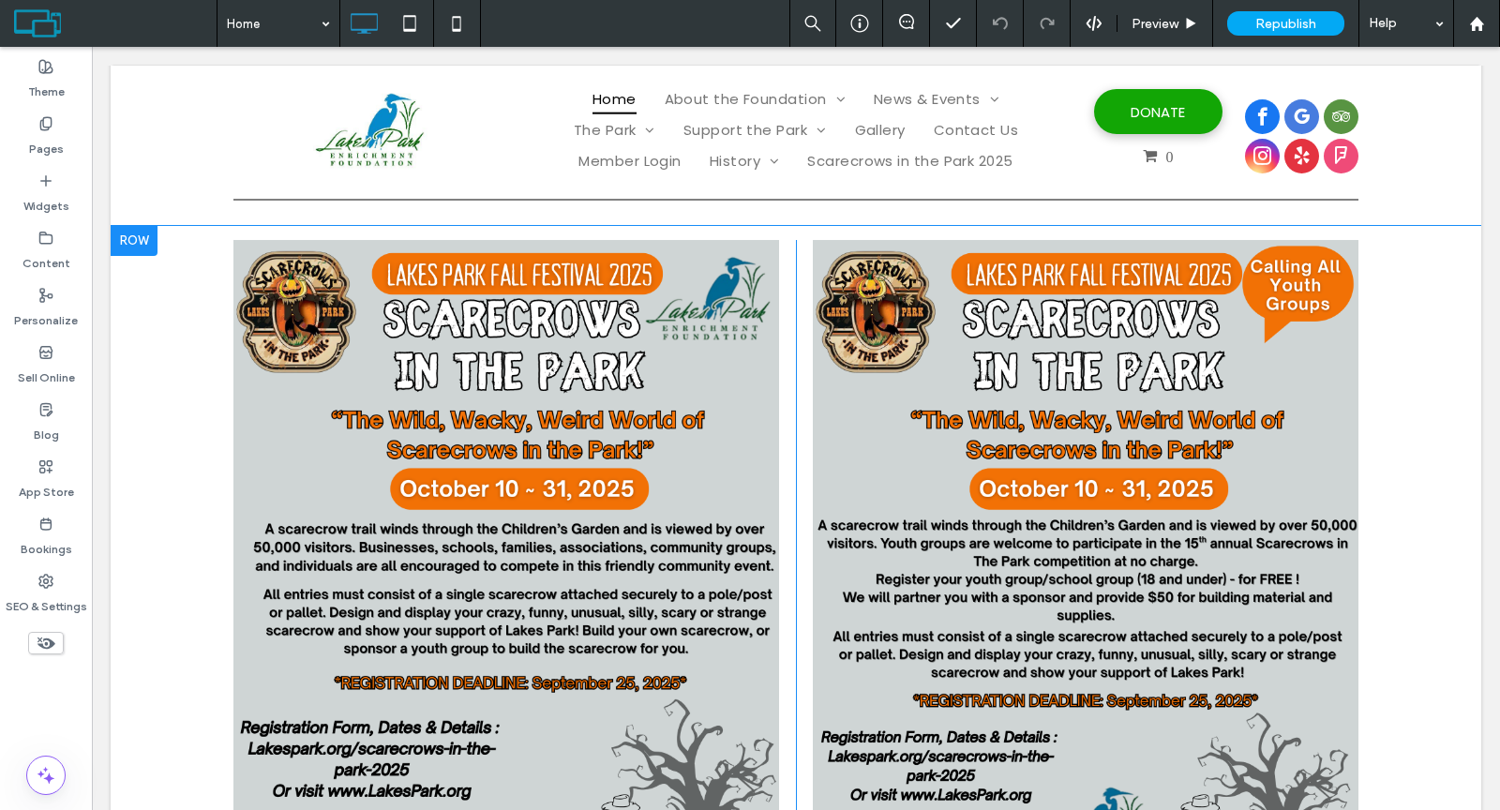
scroll to position [2247, 0]
click at [1345, 246] on div at bounding box center [1351, 246] width 13 height 13
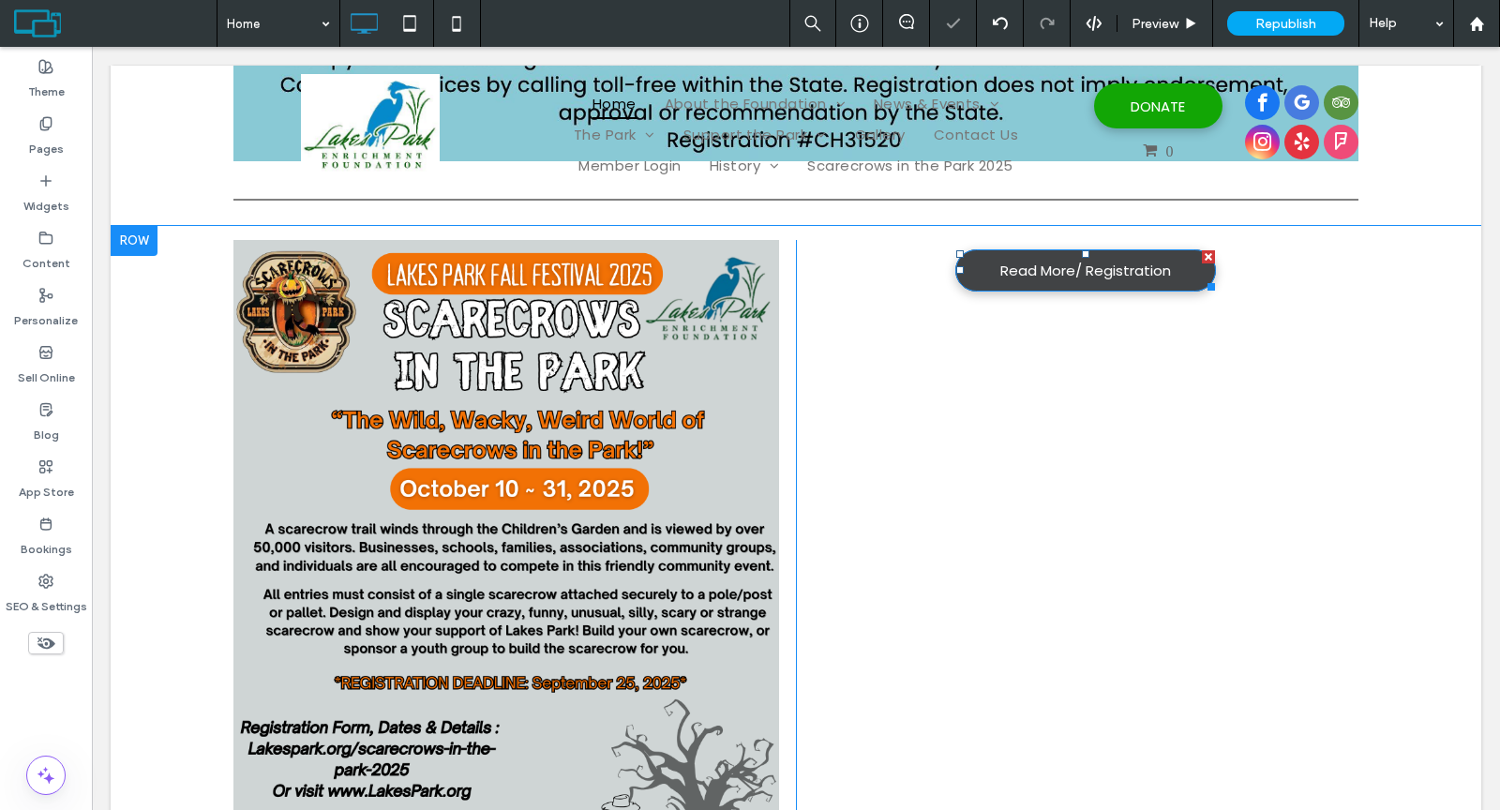
scroll to position [2237, 0]
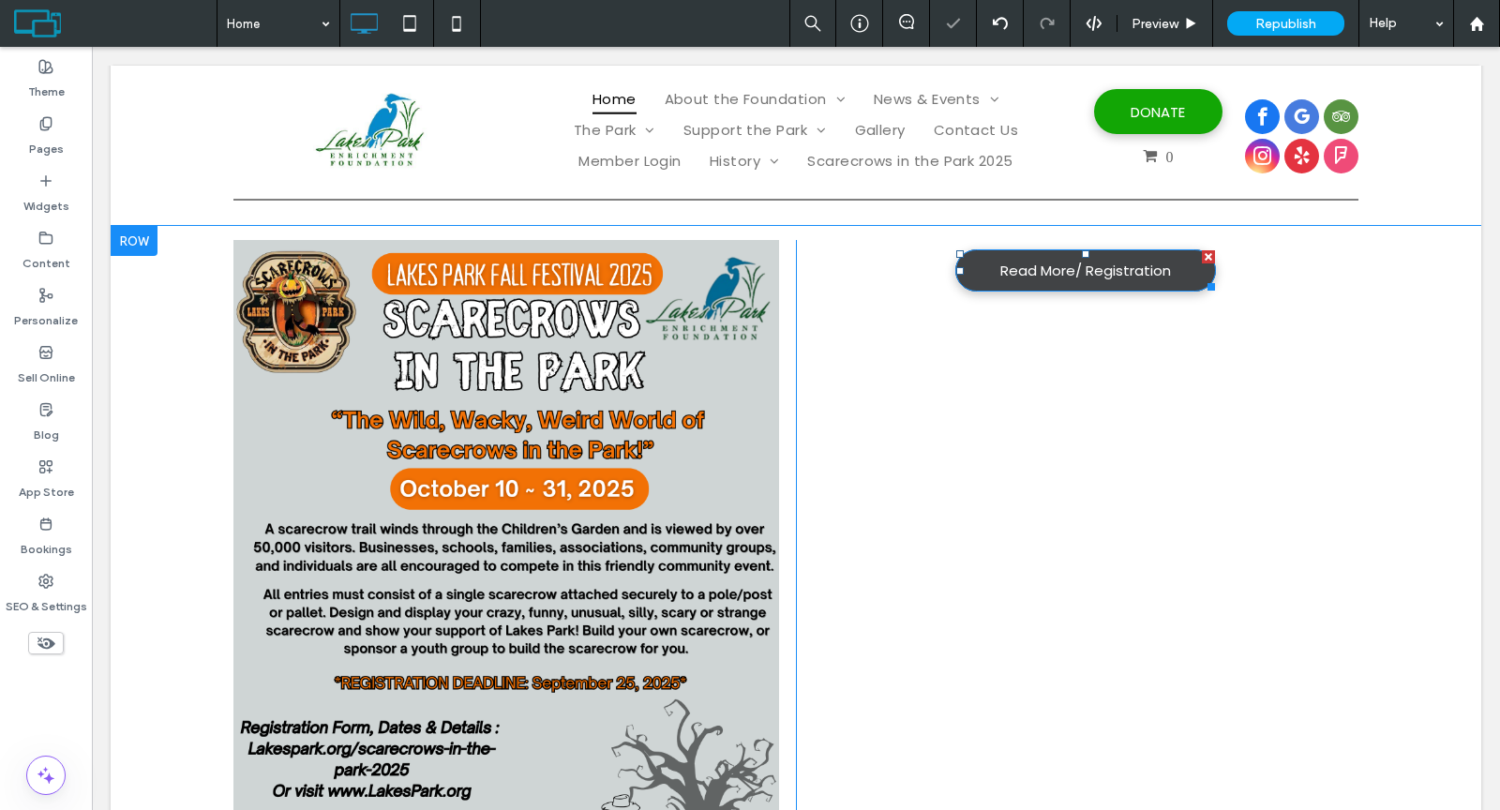
click at [1202, 258] on div at bounding box center [1208, 256] width 13 height 13
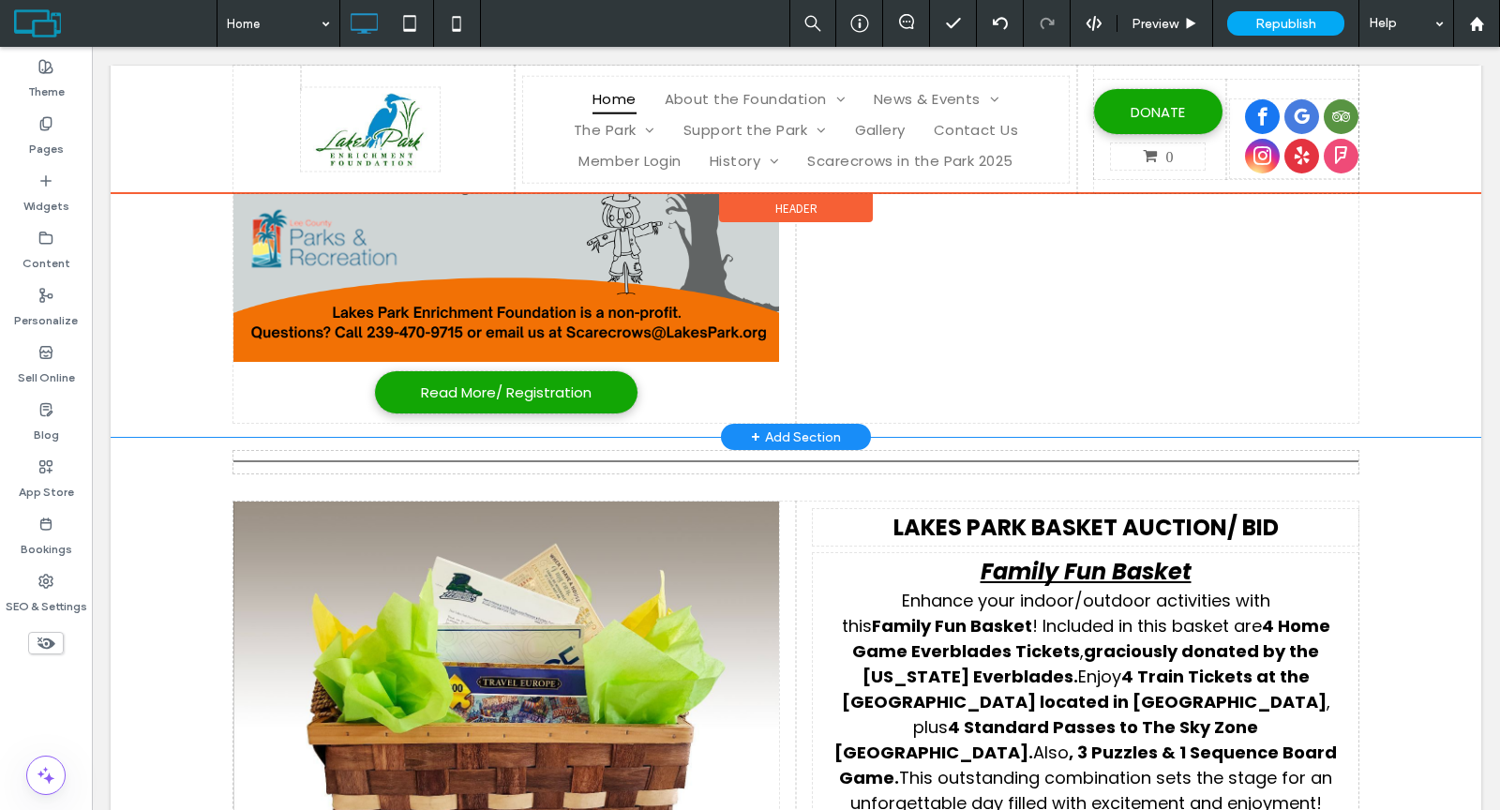
scroll to position [1472, 0]
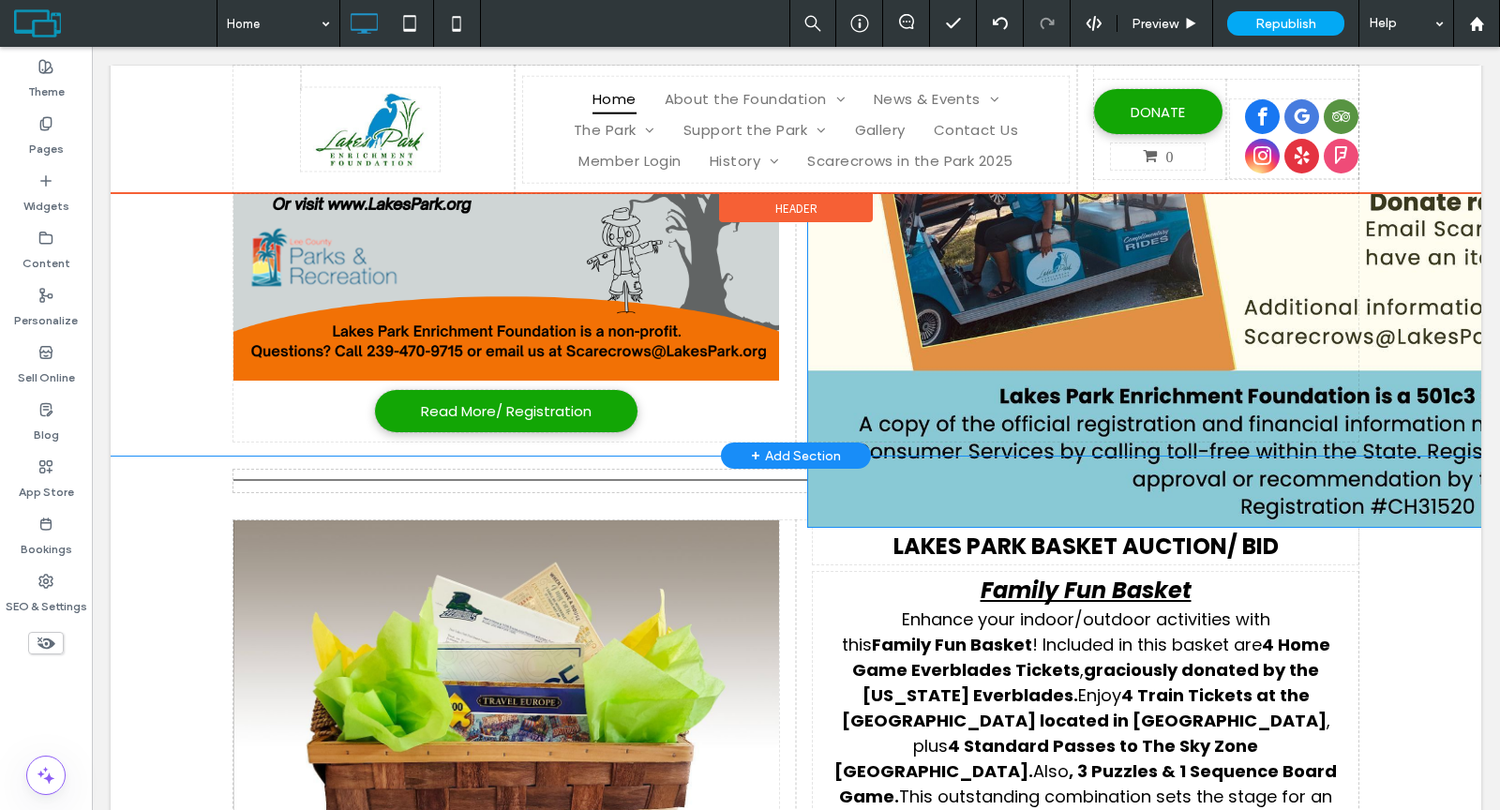
drag, startPoint x: 1012, startPoint y: 396, endPoint x: 1192, endPoint y: 399, distance: 180.0
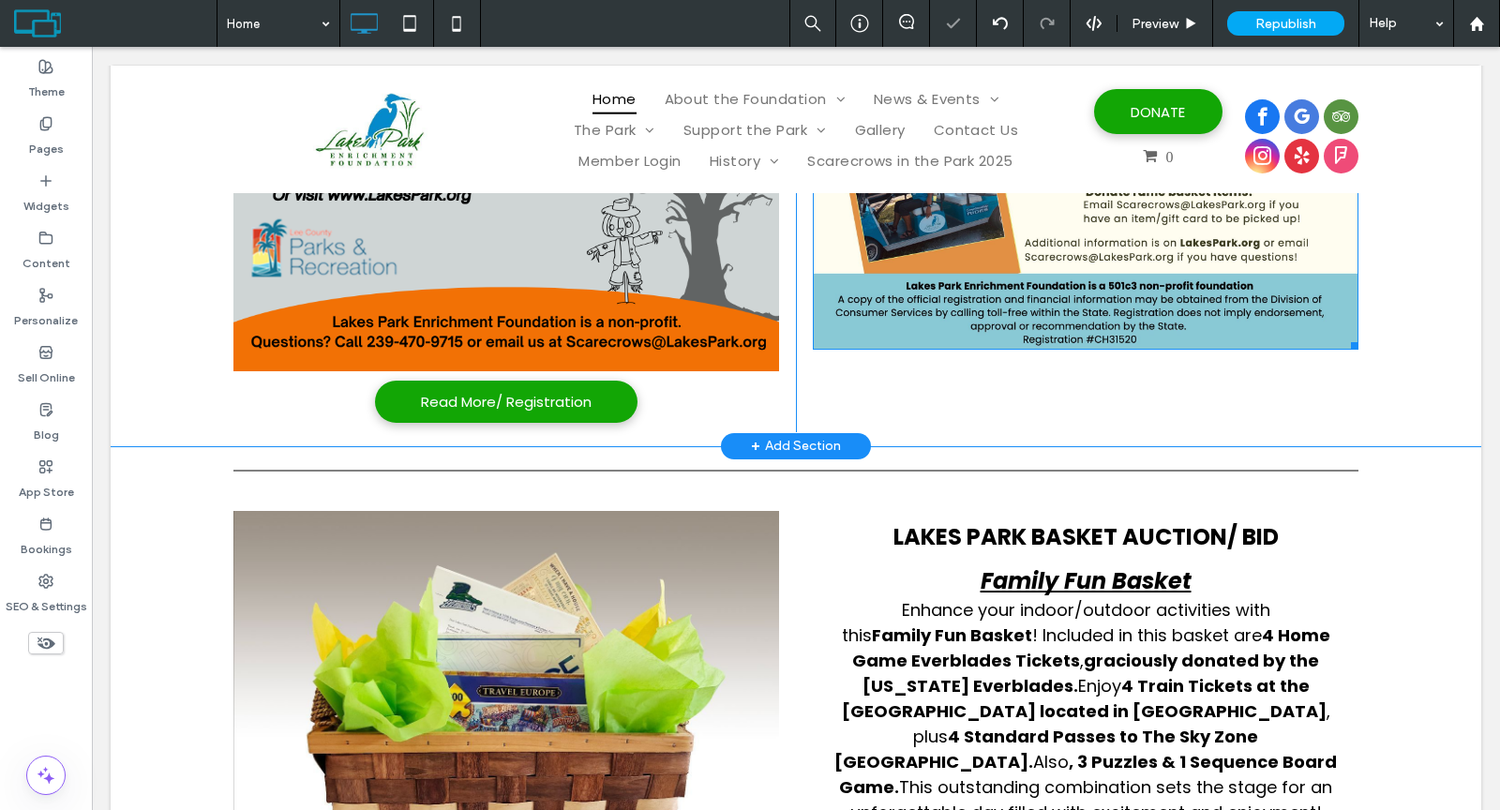
scroll to position [1461, 0]
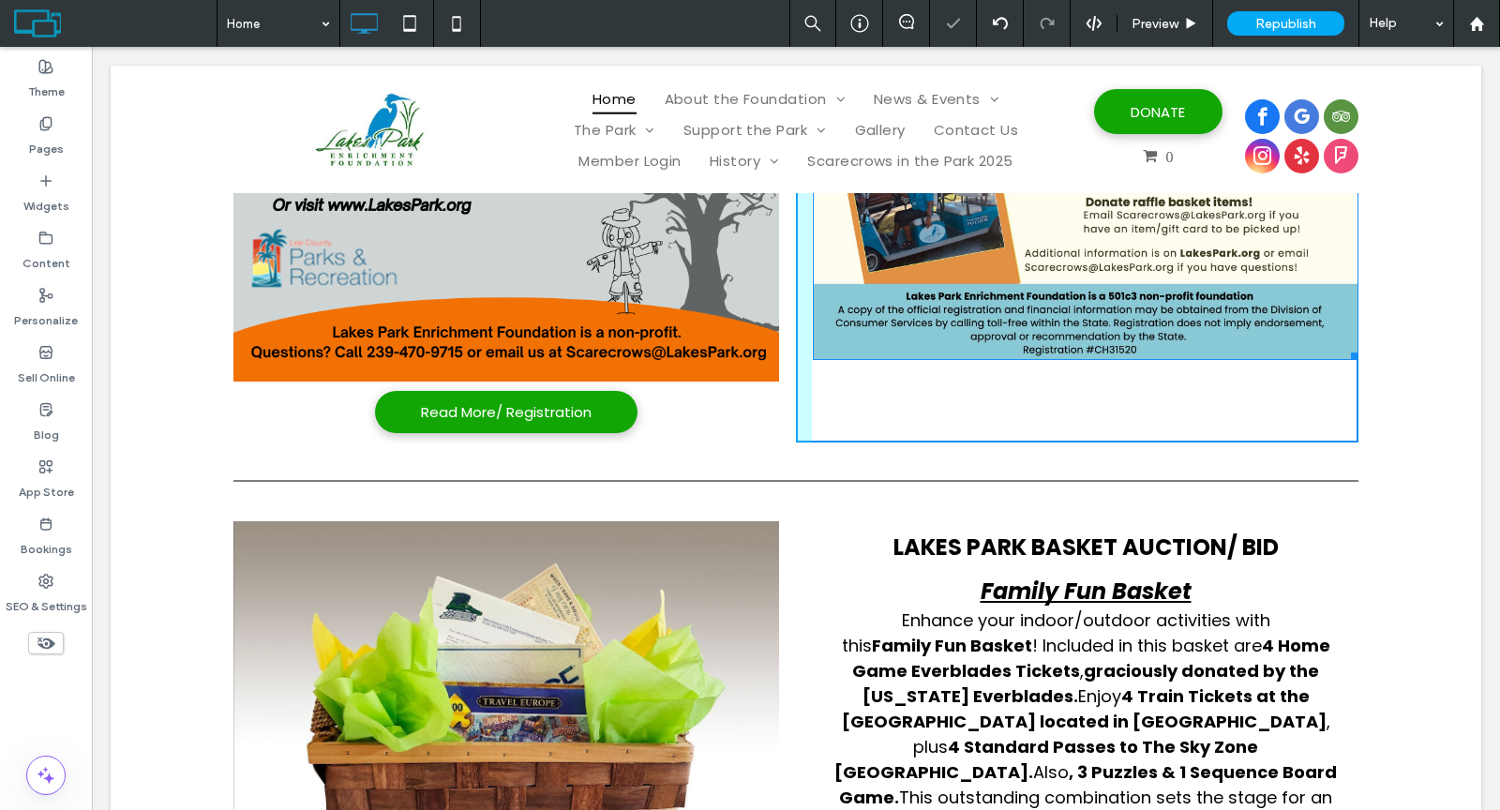
drag, startPoint x: 1345, startPoint y: 358, endPoint x: 1379, endPoint y: 394, distance: 49.1
click at [1379, 394] on div "Read More/ Registration Click To Paste Click To Paste W:582.005 H:751.997 Row +…" at bounding box center [796, 48] width 1370 height 816
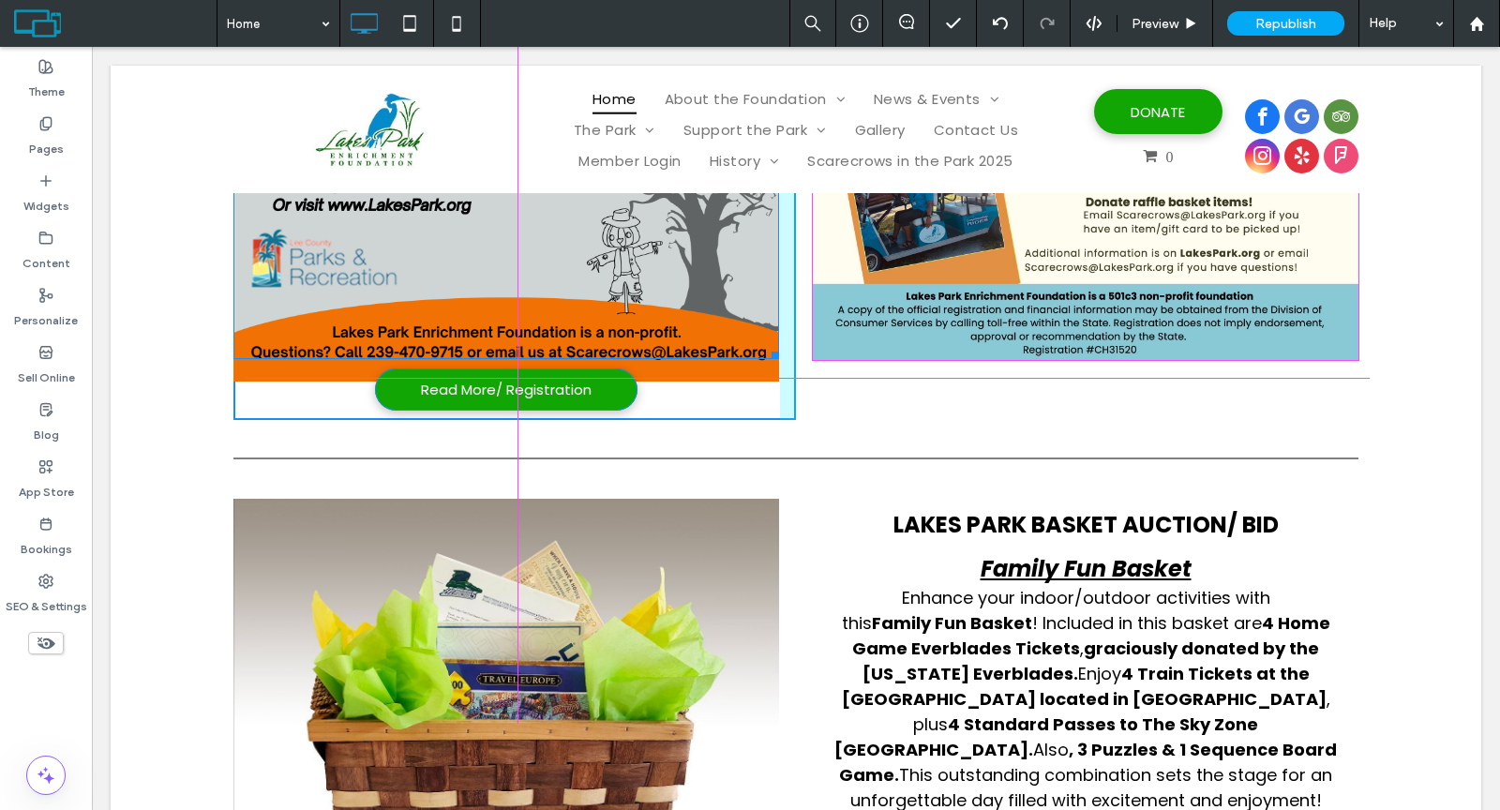
drag, startPoint x: 765, startPoint y: 377, endPoint x: 851, endPoint y: 409, distance: 91.9
click at [756, 359] on div "W:563.993 H:751.997 Read More/ Registration Click To Paste" at bounding box center [514, 37] width 562 height 766
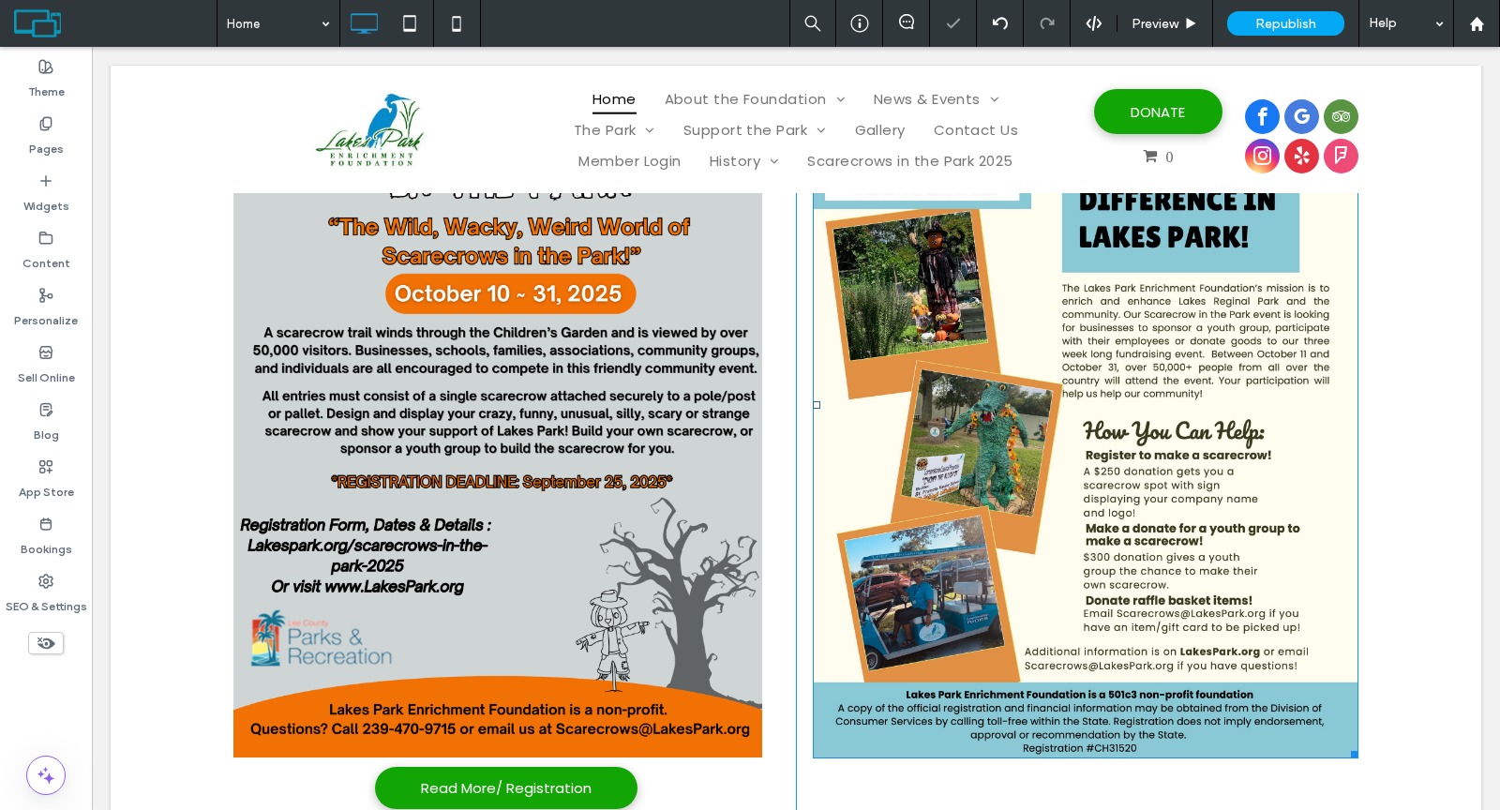
scroll to position [632, 0]
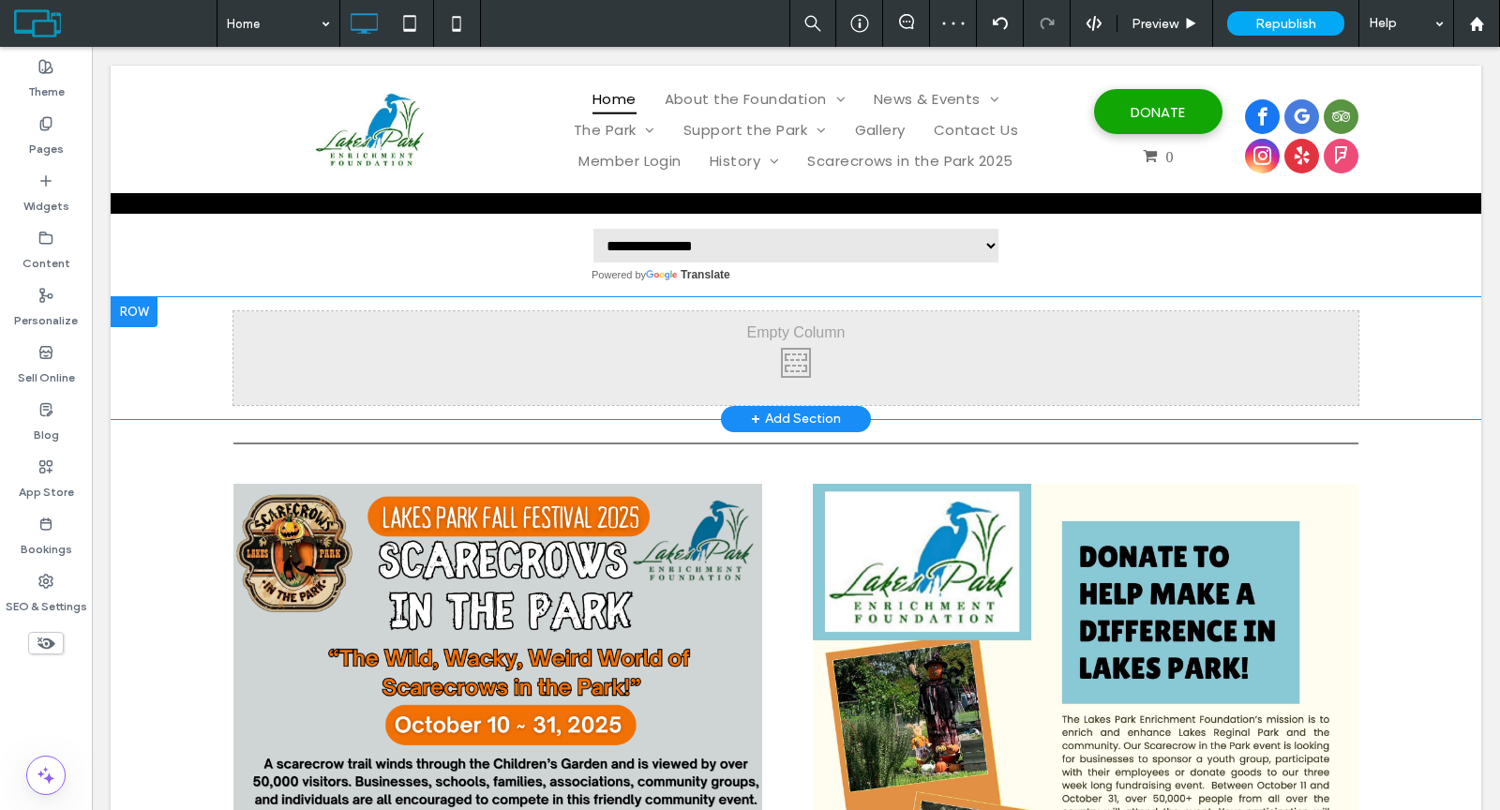
click at [149, 306] on div at bounding box center [134, 312] width 47 height 30
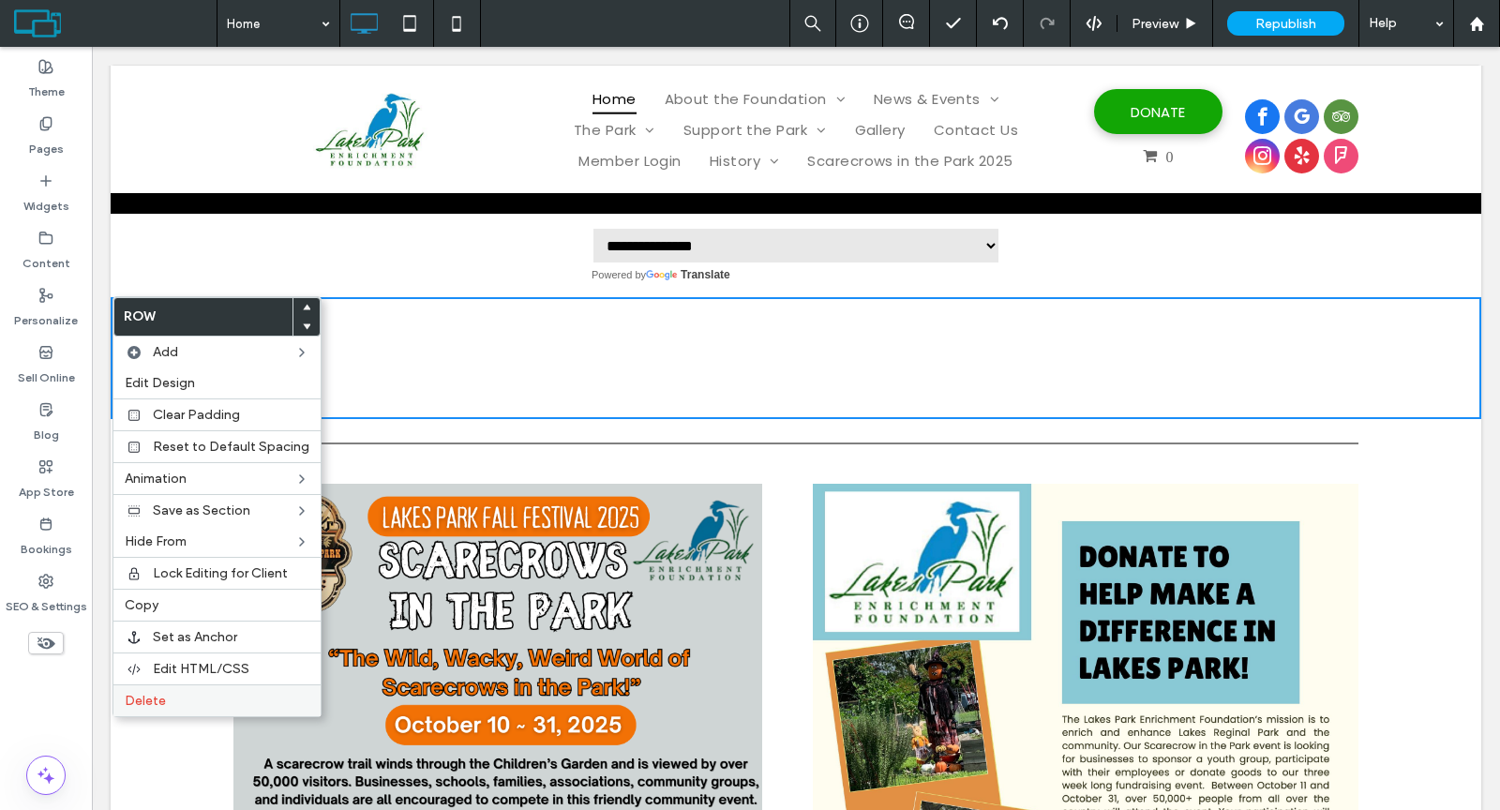
click at [144, 693] on span "Delete" at bounding box center [145, 701] width 41 height 16
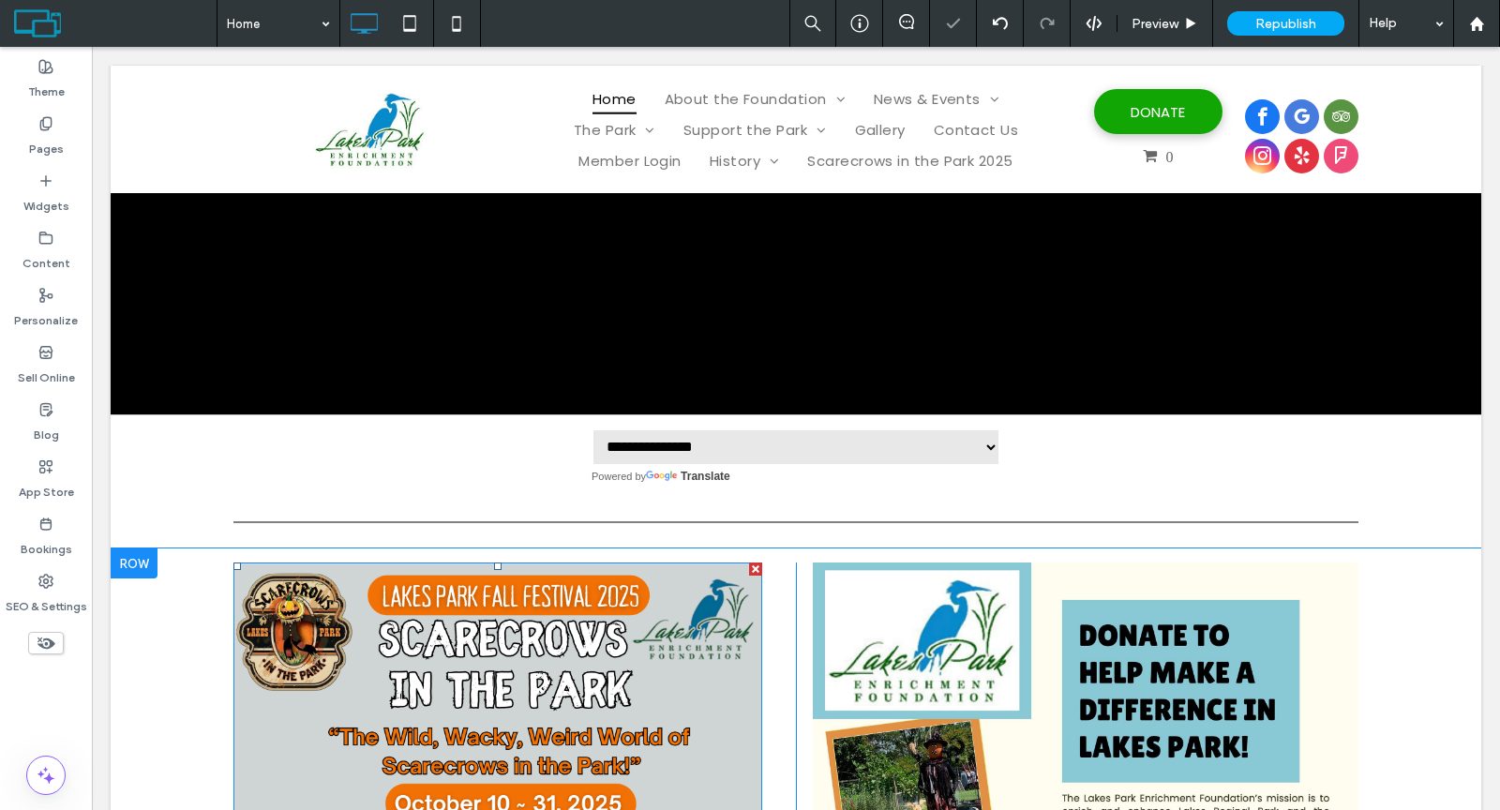
scroll to position [324, 0]
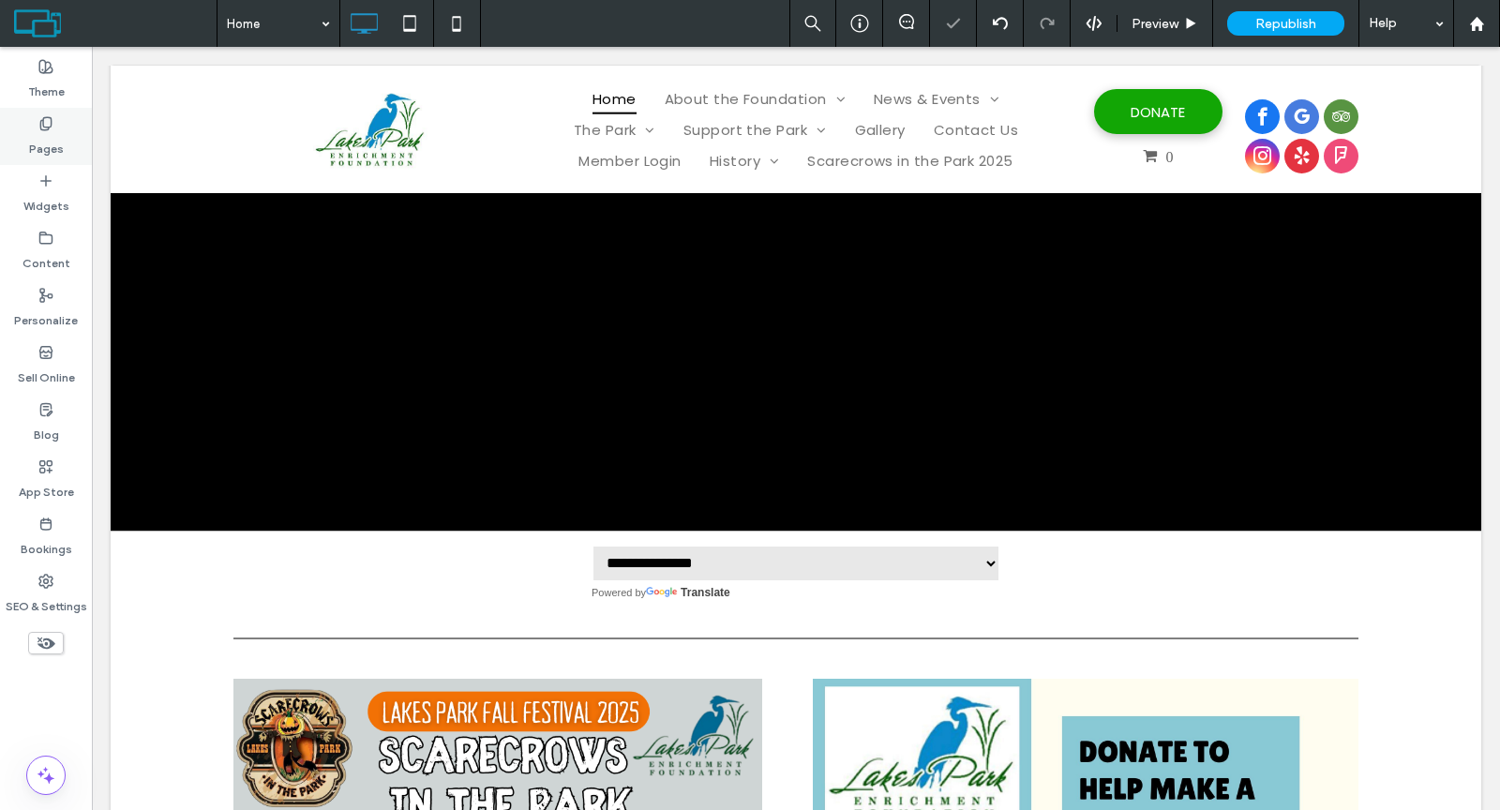
click at [50, 132] on label "Pages" at bounding box center [46, 144] width 35 height 26
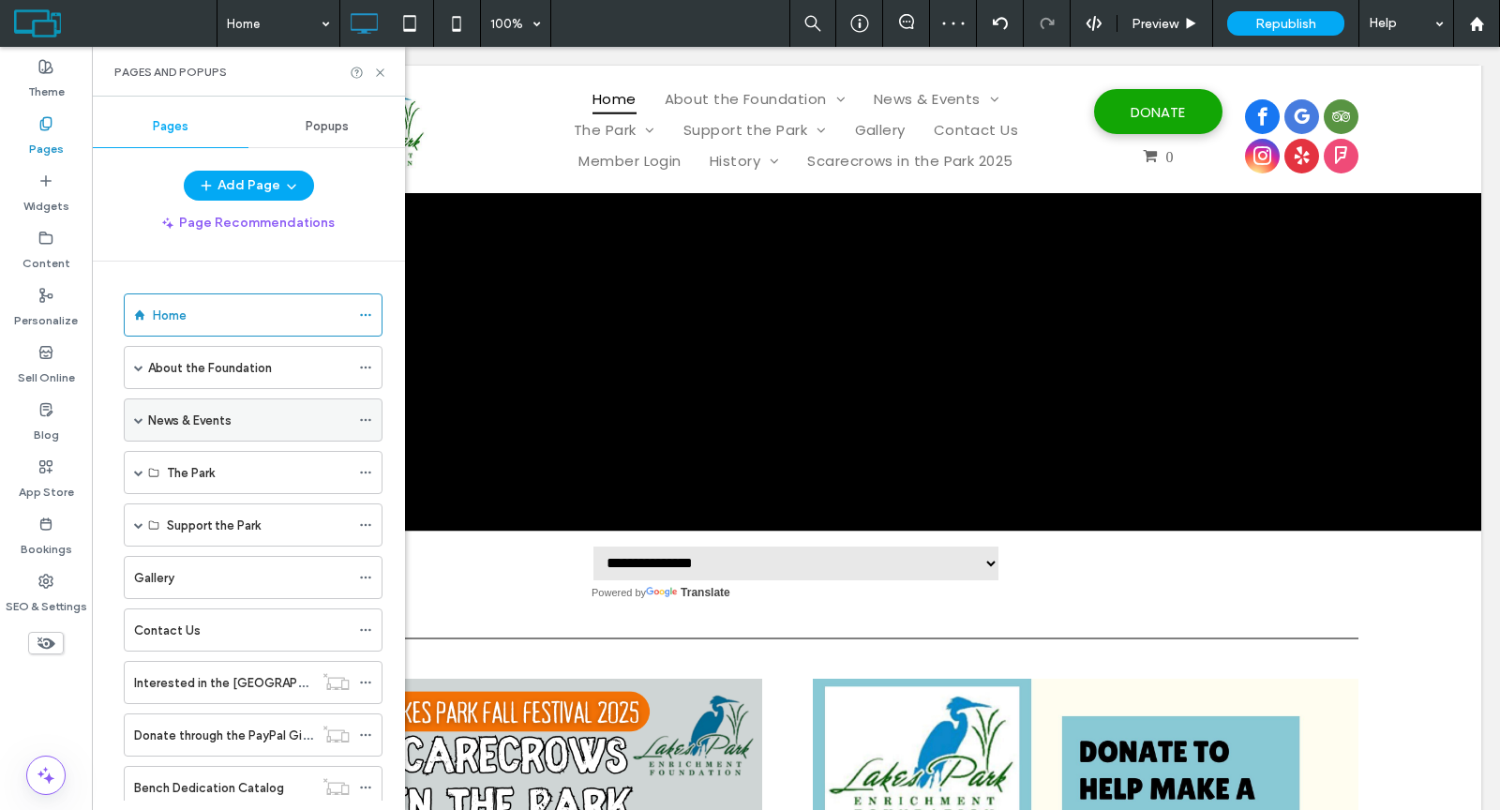
click at [130, 413] on div "News & Events" at bounding box center [253, 419] width 259 height 43
click at [134, 415] on span at bounding box center [138, 419] width 9 height 9
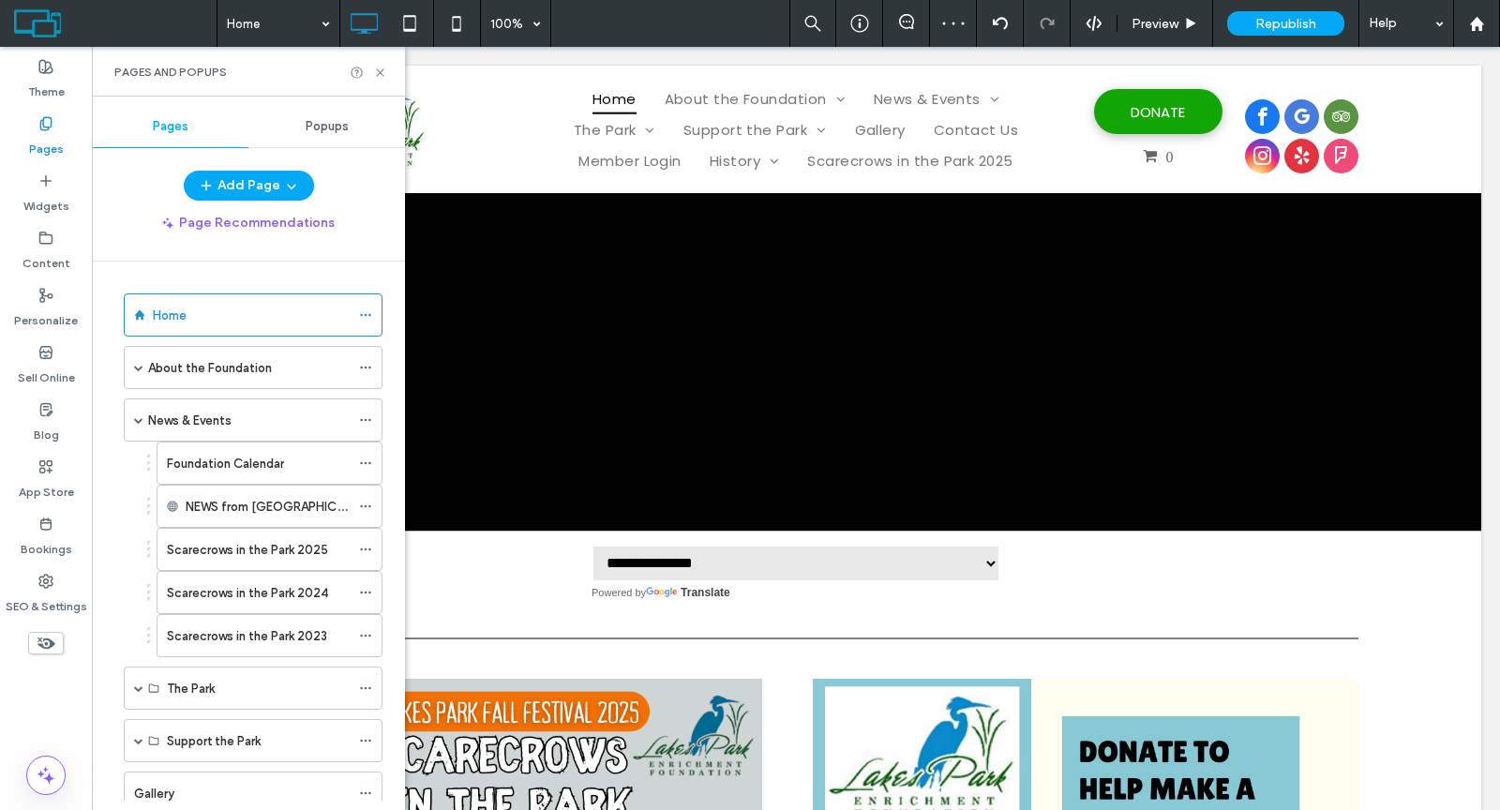
click at [233, 546] on label "Scarecrows in the Park 2025" at bounding box center [247, 549] width 161 height 33
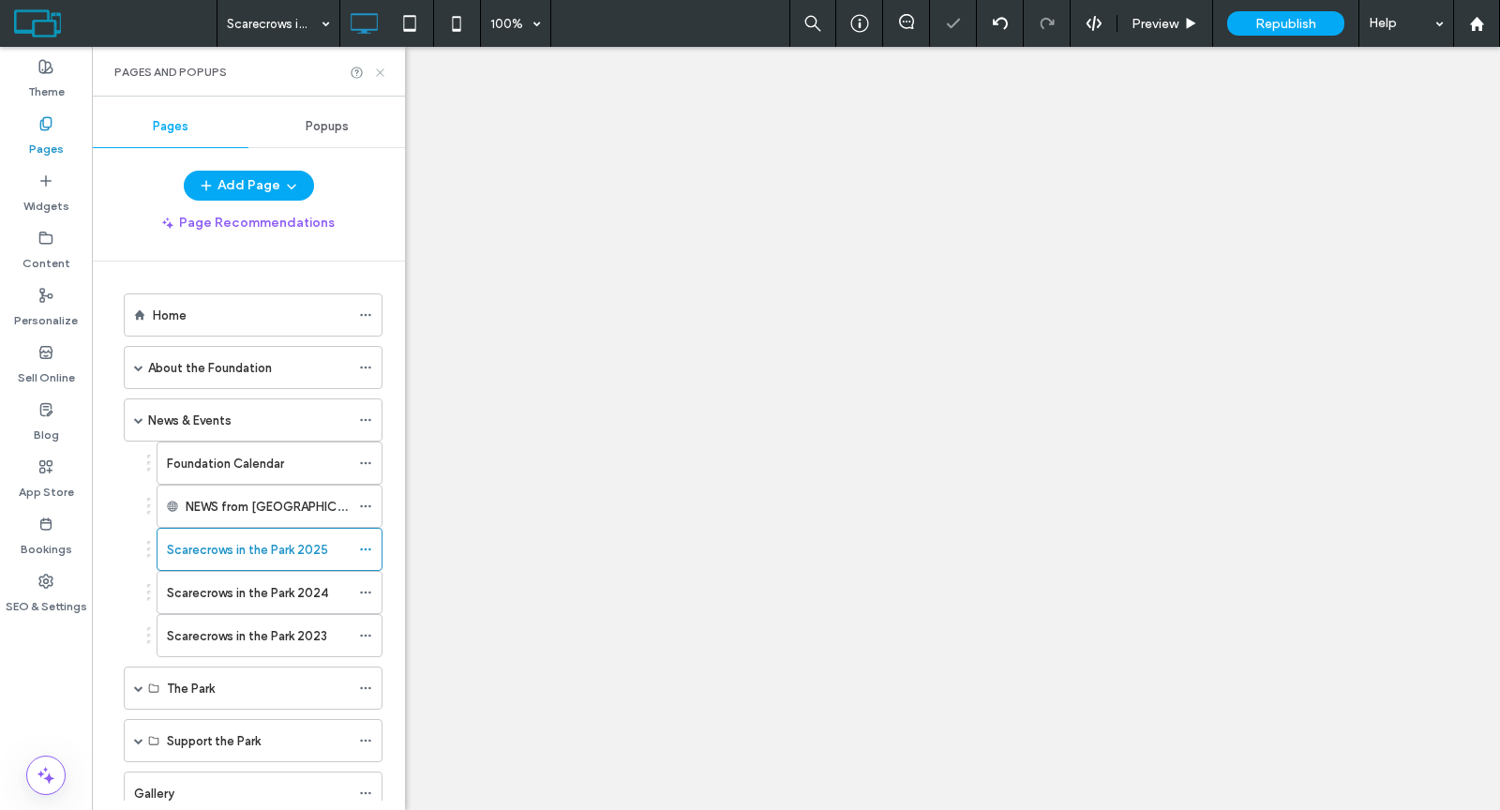
click at [379, 72] on icon at bounding box center [380, 73] width 14 height 14
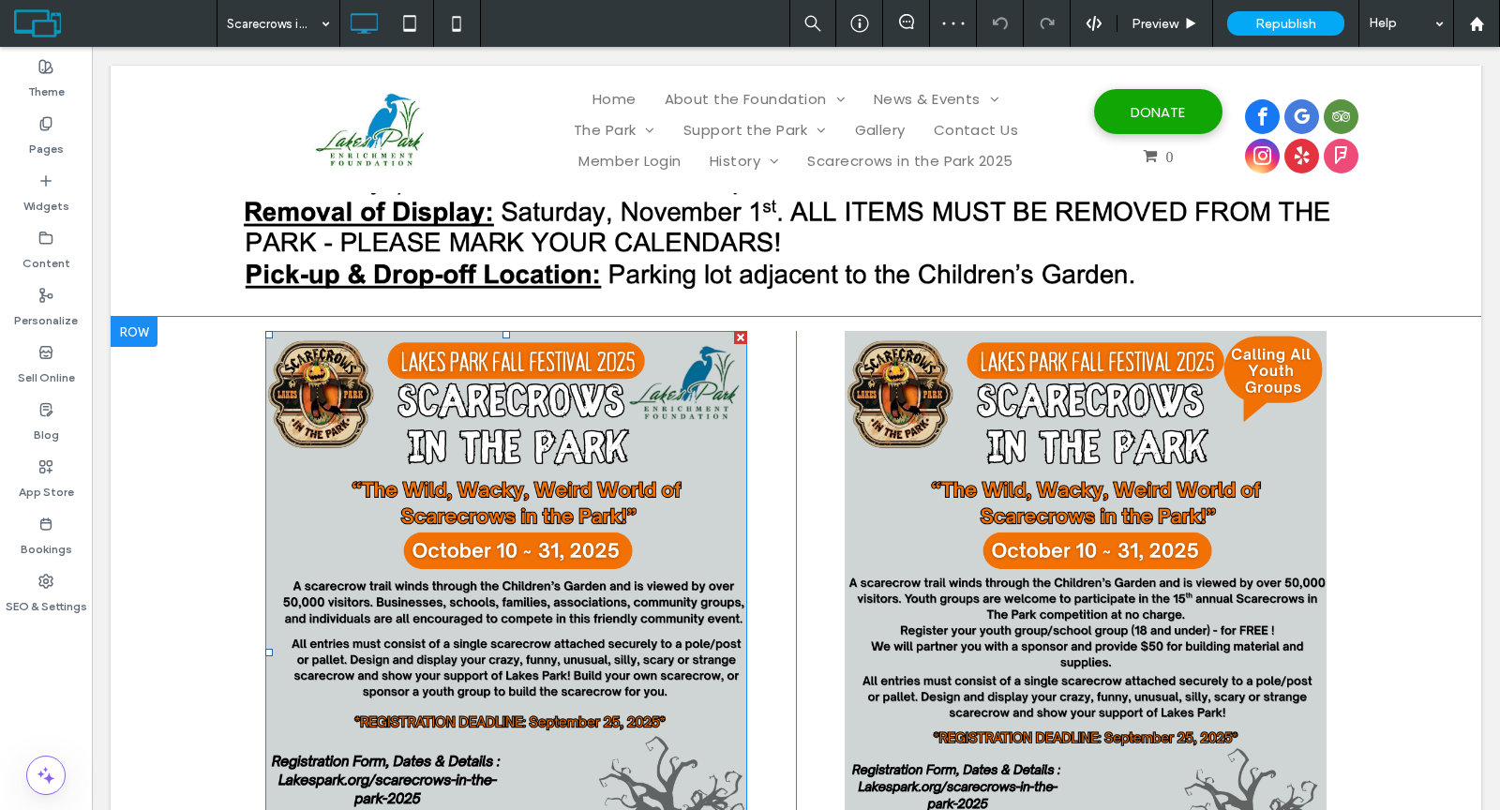
scroll to position [887, 0]
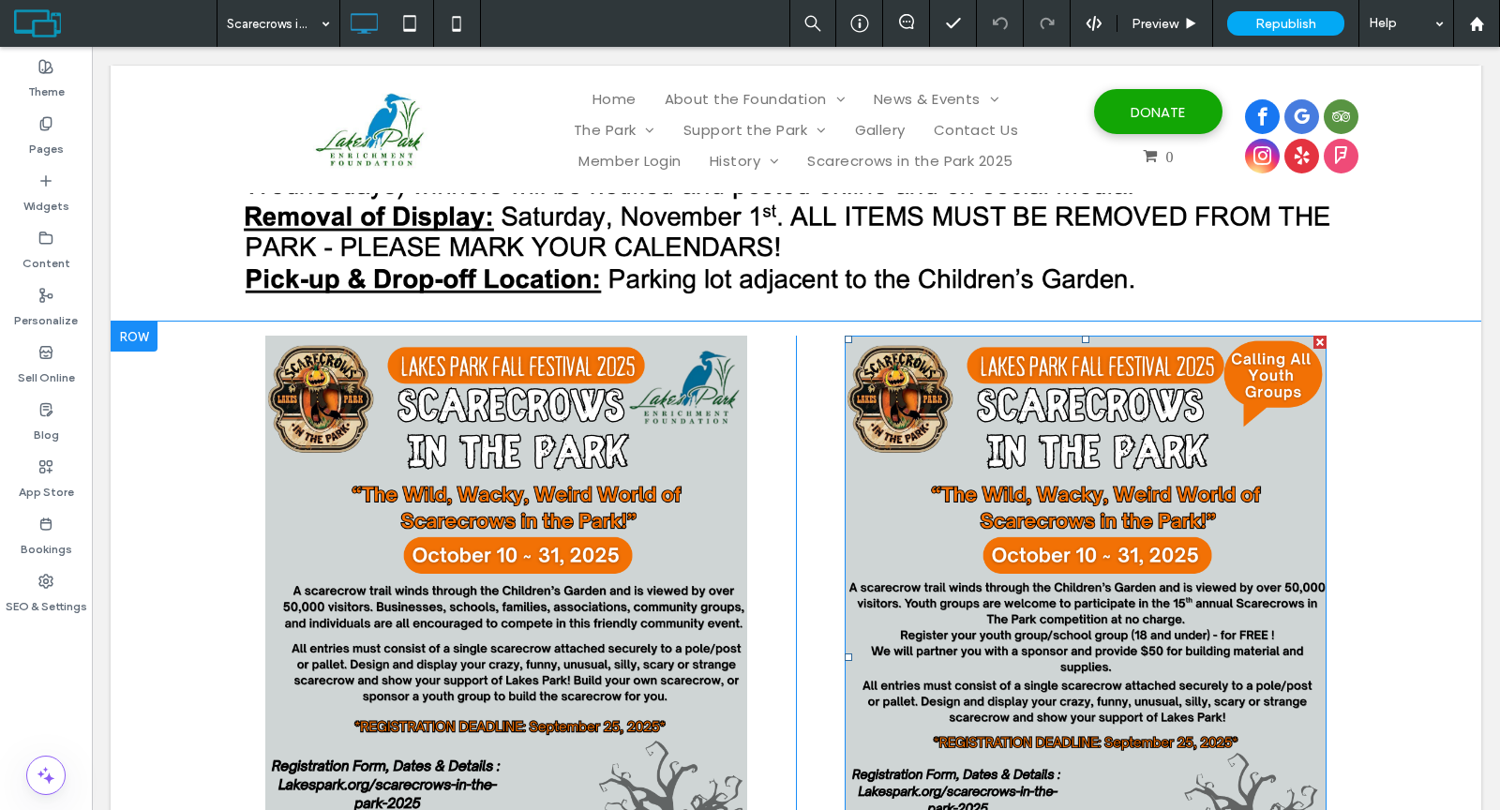
click at [1313, 337] on div at bounding box center [1319, 342] width 13 height 13
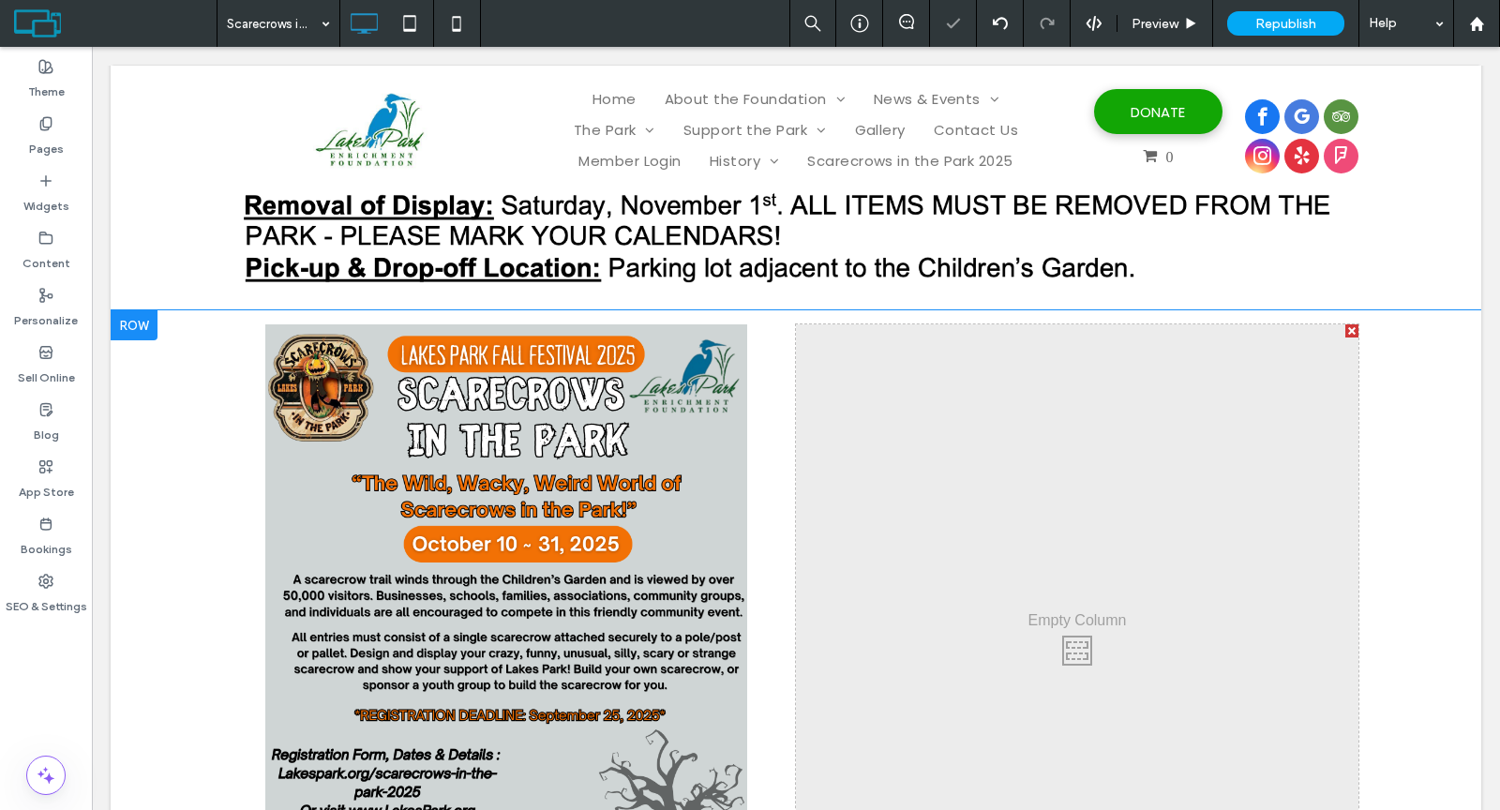
scroll to position [921, 0]
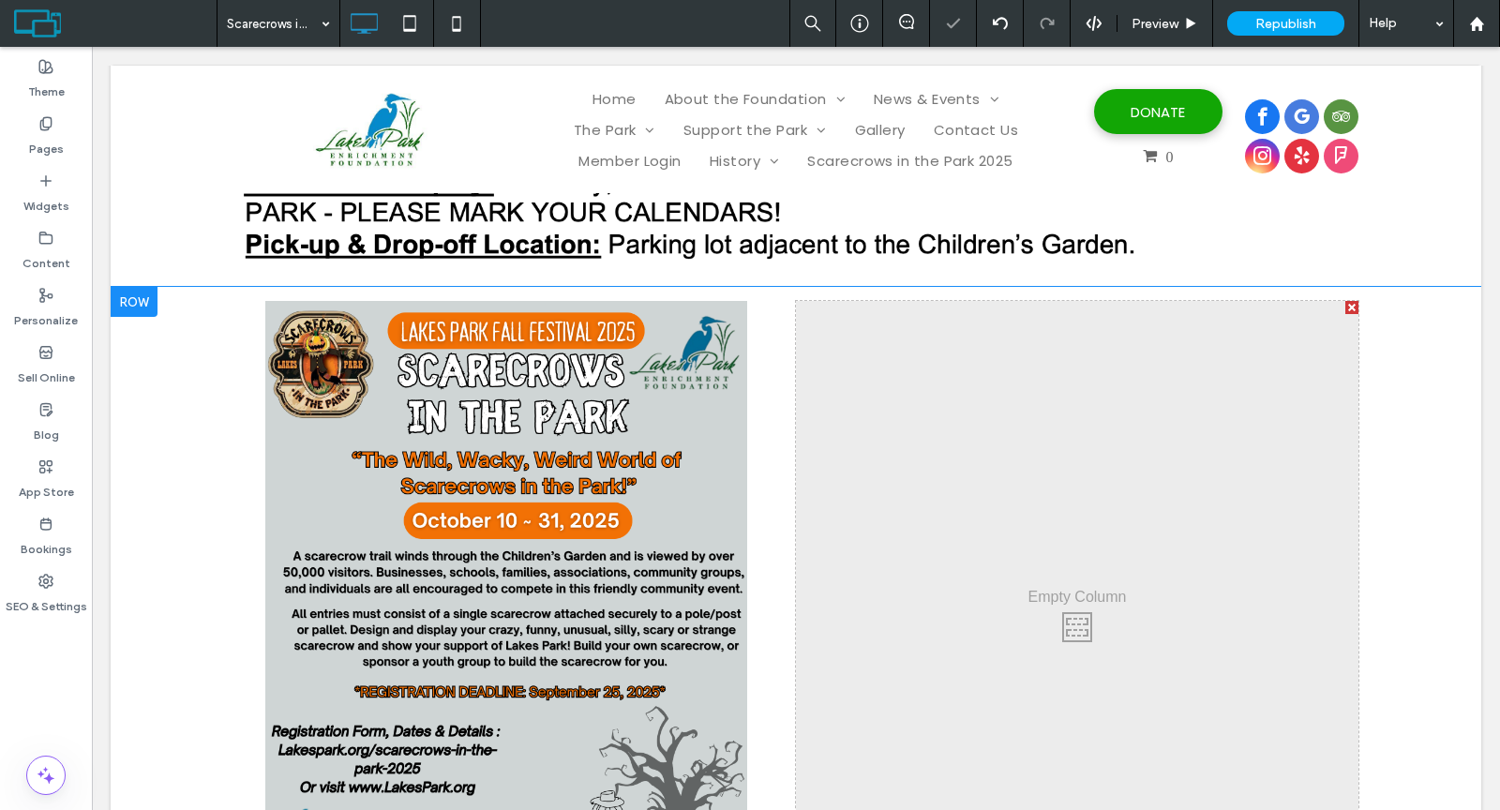
click at [1345, 307] on div at bounding box center [1351, 307] width 13 height 13
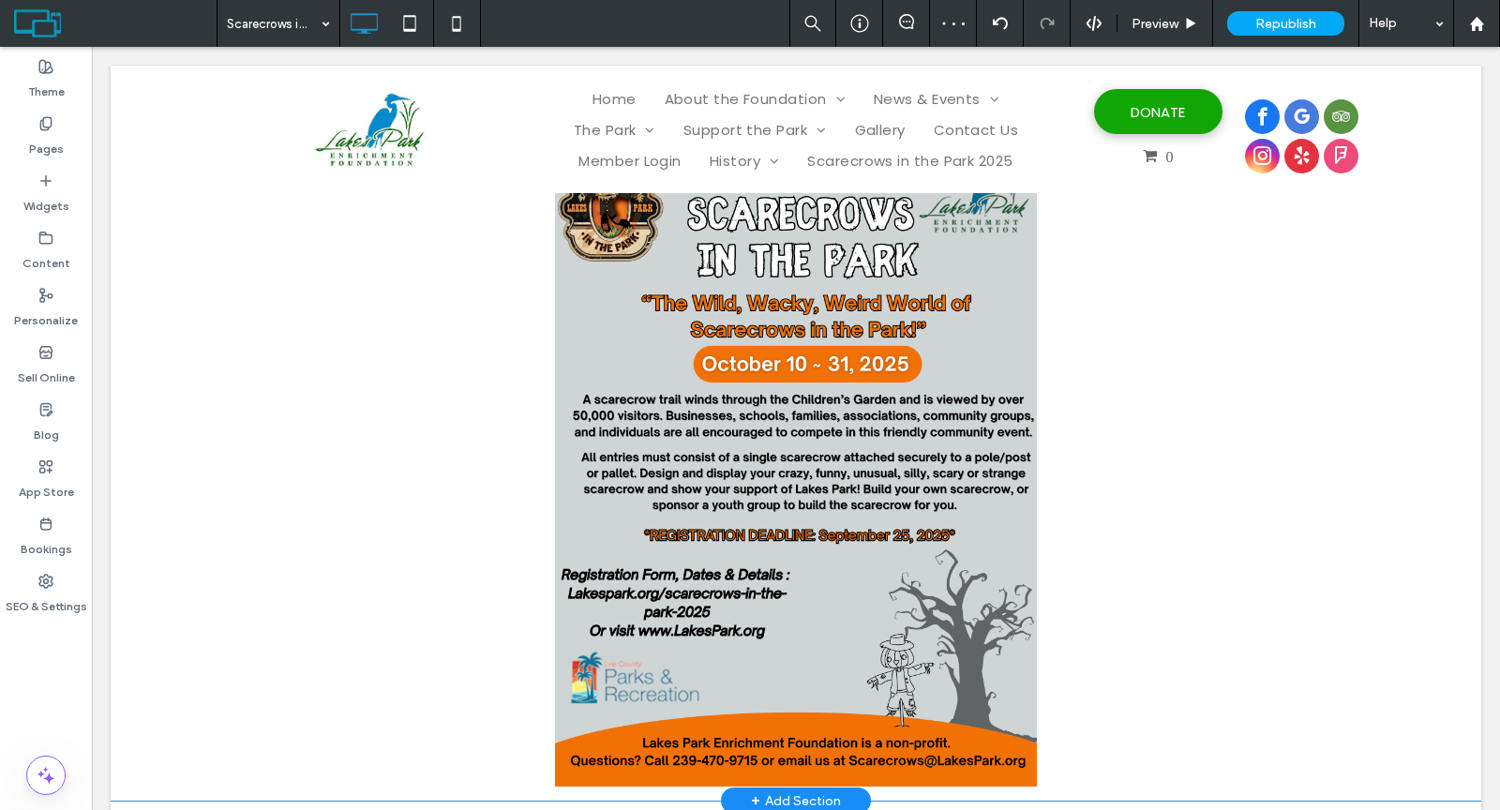
scroll to position [606, 0]
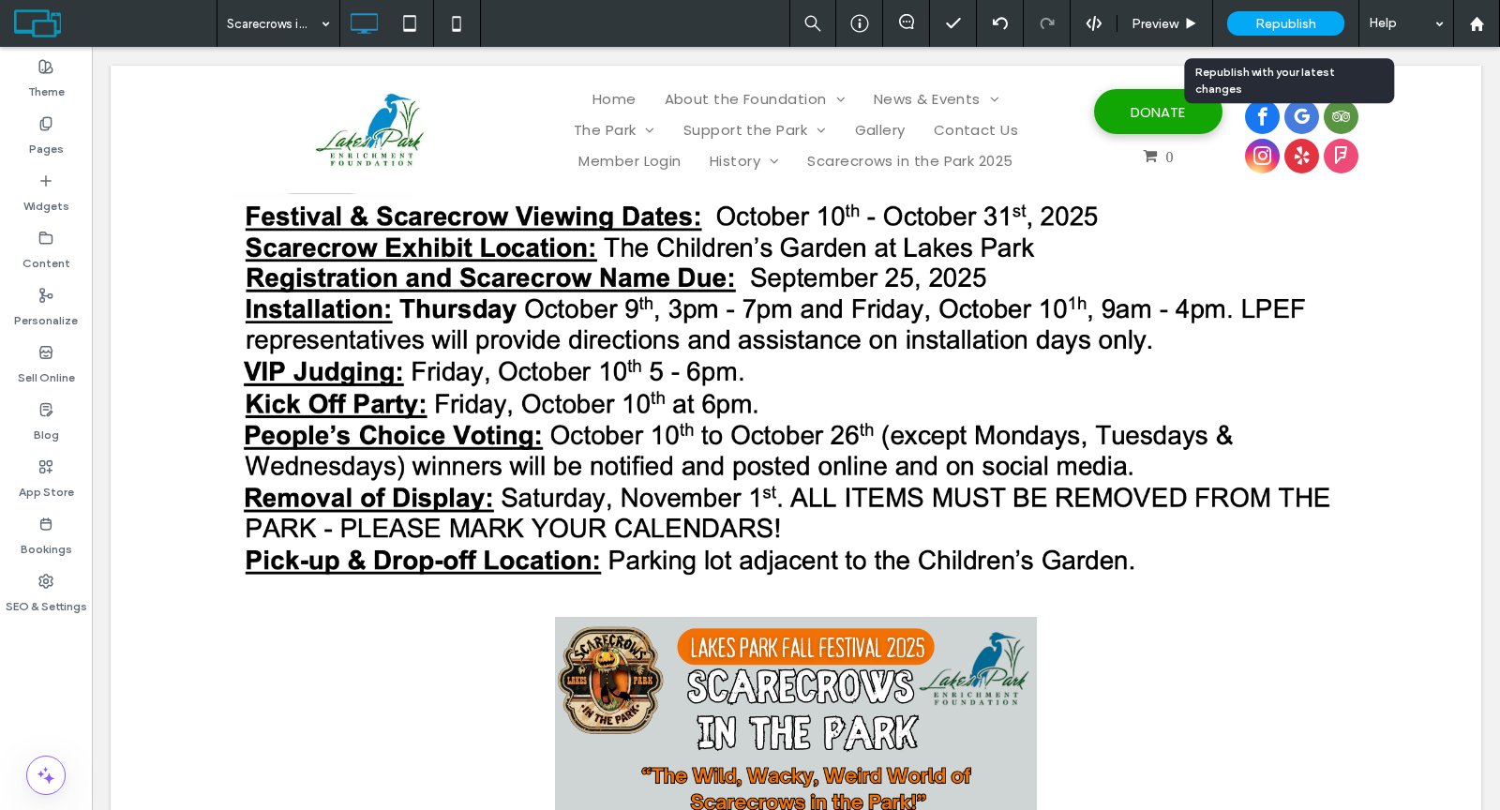
click at [1262, 25] on span "Republish" at bounding box center [1285, 24] width 61 height 16
